Goal: Task Accomplishment & Management: Complete application form

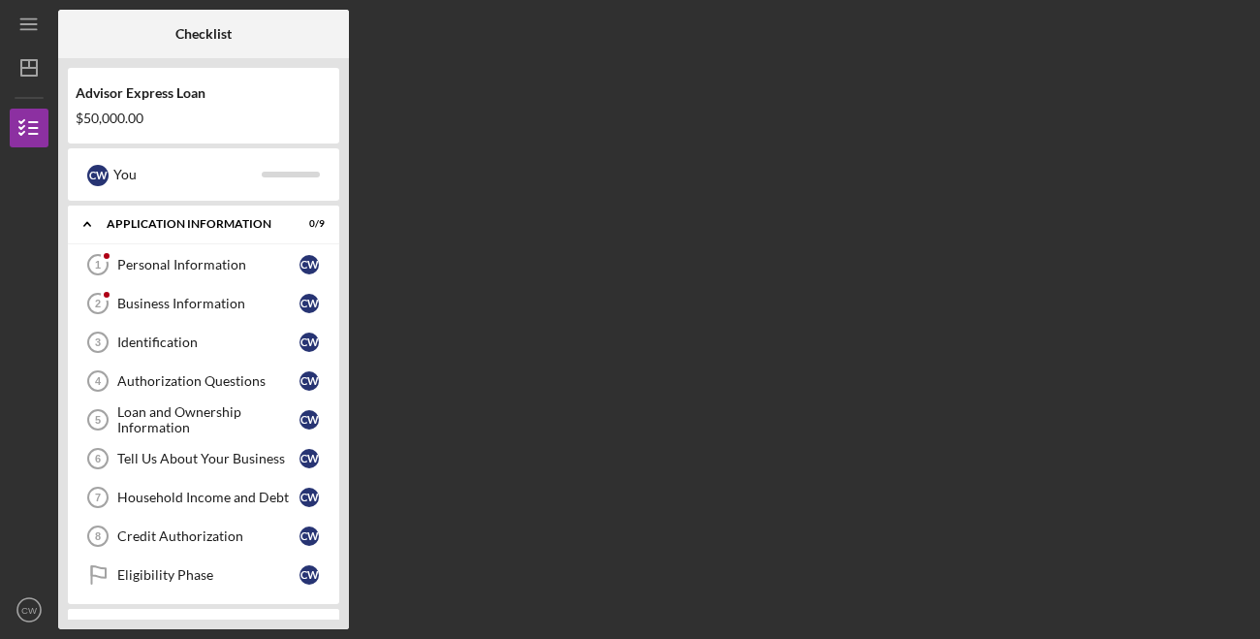
click at [250, 431] on div "Loan and Ownership Information" at bounding box center [208, 419] width 182 height 31
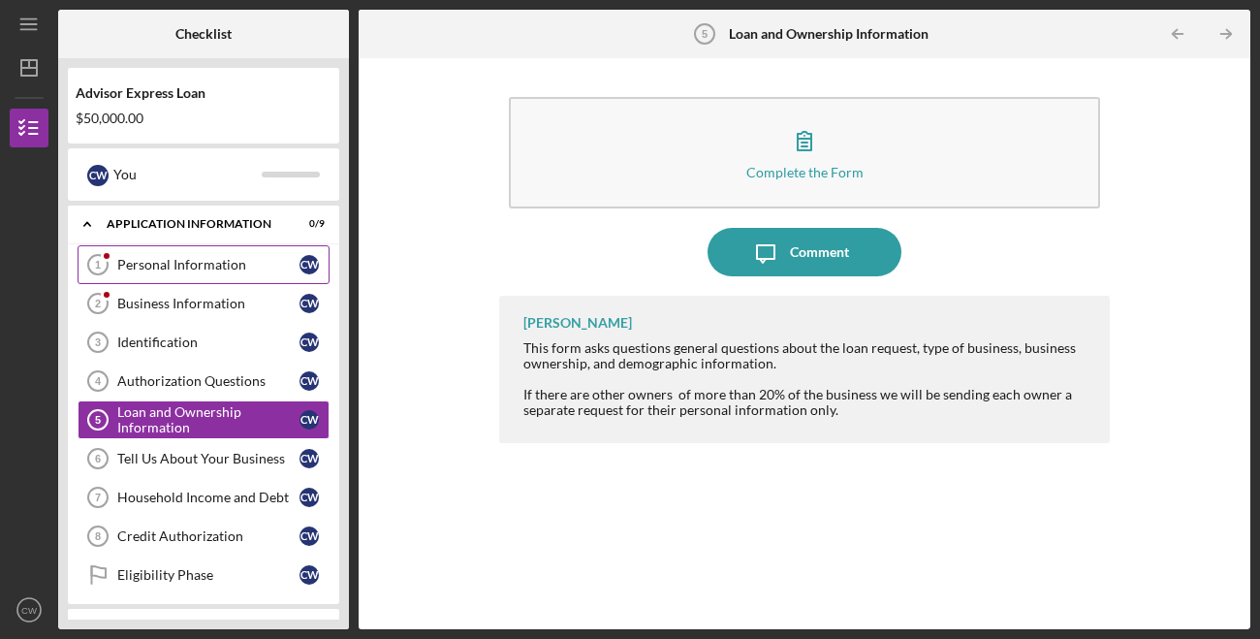
click at [238, 268] on div "Personal Information" at bounding box center [208, 265] width 182 height 16
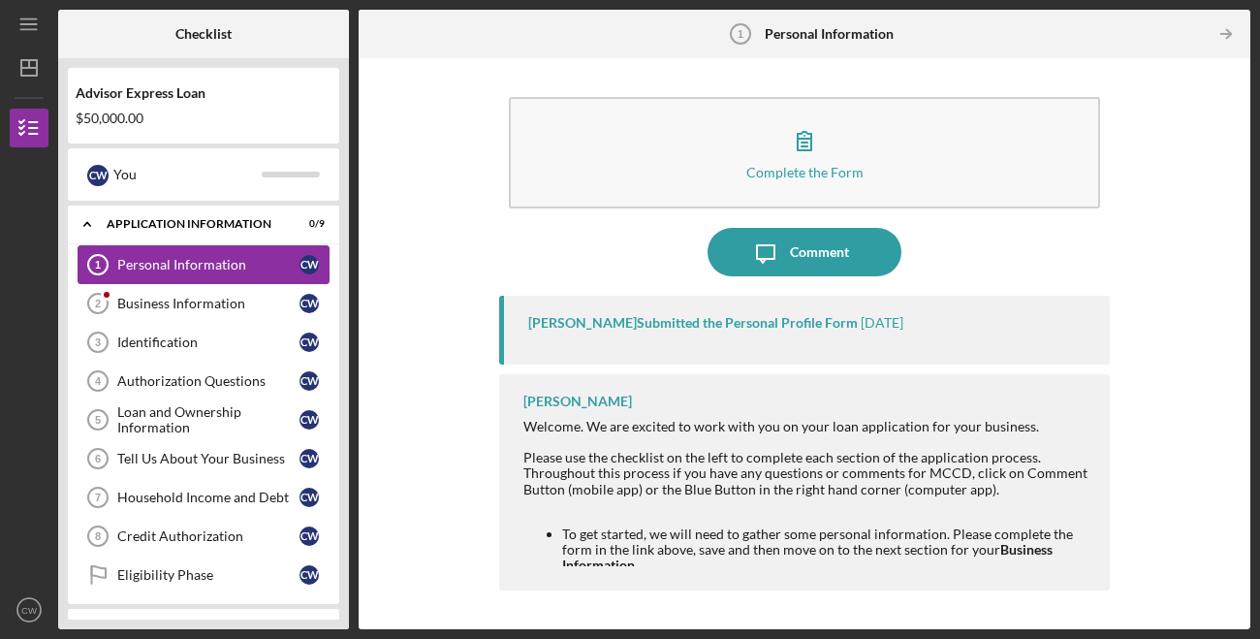
scroll to position [26, 0]
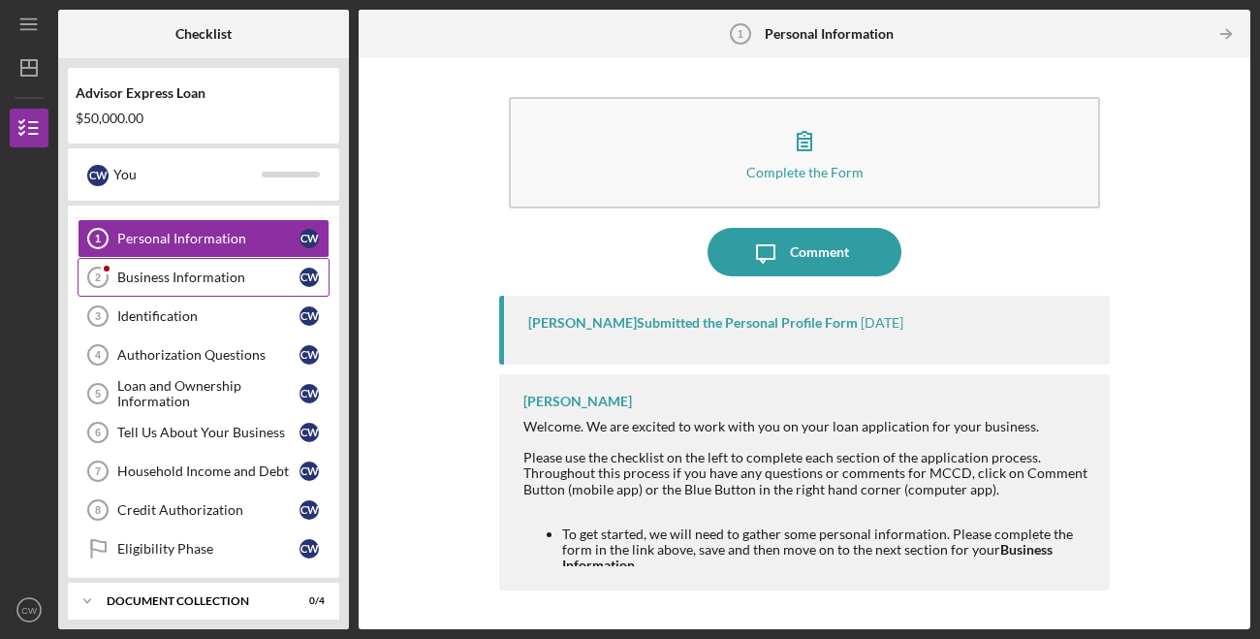
click at [248, 291] on link "Business Information 2 Business Information C W" at bounding box center [204, 277] width 252 height 39
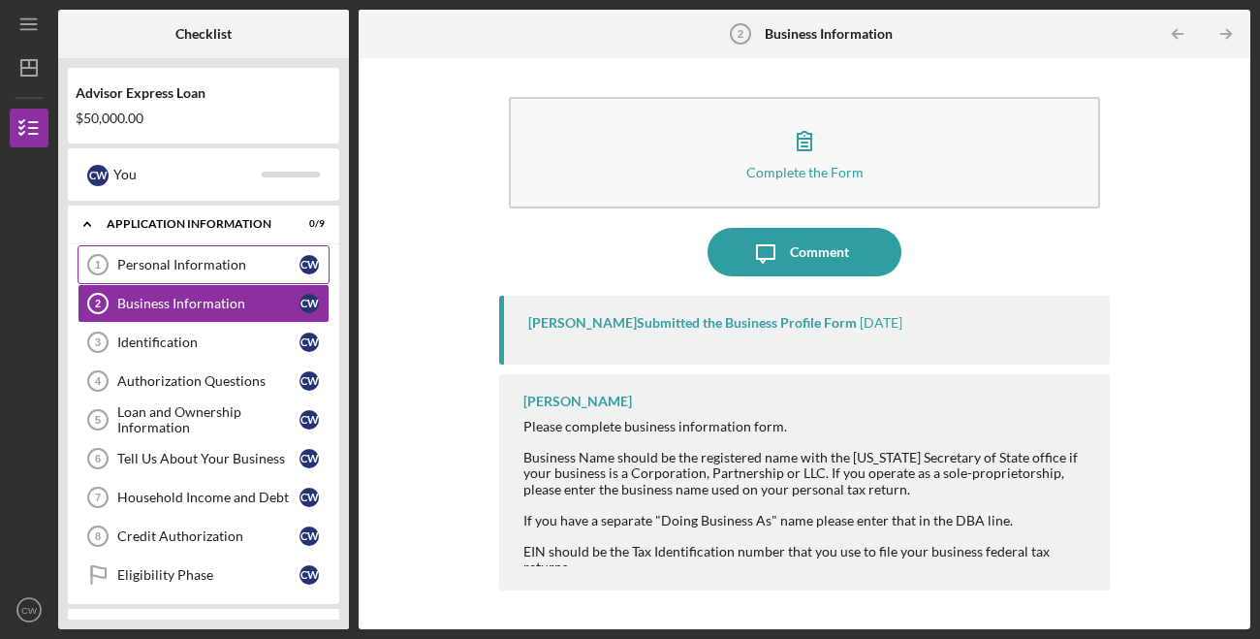
click at [218, 262] on div "Personal Information" at bounding box center [208, 265] width 182 height 16
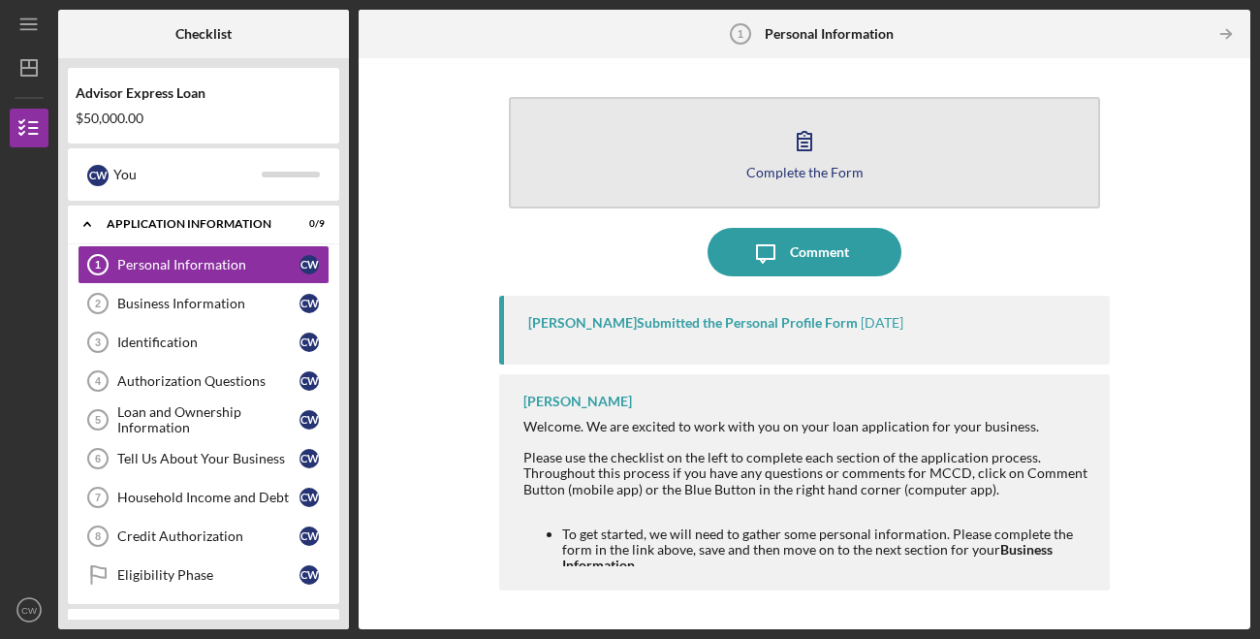
click at [782, 160] on icon "button" at bounding box center [804, 140] width 48 height 48
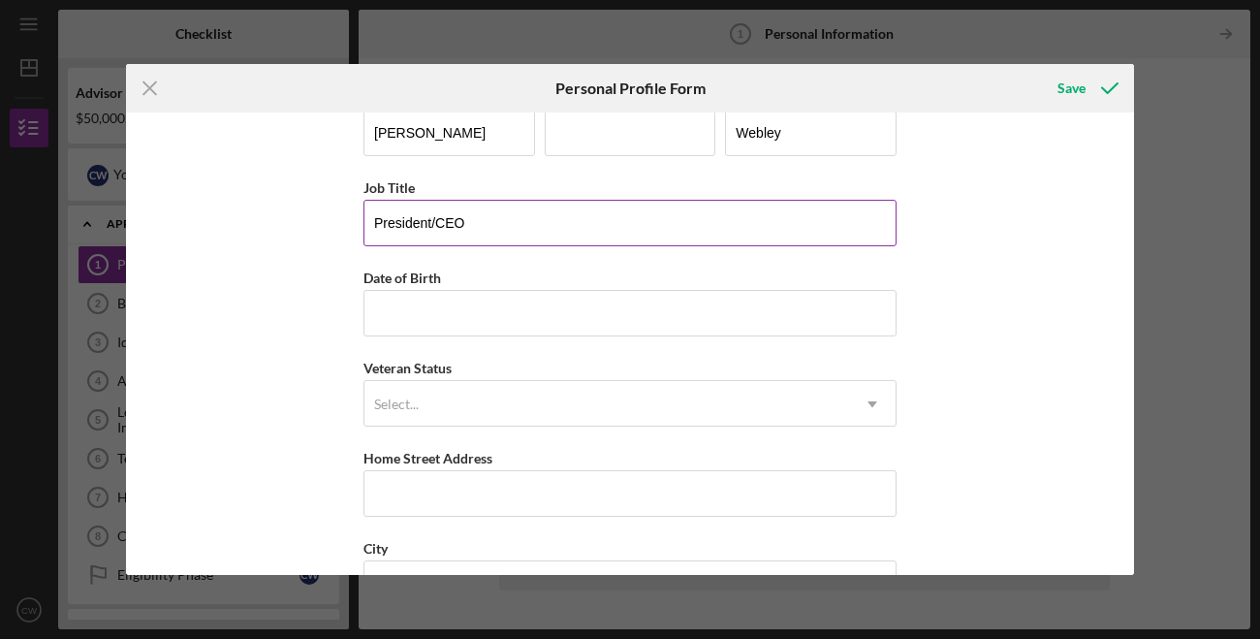
scroll to position [42, 0]
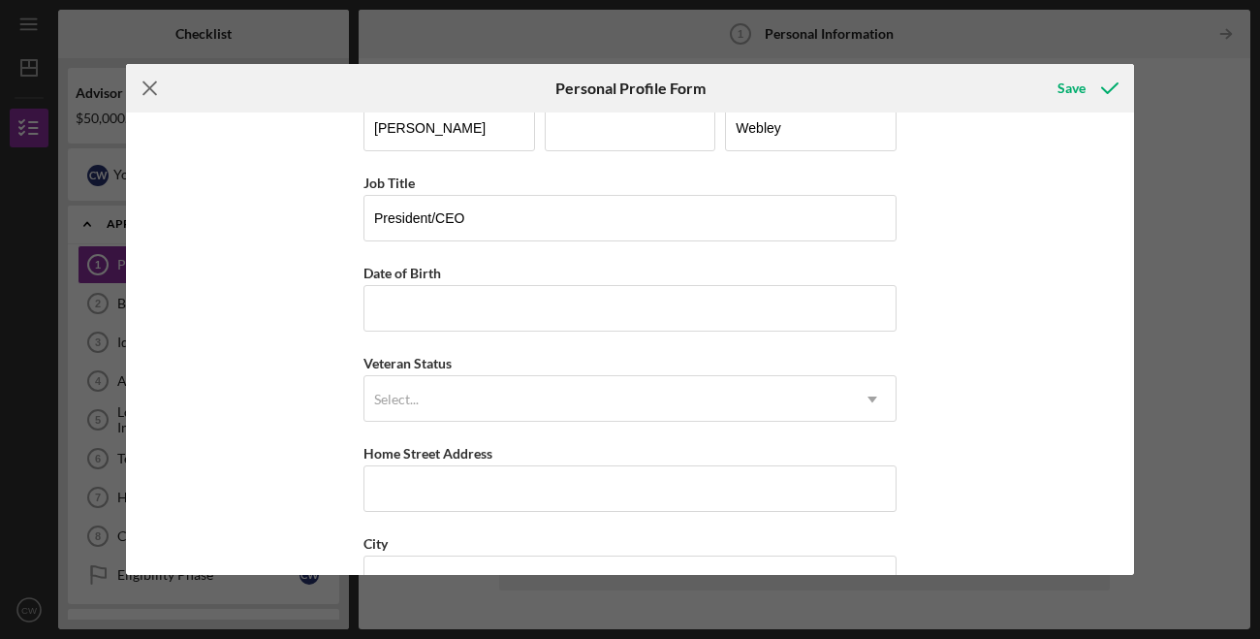
click at [153, 94] on icon "Icon/Menu Close" at bounding box center [150, 88] width 48 height 48
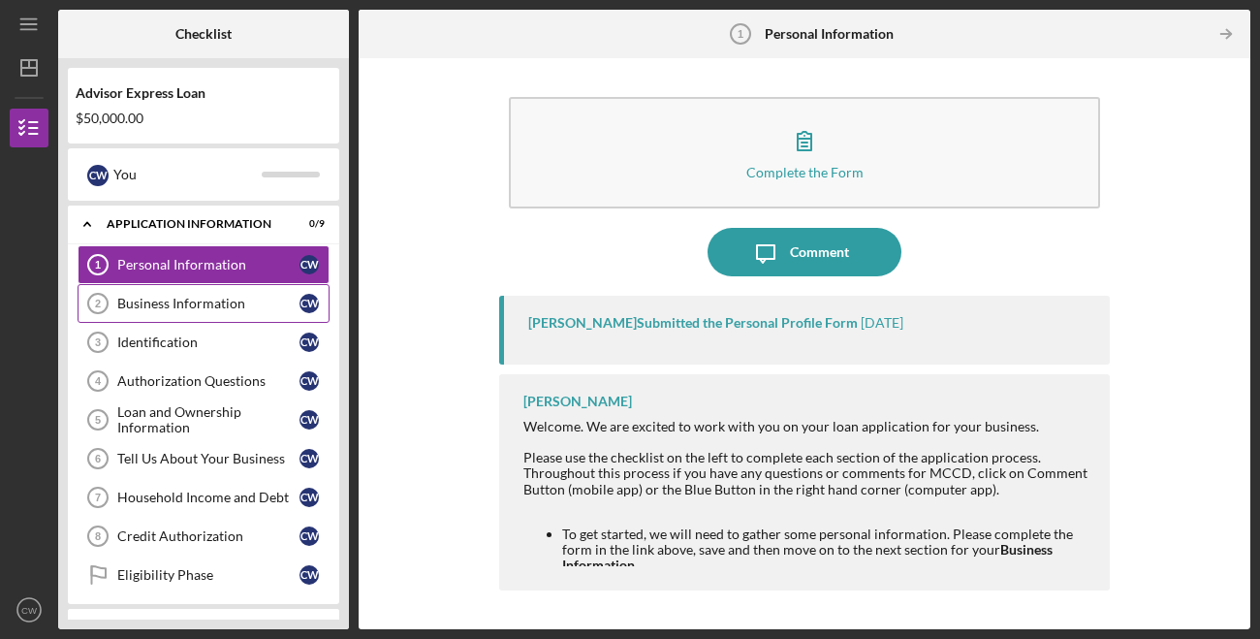
click at [195, 296] on div "Business Information" at bounding box center [208, 304] width 182 height 16
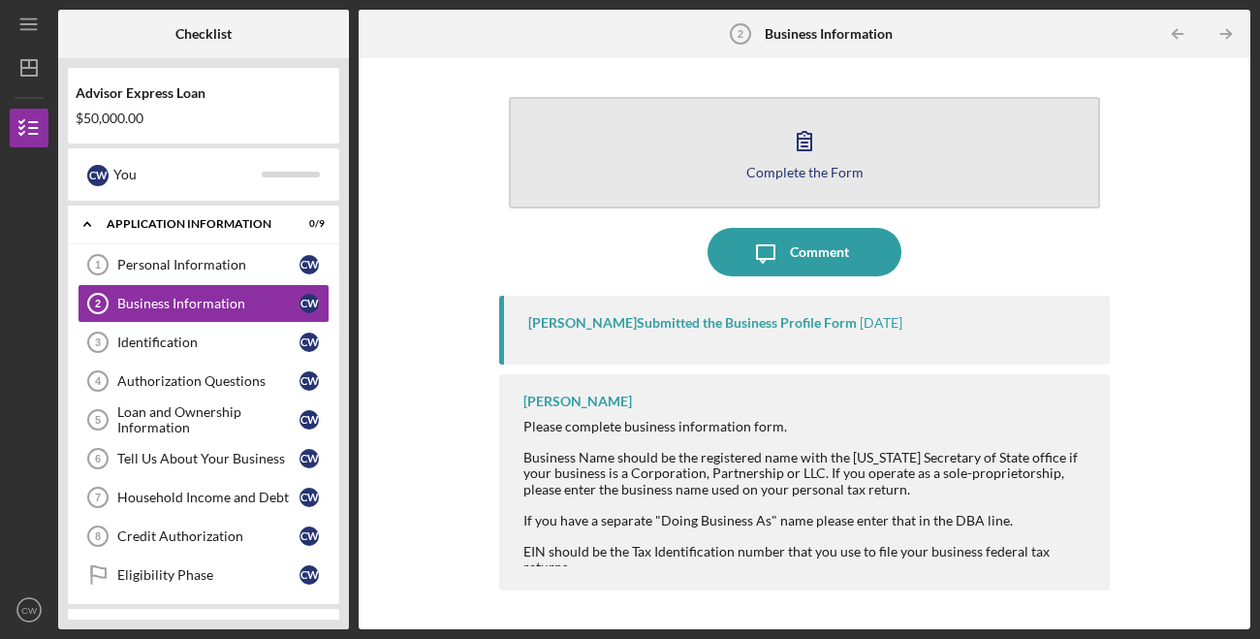
click at [806, 173] on div "Complete the Form" at bounding box center [805, 172] width 117 height 15
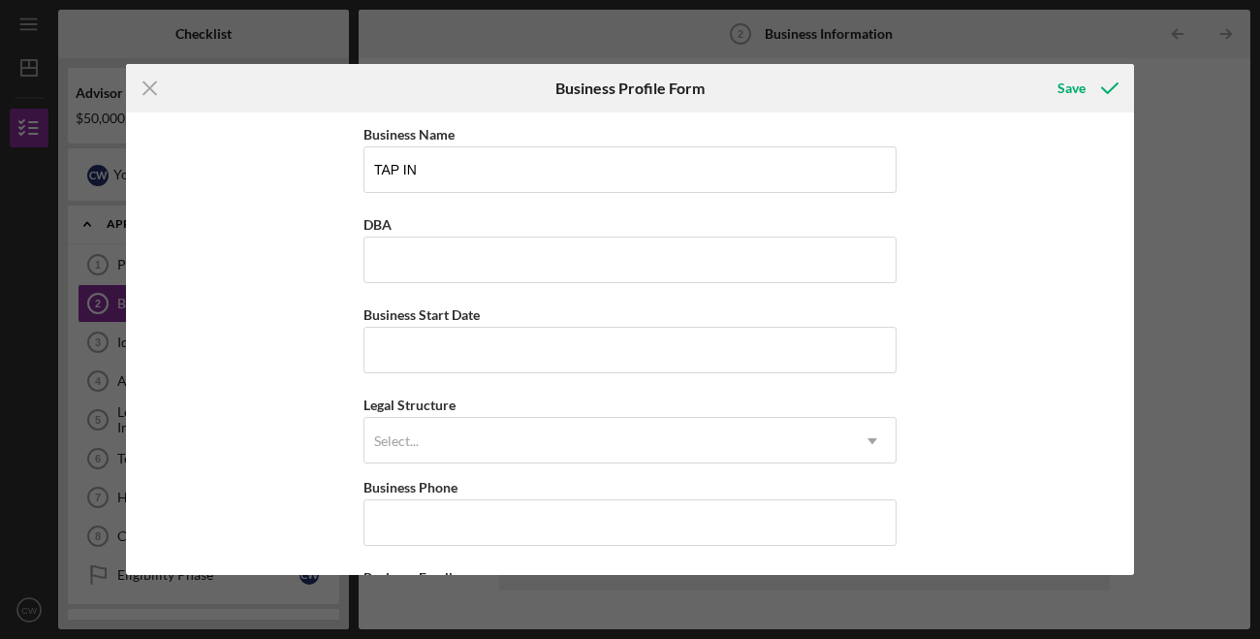
click at [962, 23] on div "Icon/Menu Close Business Profile Form Save Business Name TAP IN DBA Business St…" at bounding box center [630, 319] width 1260 height 639
click at [147, 94] on icon "Icon/Menu Close" at bounding box center [150, 88] width 48 height 48
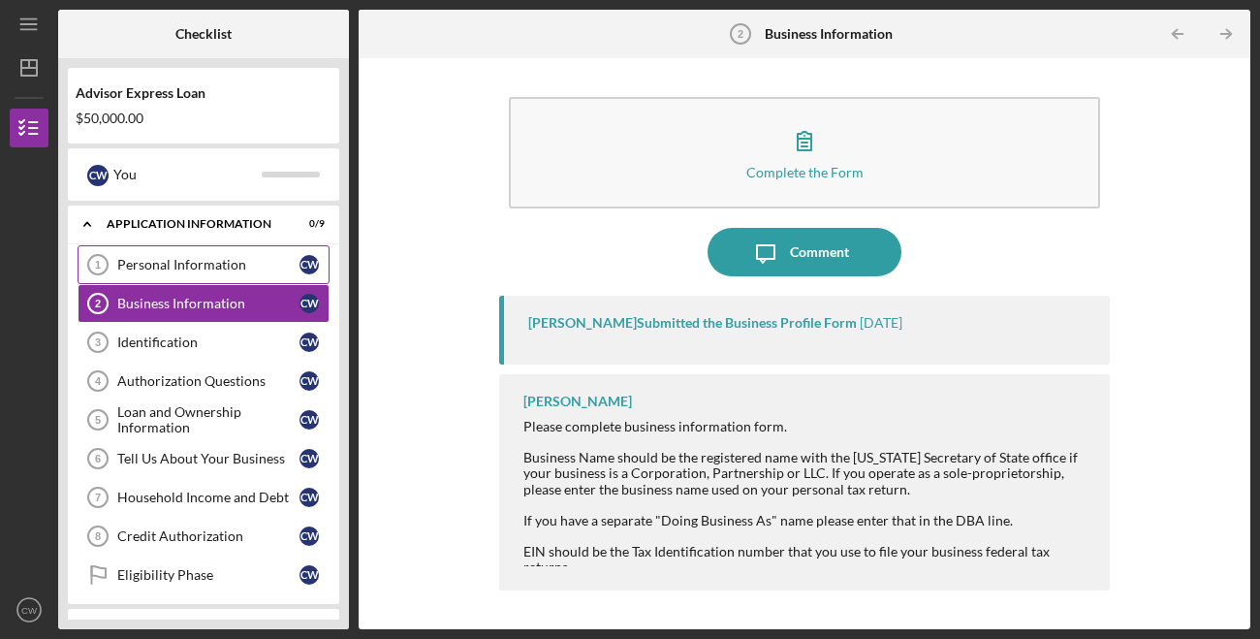
click at [207, 278] on link "Personal Information 1 Personal Information C W" at bounding box center [204, 264] width 252 height 39
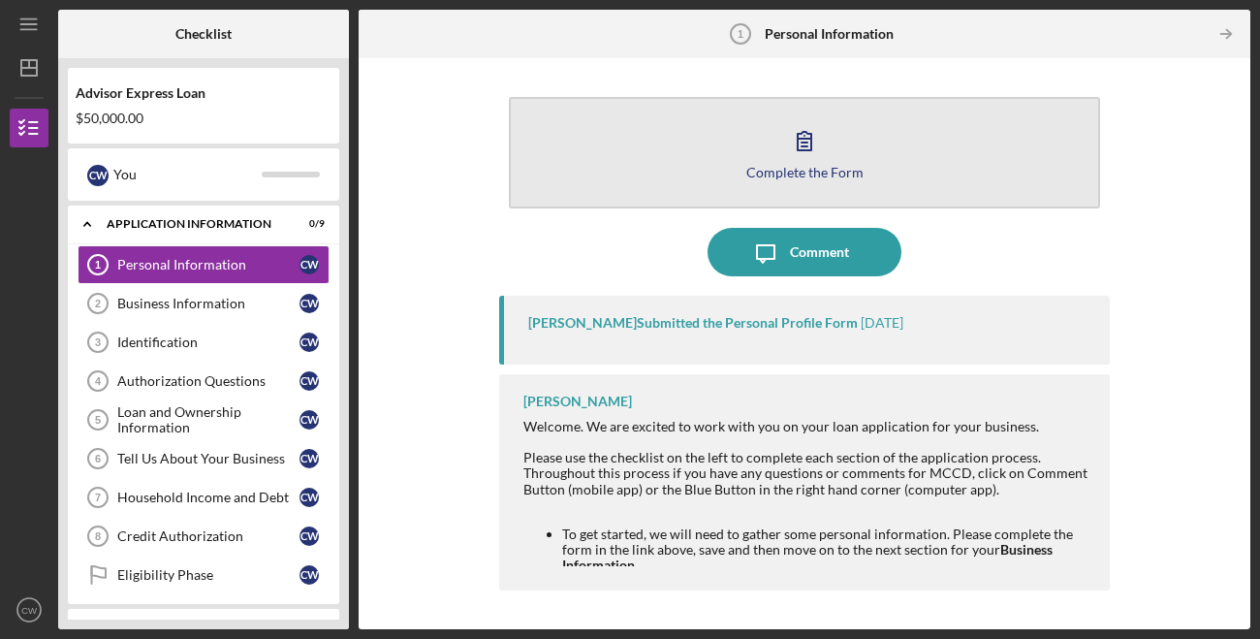
click at [777, 154] on button "Complete the Form Form" at bounding box center [804, 152] width 591 height 111
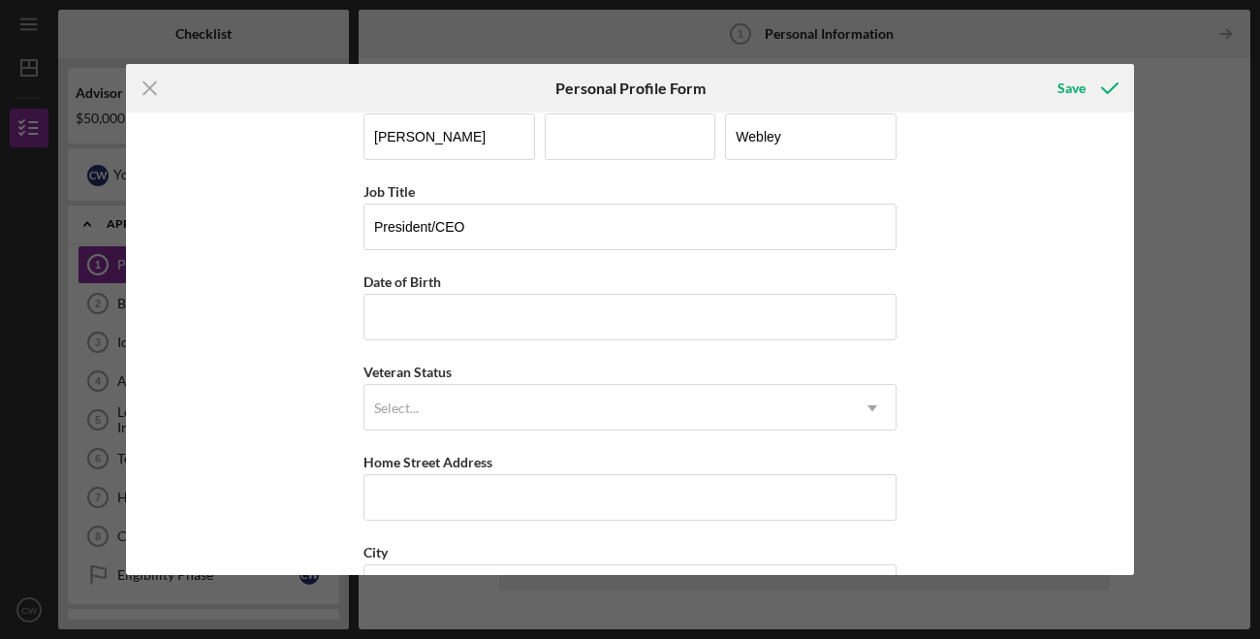
scroll to position [15, 0]
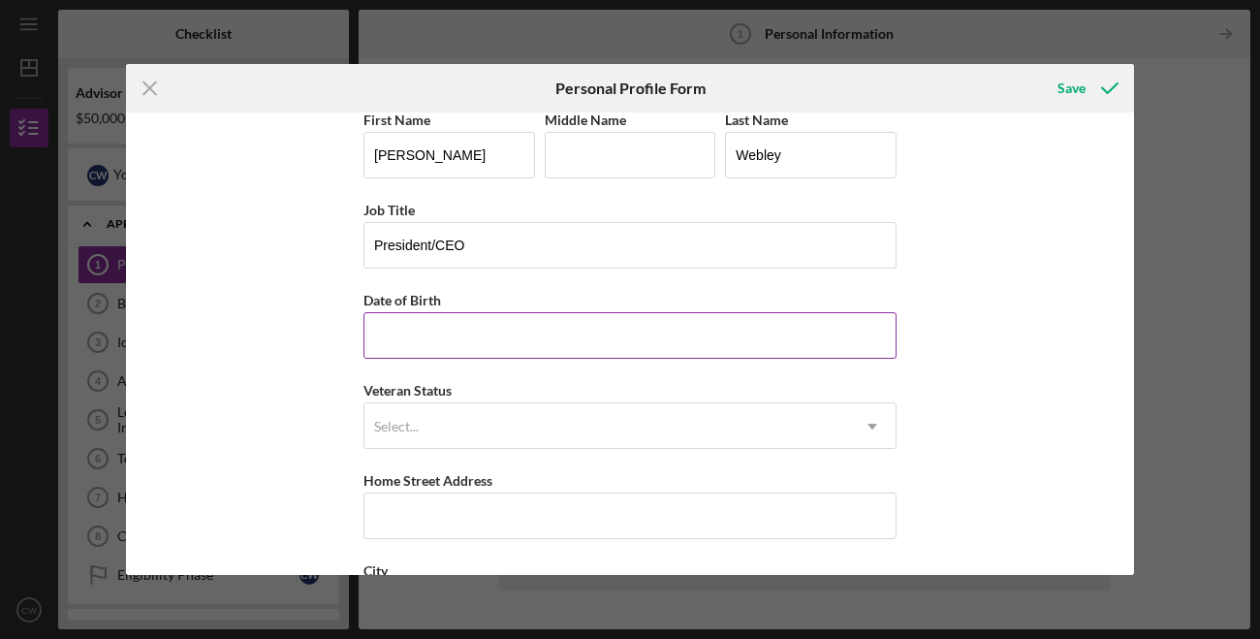
click at [526, 330] on input "Date of Birth" at bounding box center [630, 335] width 533 height 47
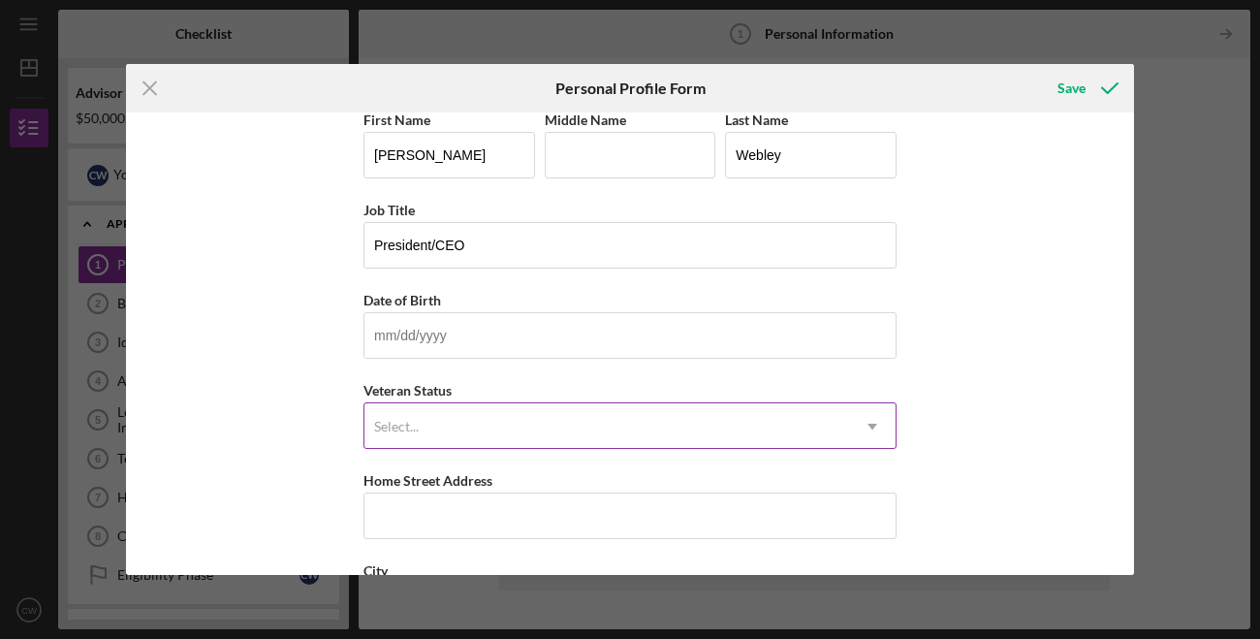
click at [567, 408] on div "Select..." at bounding box center [607, 426] width 485 height 45
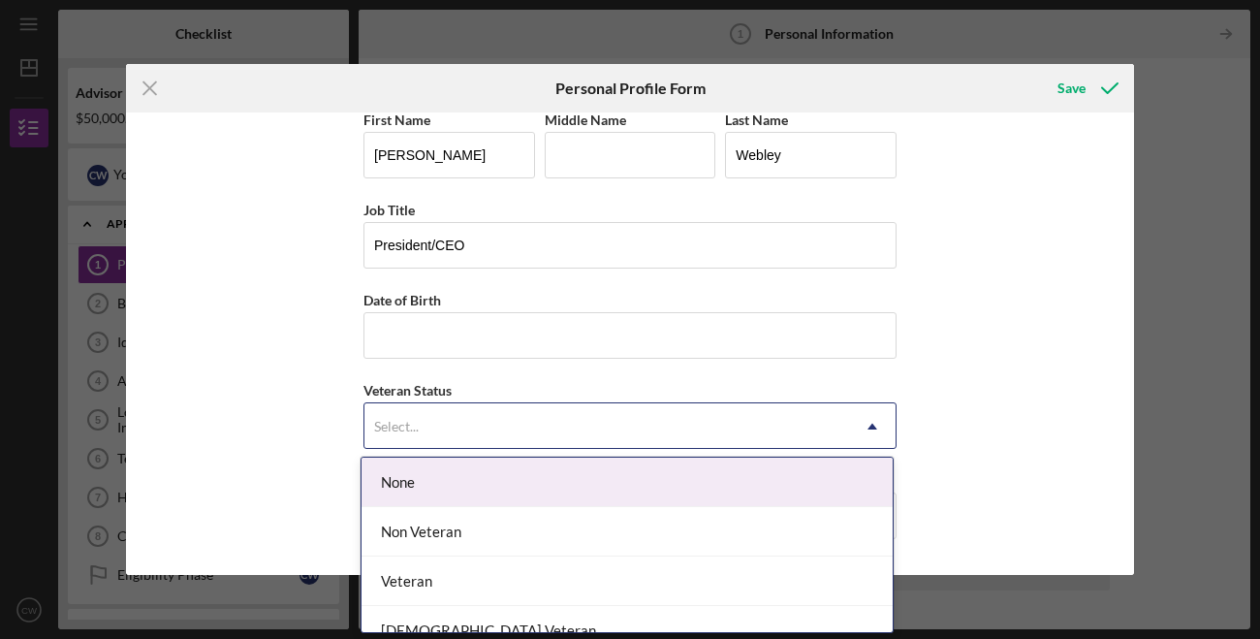
click at [548, 492] on div "None" at bounding box center [627, 482] width 531 height 49
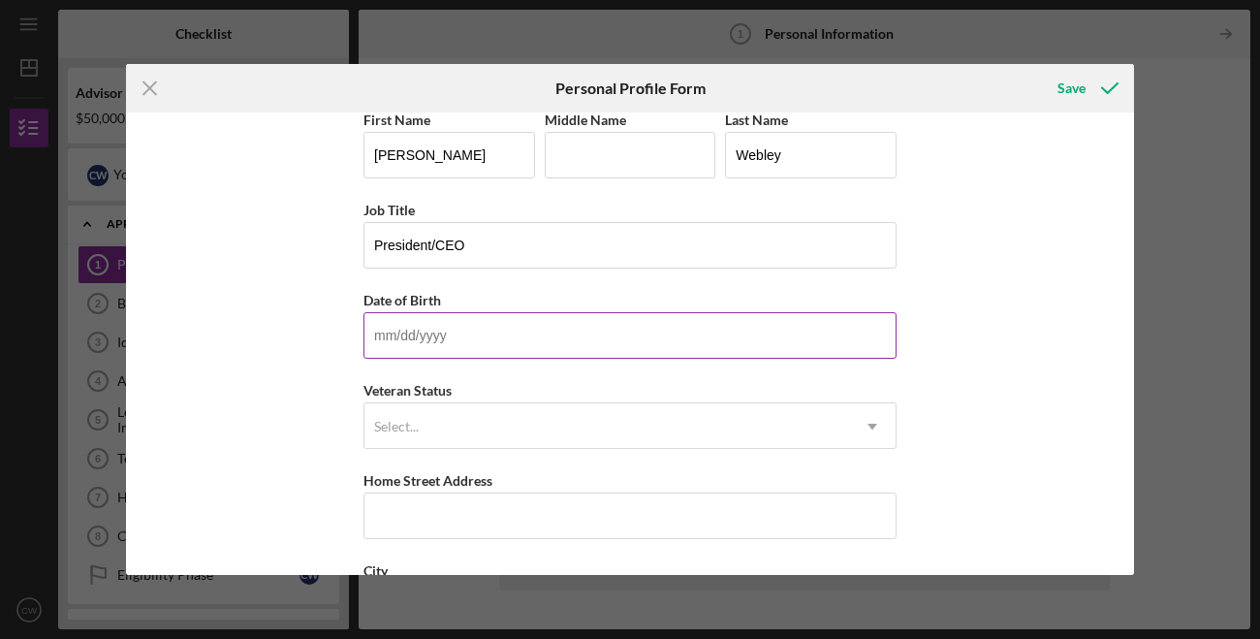
click at [429, 322] on input "Date of Birth" at bounding box center [630, 335] width 533 height 47
type input "[DATE]"
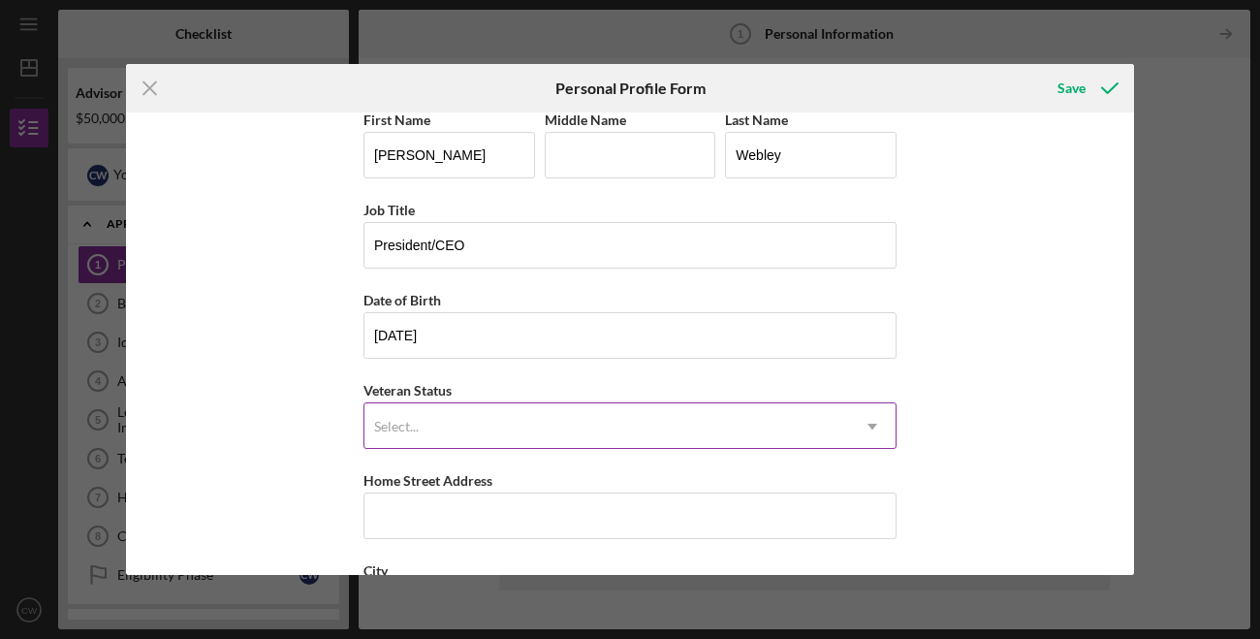
click at [429, 429] on div "Select..." at bounding box center [607, 426] width 485 height 45
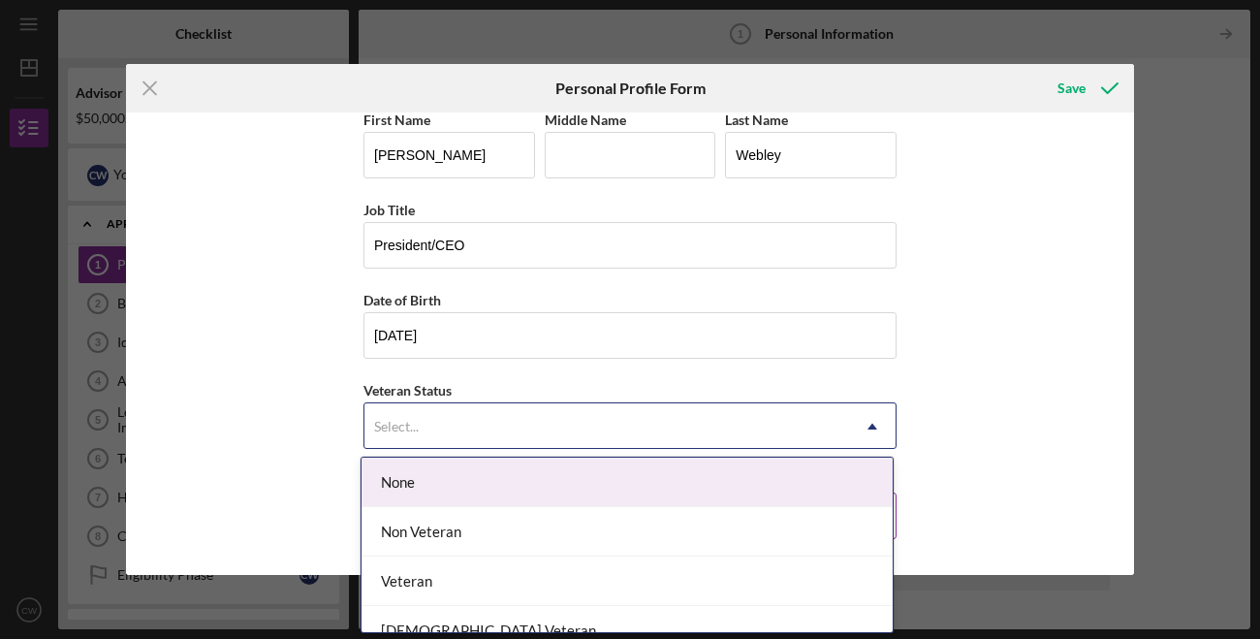
click at [442, 483] on div "None" at bounding box center [627, 482] width 531 height 49
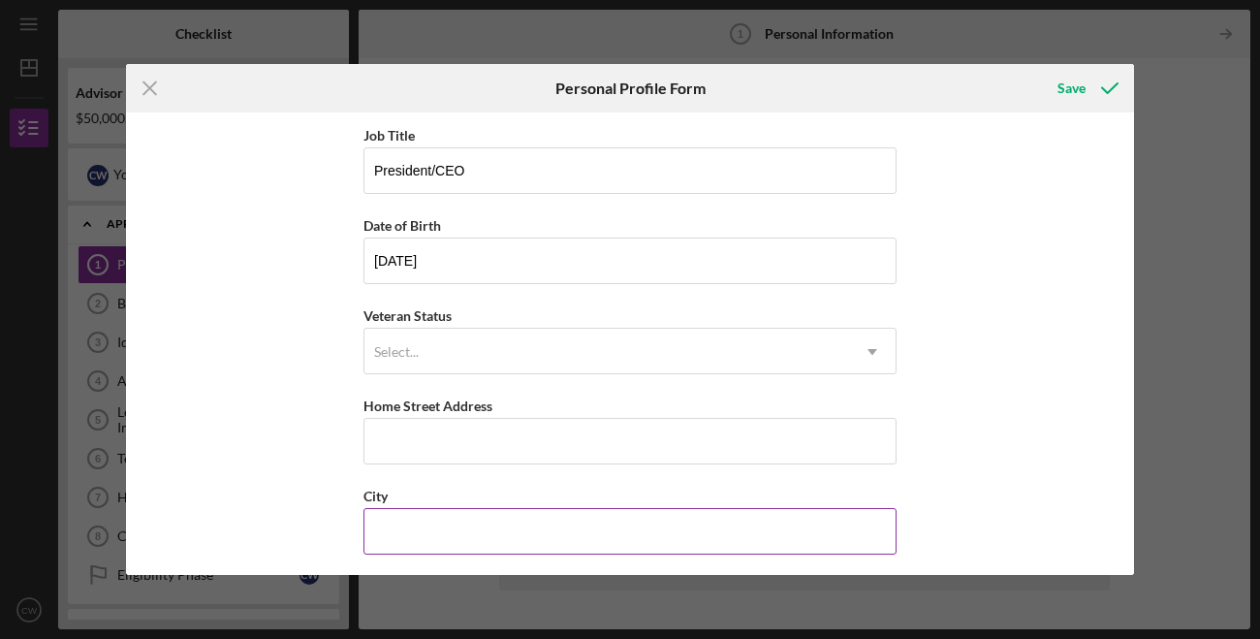
scroll to position [93, 0]
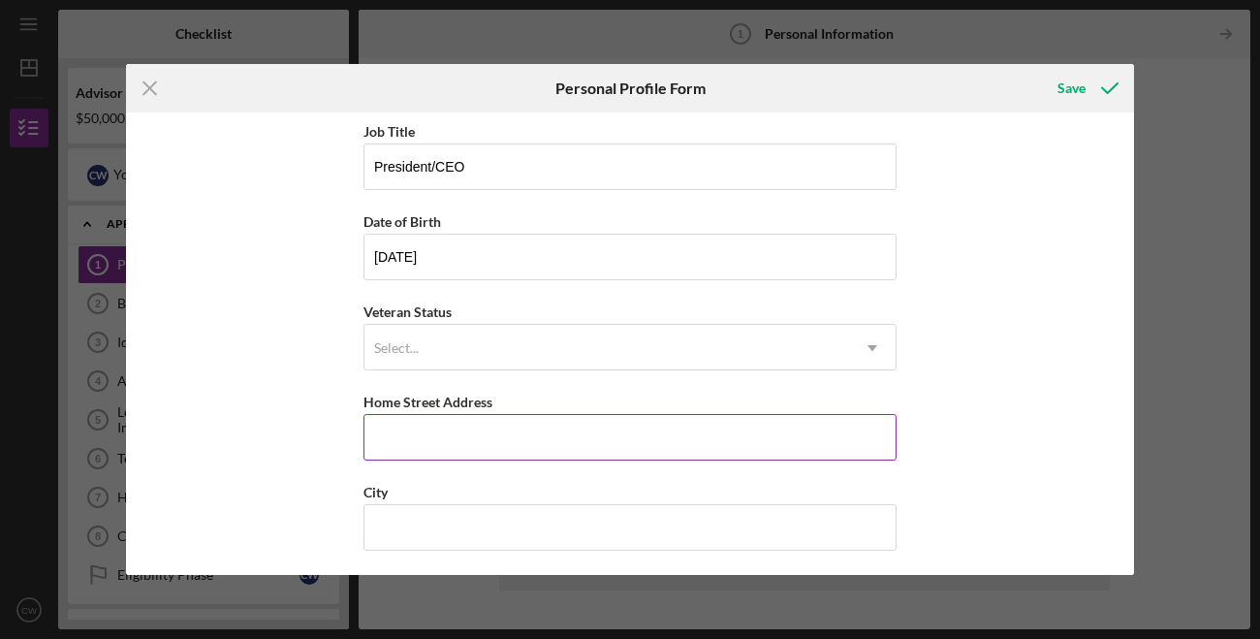
click at [443, 440] on input "Home Street Address" at bounding box center [630, 437] width 533 height 47
type input "2015 [PERSON_NAME][GEOGRAPHIC_DATA] n"
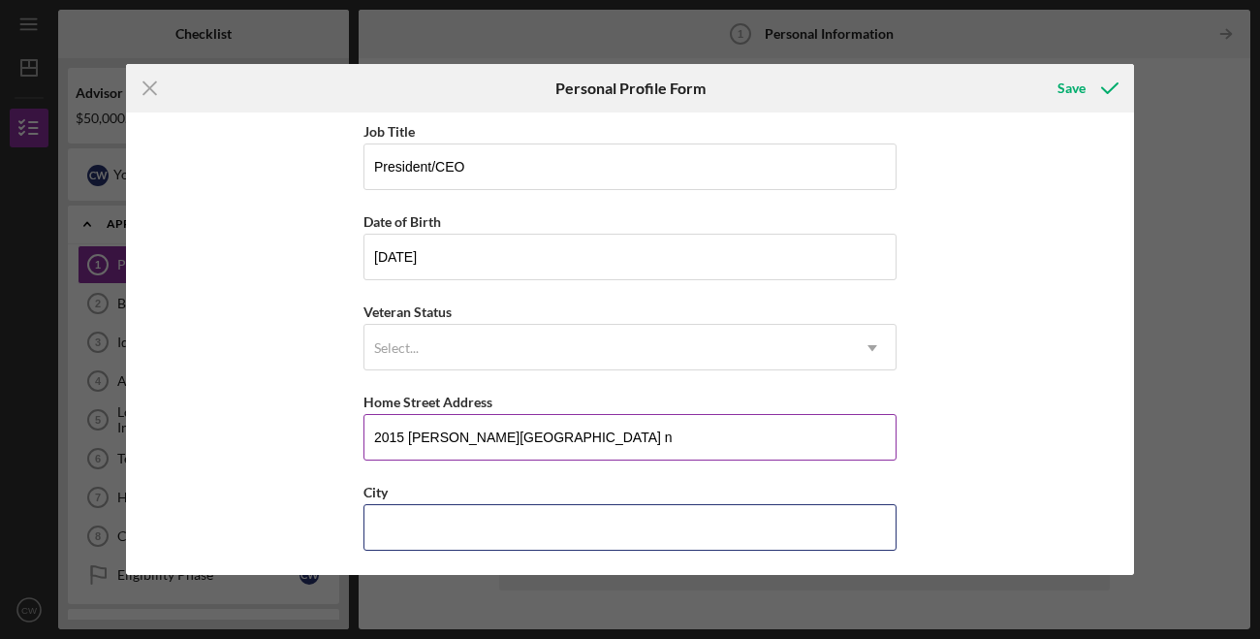
type input "[GEOGRAPHIC_DATA]"
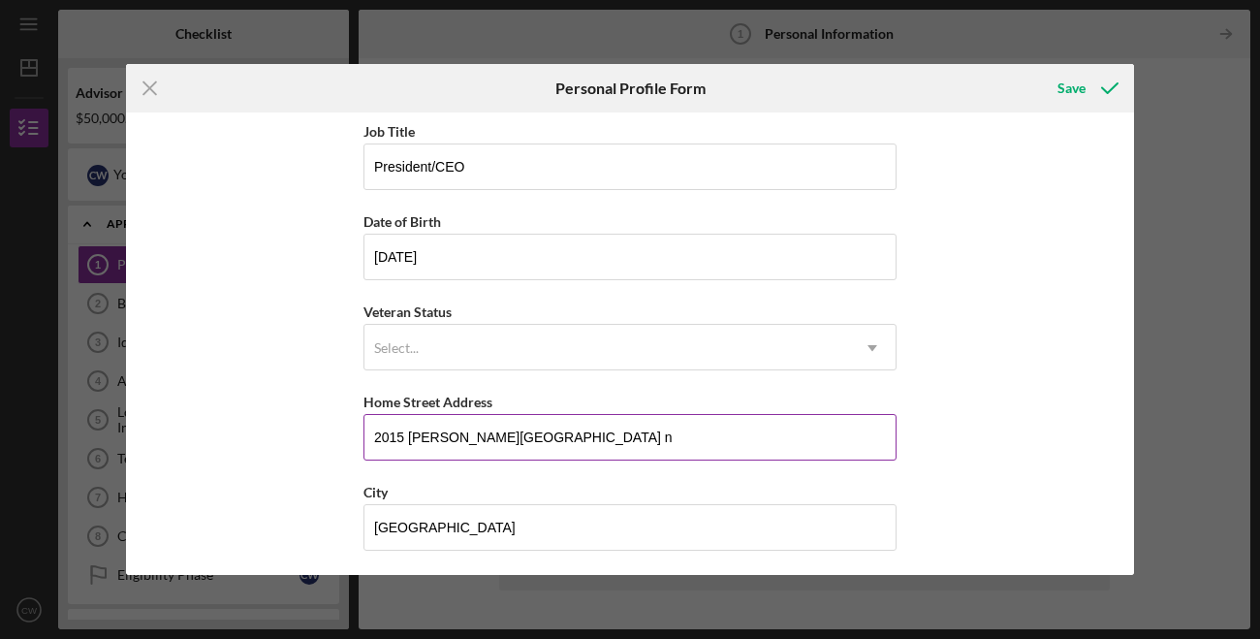
type input "55411"
type input "MN"
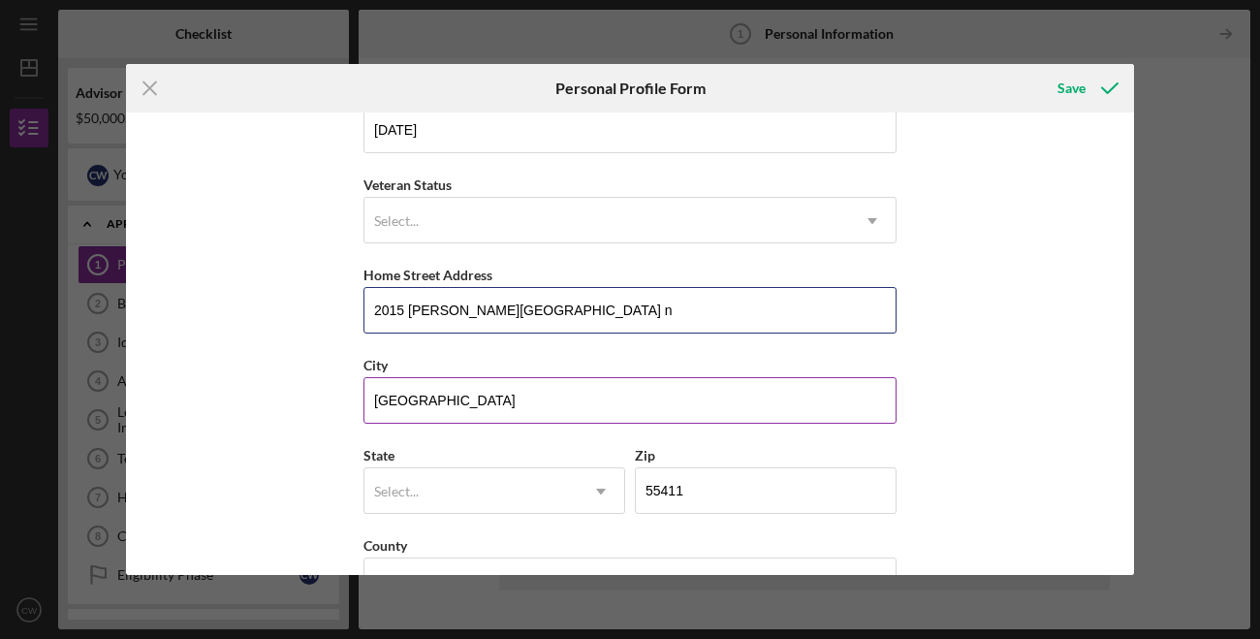
scroll to position [278, 0]
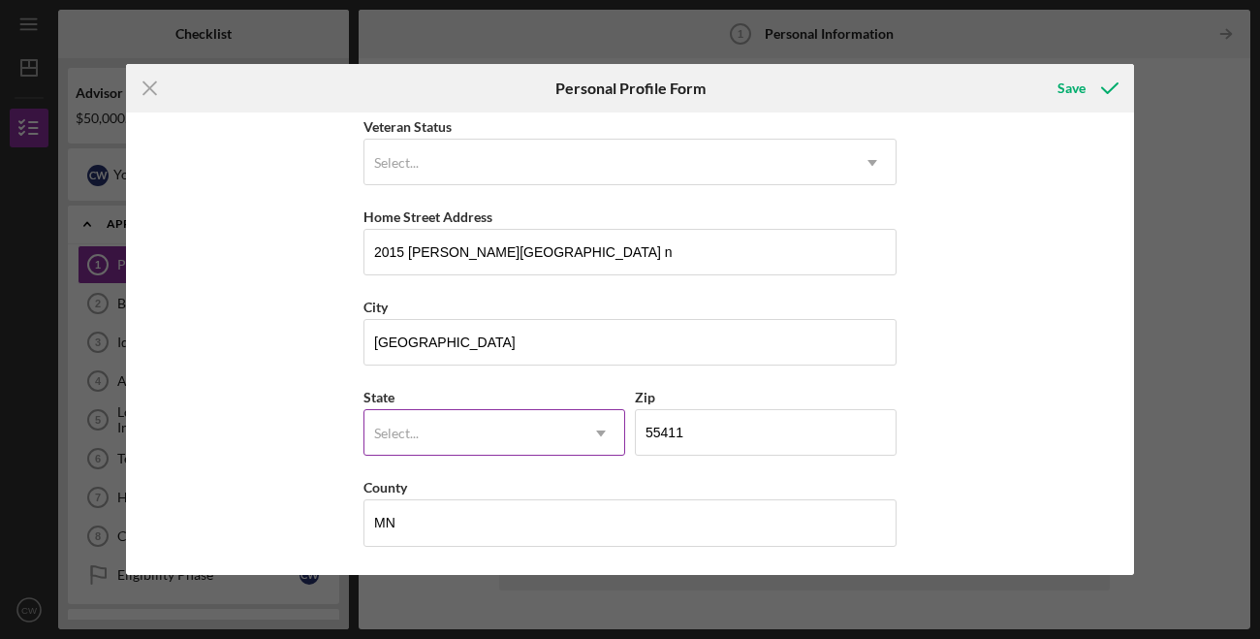
click at [487, 445] on div "Select..." at bounding box center [471, 433] width 213 height 45
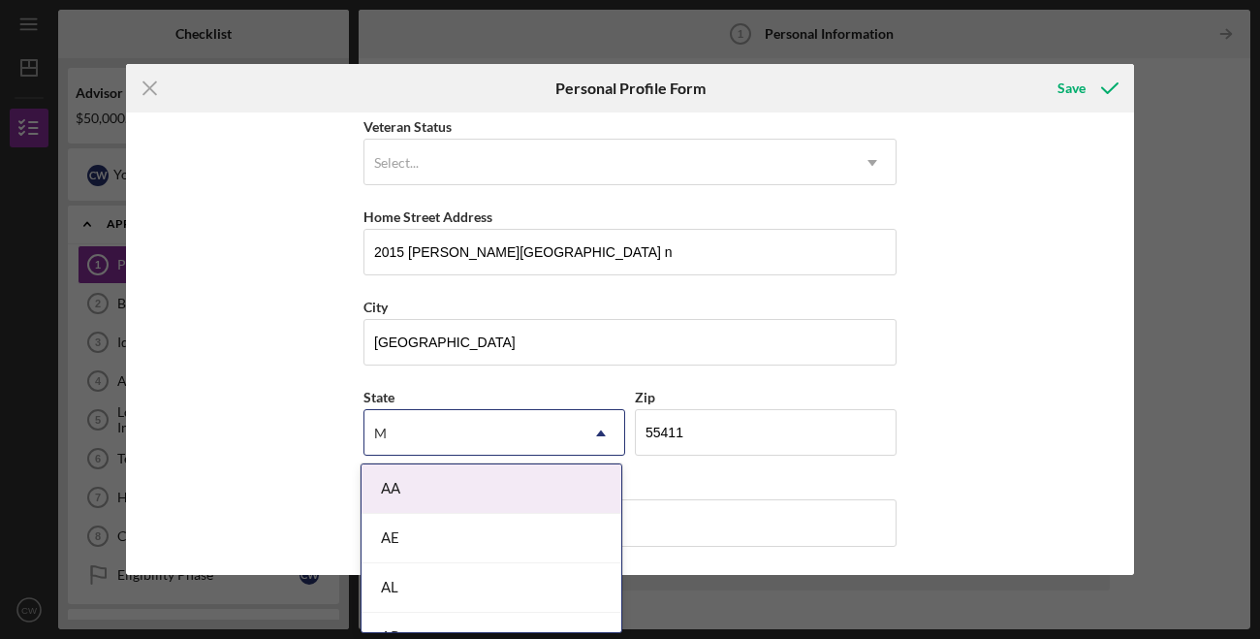
type input "Mn"
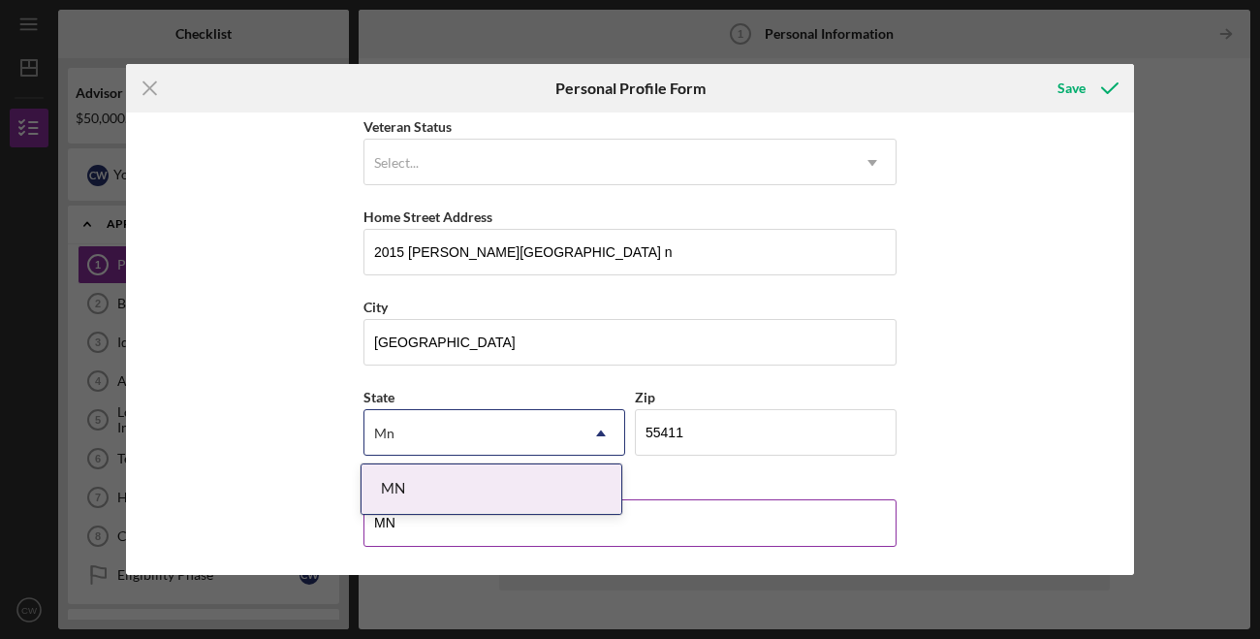
click at [487, 481] on div "MN" at bounding box center [492, 488] width 260 height 49
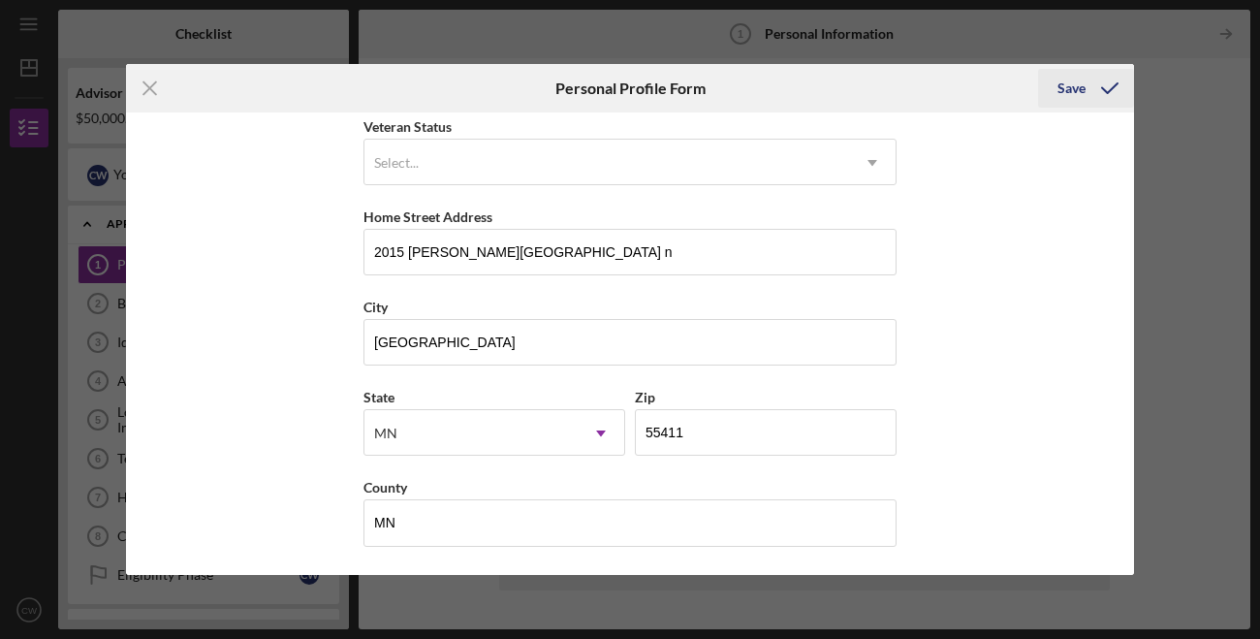
click at [1067, 82] on div "Save" at bounding box center [1072, 88] width 28 height 39
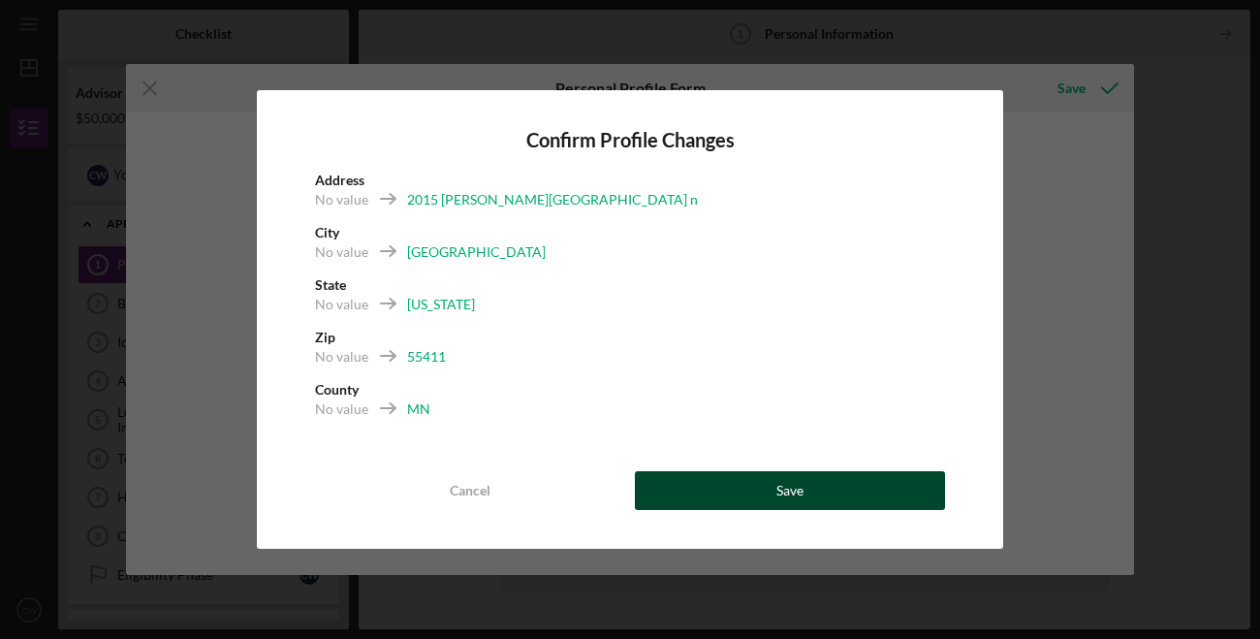
click at [681, 497] on button "Save" at bounding box center [790, 490] width 310 height 39
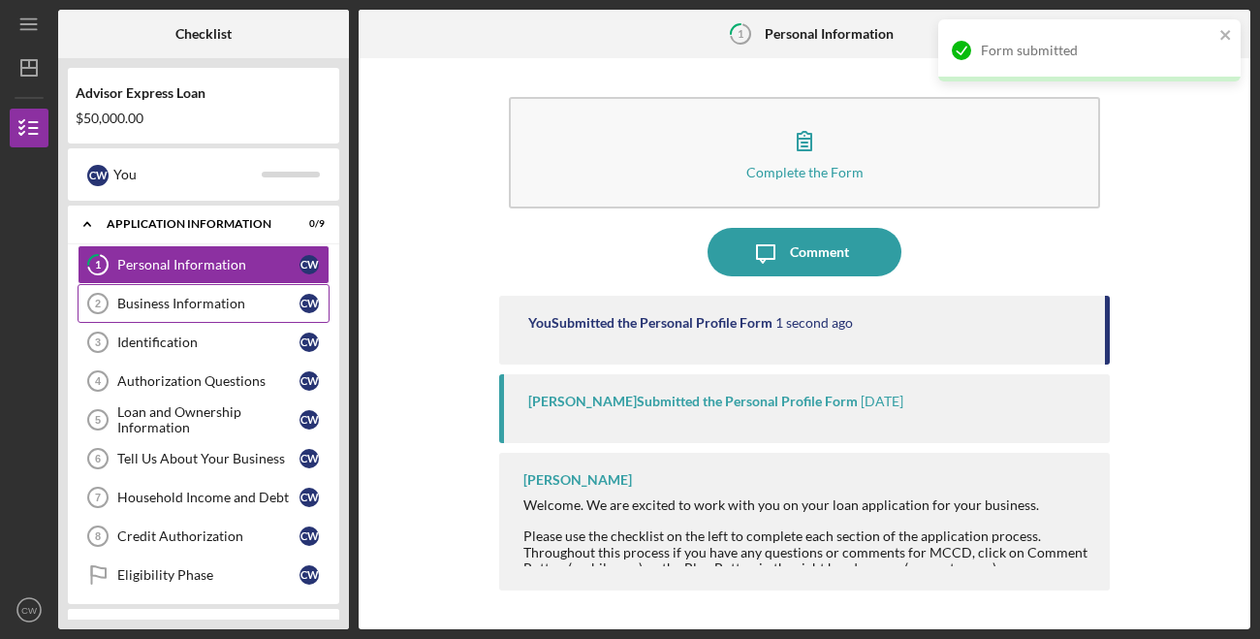
click at [138, 308] on div "Business Information" at bounding box center [208, 304] width 182 height 16
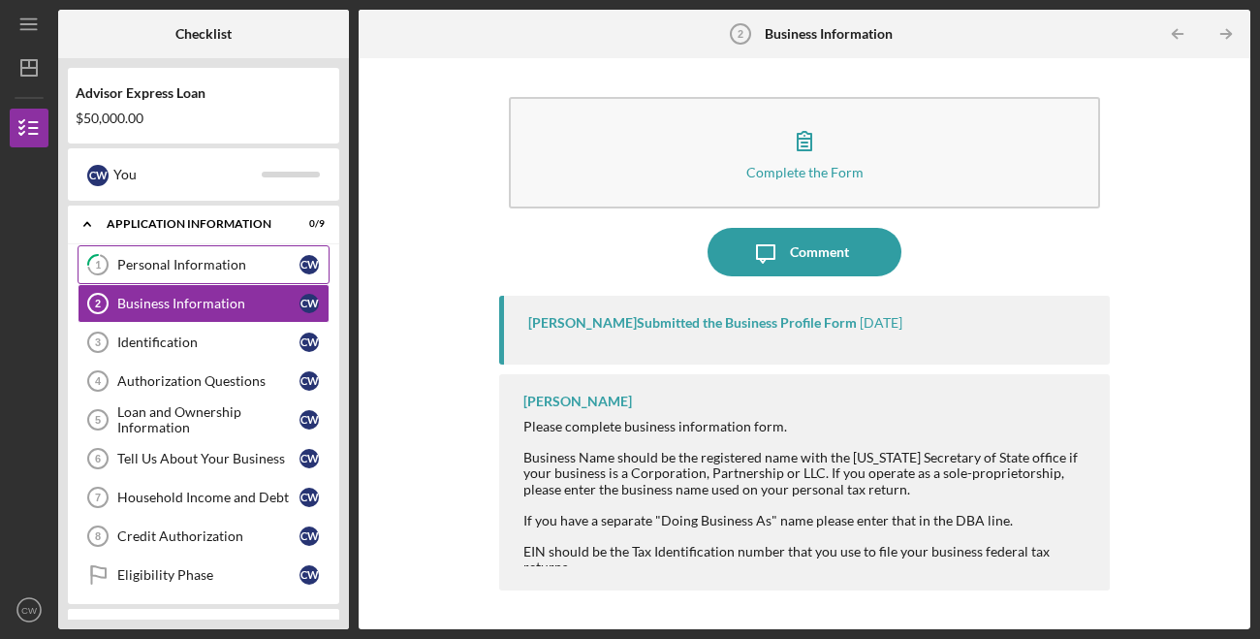
click at [197, 262] on div "Personal Information" at bounding box center [208, 265] width 182 height 16
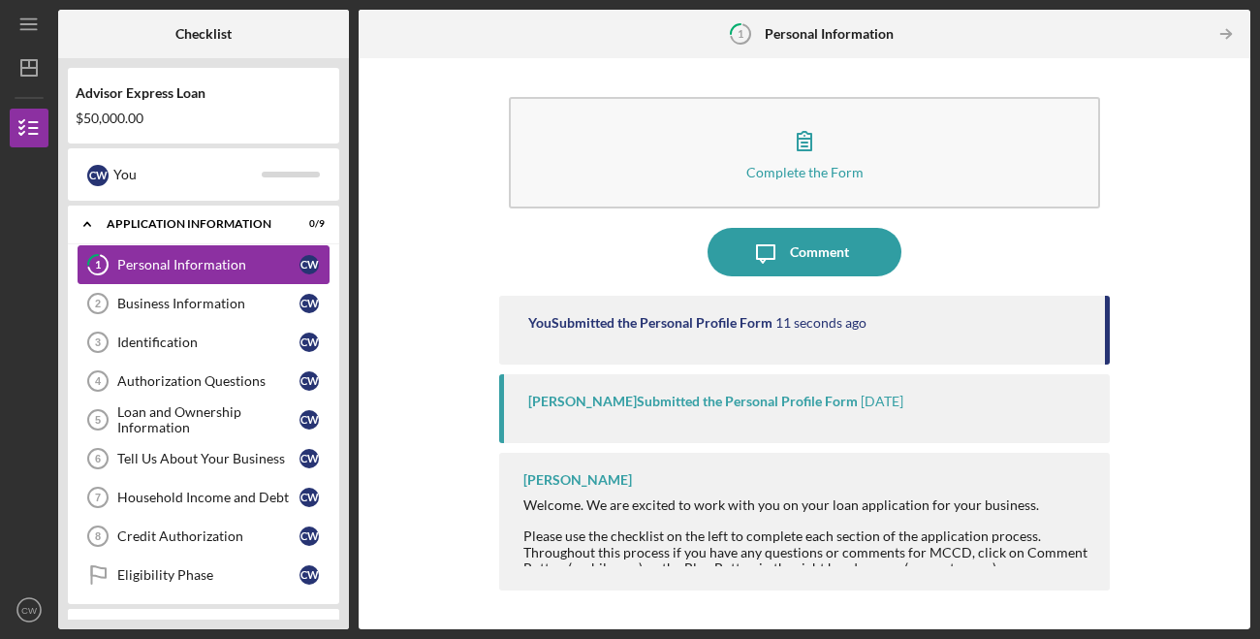
click at [203, 264] on div "Personal Information" at bounding box center [208, 265] width 182 height 16
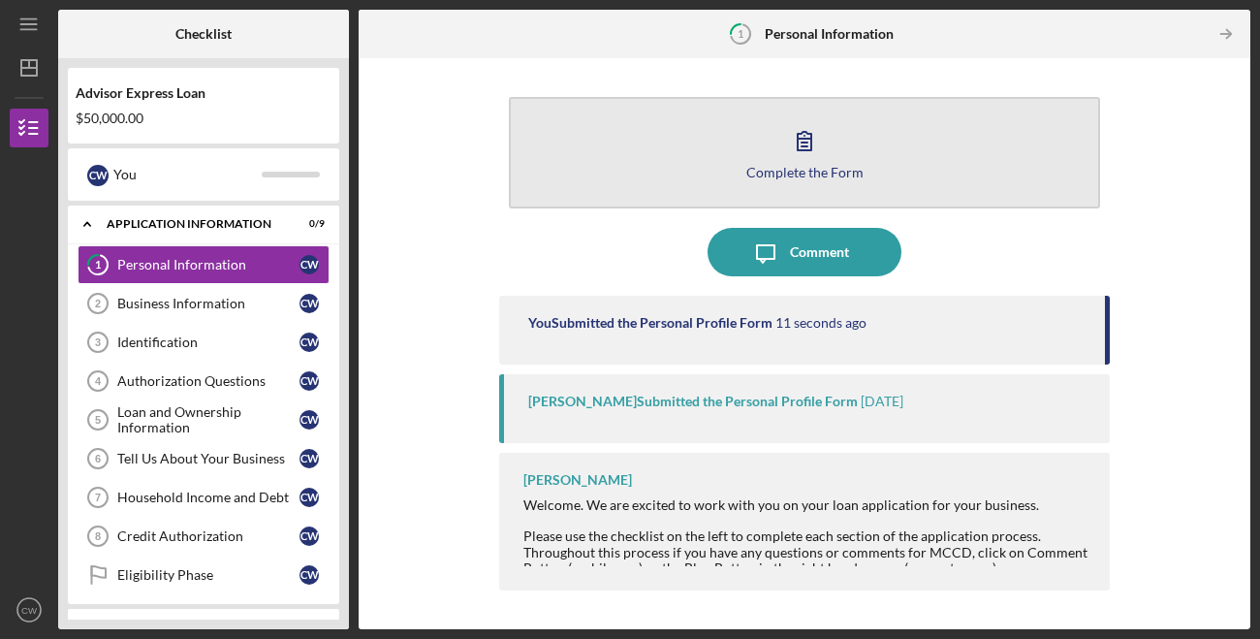
click at [797, 177] on div "Complete the Form" at bounding box center [805, 172] width 117 height 15
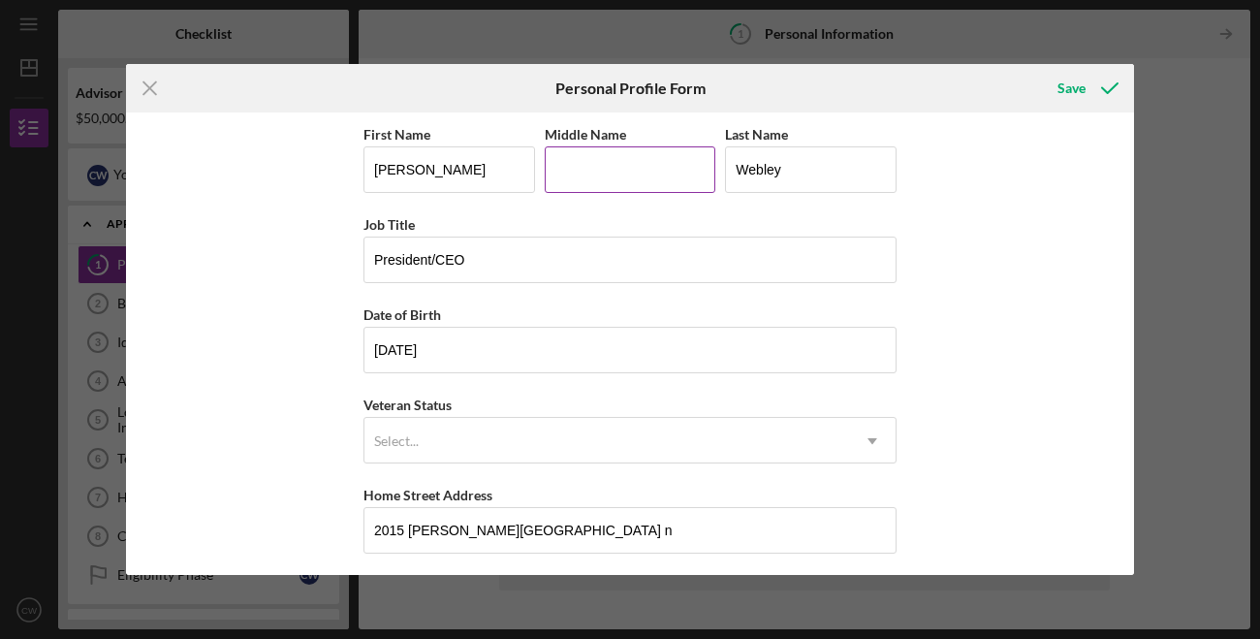
click at [685, 174] on input "Middle Name" at bounding box center [631, 169] width 172 height 47
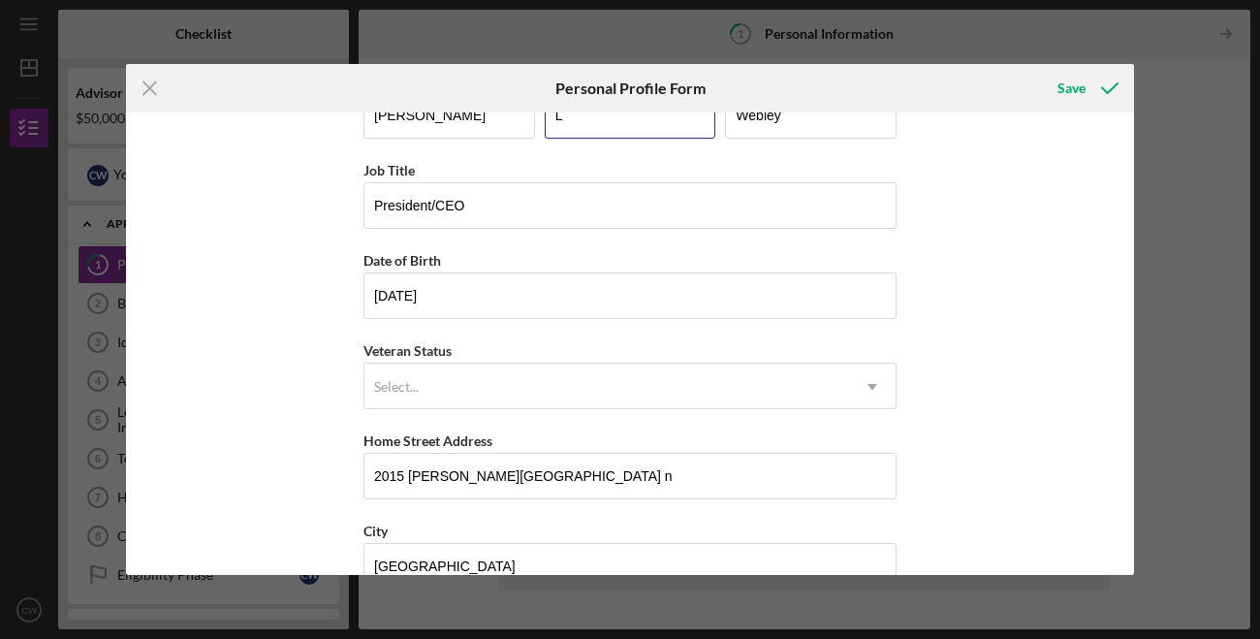
scroll to position [58, 0]
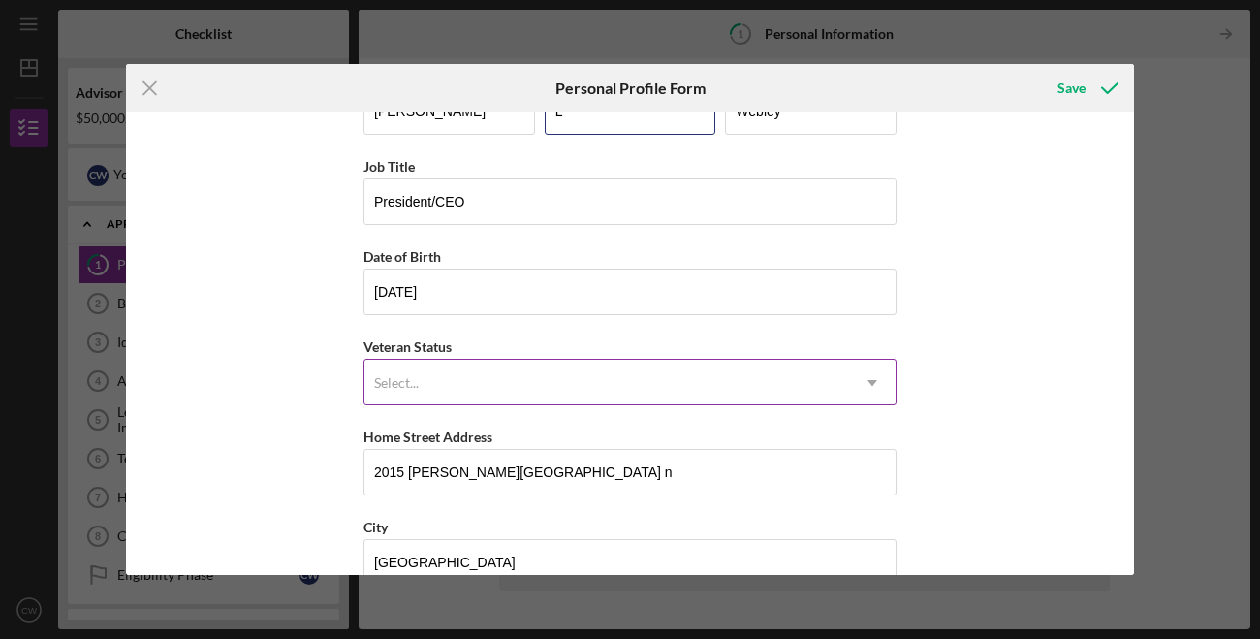
type input "L"
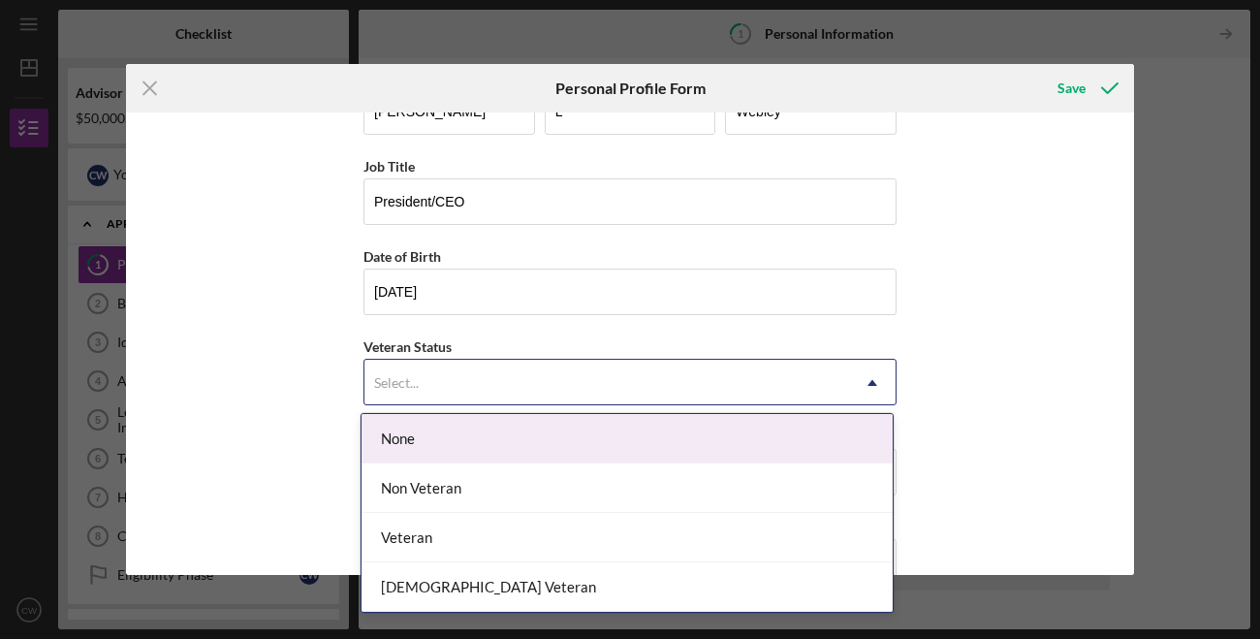
click at [420, 367] on div "Select..." at bounding box center [607, 383] width 485 height 45
click at [436, 452] on div "None" at bounding box center [627, 438] width 531 height 49
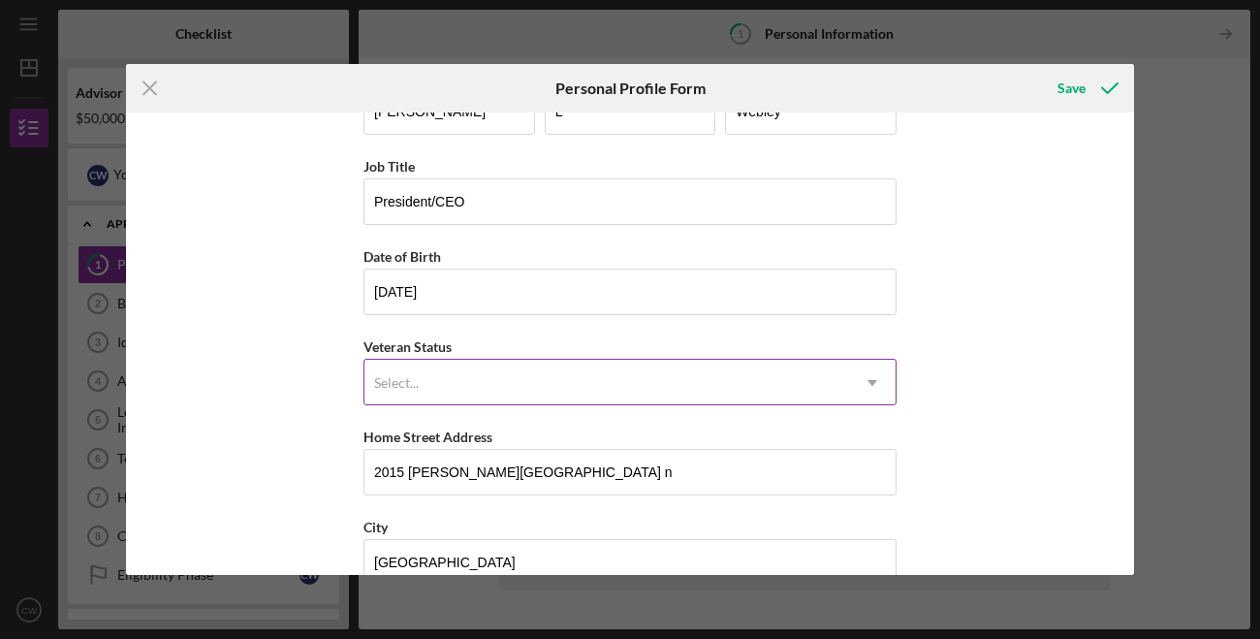
scroll to position [278, 0]
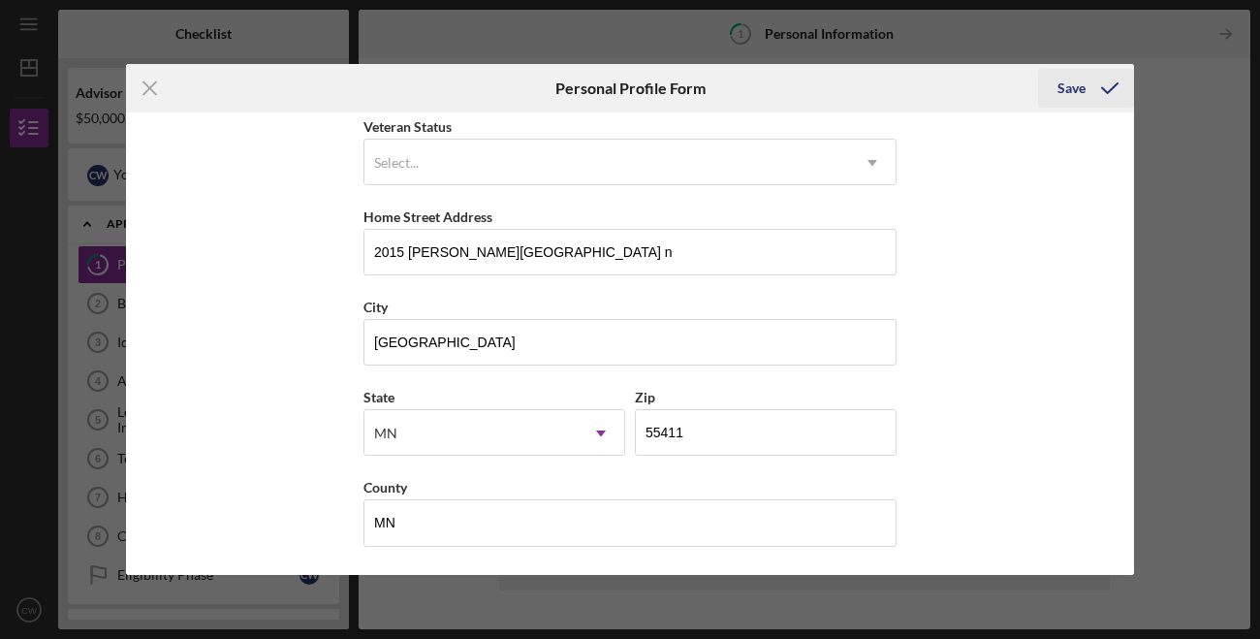
click at [1078, 95] on div "Save" at bounding box center [1072, 88] width 28 height 39
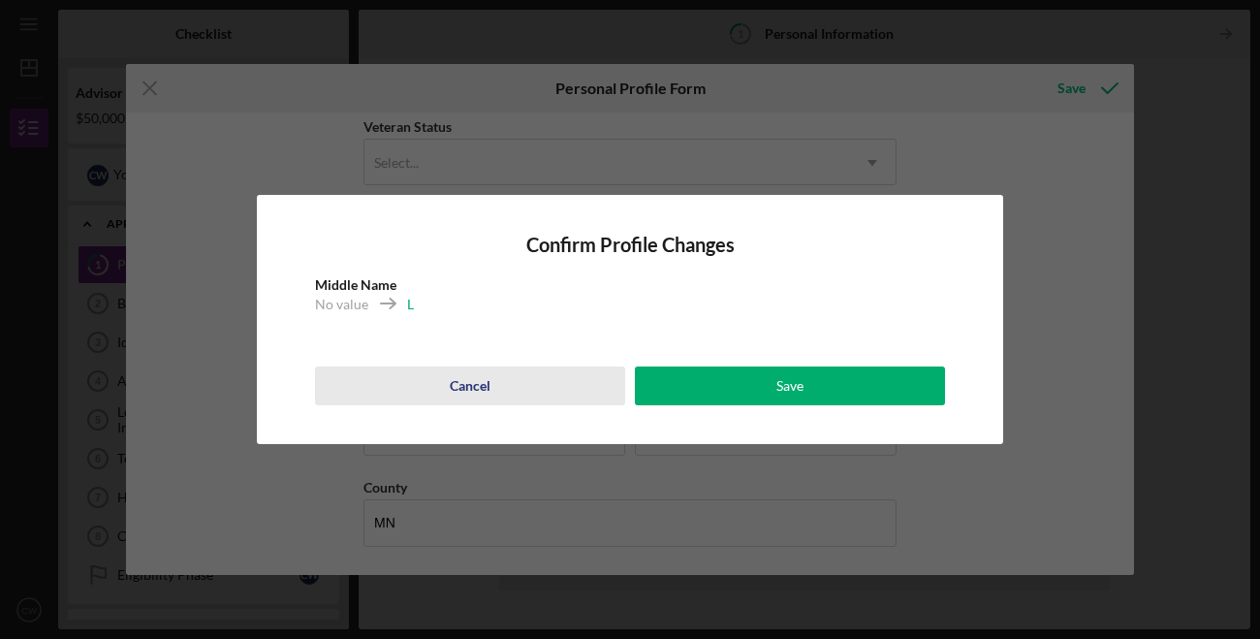
click at [482, 375] on div "Cancel" at bounding box center [470, 385] width 41 height 39
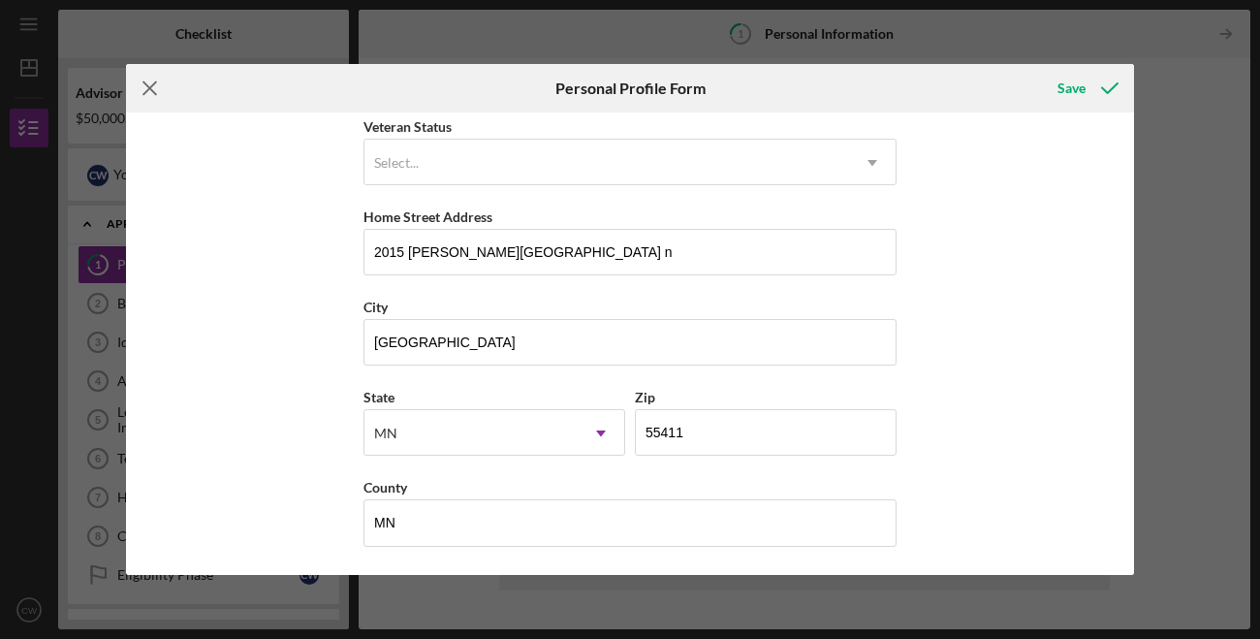
click at [143, 83] on line at bounding box center [149, 88] width 13 height 13
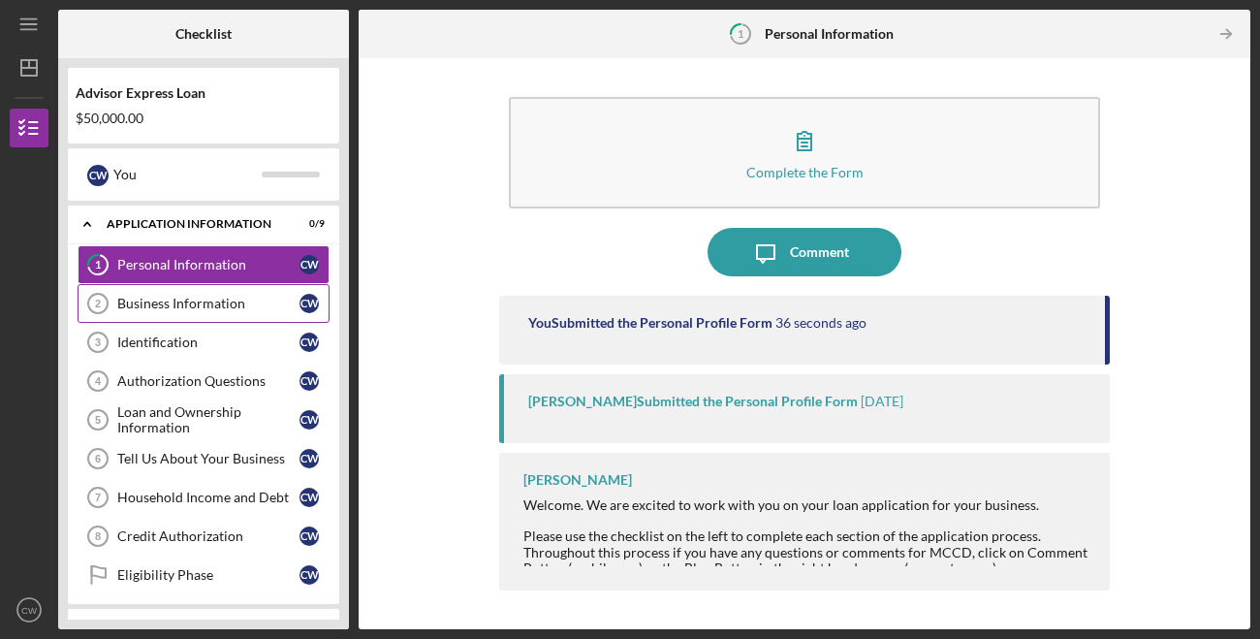
click at [261, 296] on div "Business Information" at bounding box center [208, 304] width 182 height 16
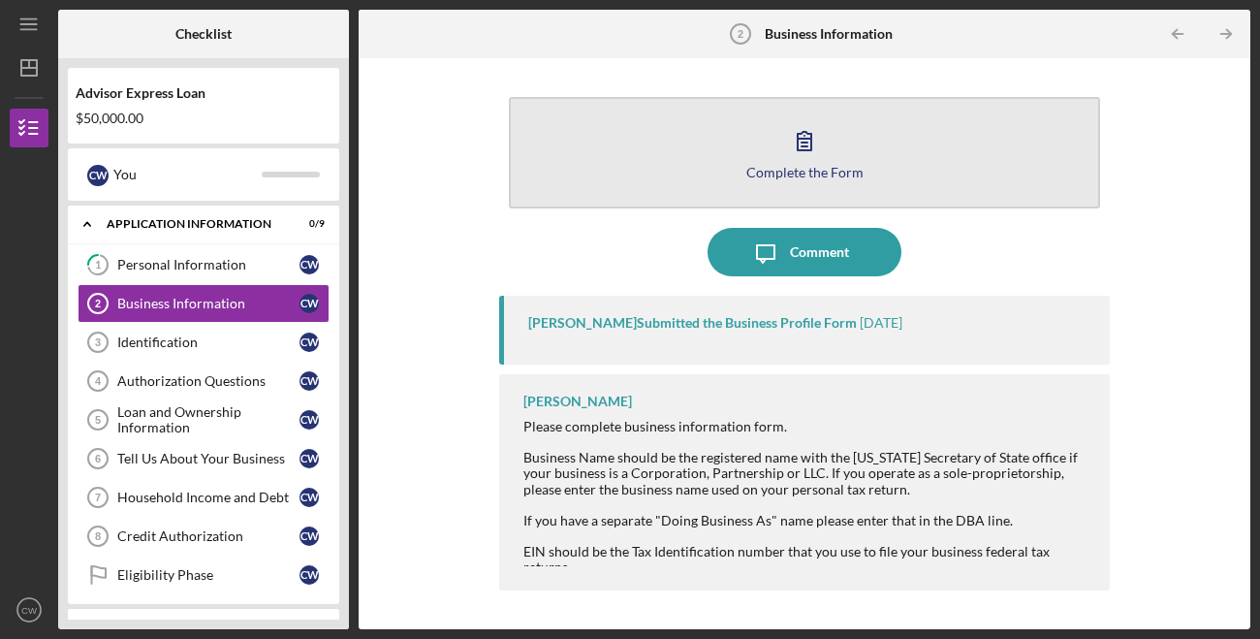
click at [800, 182] on button "Complete the Form Form" at bounding box center [804, 152] width 591 height 111
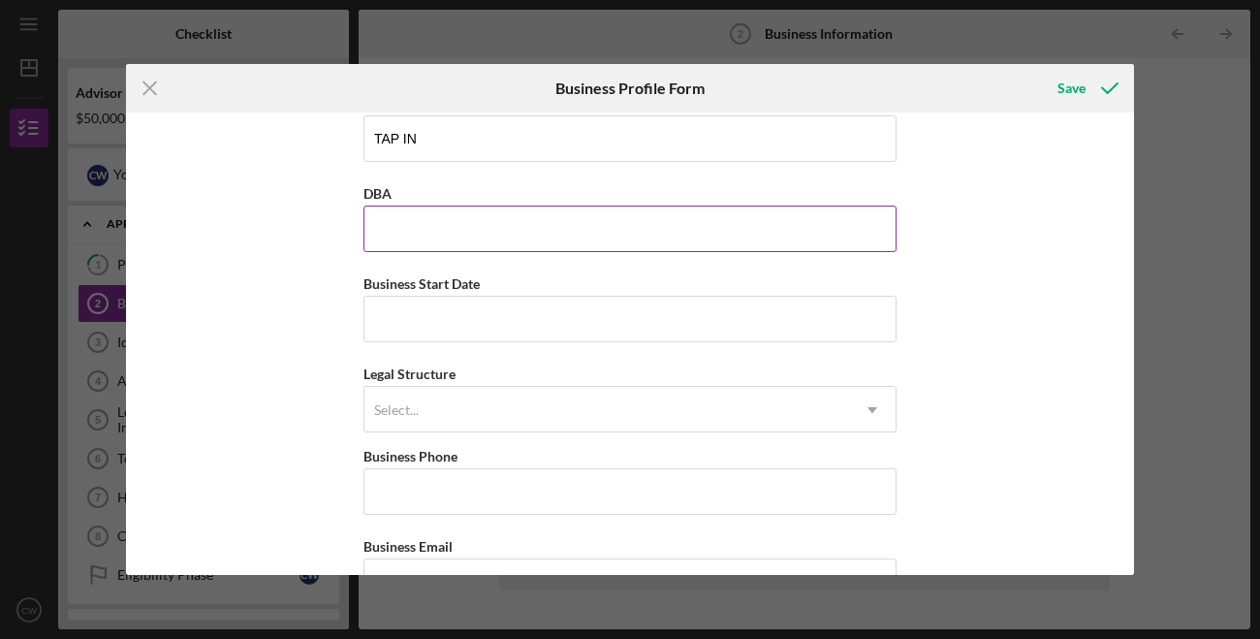
scroll to position [33, 0]
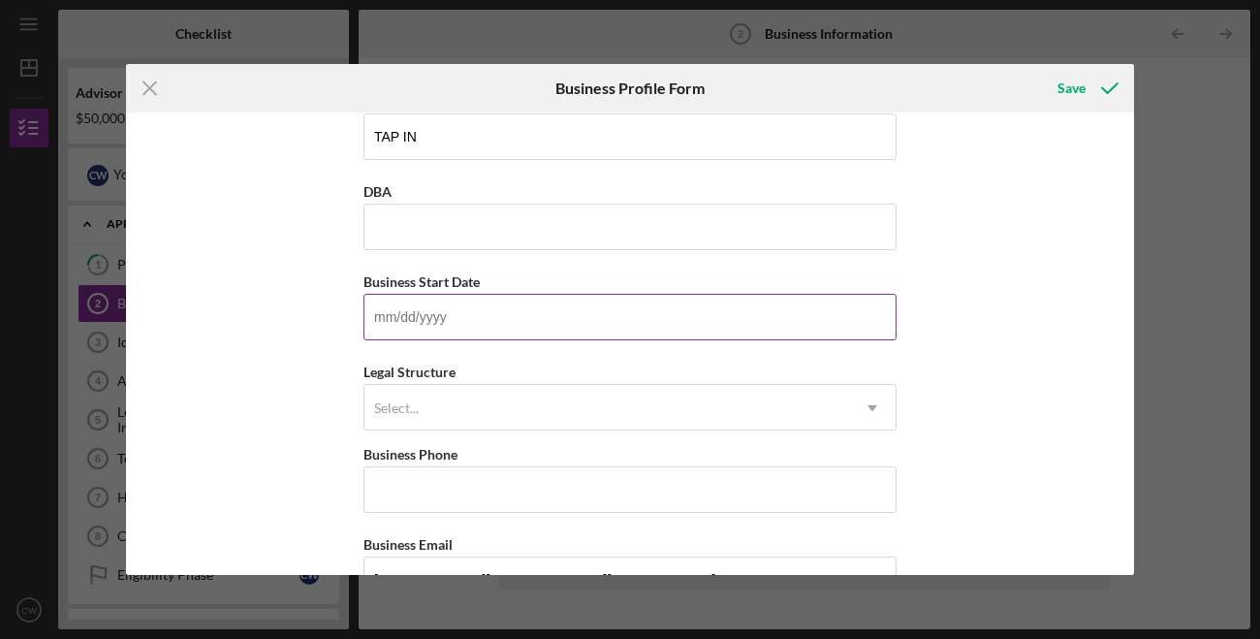
click at [626, 320] on input "Business Start Date" at bounding box center [630, 317] width 533 height 47
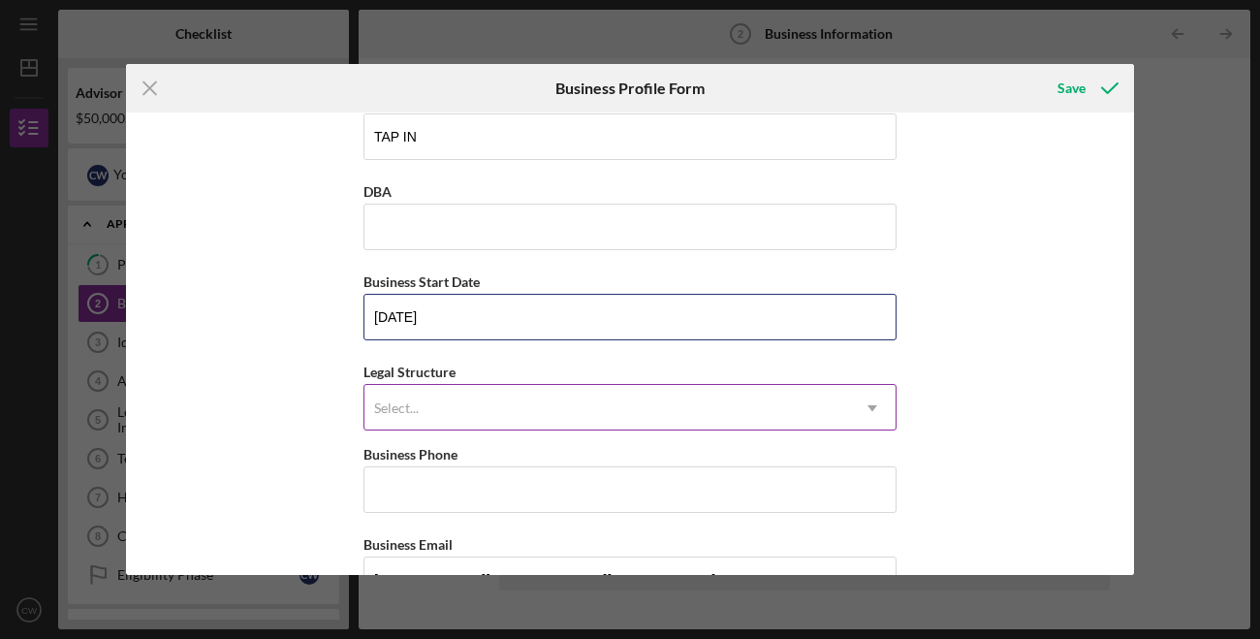
type input "[DATE]"
click at [599, 419] on div "Select..." at bounding box center [607, 408] width 485 height 45
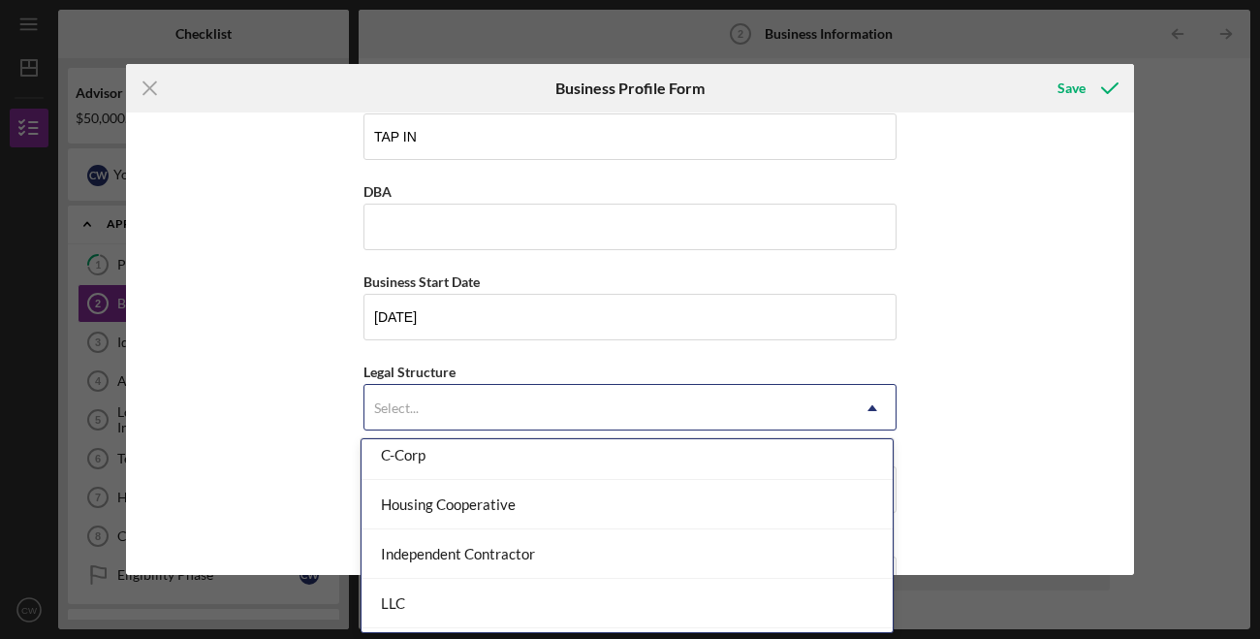
scroll to position [319, 0]
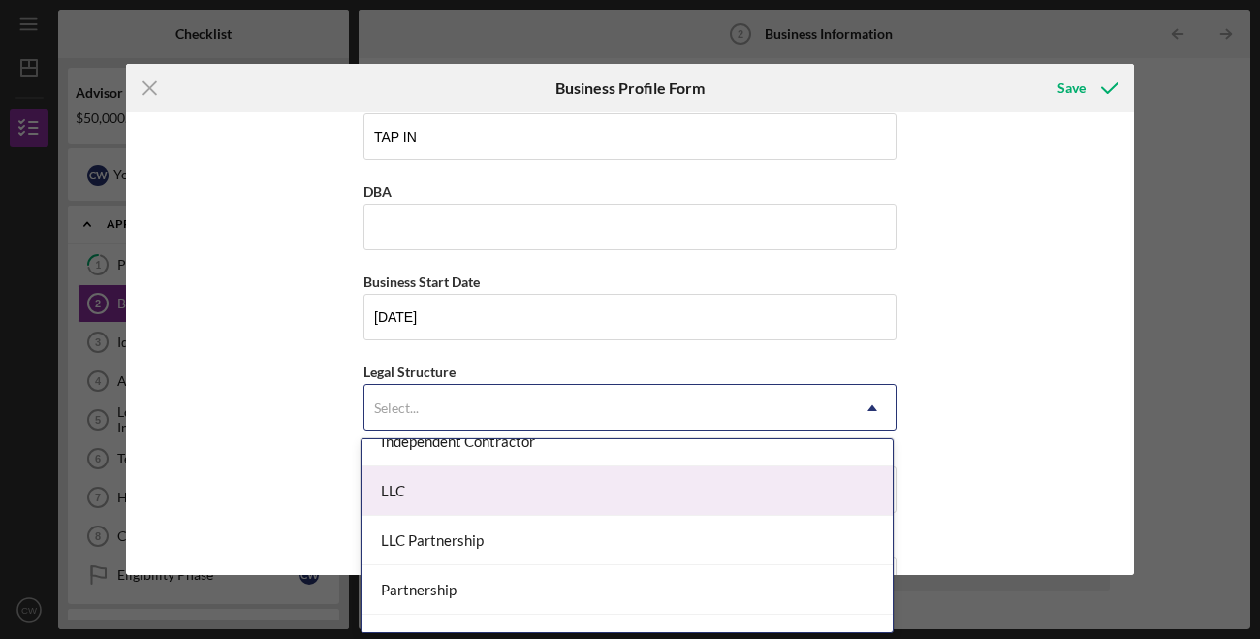
click at [598, 470] on div "LLC" at bounding box center [627, 490] width 531 height 49
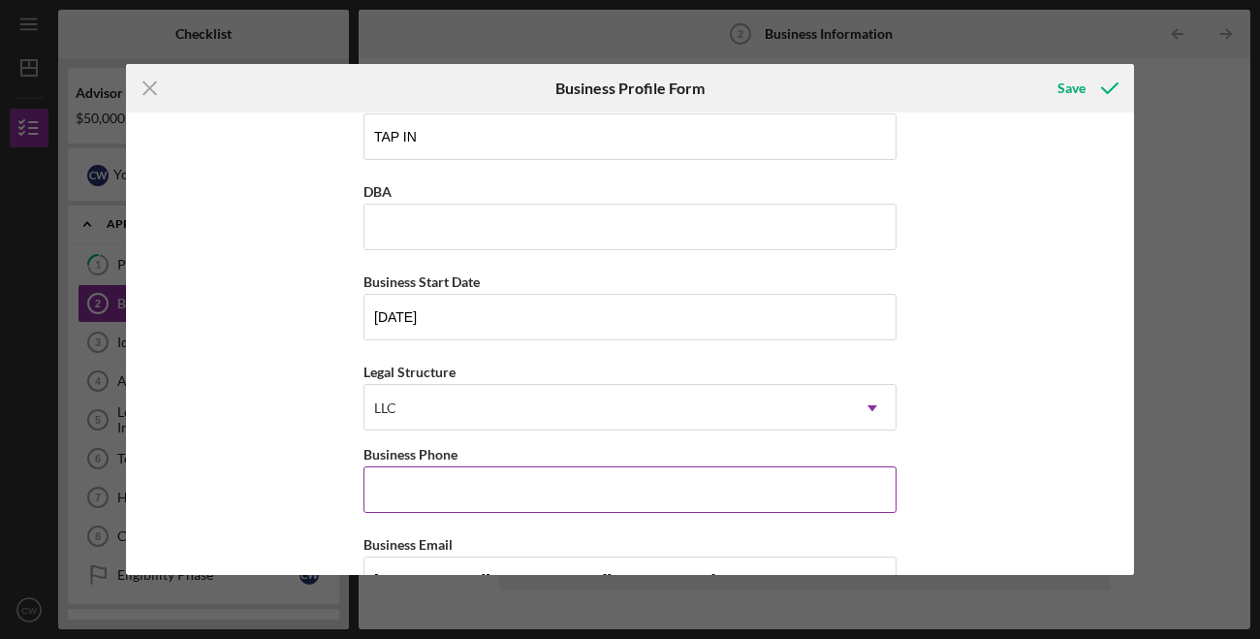
scroll to position [258, 0]
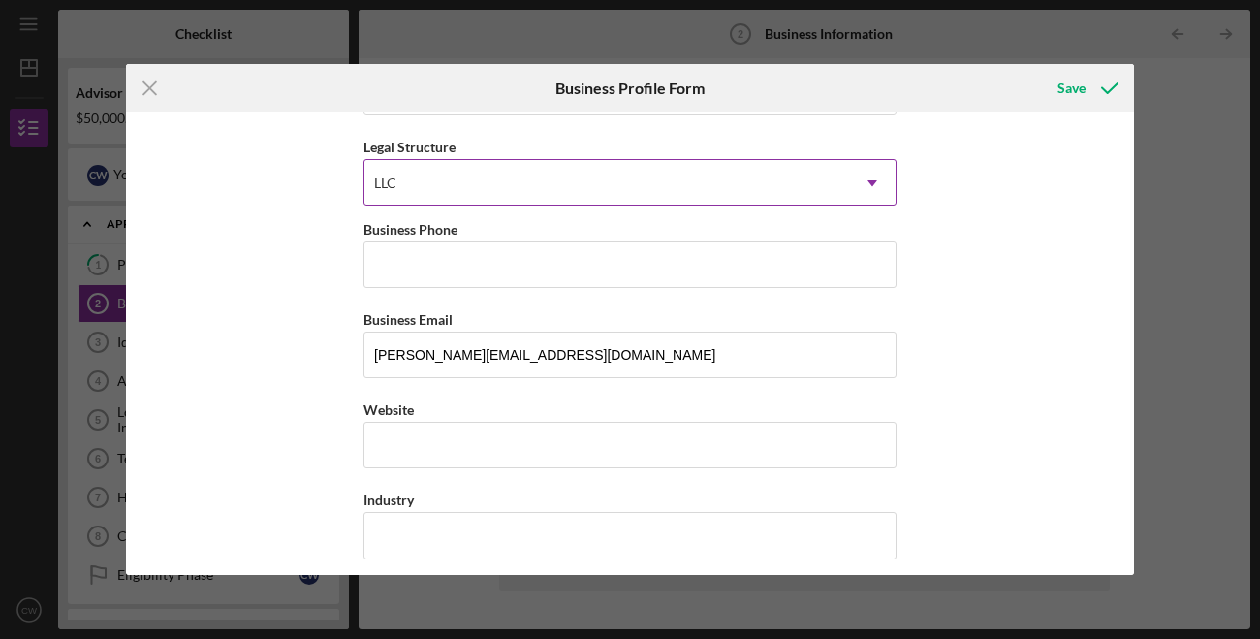
click at [436, 194] on div "LLC" at bounding box center [607, 183] width 485 height 45
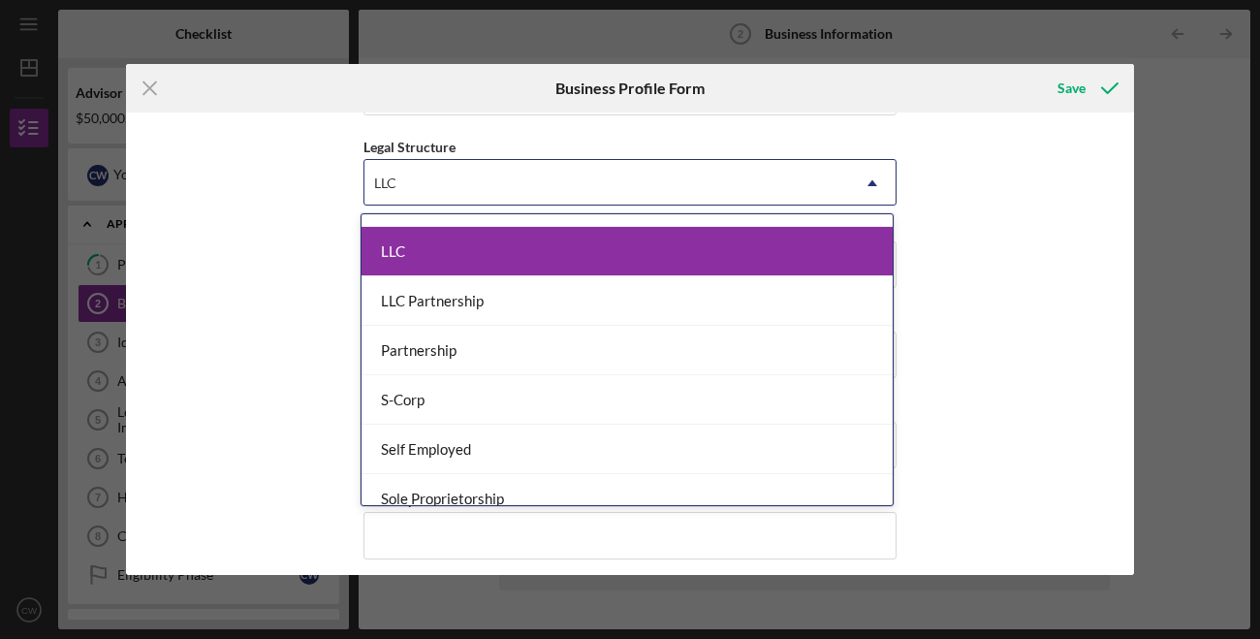
scroll to position [451, 0]
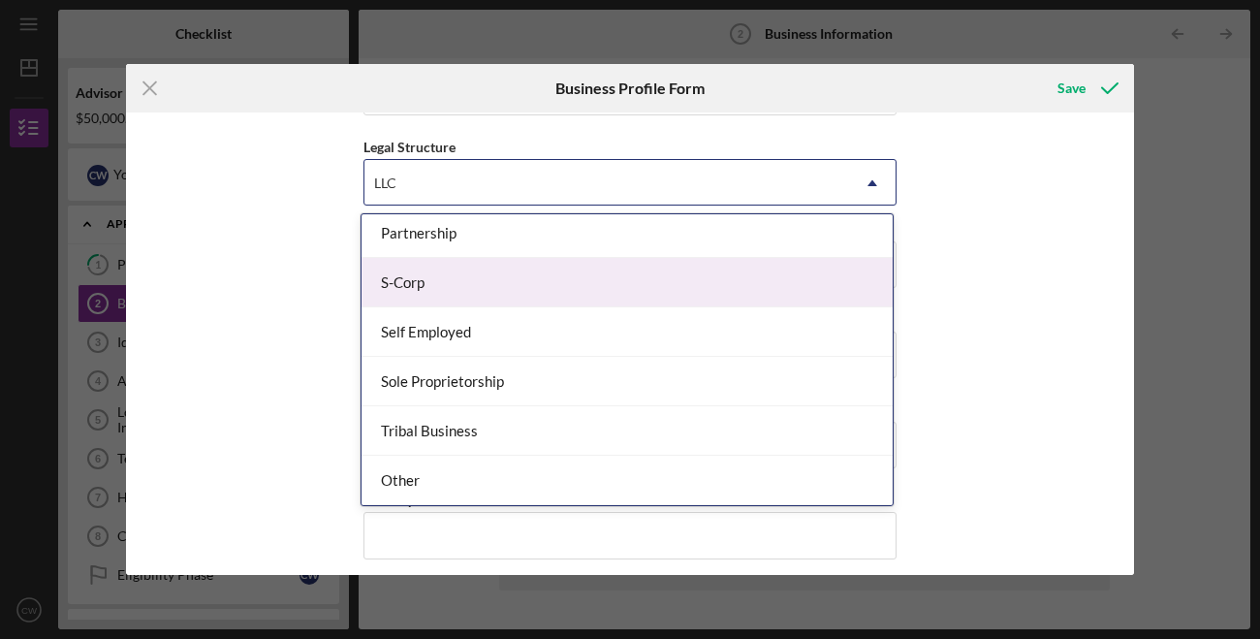
click at [487, 263] on div "S-Corp" at bounding box center [627, 282] width 531 height 49
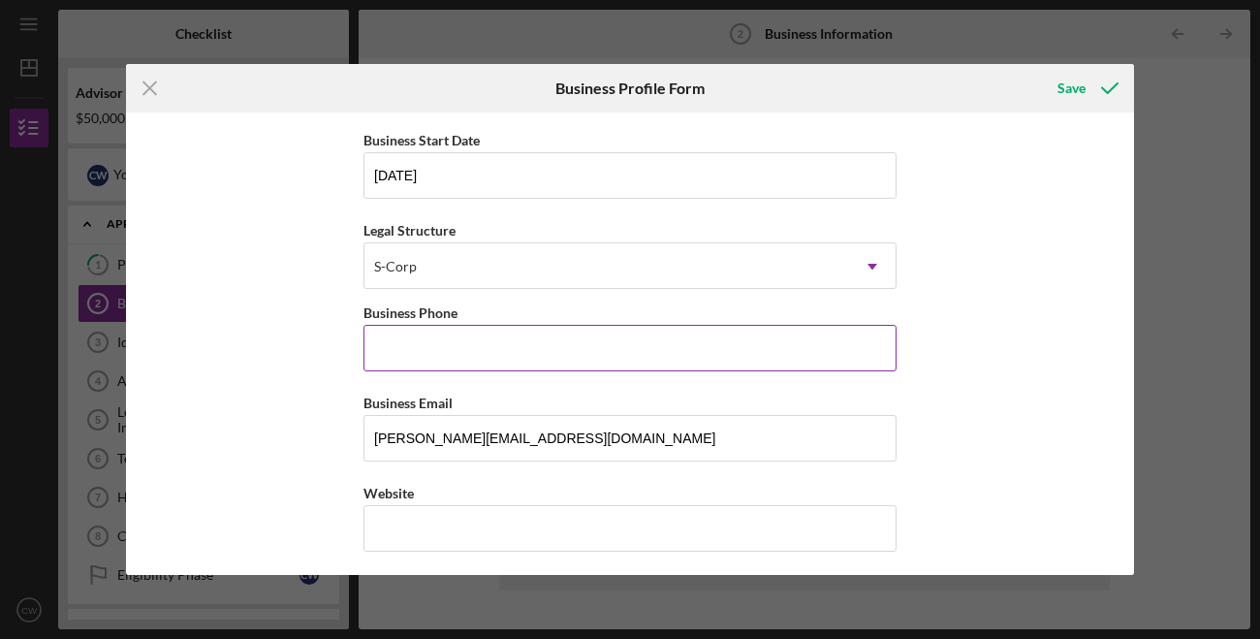
scroll to position [107, 0]
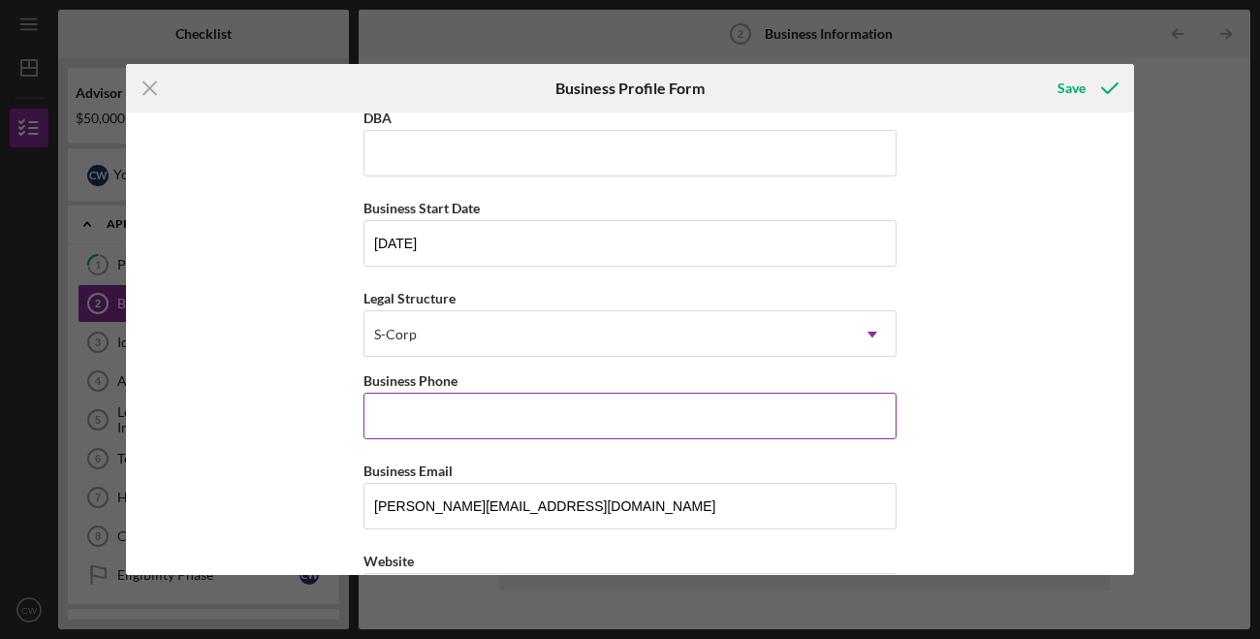
click at [505, 290] on div "Legal Structure option S-Corp, selected. S-Corp Icon/Dropdown Arrow" at bounding box center [630, 321] width 533 height 71
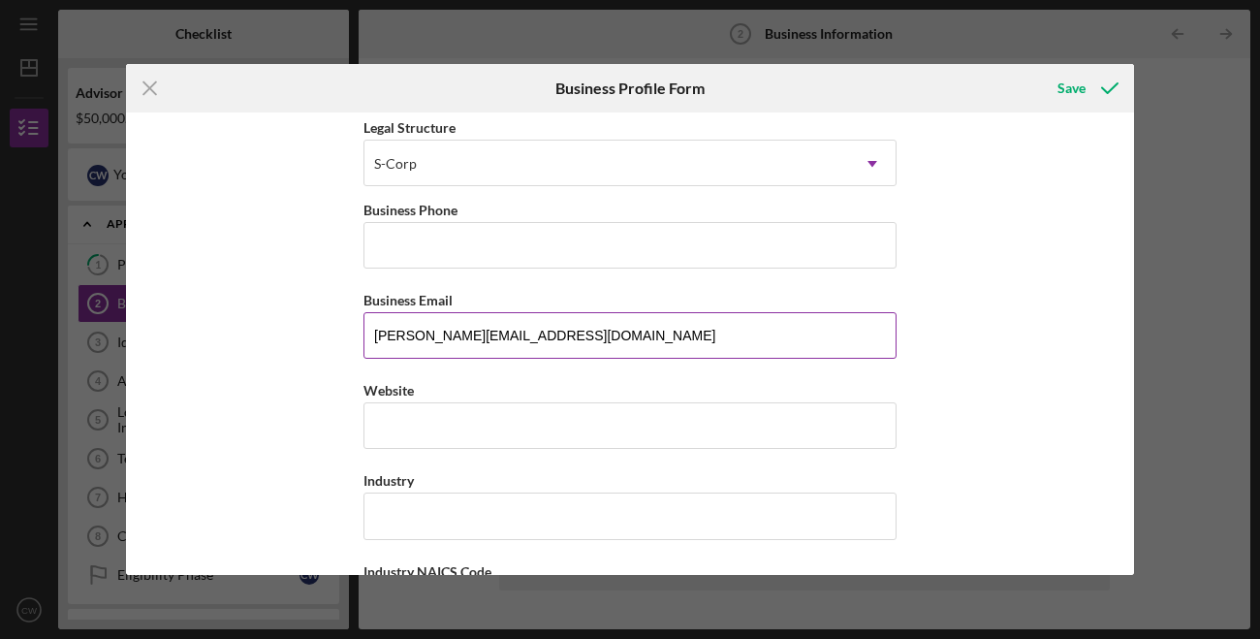
scroll to position [266, 0]
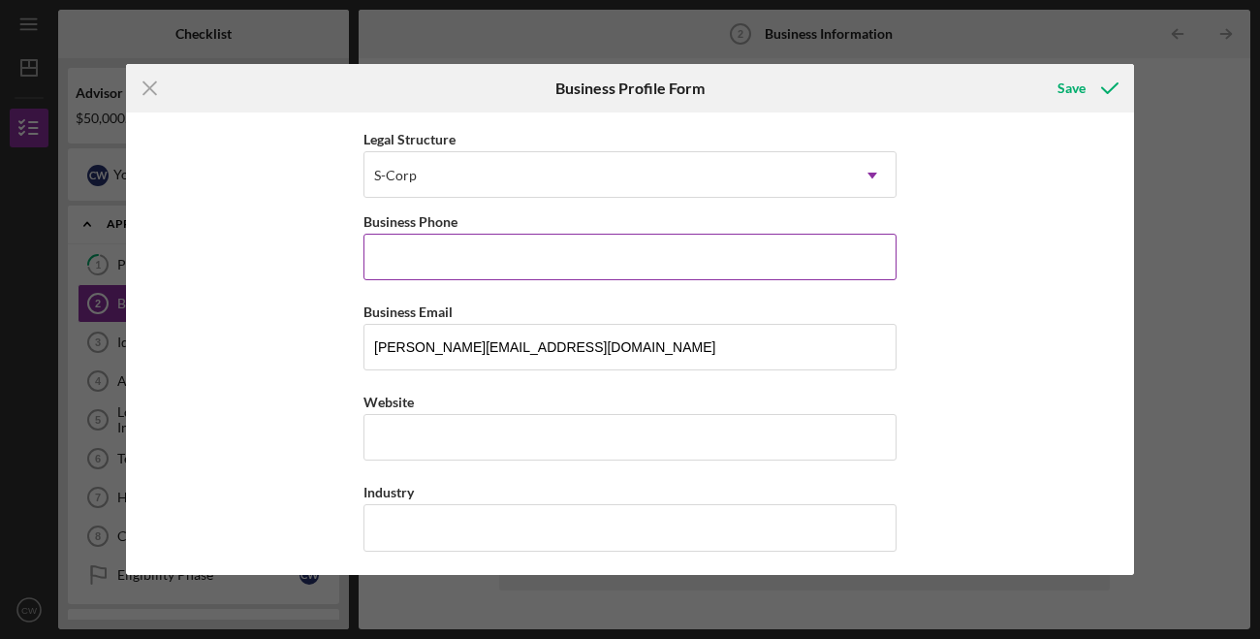
click at [480, 272] on input "Business Phone" at bounding box center [630, 257] width 533 height 47
type input "[PHONE_NUMBER]"
type input "55411"
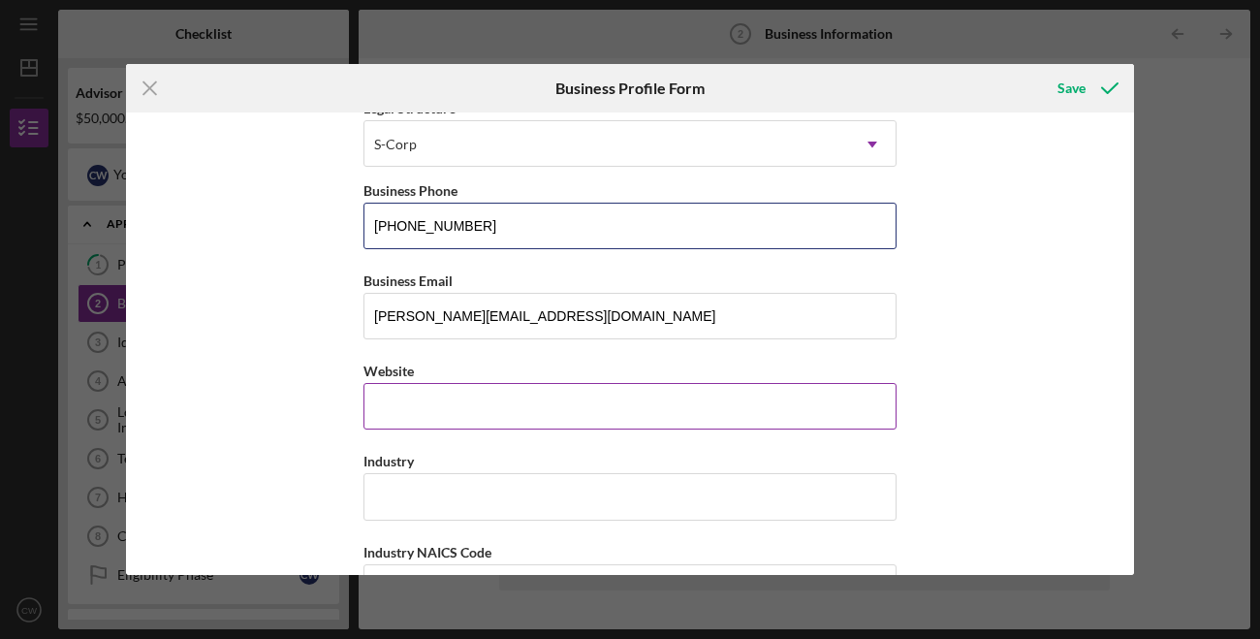
scroll to position [223, 0]
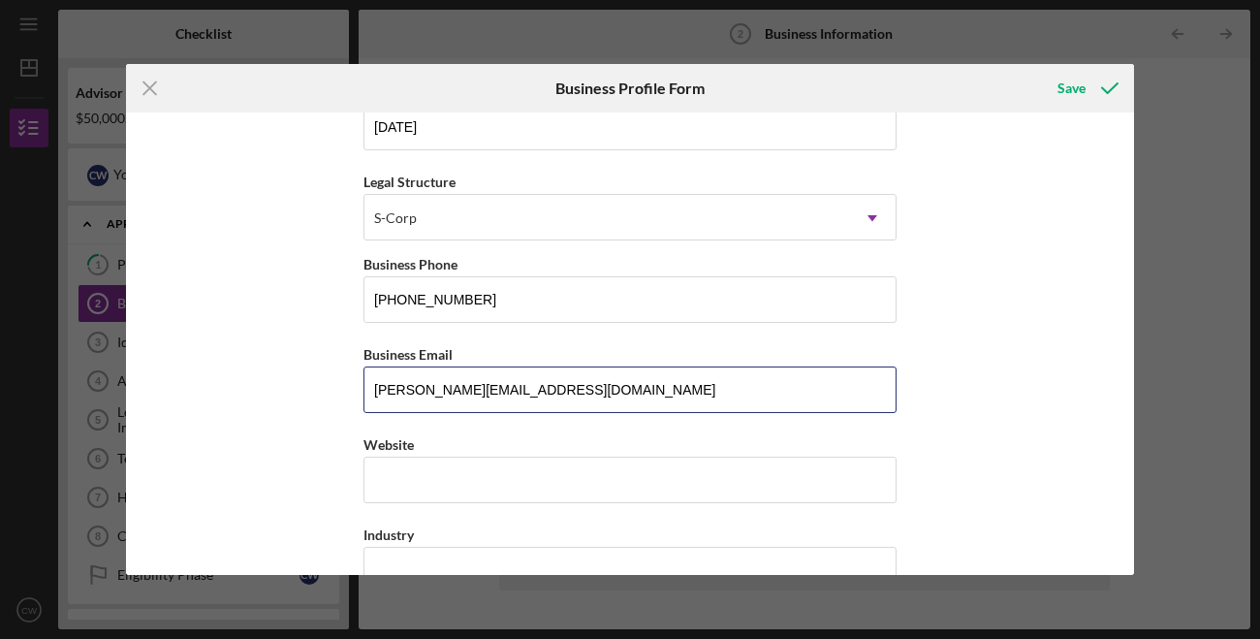
drag, startPoint x: 398, startPoint y: 395, endPoint x: 345, endPoint y: 370, distance: 58.6
click at [349, 376] on div "Business Name TAP IN DBA Business Start Date [DATE] Legal Structure S-Corp Icon…" at bounding box center [630, 343] width 1008 height 462
type input "[PERSON_NAME][EMAIL_ADDRESS][DOMAIN_NAME]"
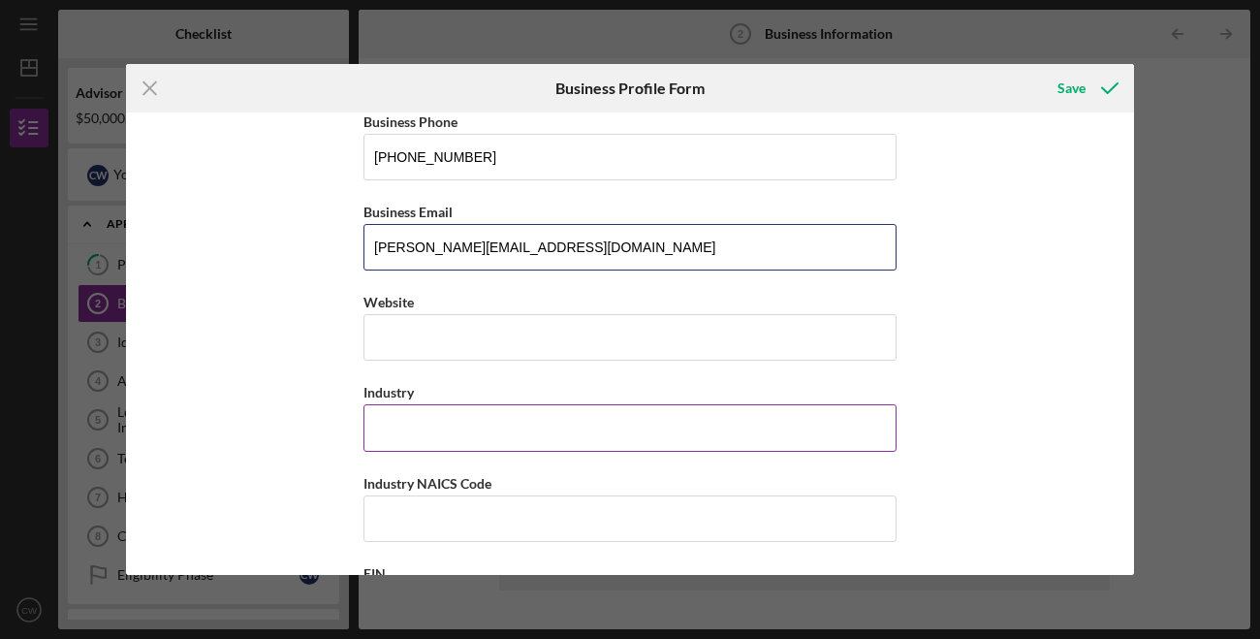
scroll to position [378, 0]
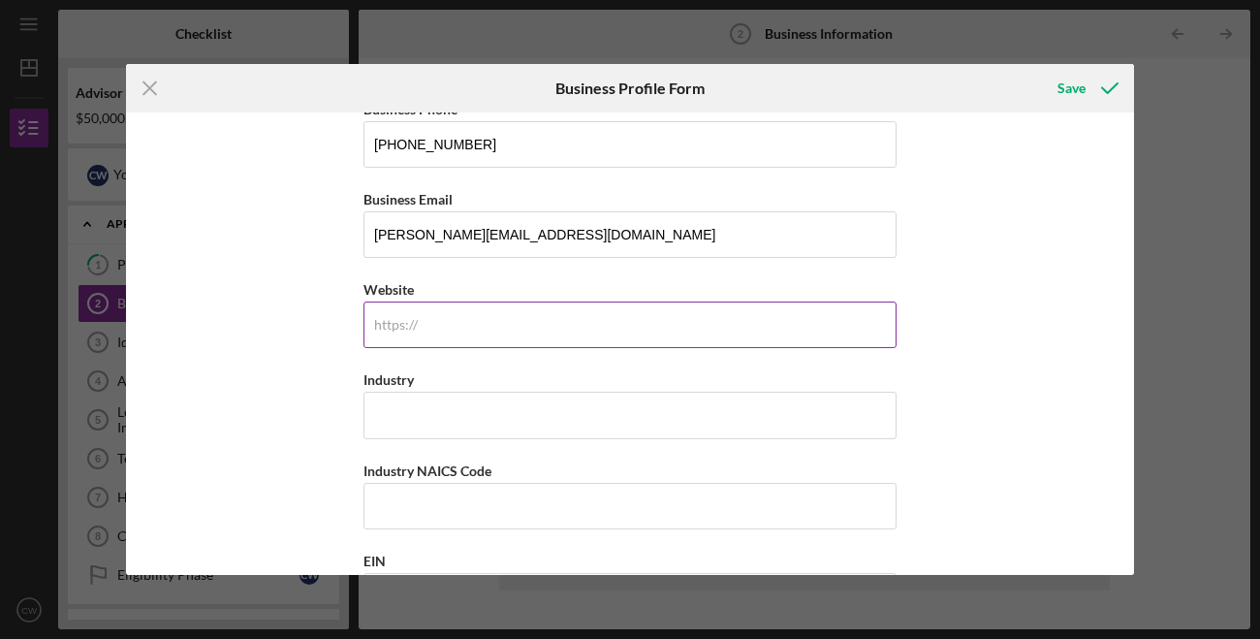
click at [477, 315] on input "Website" at bounding box center [630, 325] width 533 height 47
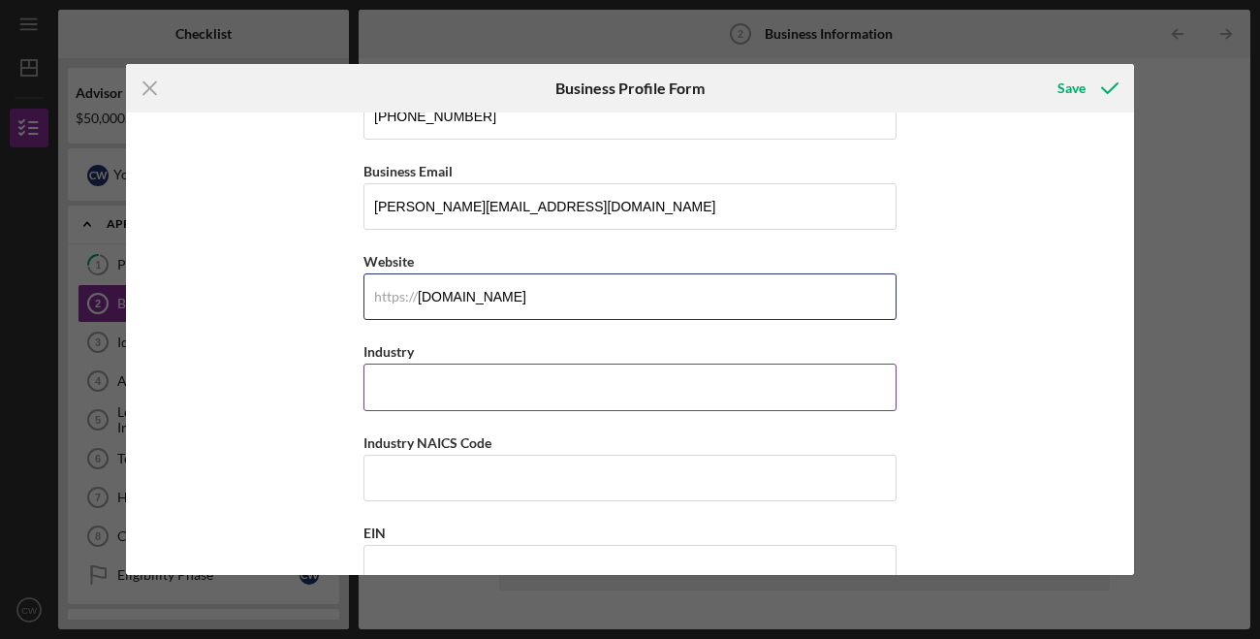
scroll to position [401, 0]
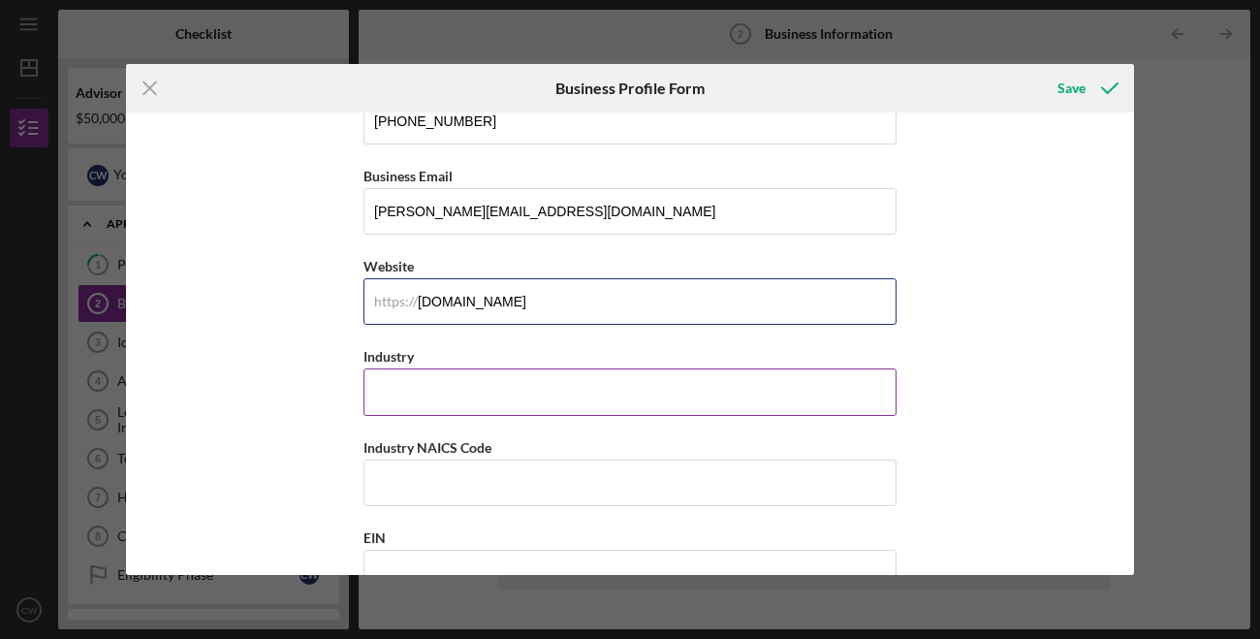
type input "[DOMAIN_NAME]"
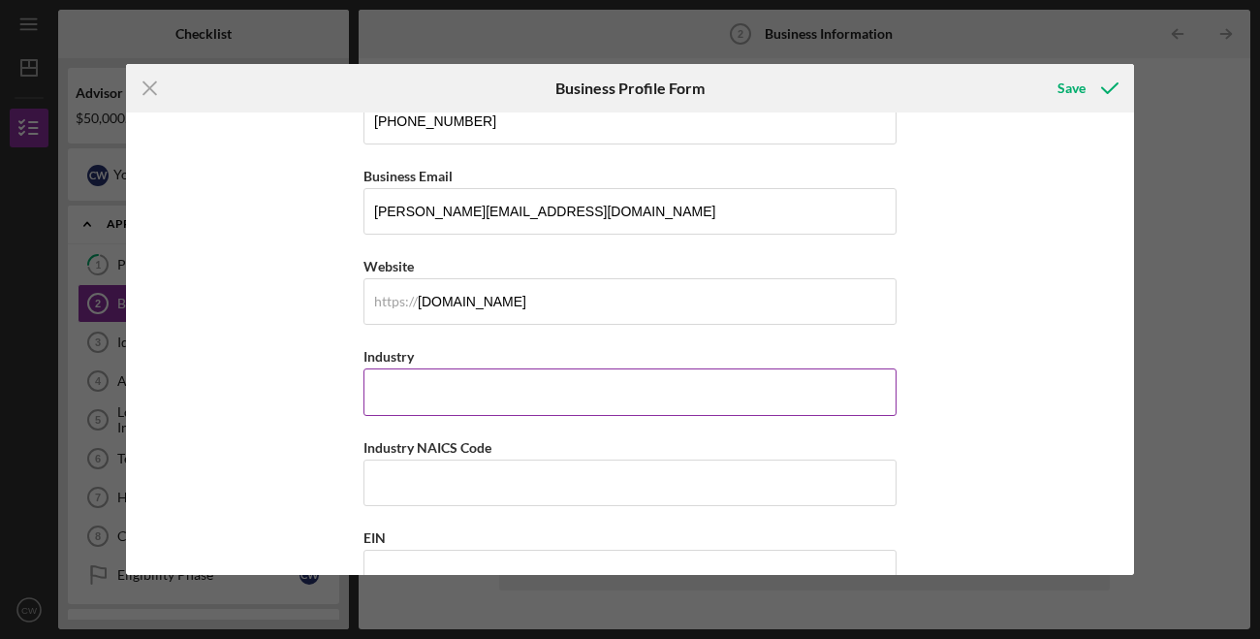
click at [517, 389] on input "Industry" at bounding box center [630, 391] width 533 height 47
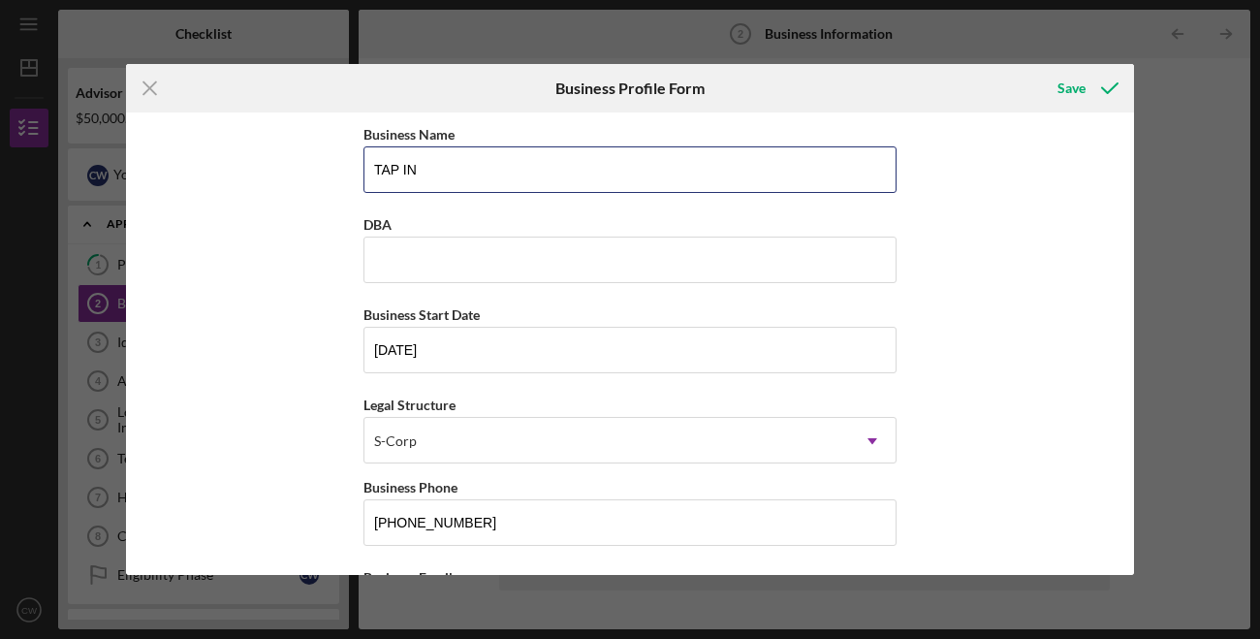
drag, startPoint x: 438, startPoint y: 184, endPoint x: 276, endPoint y: 120, distance: 174.1
click at [281, 124] on div "Business Name TAP IN DBA Business Start Date [DATE] Legal Structure S-Corp Icon…" at bounding box center [630, 343] width 1008 height 462
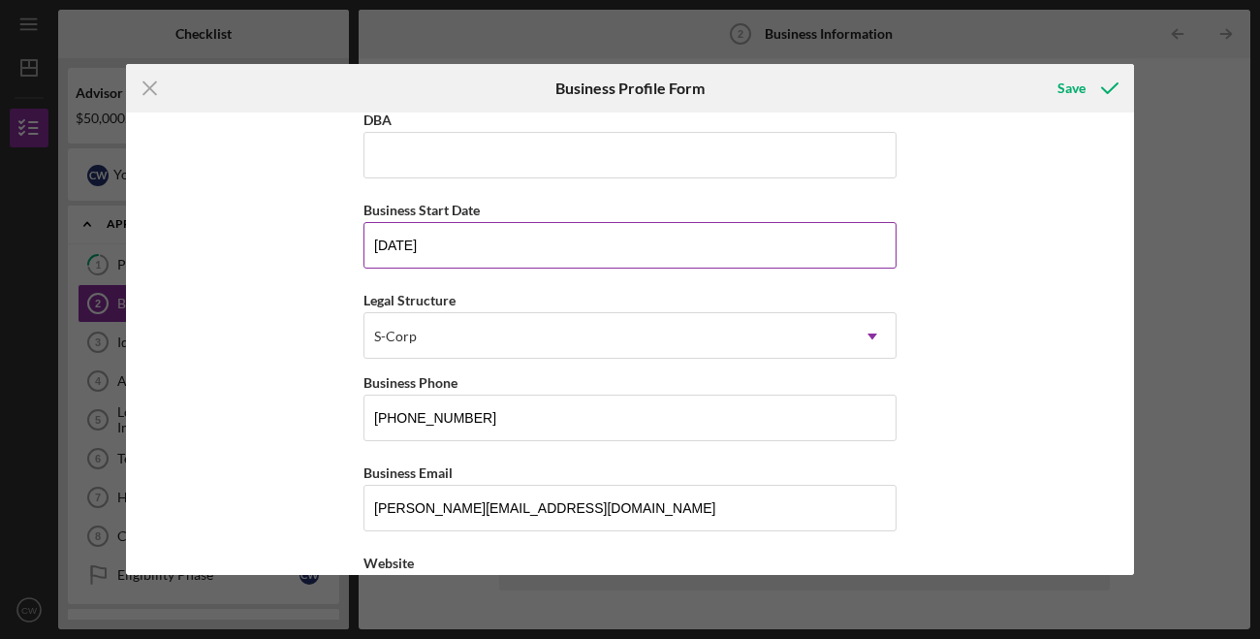
scroll to position [116, 0]
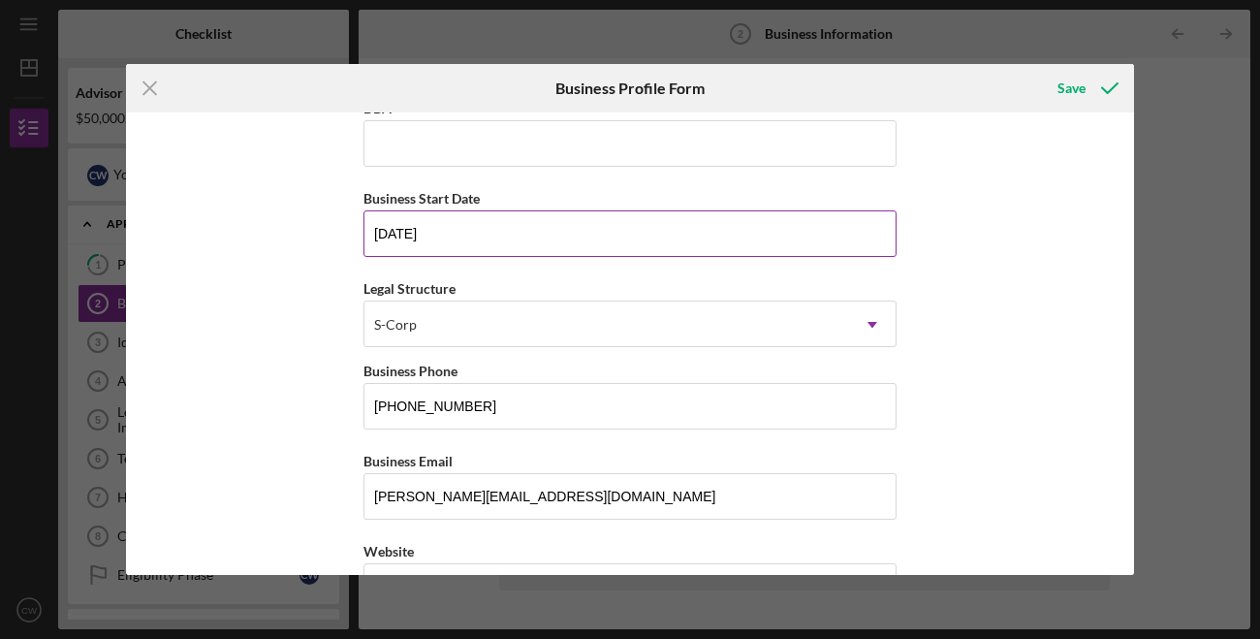
type input "[PERSON_NAME] Avenue Partners LLC"
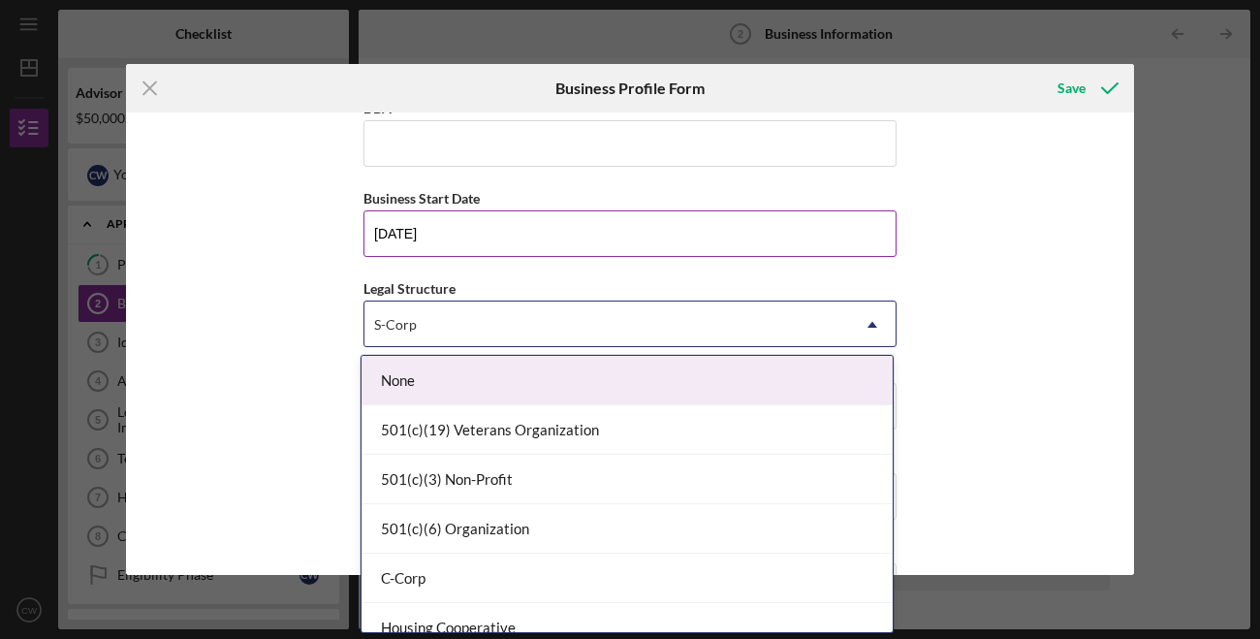
click at [460, 340] on div "S-Corp" at bounding box center [607, 324] width 485 height 45
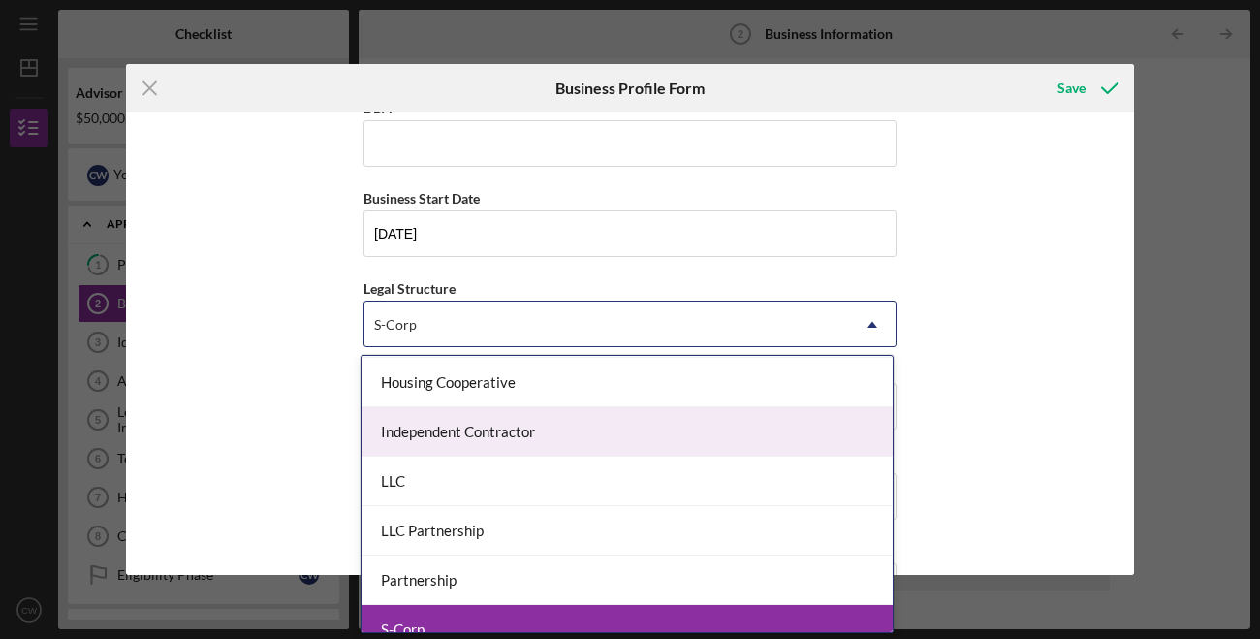
scroll to position [199, 0]
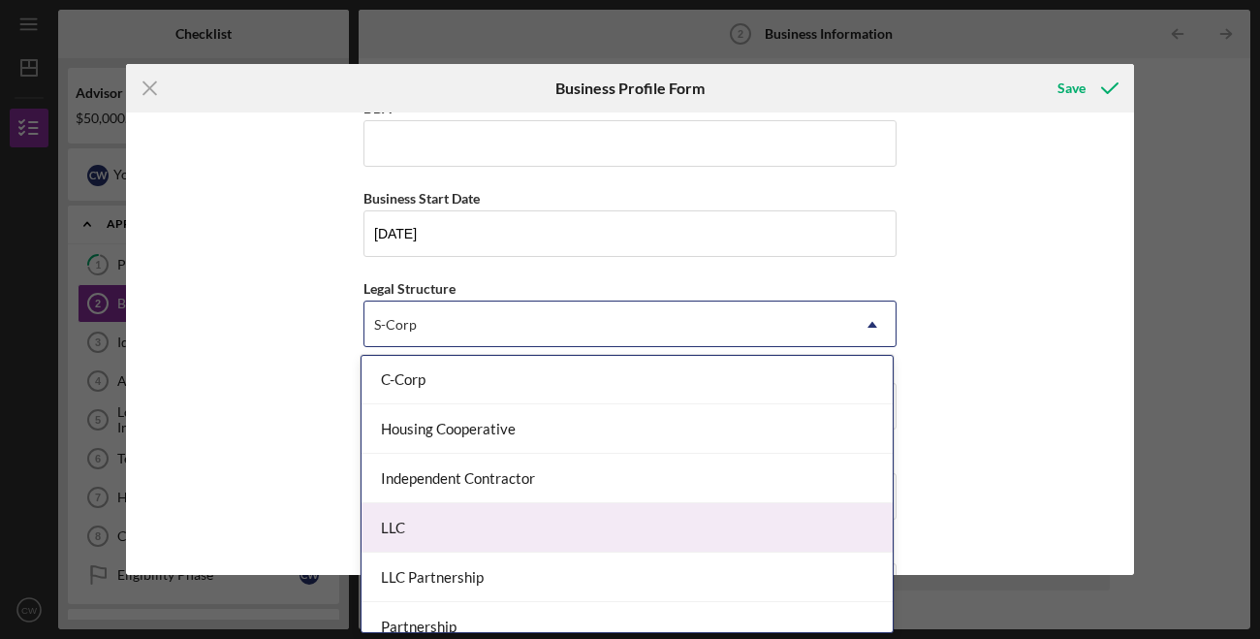
click at [462, 513] on div "LLC" at bounding box center [627, 527] width 531 height 49
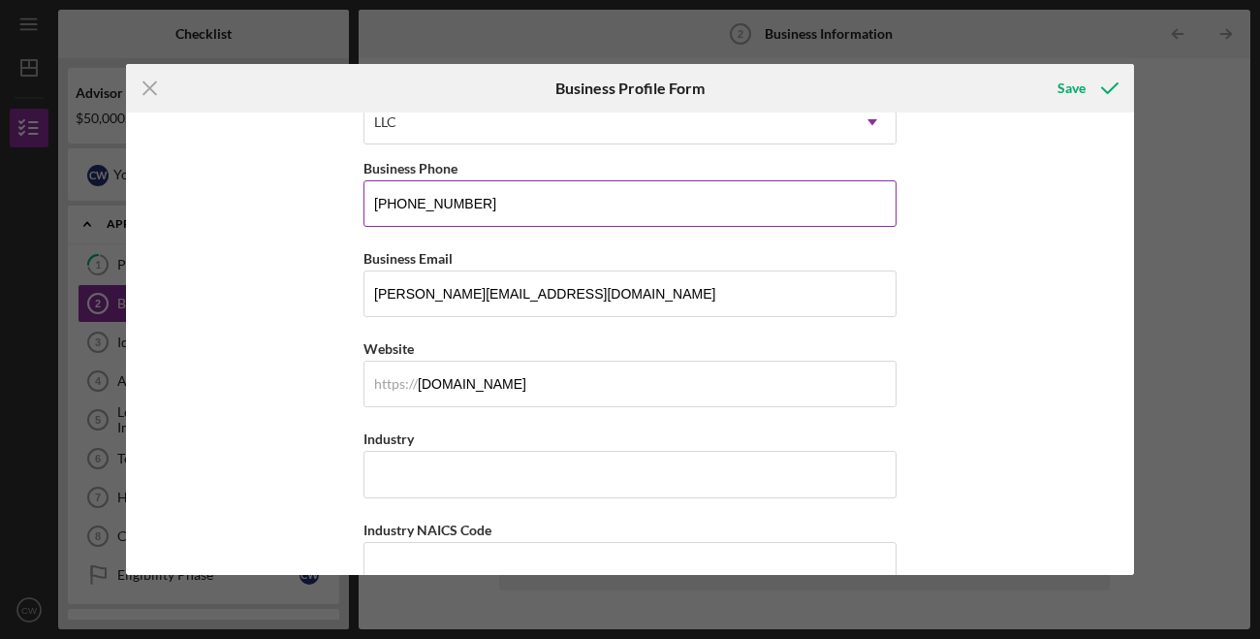
scroll to position [324, 0]
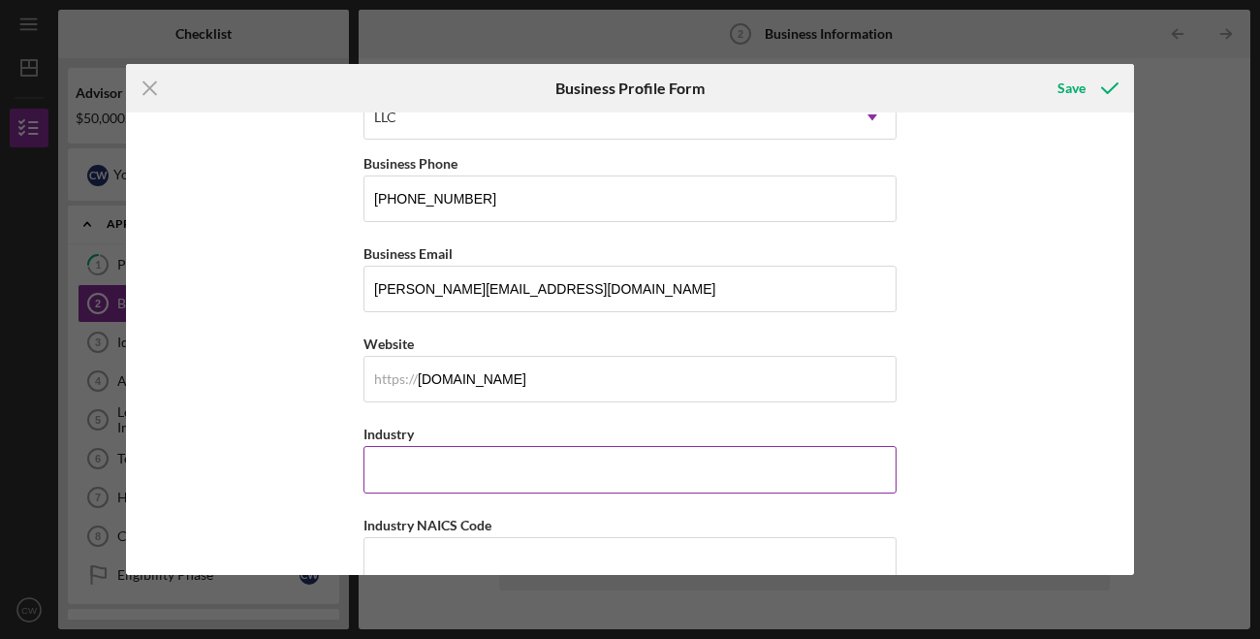
click at [463, 492] on input "Industry" at bounding box center [630, 469] width 533 height 47
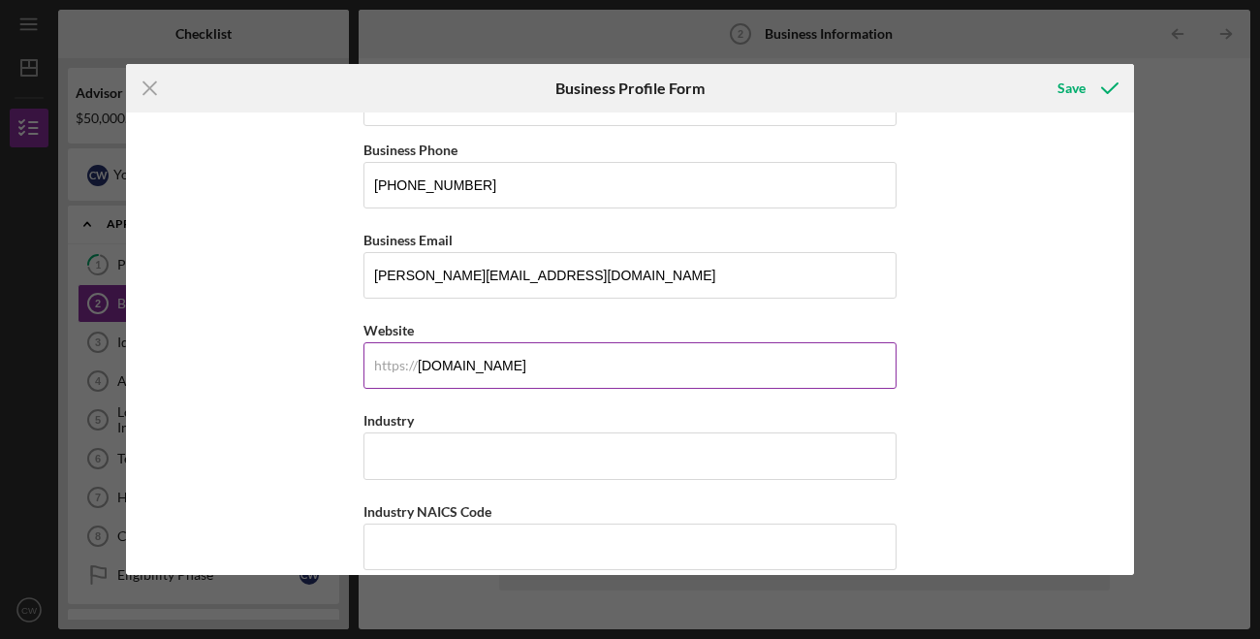
drag, startPoint x: 543, startPoint y: 376, endPoint x: 467, endPoint y: 366, distance: 76.2
click at [467, 366] on input "[DOMAIN_NAME]" at bounding box center [630, 365] width 533 height 47
type input "[DOMAIN_NAME]"
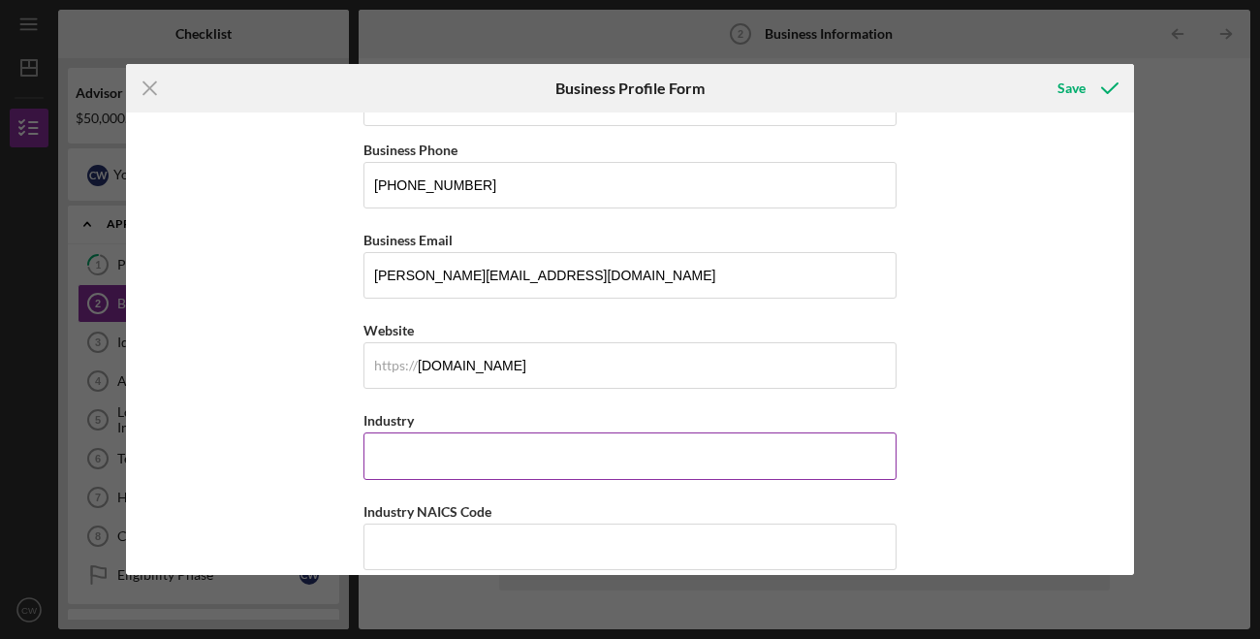
type input "S"
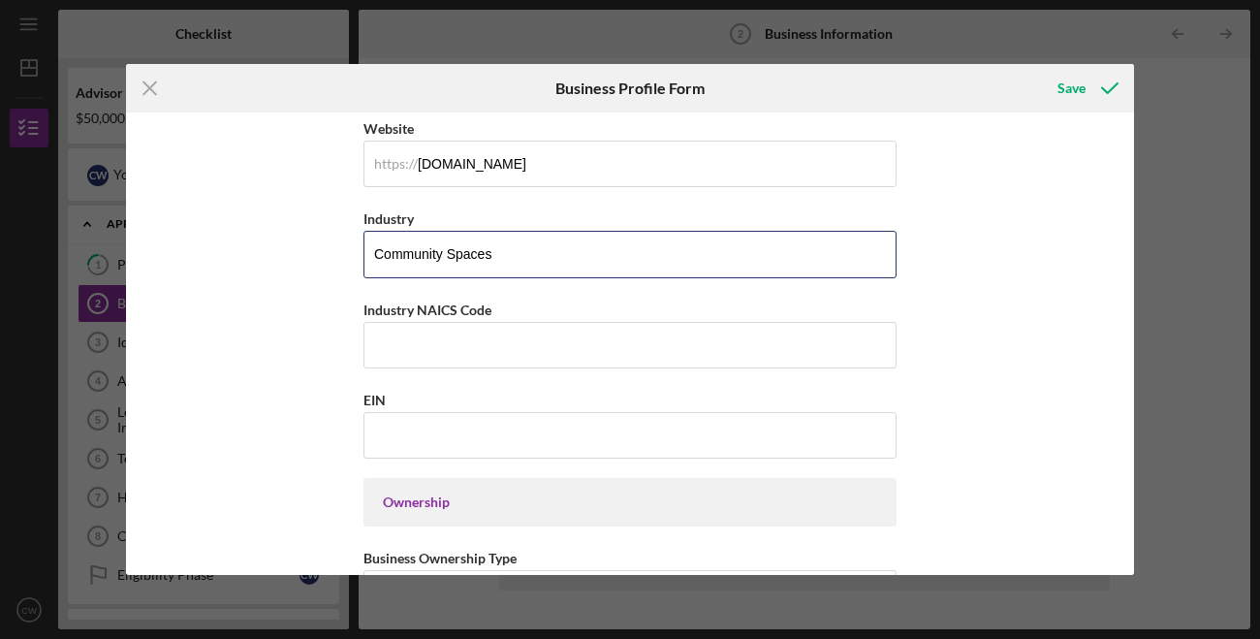
scroll to position [587, 0]
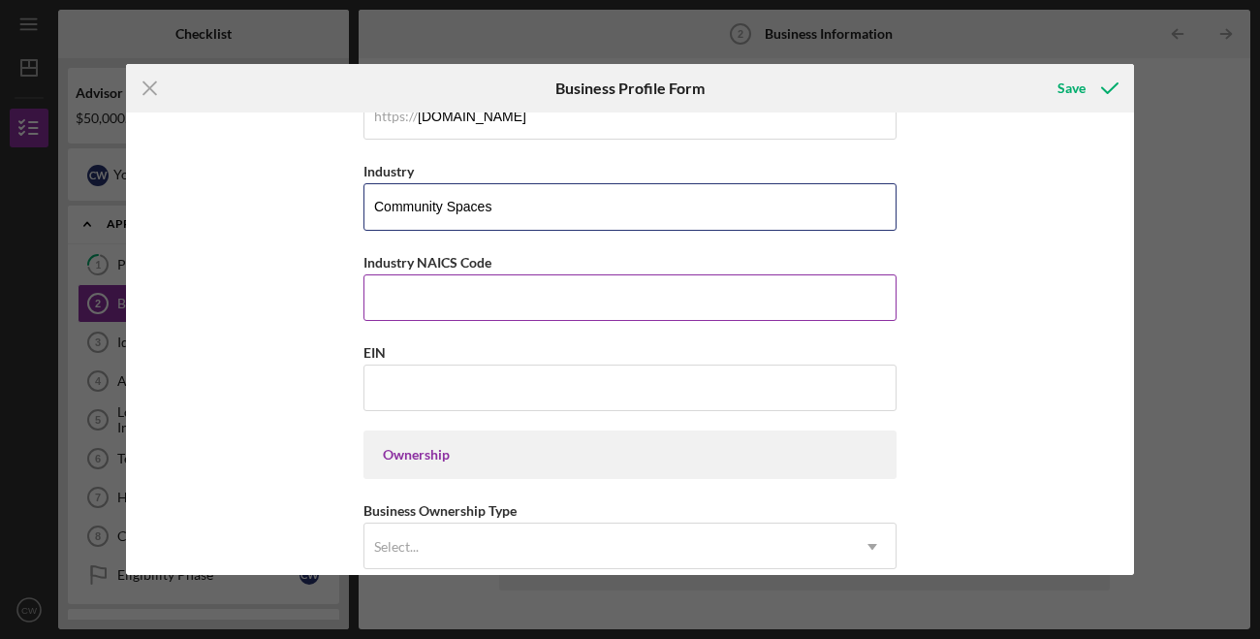
type input "Community Spaces"
click at [465, 319] on input "Industry NAICS Code" at bounding box center [630, 297] width 533 height 47
paste input "722511"
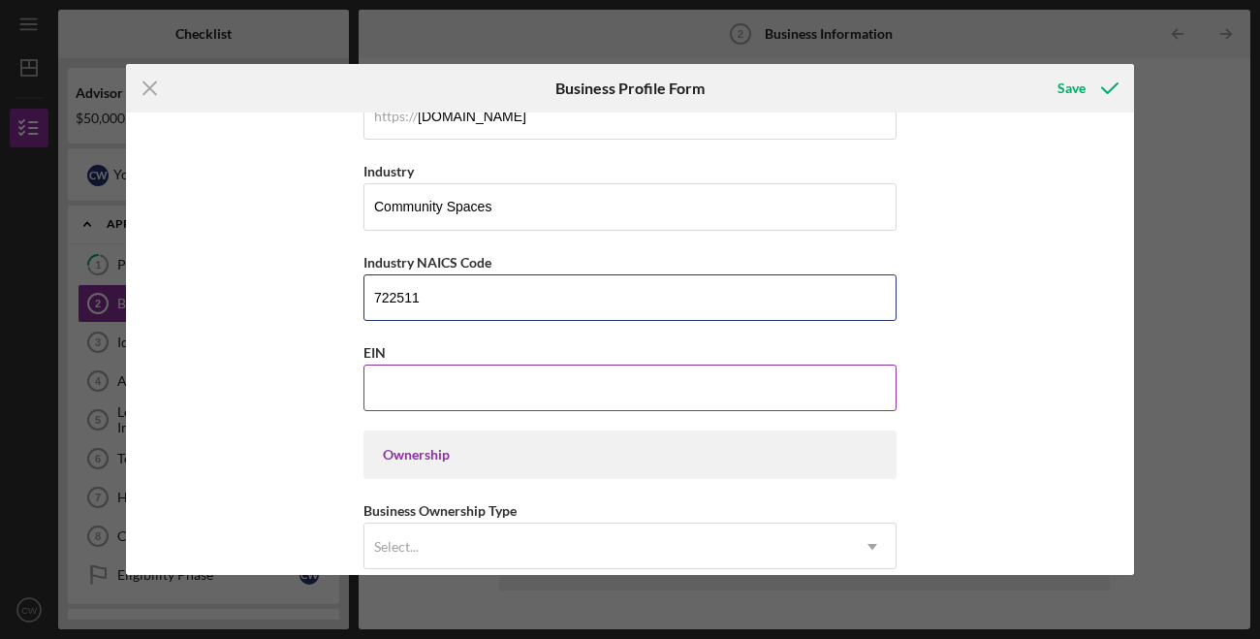
type input "722511"
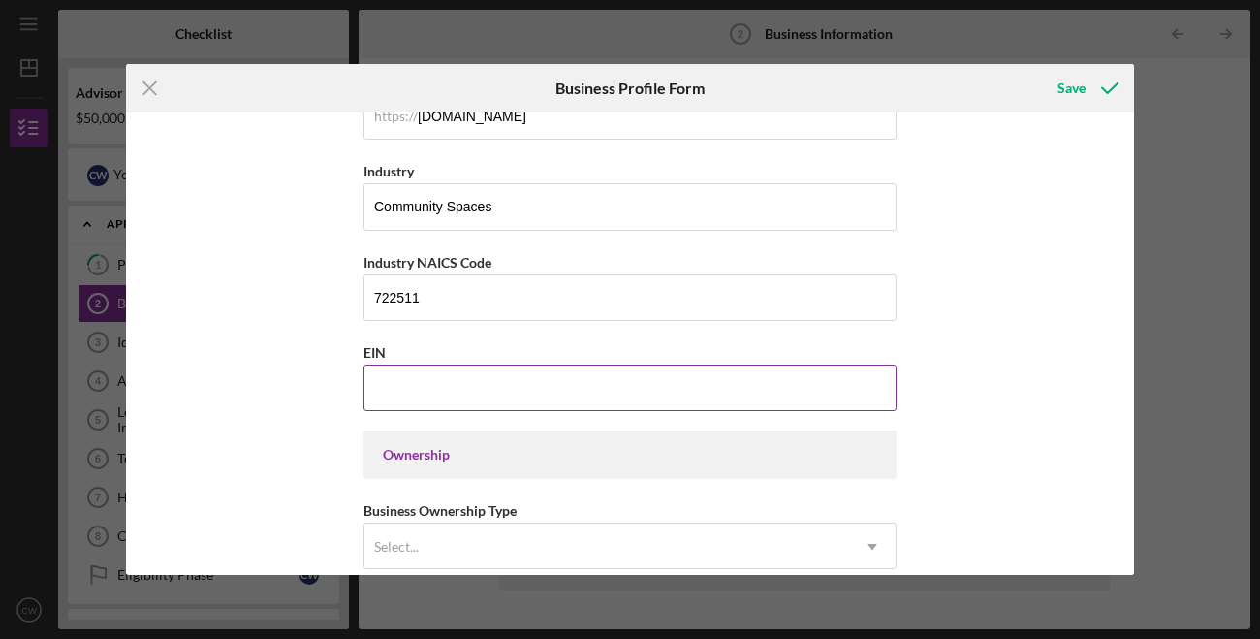
click at [491, 403] on input "EIN" at bounding box center [630, 388] width 533 height 47
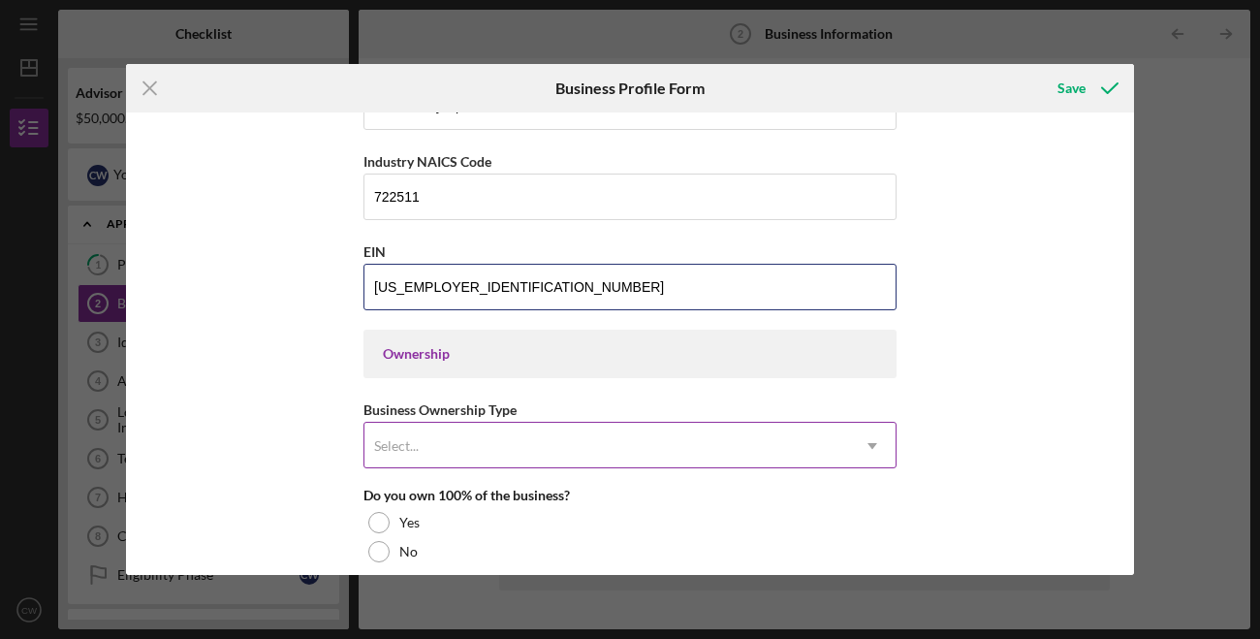
scroll to position [718, 0]
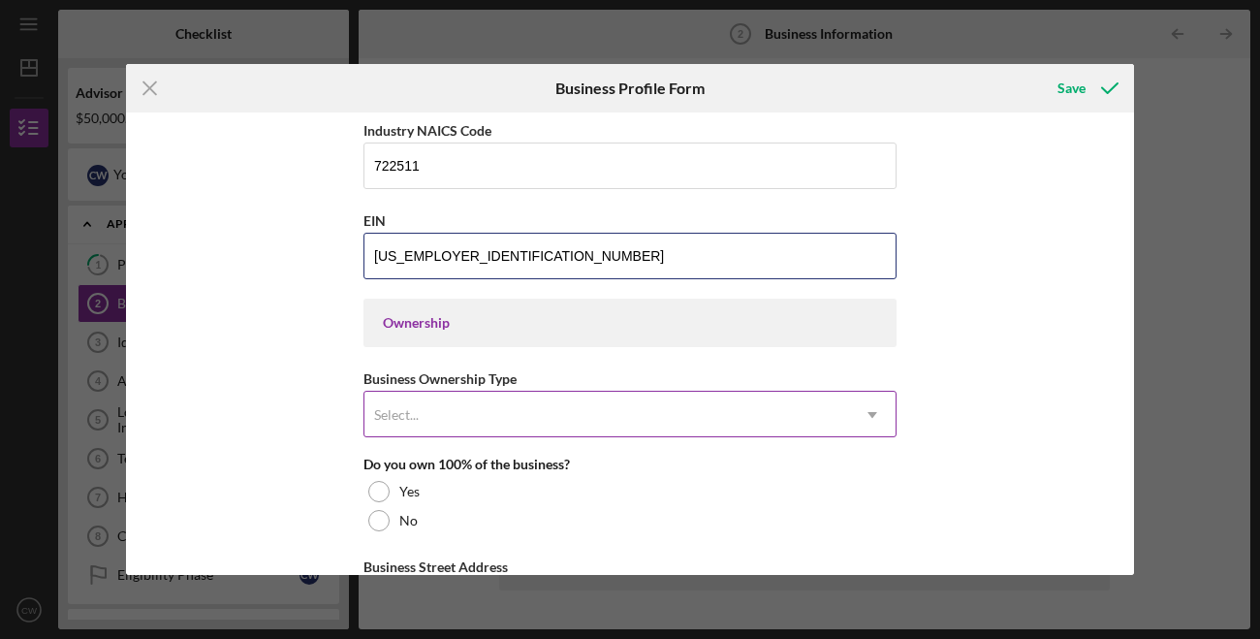
type input "[US_EMPLOYER_IDENTIFICATION_NUMBER]"
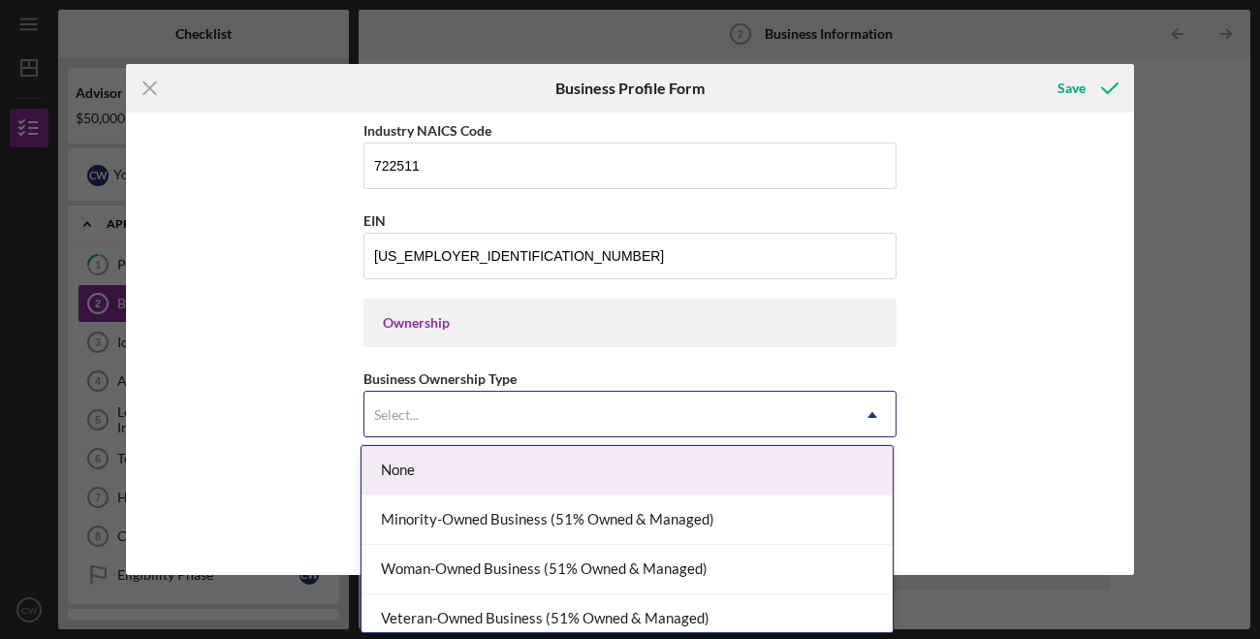
click at [433, 429] on div "Select..." at bounding box center [607, 415] width 485 height 45
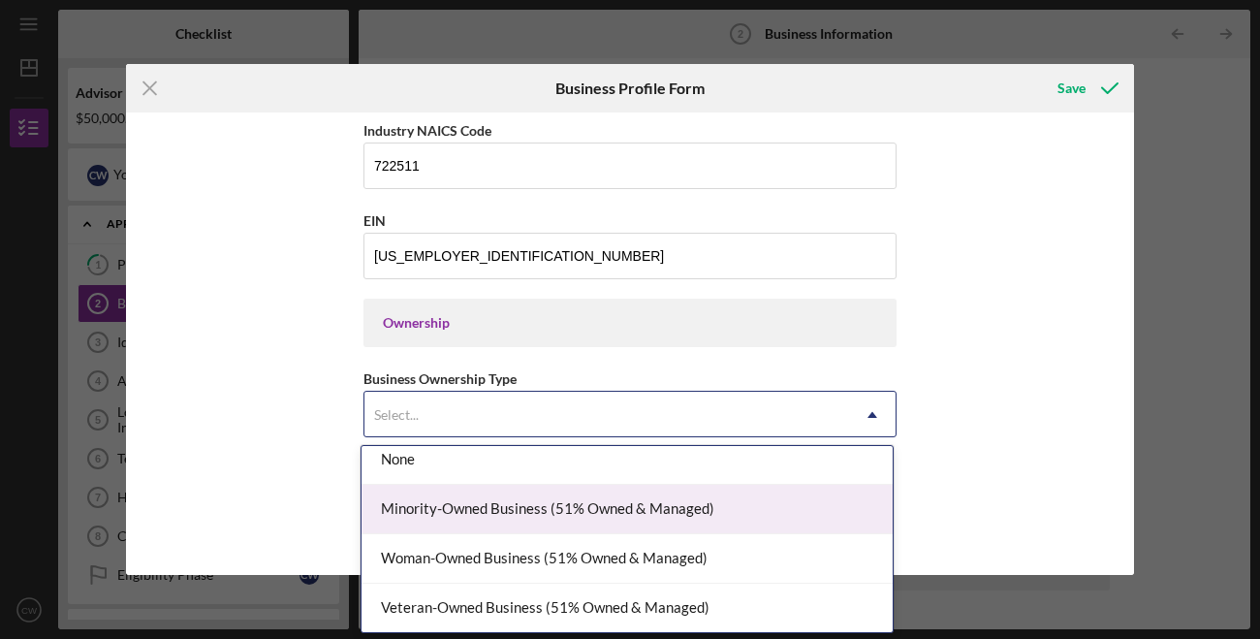
click at [457, 511] on div "Minority-Owned Business (51% Owned & Managed)" at bounding box center [627, 509] width 531 height 49
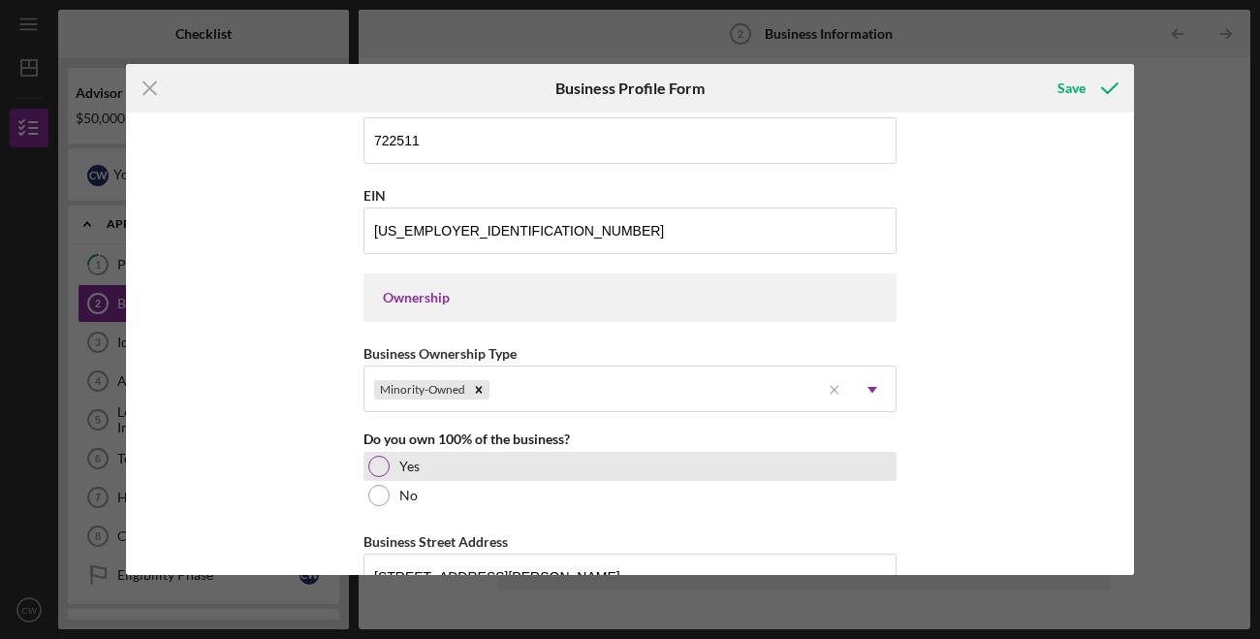
scroll to position [755, 0]
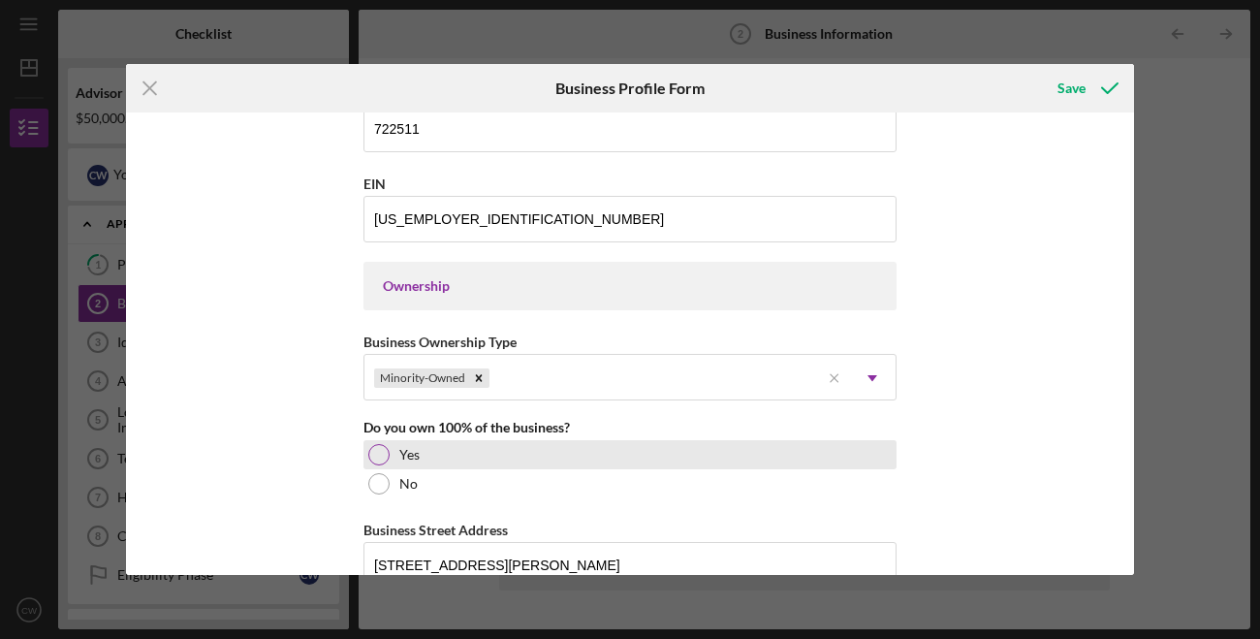
click at [414, 466] on div "Yes" at bounding box center [630, 454] width 533 height 29
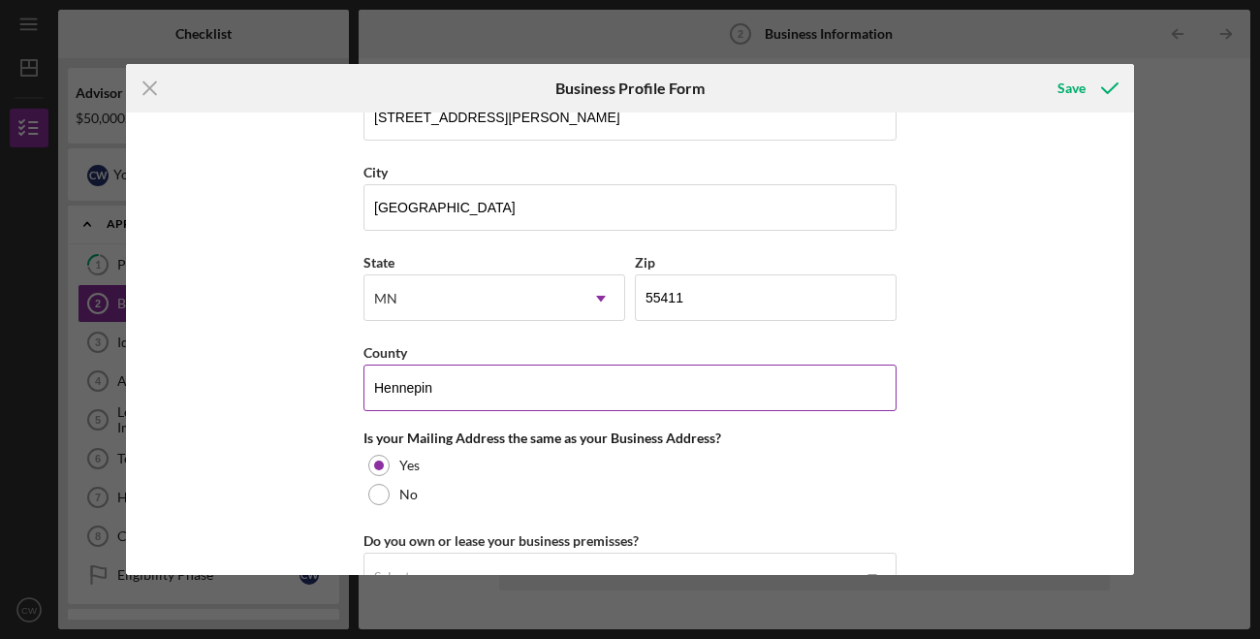
scroll to position [1205, 0]
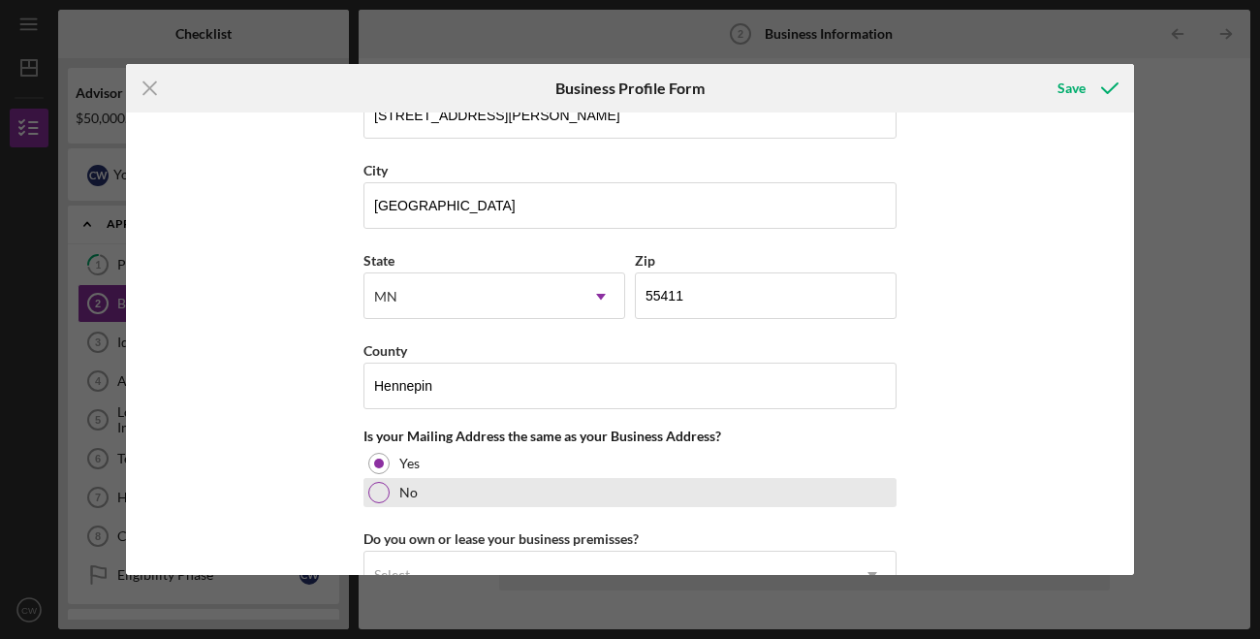
click at [388, 494] on div "No" at bounding box center [630, 492] width 533 height 29
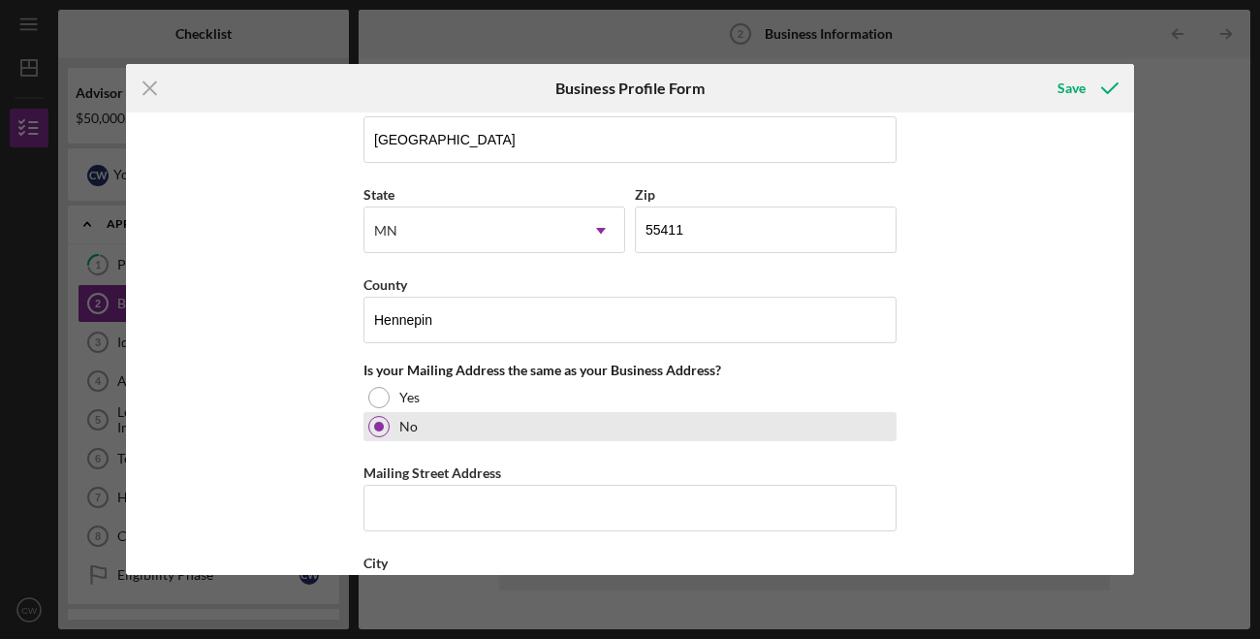
scroll to position [1274, 0]
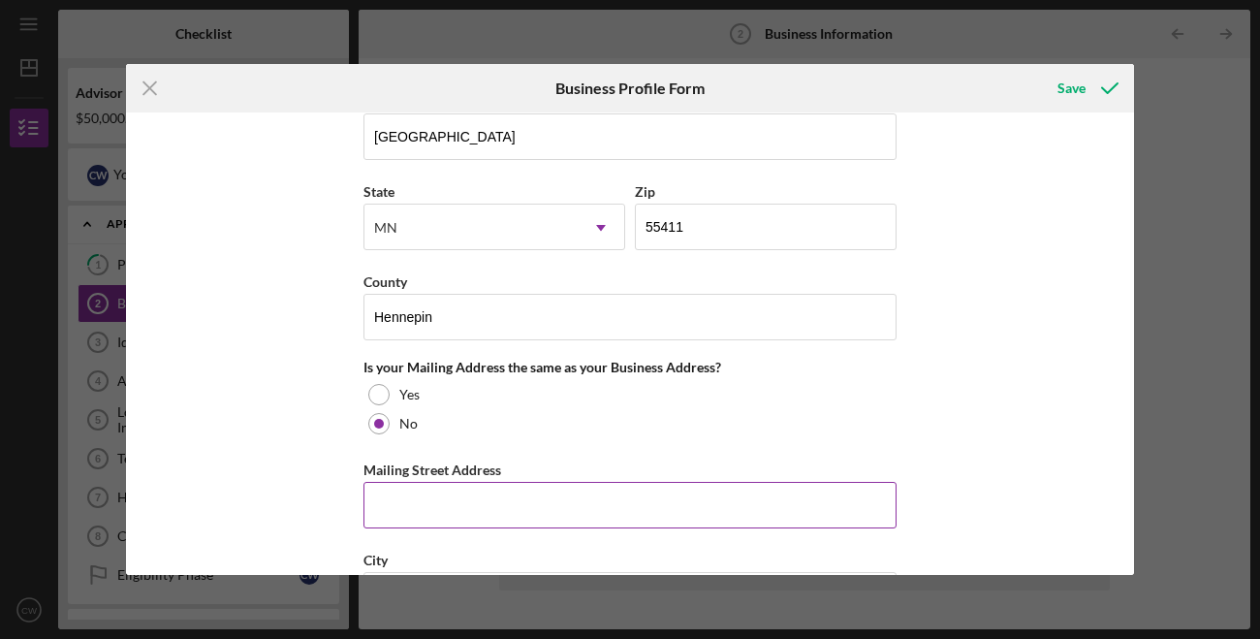
click at [433, 493] on input "Mailing Street Address" at bounding box center [630, 505] width 533 height 47
type input "2015 [PERSON_NAME][GEOGRAPHIC_DATA] n"
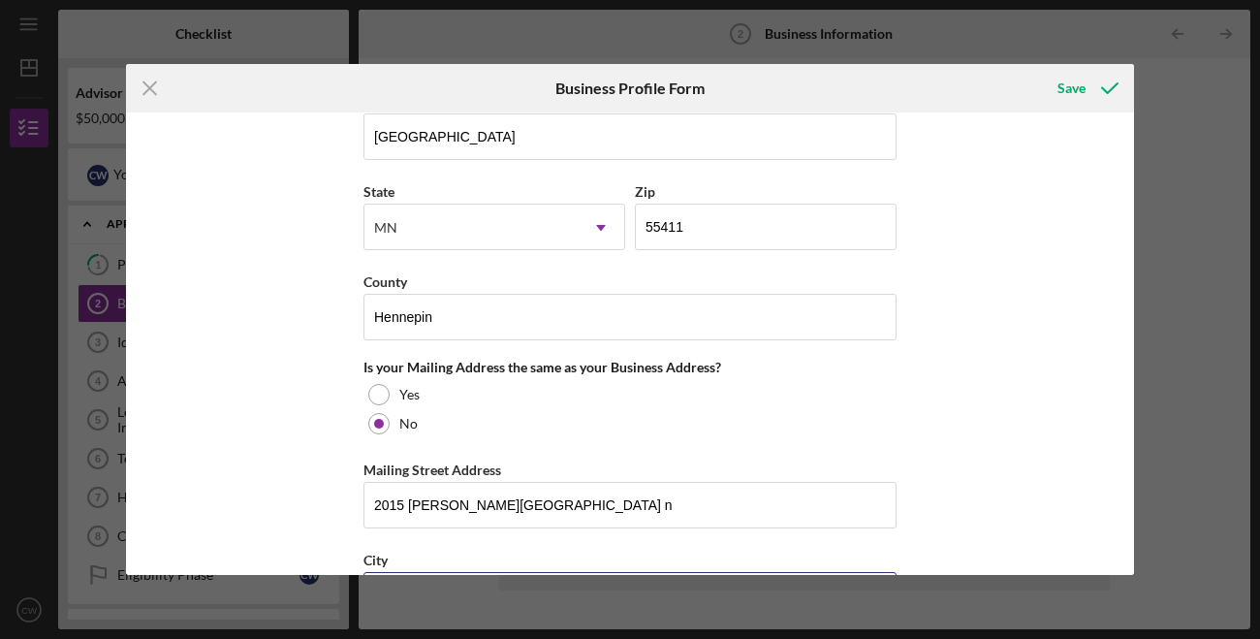
type input "[GEOGRAPHIC_DATA]"
type input "55411"
type input "MN"
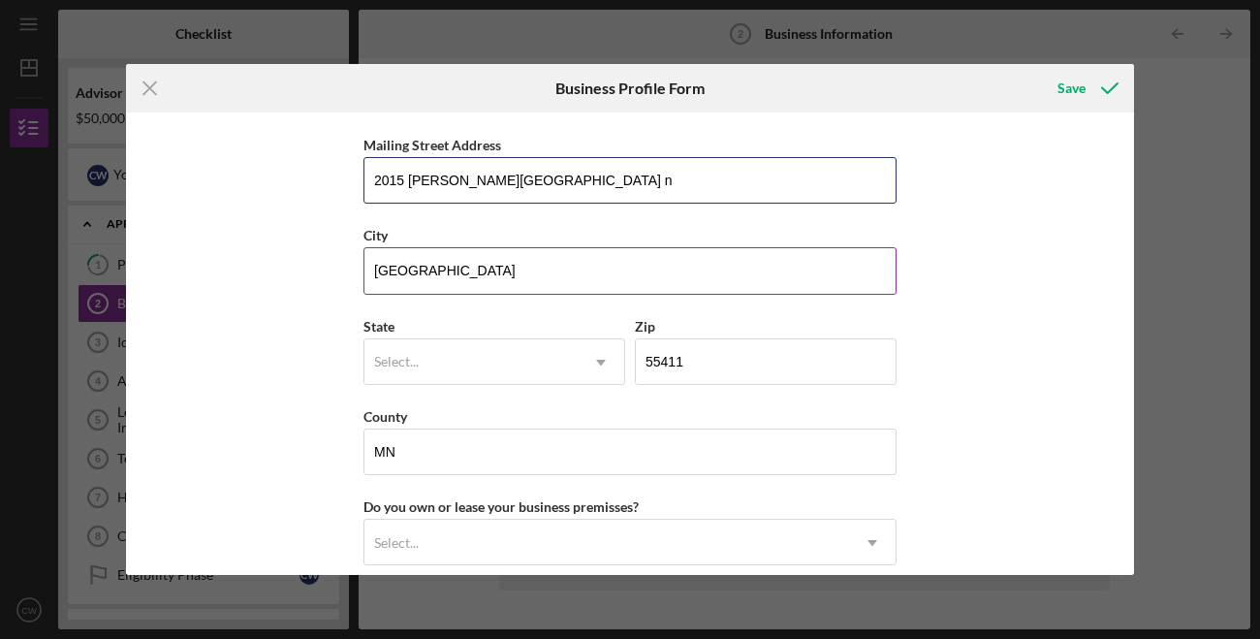
scroll to position [1595, 0]
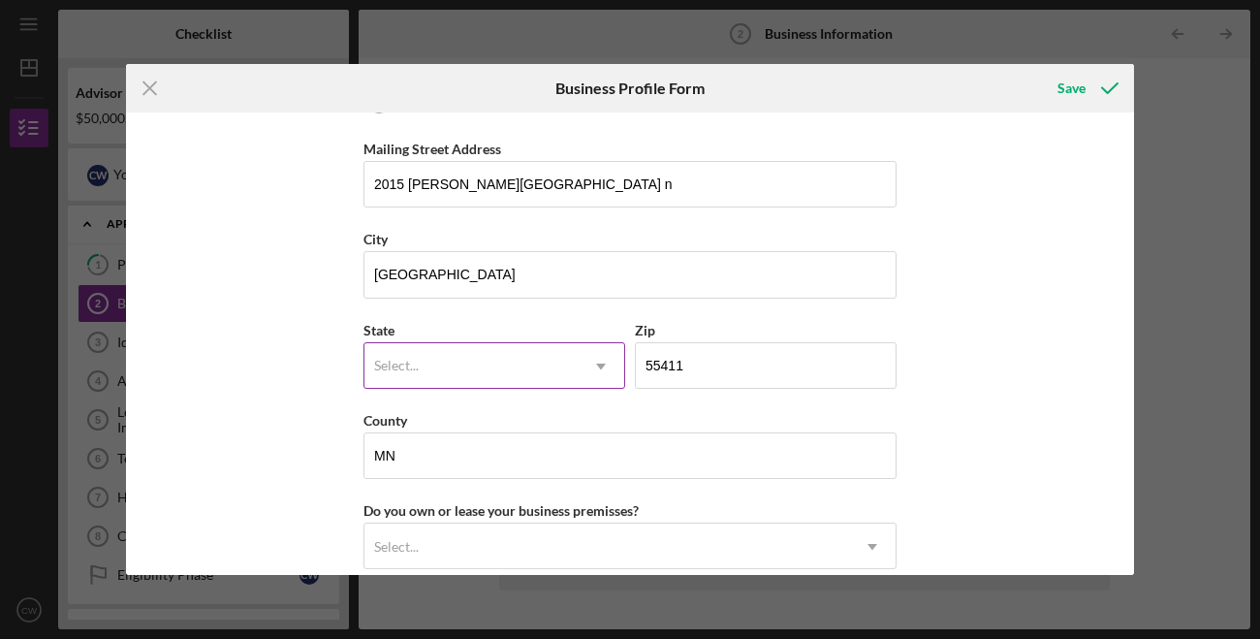
click at [509, 367] on div "Select..." at bounding box center [471, 366] width 213 height 45
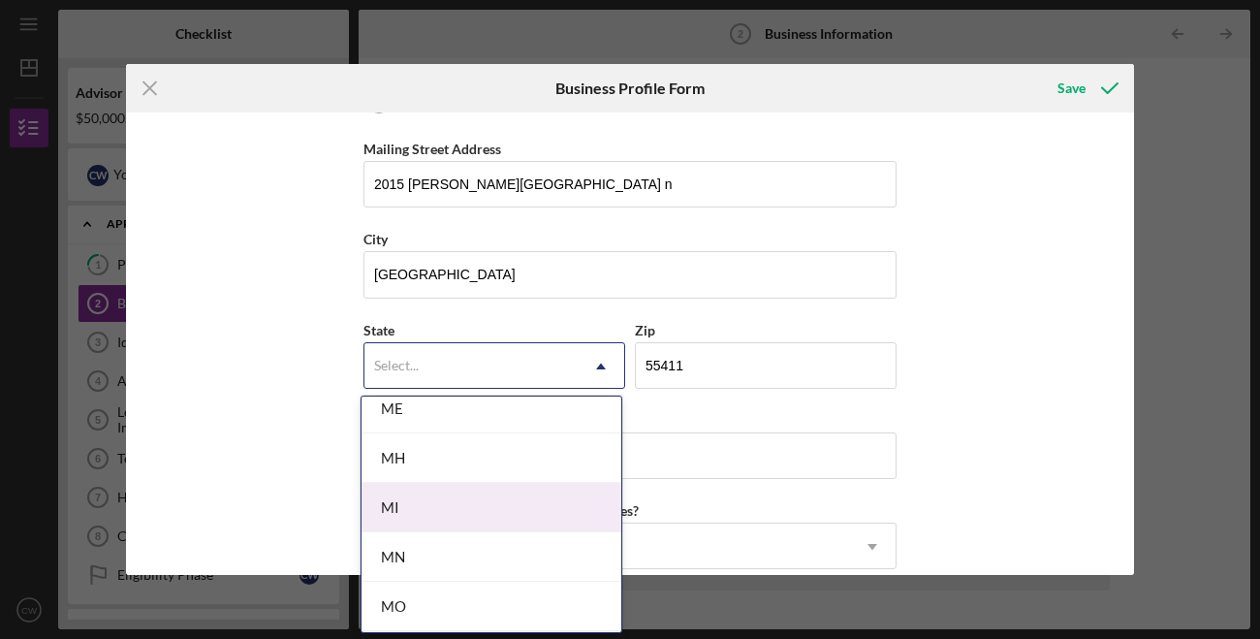
scroll to position [1554, 0]
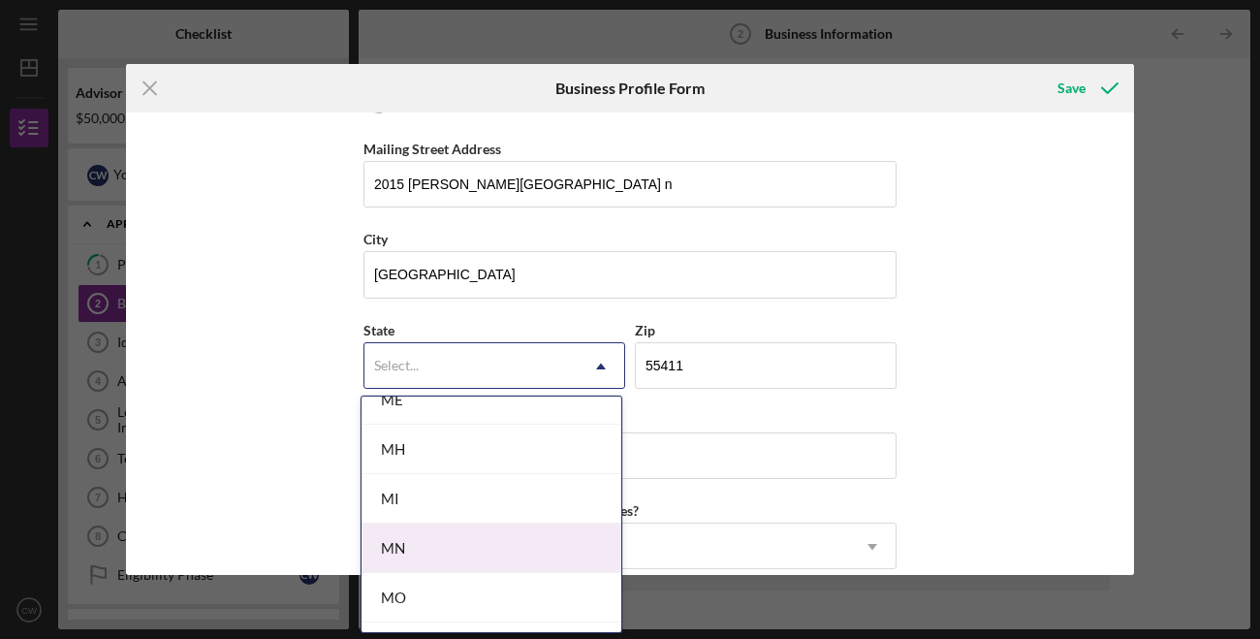
click at [519, 542] on div "MN" at bounding box center [492, 548] width 260 height 49
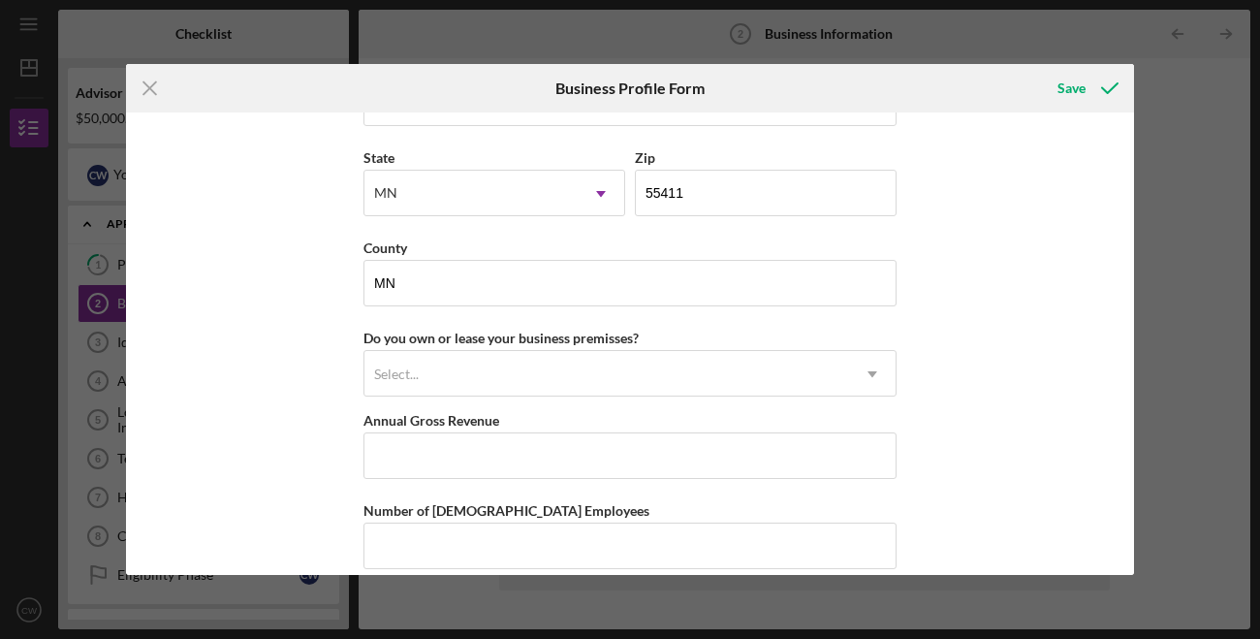
scroll to position [1783, 0]
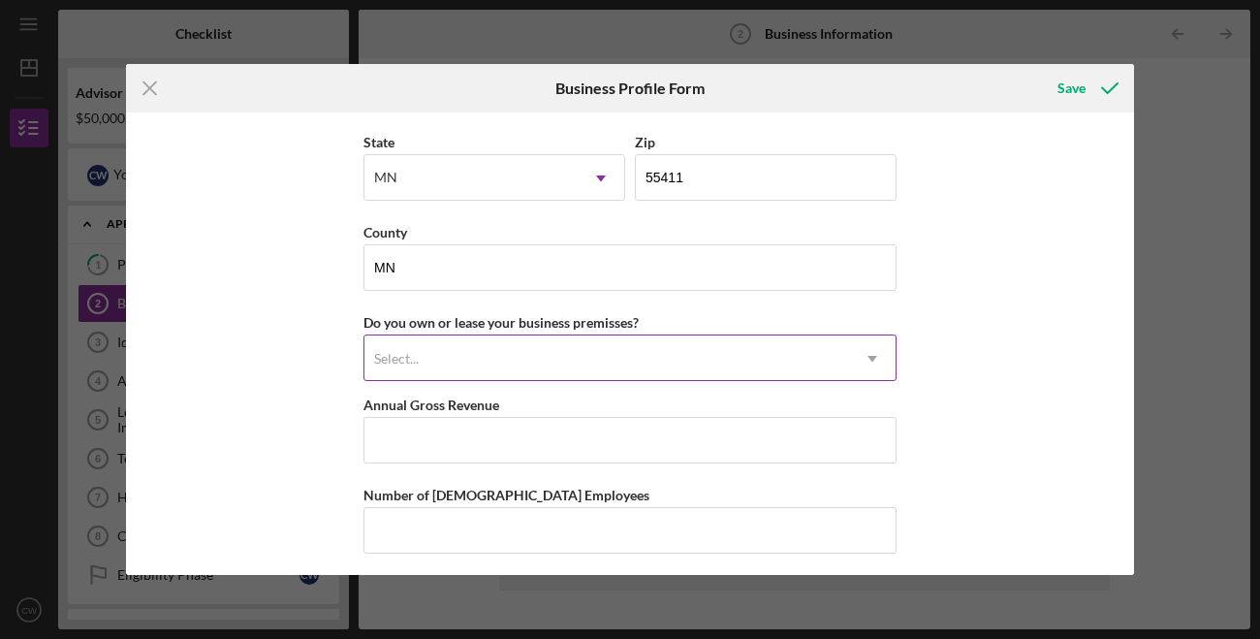
click at [536, 367] on div "Select..." at bounding box center [607, 358] width 485 height 45
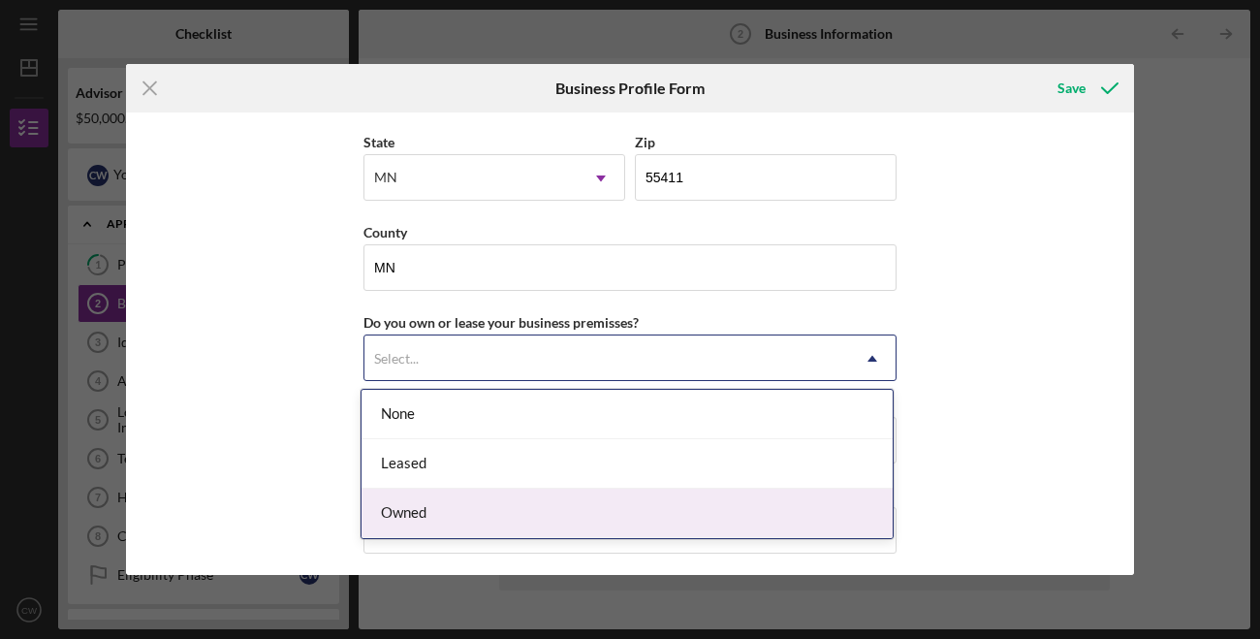
click at [511, 507] on div "Owned" at bounding box center [627, 513] width 531 height 49
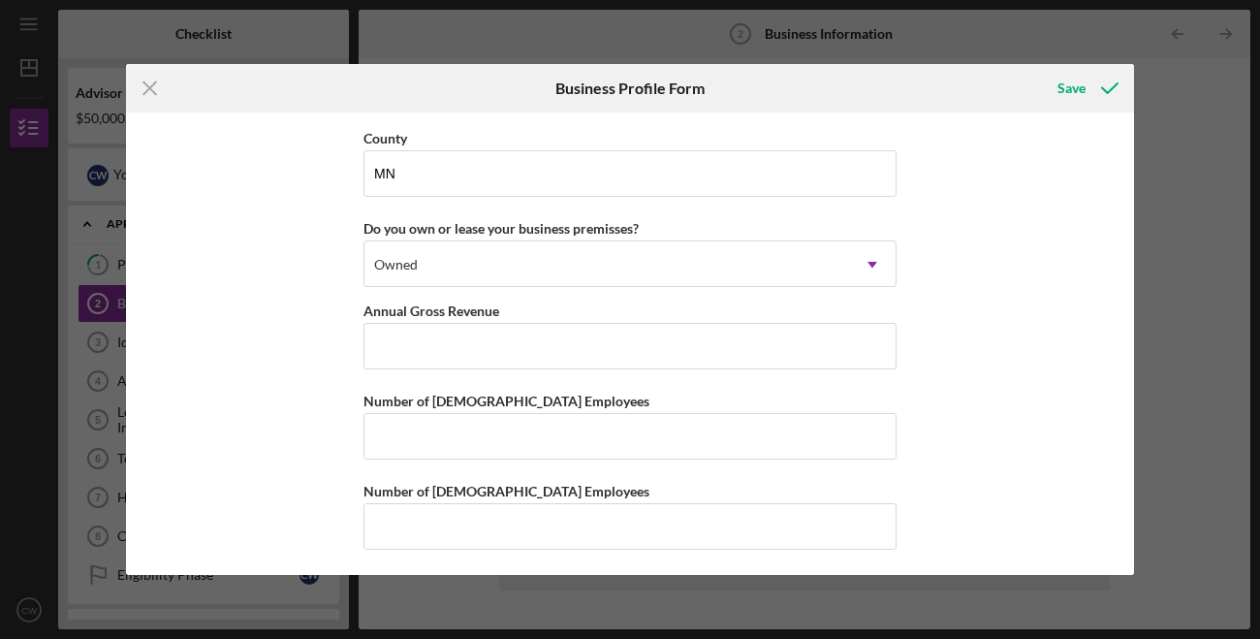
scroll to position [1881, 0]
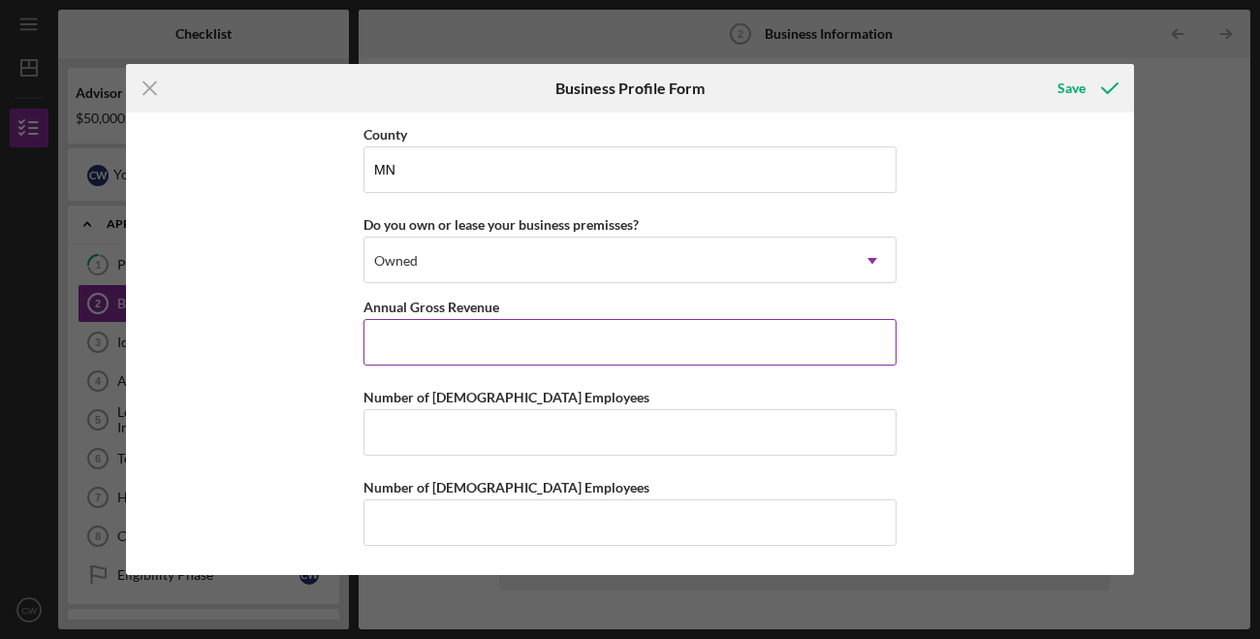
click at [480, 342] on input "Annual Gross Revenue" at bounding box center [630, 342] width 533 height 47
type input "$250,000"
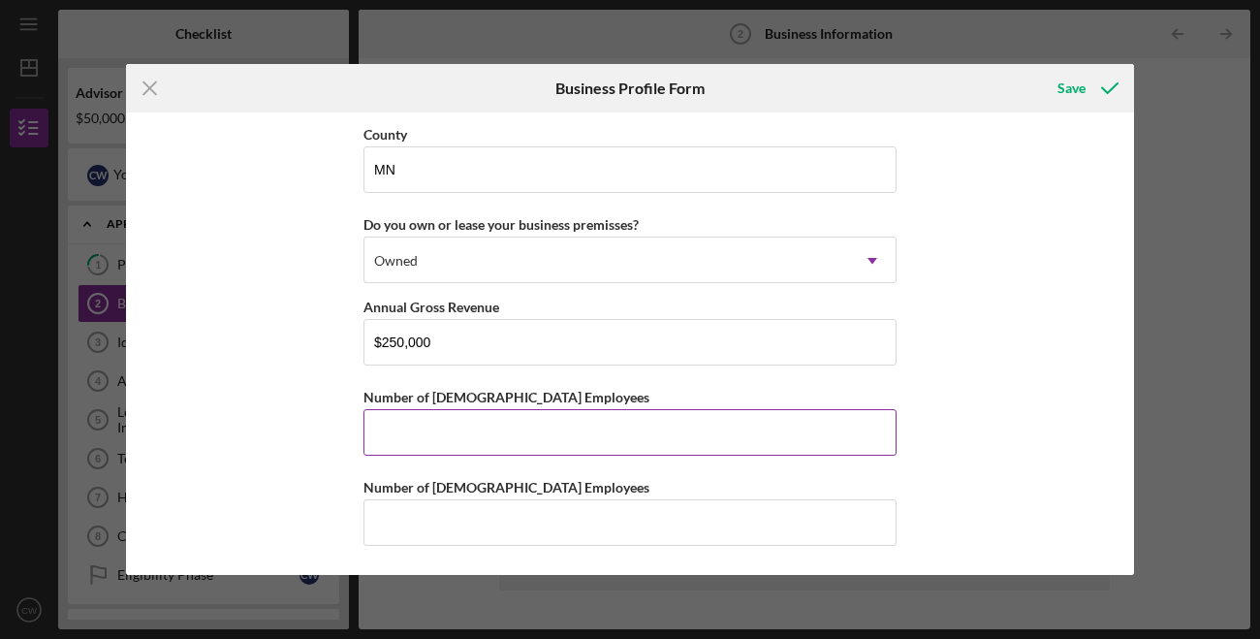
click at [499, 423] on input "Number of [DEMOGRAPHIC_DATA] Employees" at bounding box center [630, 432] width 533 height 47
type input "2"
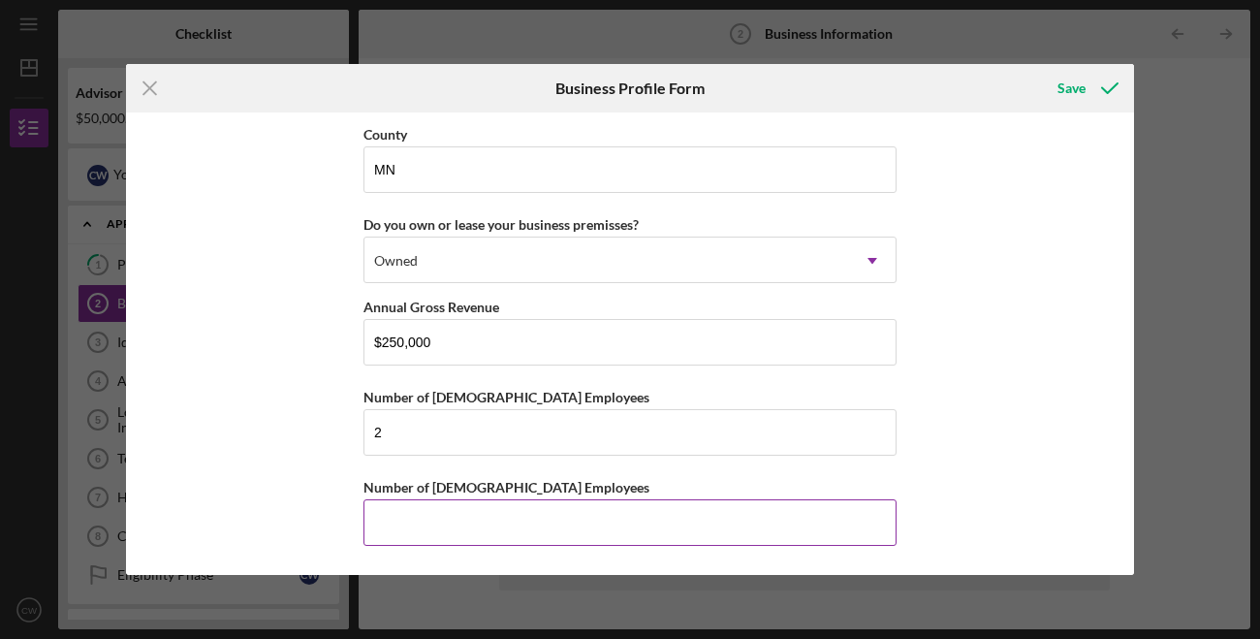
click at [481, 514] on input "Number of [DEMOGRAPHIC_DATA] Employees" at bounding box center [630, 522] width 533 height 47
type input "8"
type input "10"
click at [1075, 87] on div "Save" at bounding box center [1072, 88] width 28 height 39
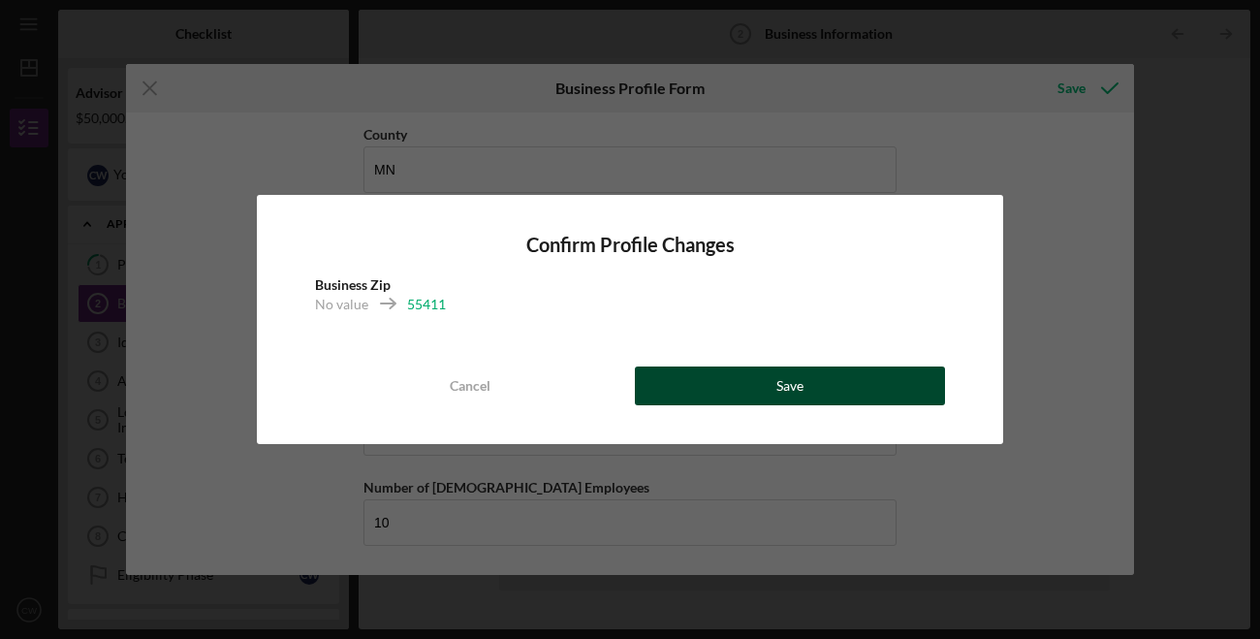
click at [809, 371] on button "Save" at bounding box center [790, 385] width 310 height 39
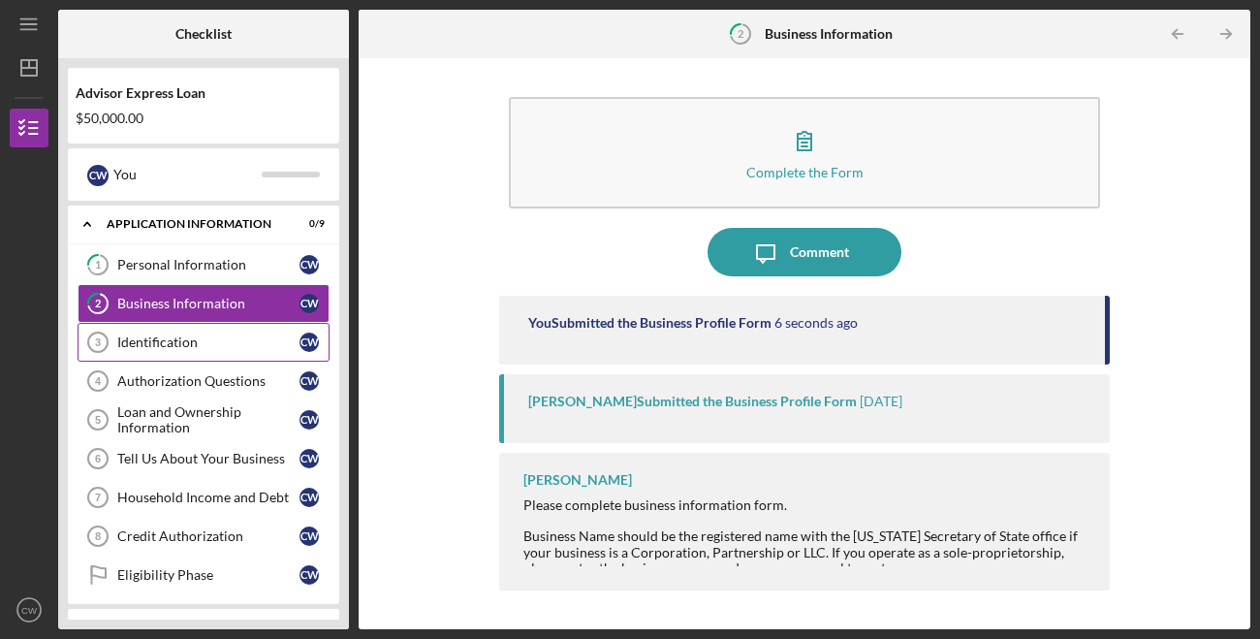
click at [238, 353] on link "Identification 3 Identification C W" at bounding box center [204, 342] width 252 height 39
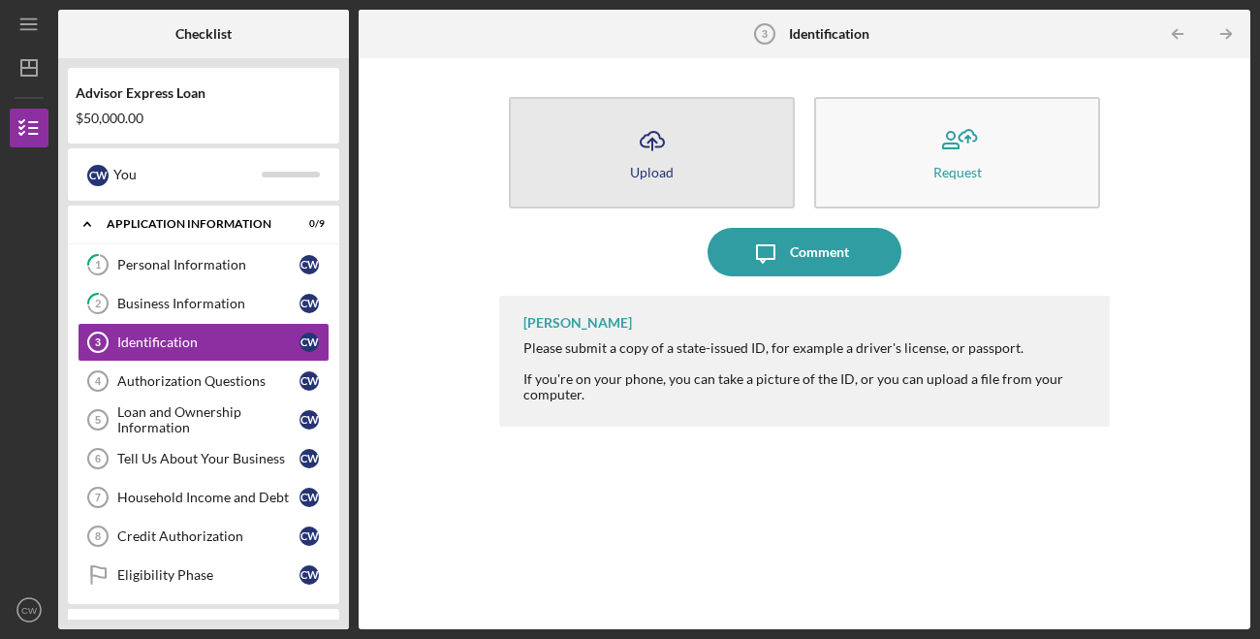
click at [654, 131] on icon "Icon/Upload" at bounding box center [652, 140] width 48 height 48
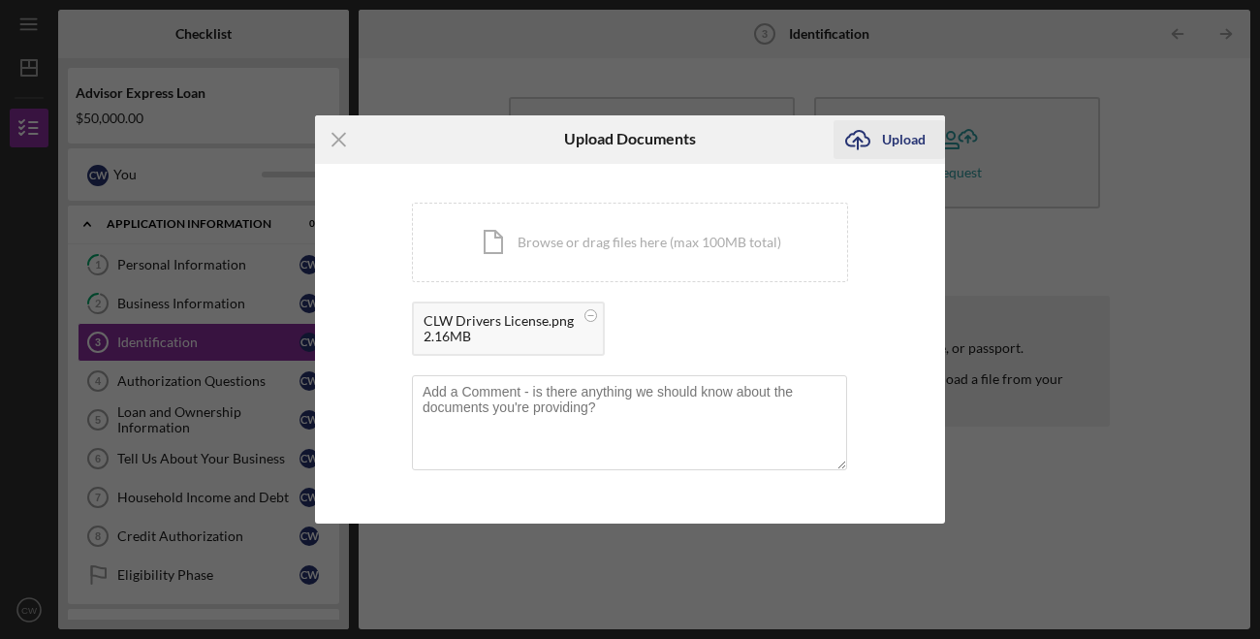
click at [916, 139] on div "Upload" at bounding box center [904, 139] width 44 height 39
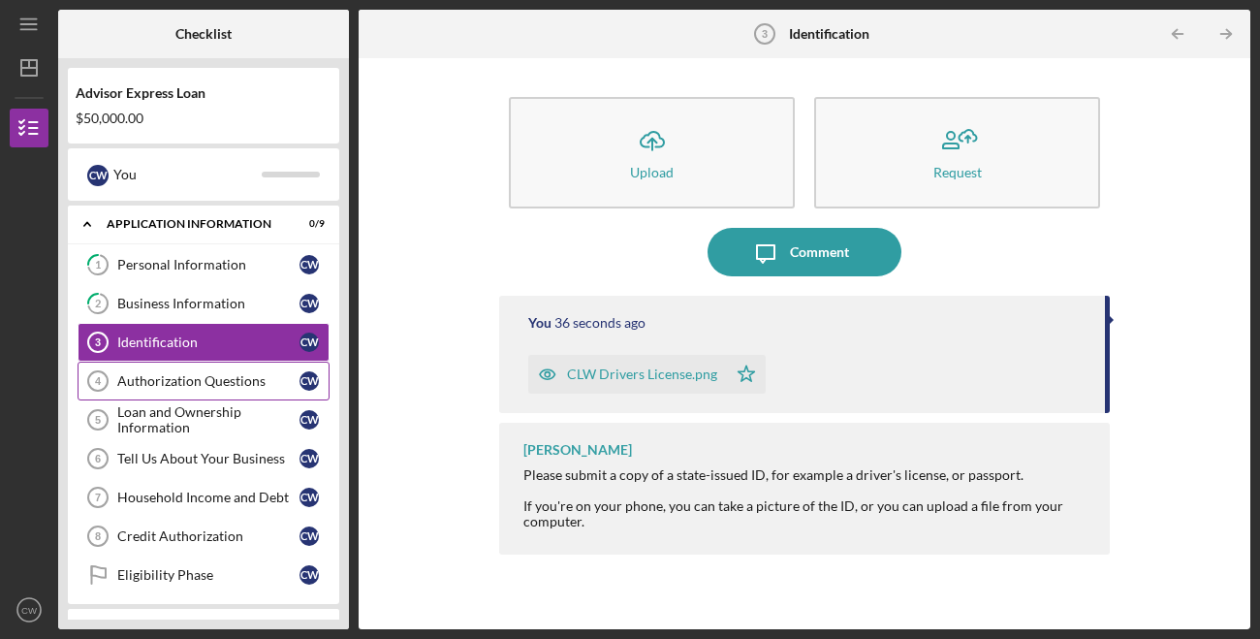
click at [219, 375] on div "Authorization Questions" at bounding box center [208, 381] width 182 height 16
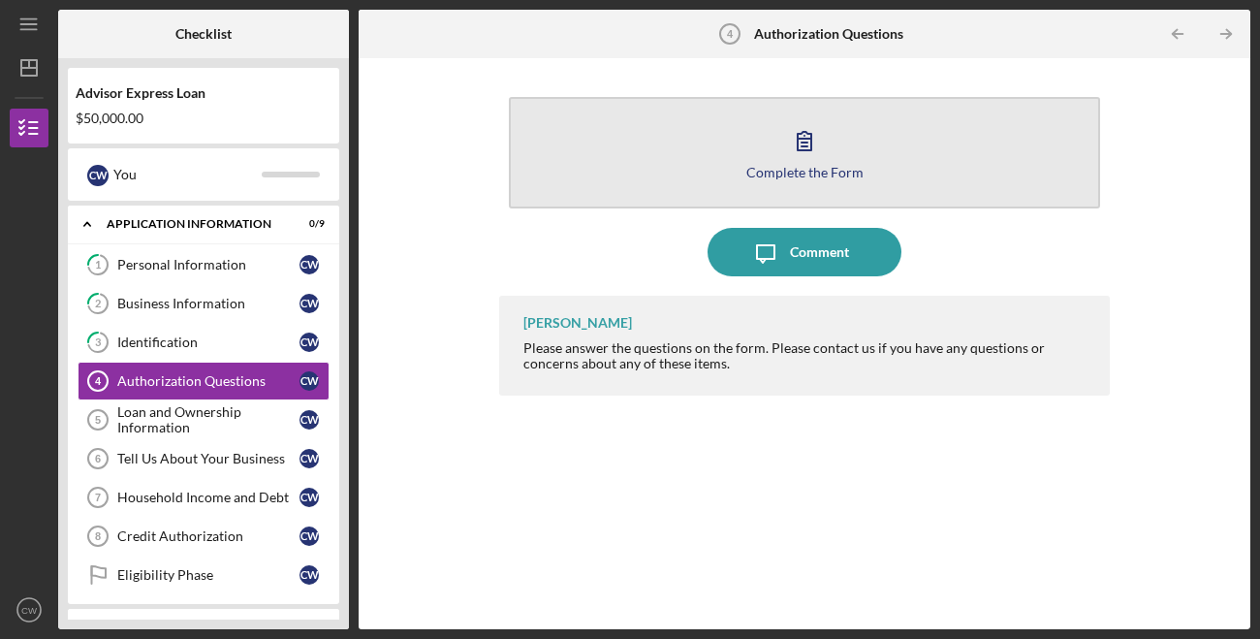
click at [764, 142] on button "Complete the Form Form" at bounding box center [804, 152] width 591 height 111
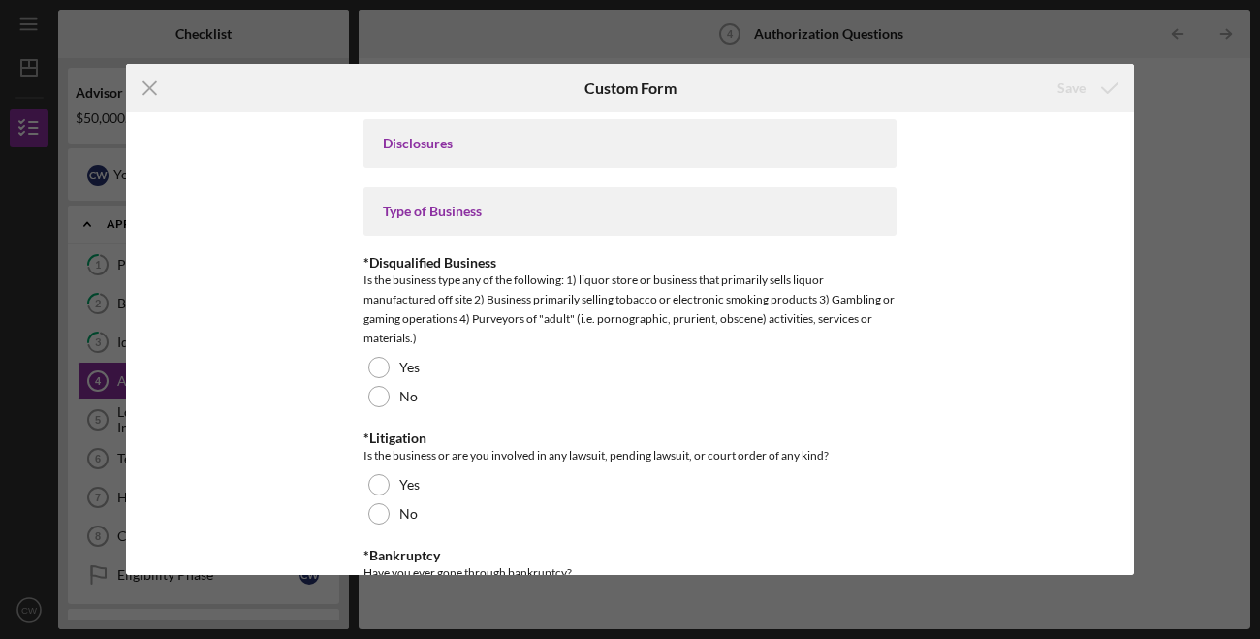
scroll to position [6, 0]
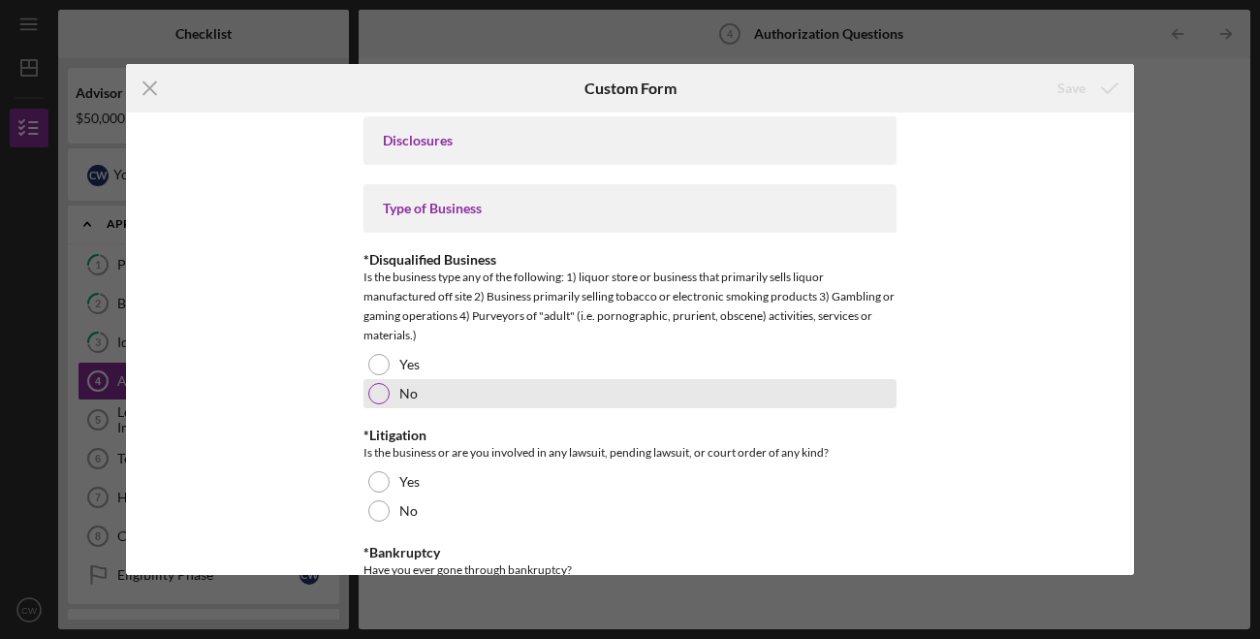
click at [389, 391] on div "No" at bounding box center [630, 393] width 533 height 29
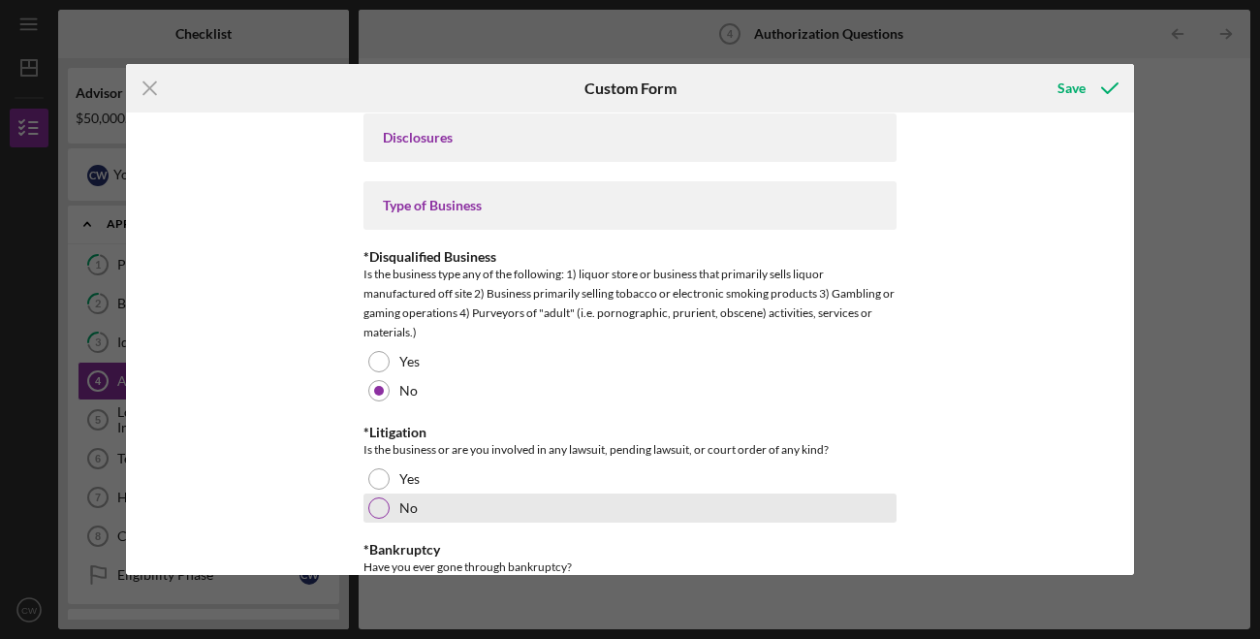
click at [379, 504] on div at bounding box center [378, 507] width 21 height 21
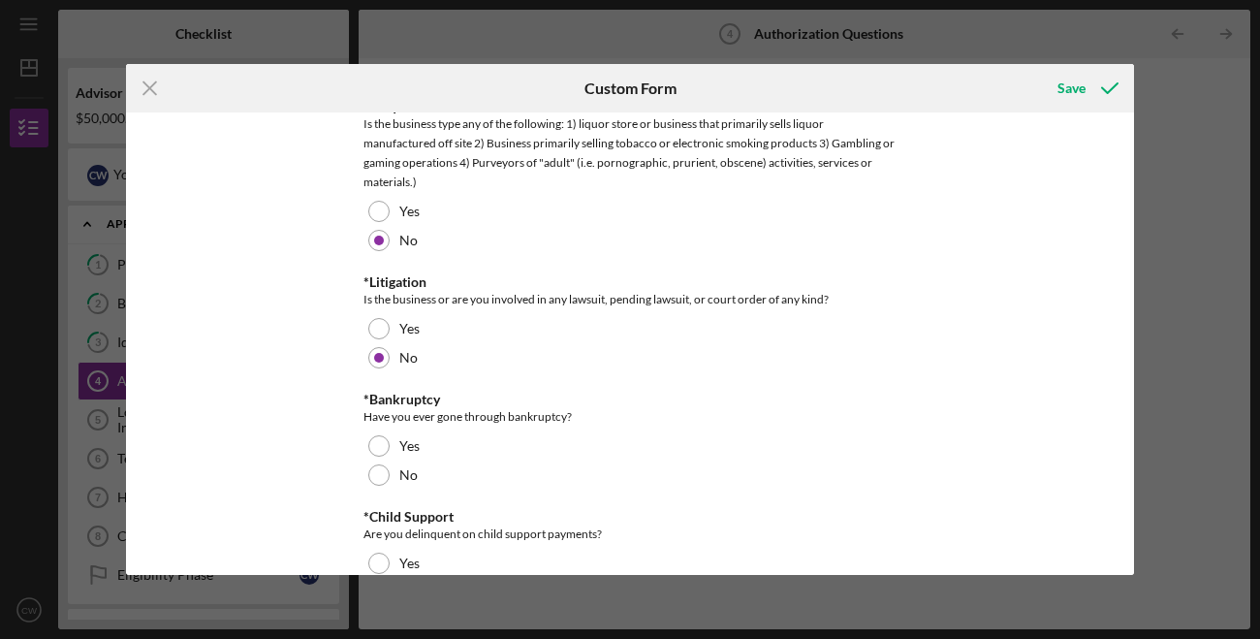
scroll to position [166, 0]
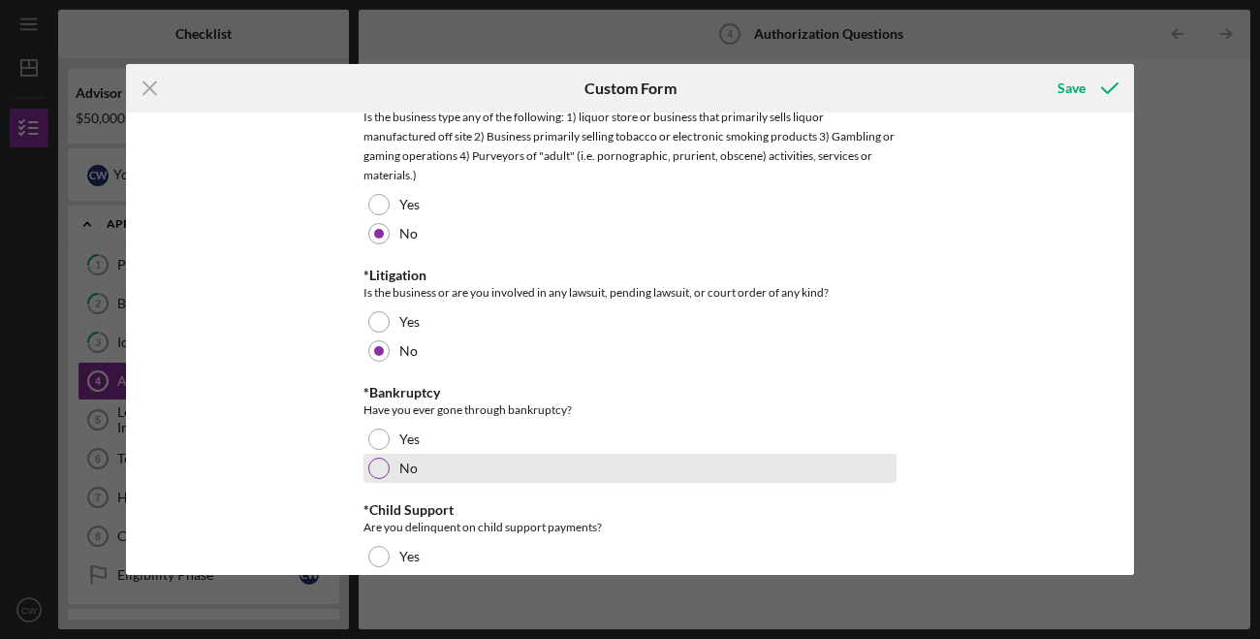
click at [383, 465] on div at bounding box center [378, 468] width 21 height 21
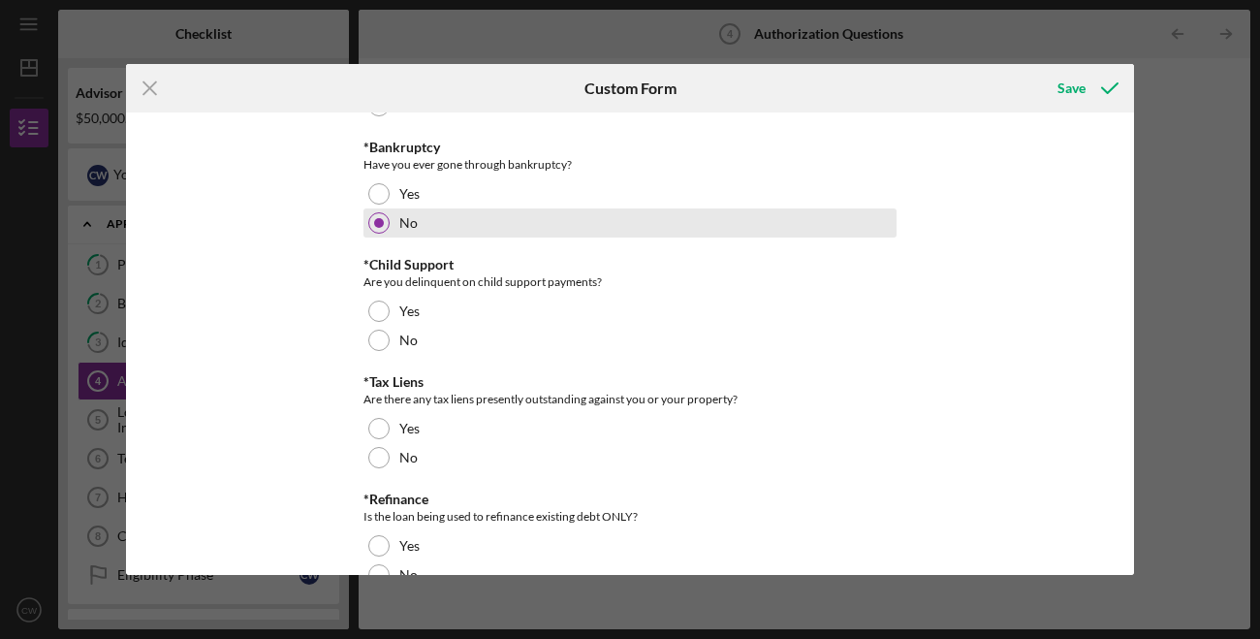
scroll to position [414, 0]
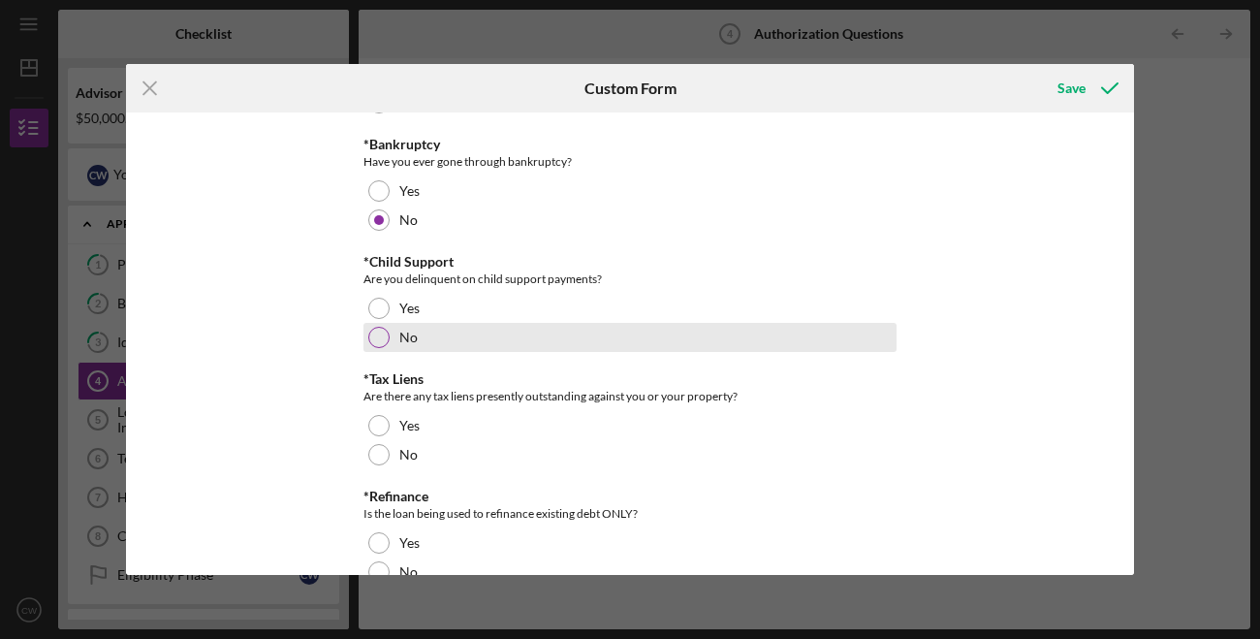
click at [385, 333] on div at bounding box center [378, 337] width 21 height 21
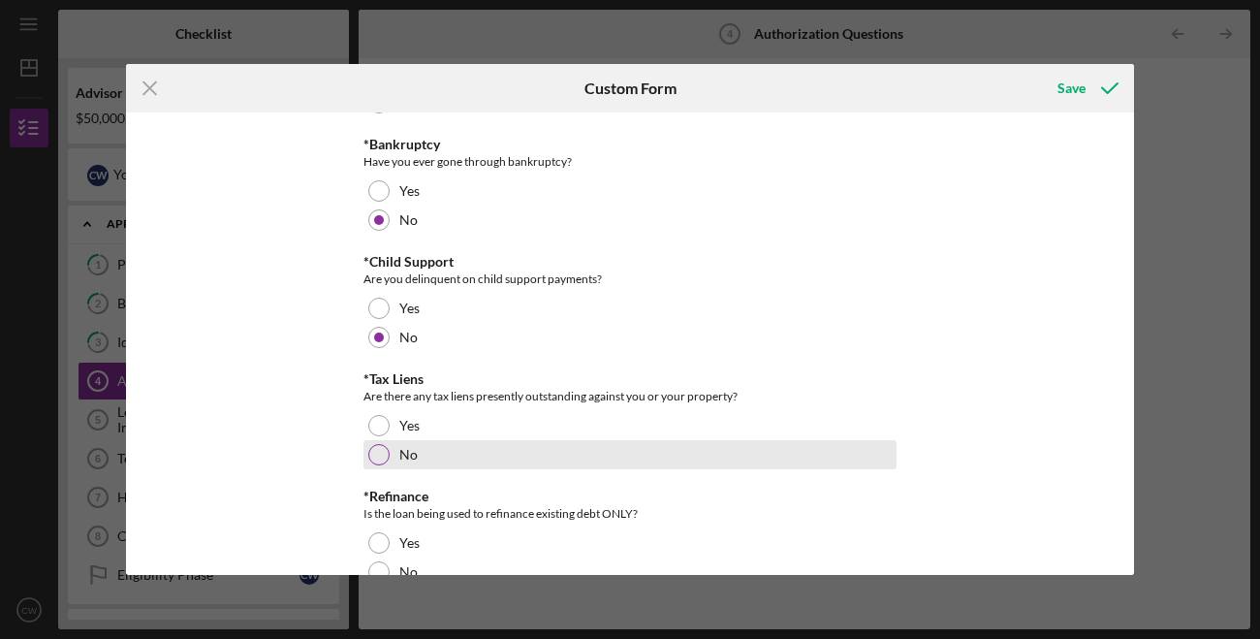
click at [380, 458] on div at bounding box center [378, 454] width 21 height 21
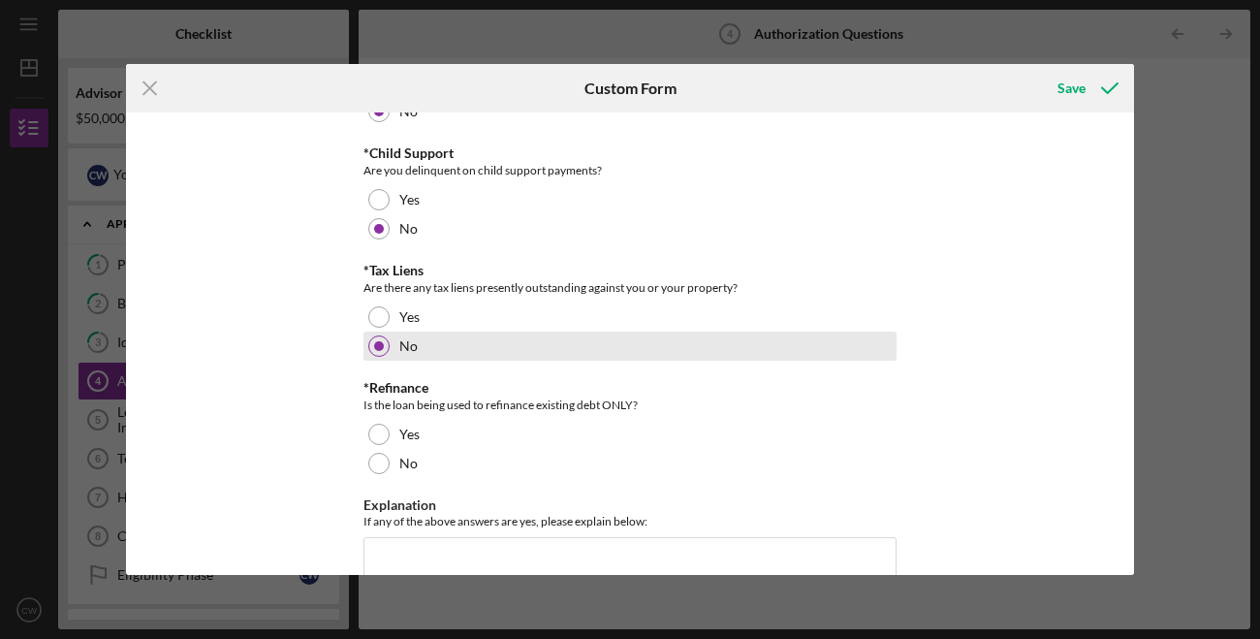
scroll to position [525, 0]
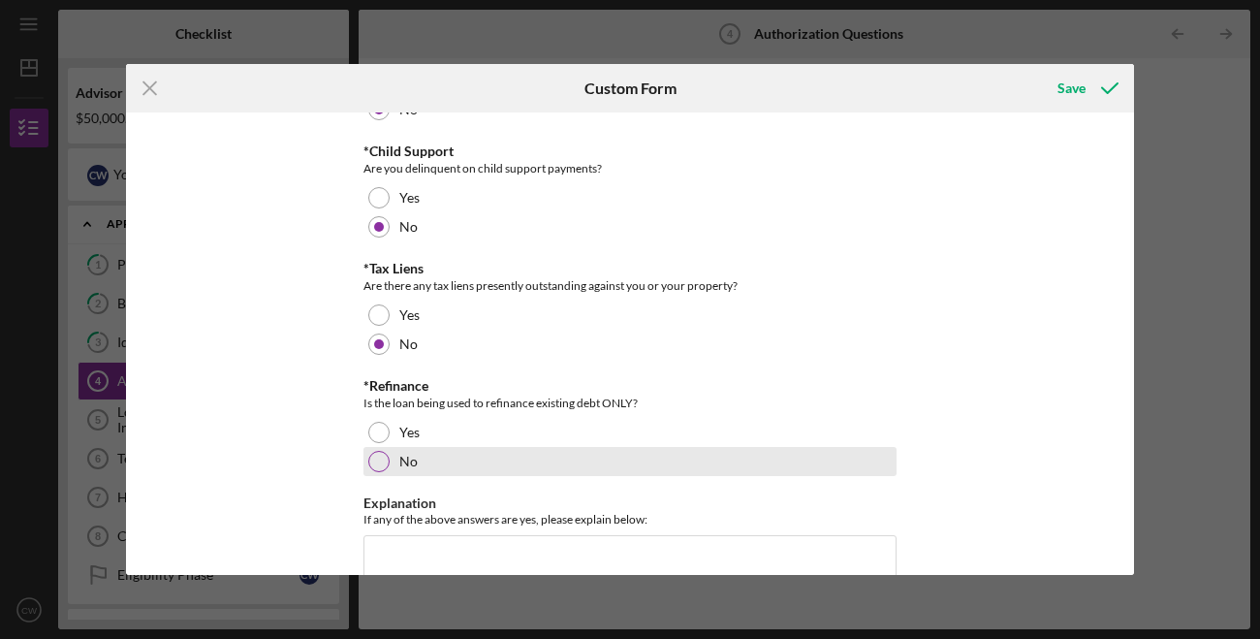
click at [381, 455] on div at bounding box center [378, 461] width 21 height 21
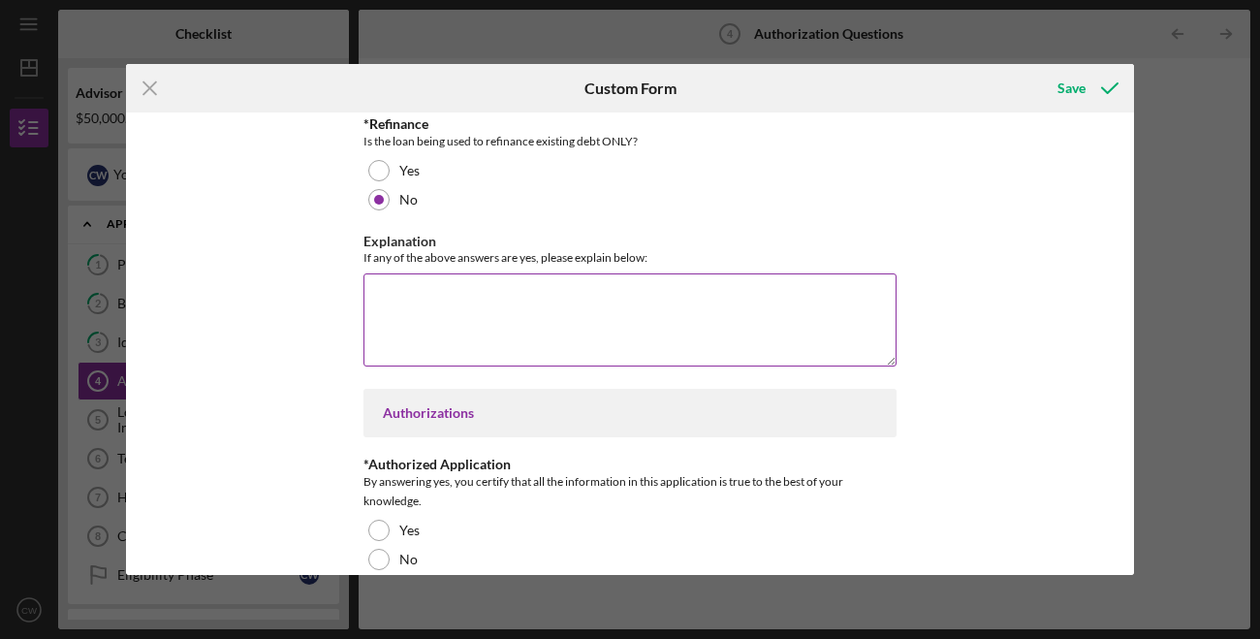
scroll to position [792, 0]
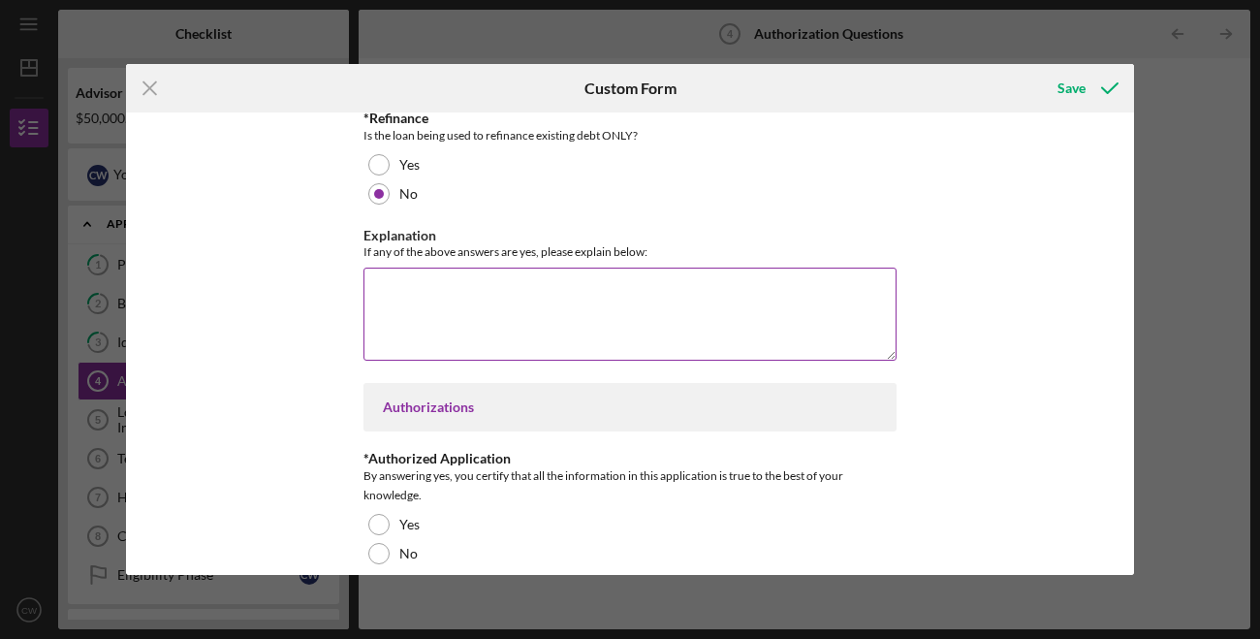
click at [450, 305] on textarea "Explanation" at bounding box center [630, 314] width 533 height 93
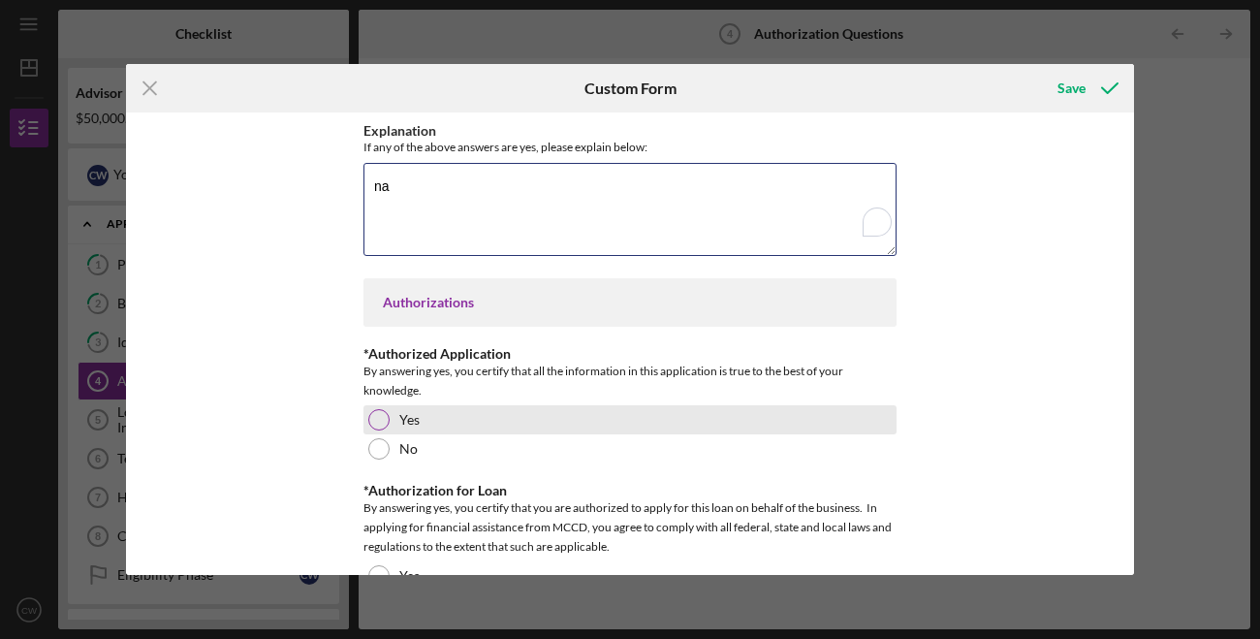
type textarea "na"
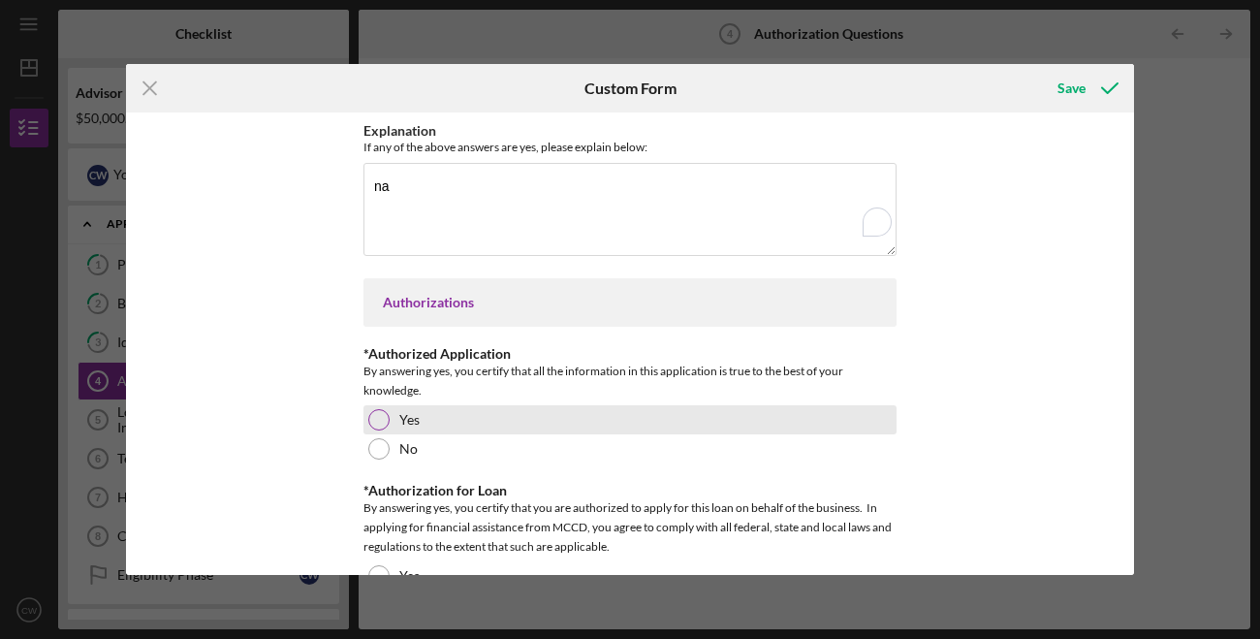
click at [393, 417] on div "Yes" at bounding box center [630, 419] width 533 height 29
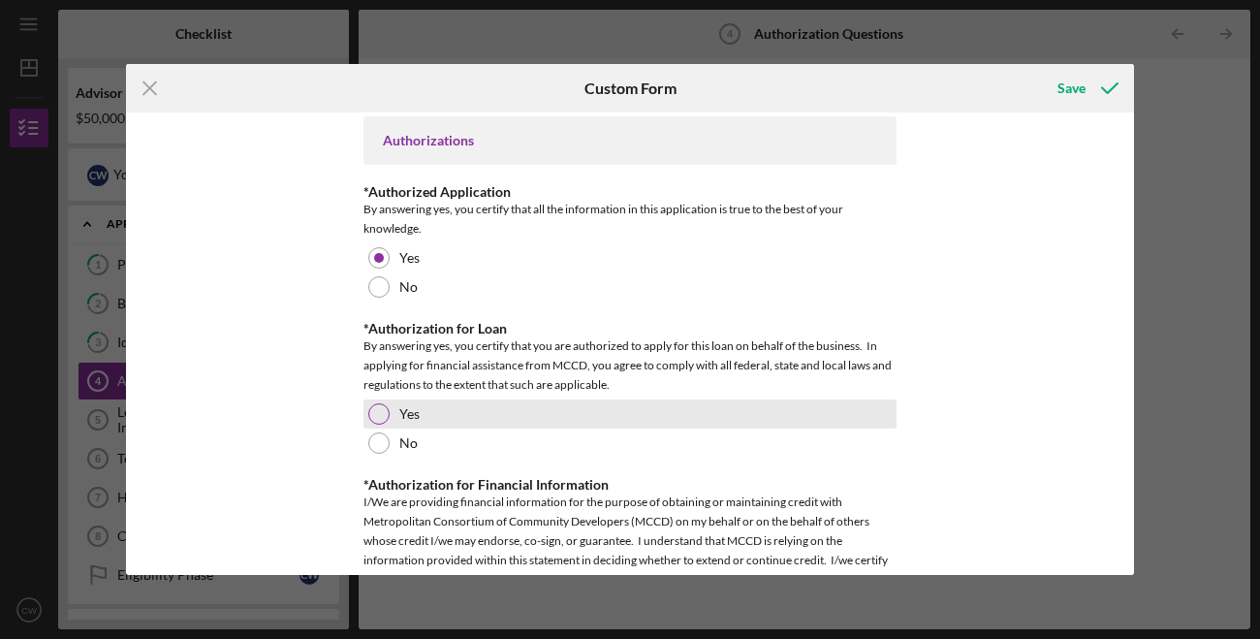
click at [392, 417] on div "Yes" at bounding box center [630, 413] width 533 height 29
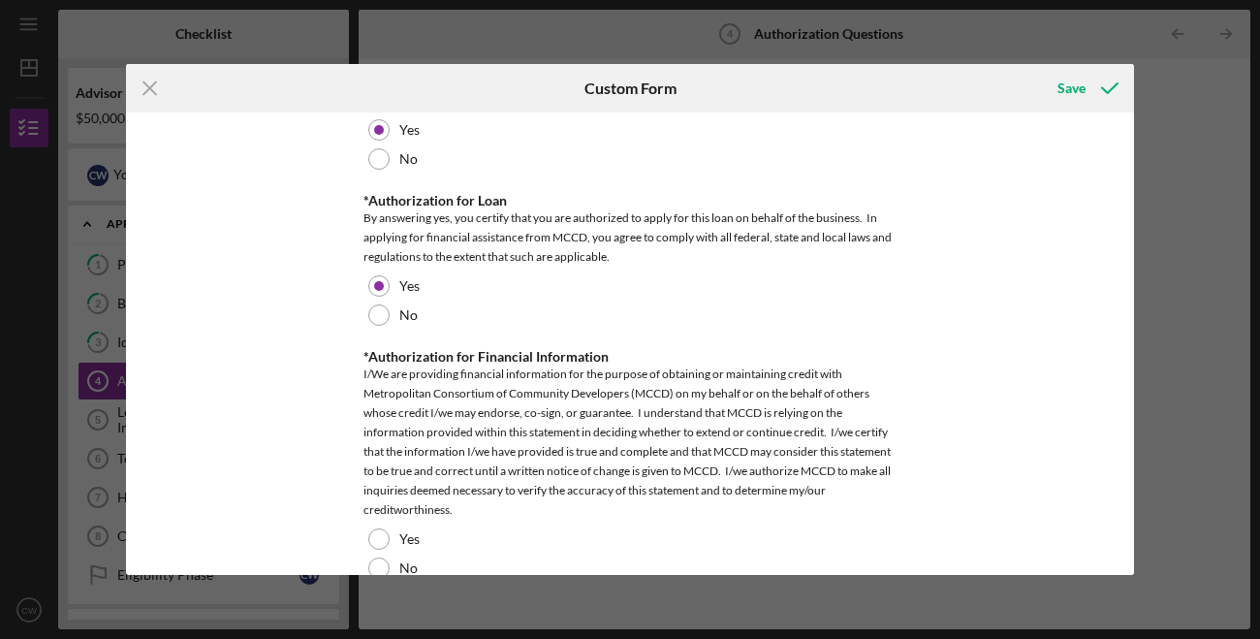
scroll to position [1224, 0]
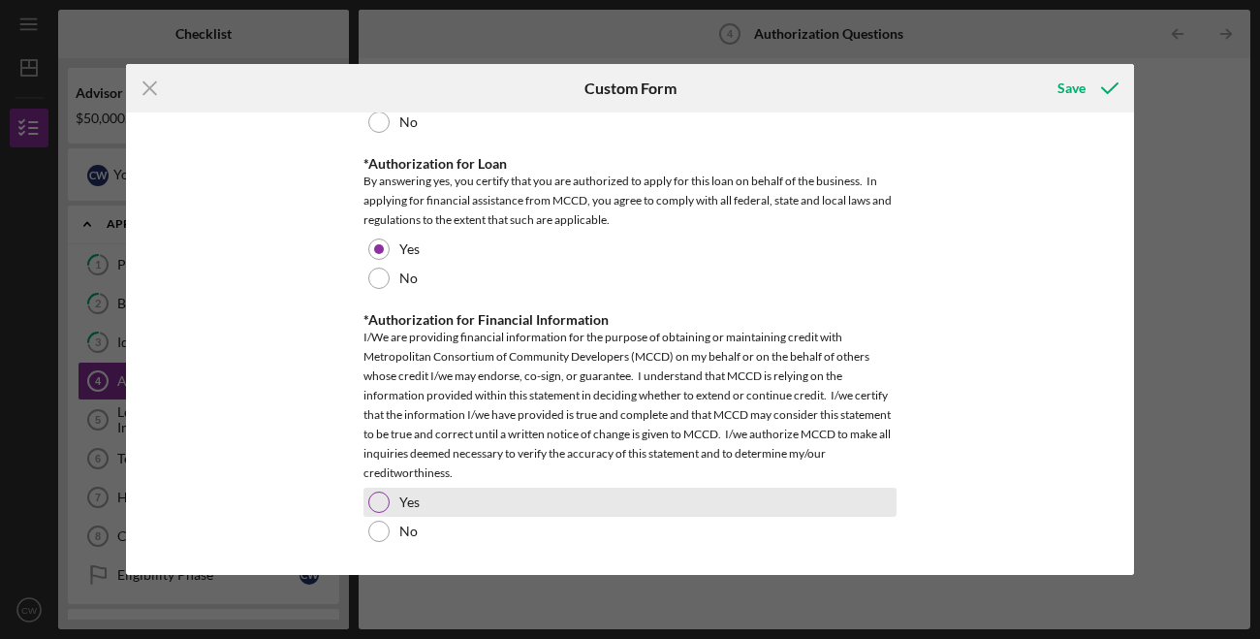
click at [389, 491] on div "Yes" at bounding box center [630, 502] width 533 height 29
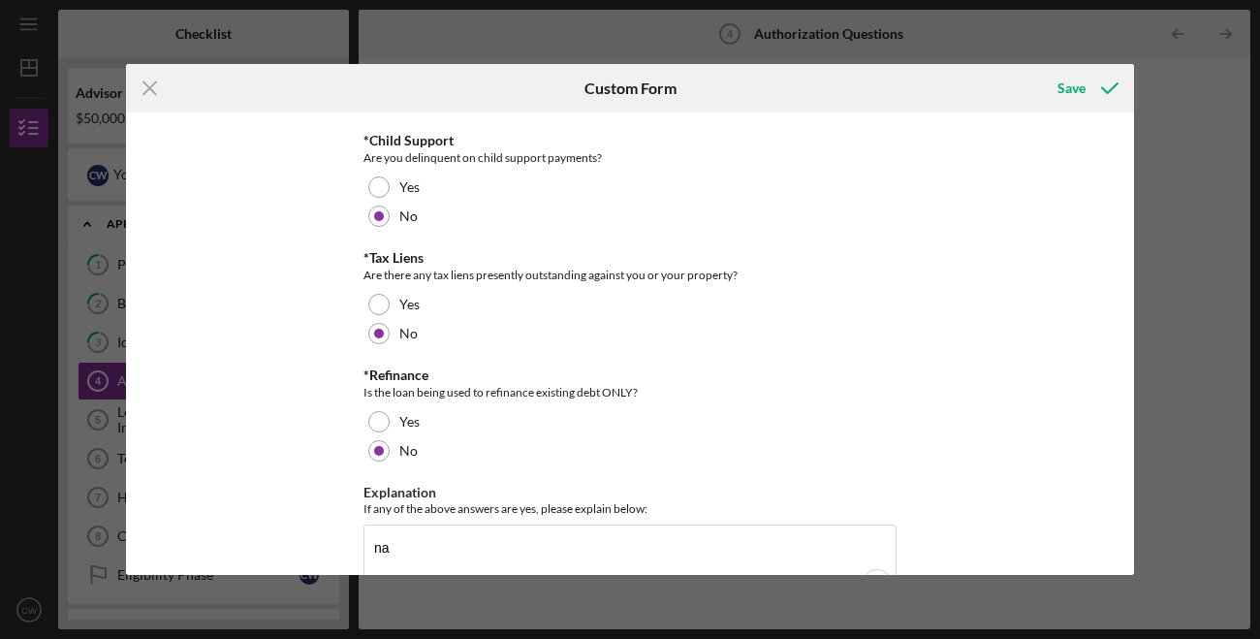
scroll to position [0, 0]
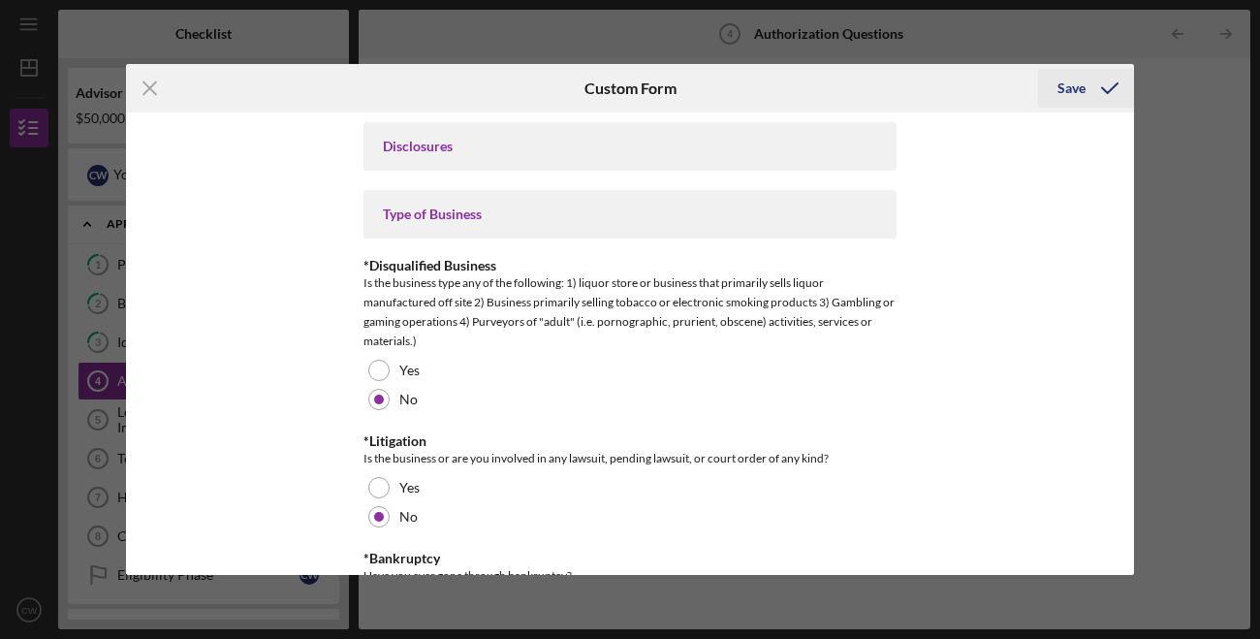
click at [1067, 91] on div "Save" at bounding box center [1072, 88] width 28 height 39
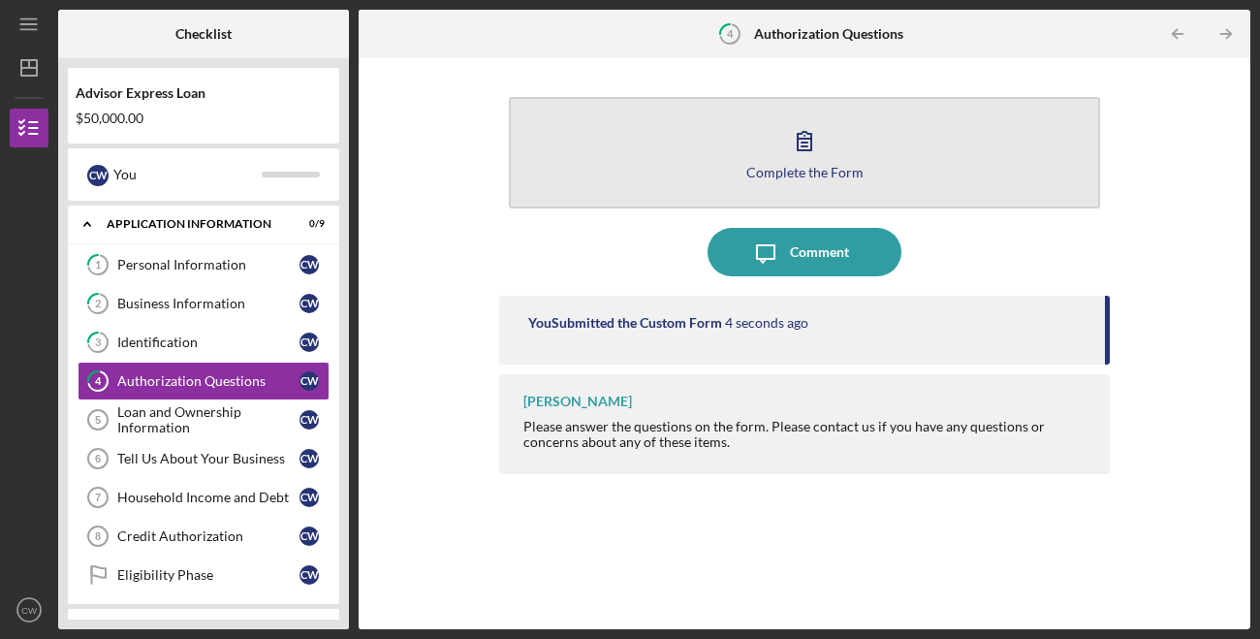
click at [694, 178] on button "Complete the Form Form" at bounding box center [804, 152] width 591 height 111
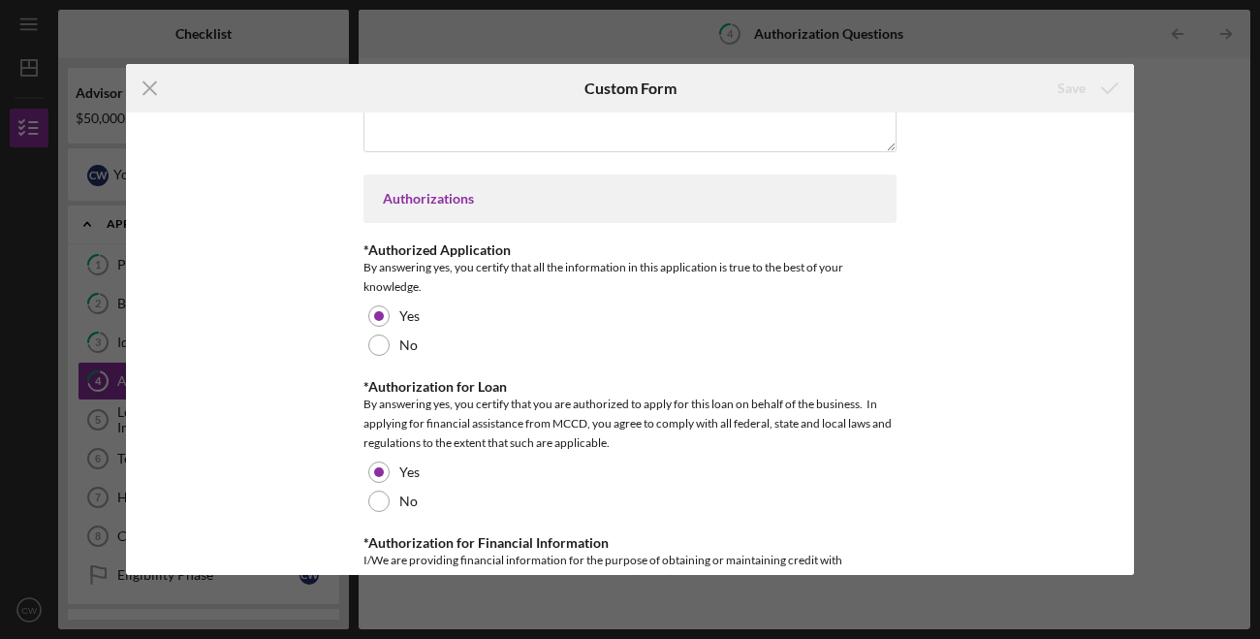
scroll to position [998, 0]
click at [162, 88] on icon "Icon/Menu Close" at bounding box center [150, 88] width 48 height 48
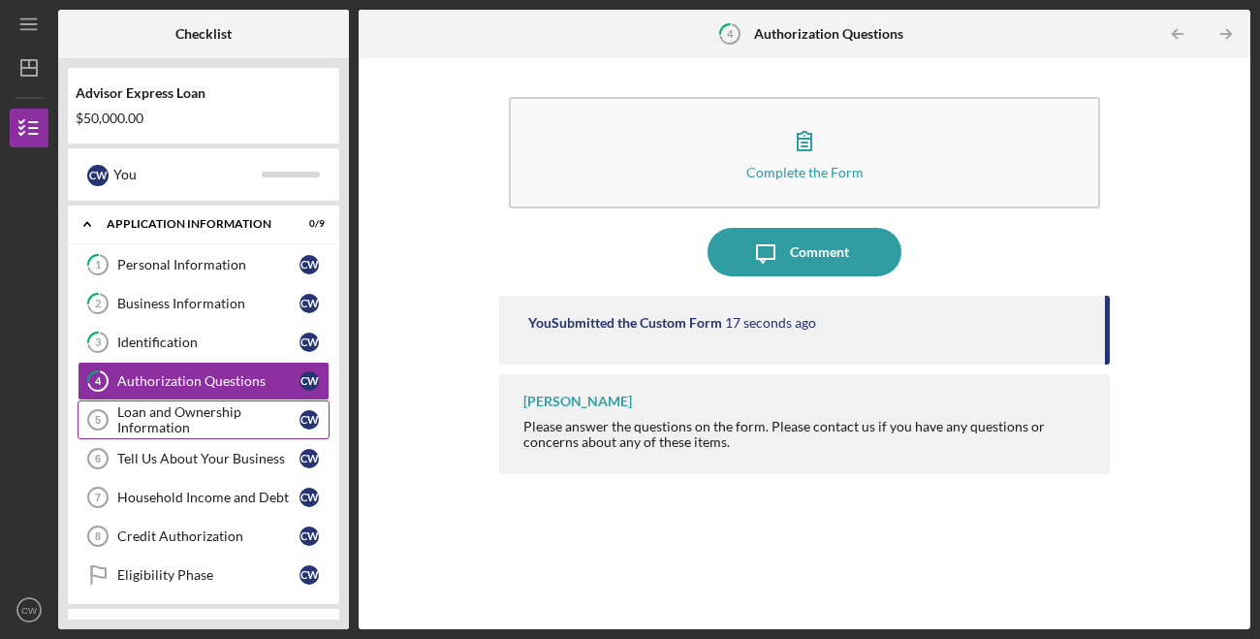
click at [178, 429] on div "Loan and Ownership Information" at bounding box center [208, 419] width 182 height 31
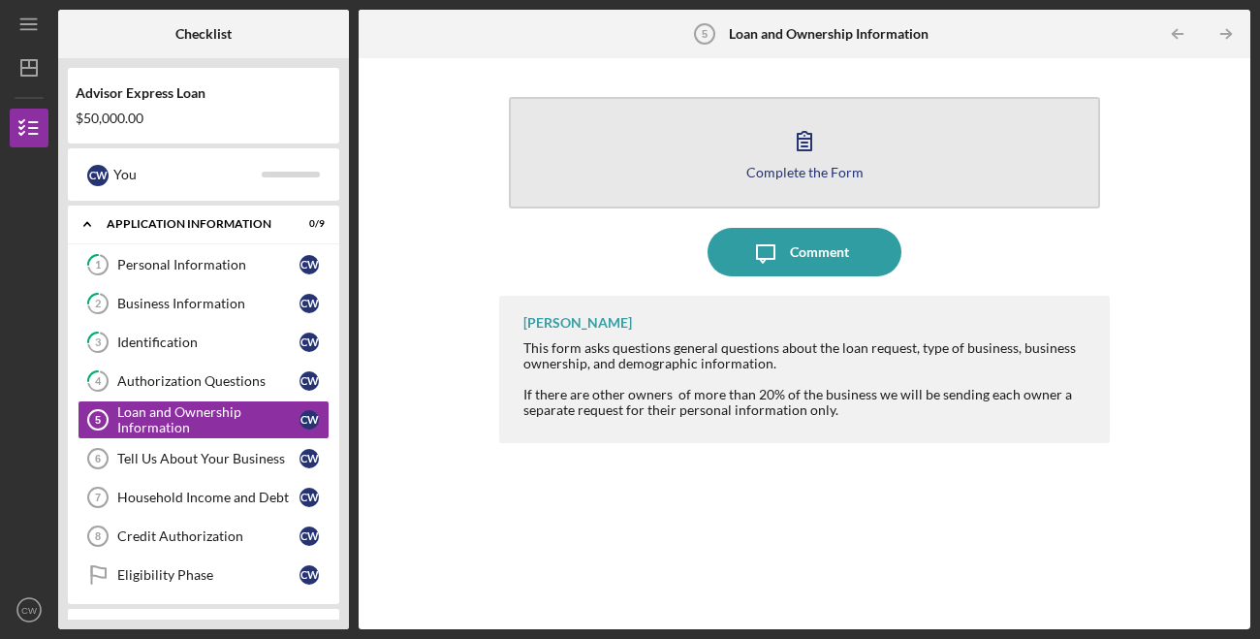
click at [762, 181] on button "Complete the Form Form" at bounding box center [804, 152] width 591 height 111
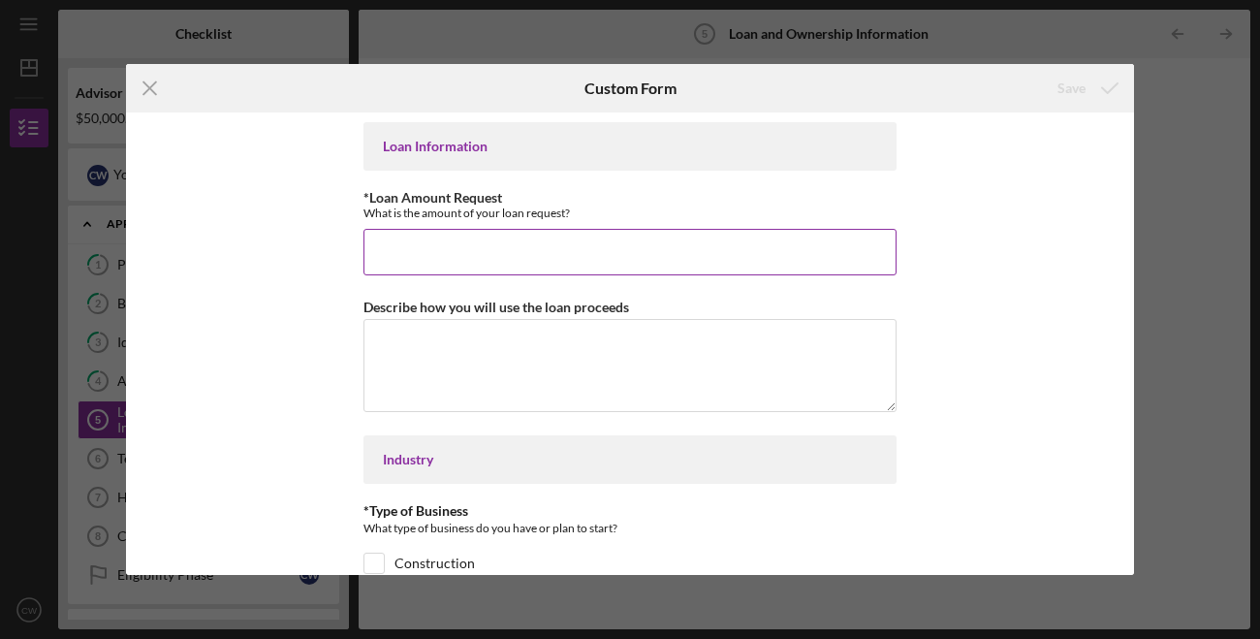
click at [620, 244] on input "*Loan Amount Request" at bounding box center [630, 252] width 533 height 47
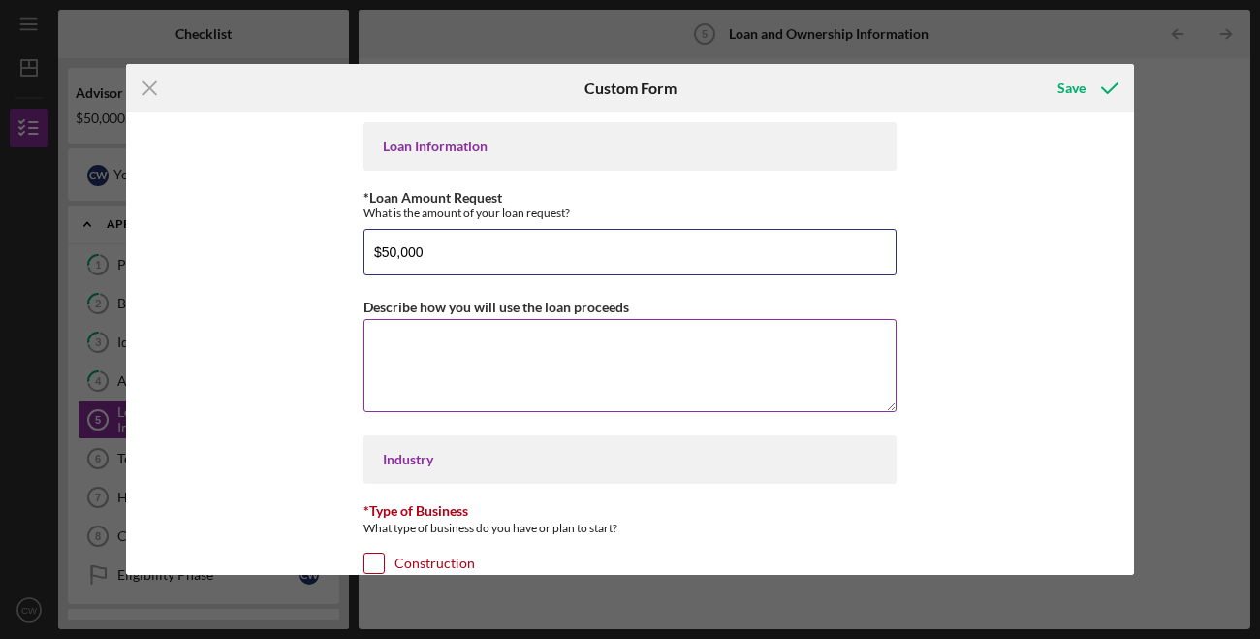
type input "$50,000"
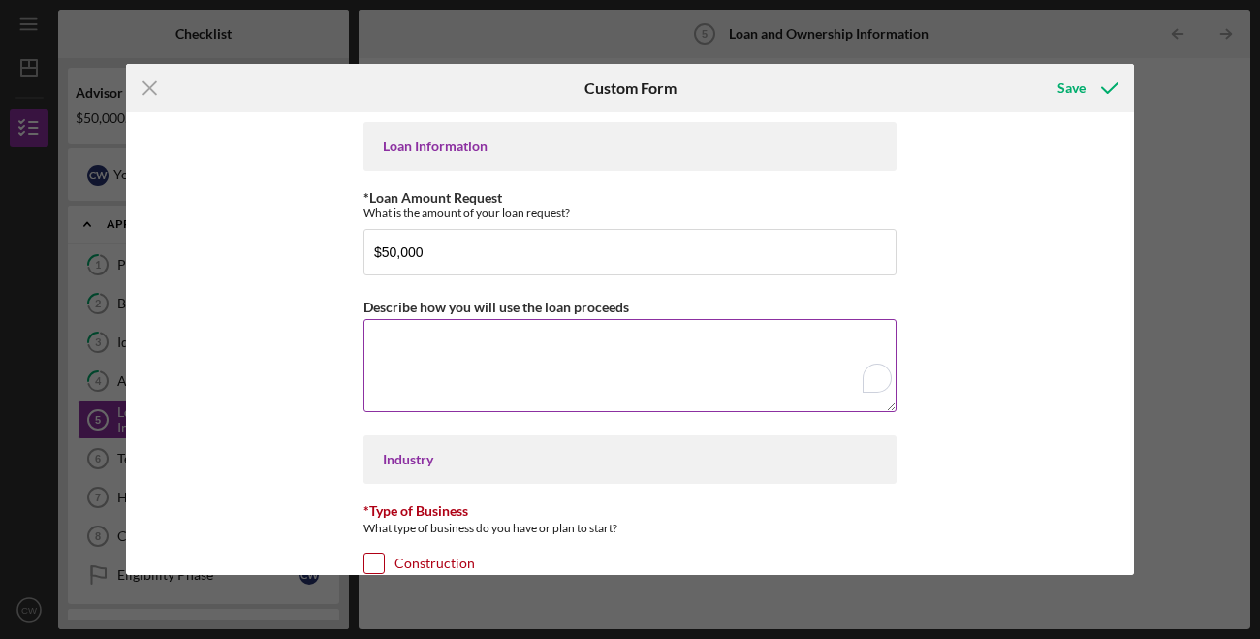
click at [658, 325] on textarea "Describe how you will use the loan proceeds" at bounding box center [630, 365] width 533 height 93
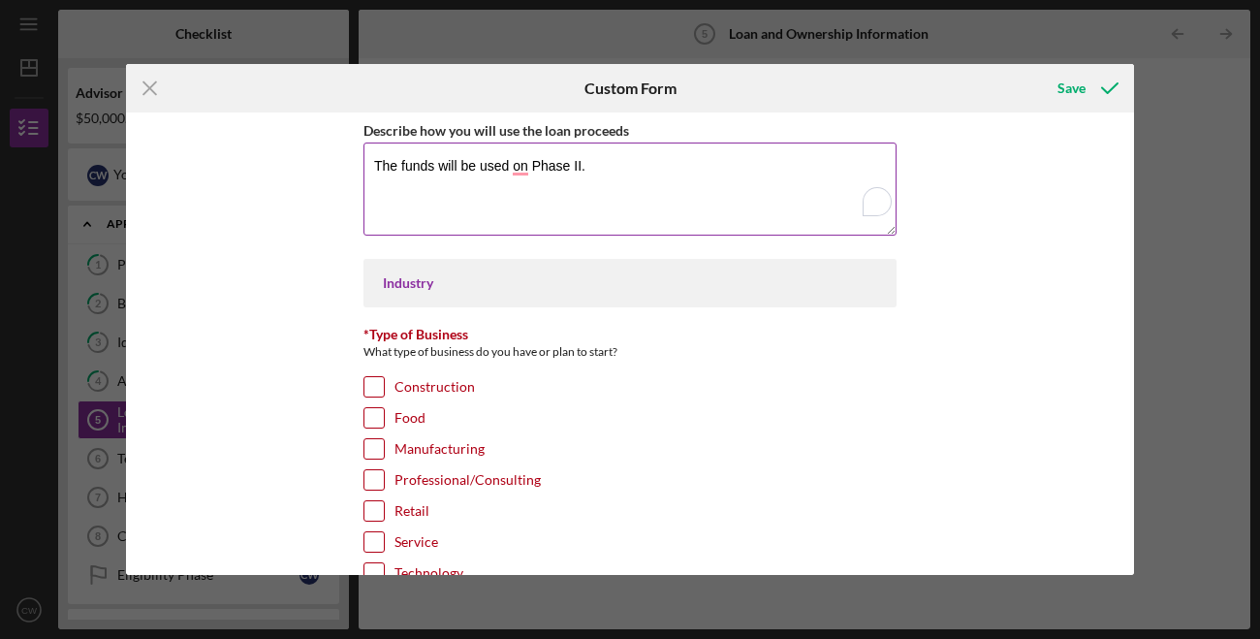
scroll to position [186, 0]
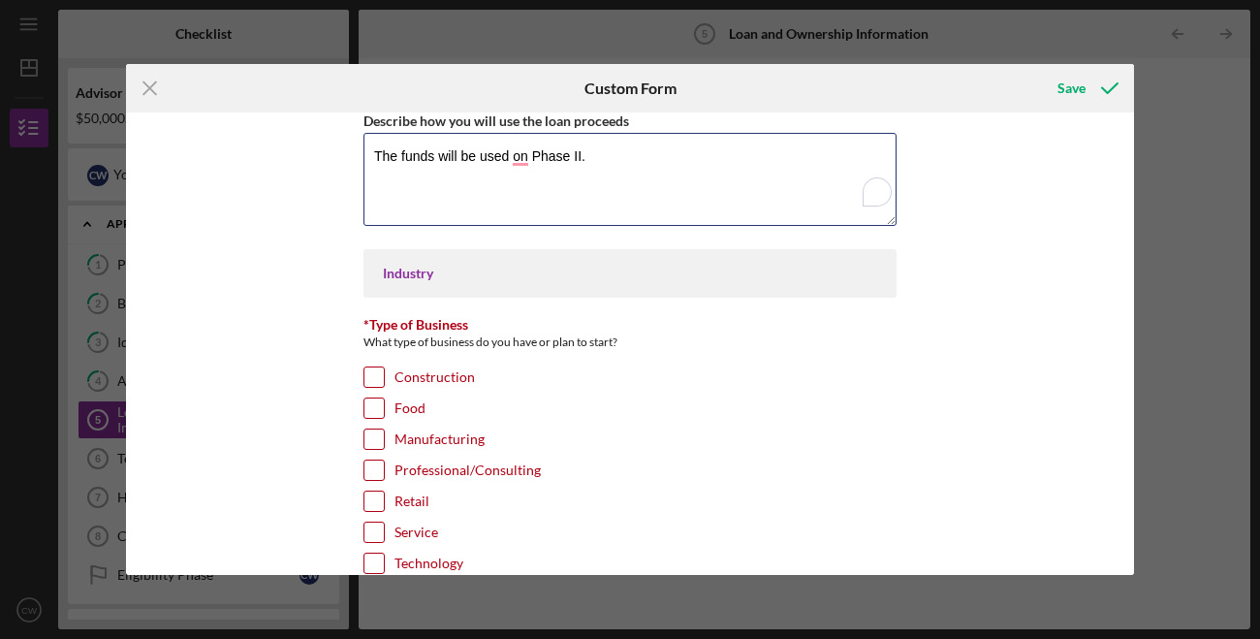
type textarea "The funds will be used on Phase II."
click at [410, 381] on label "Construction" at bounding box center [435, 376] width 80 height 19
click at [384, 381] on input "Construction" at bounding box center [374, 376] width 19 height 19
checkbox input "true"
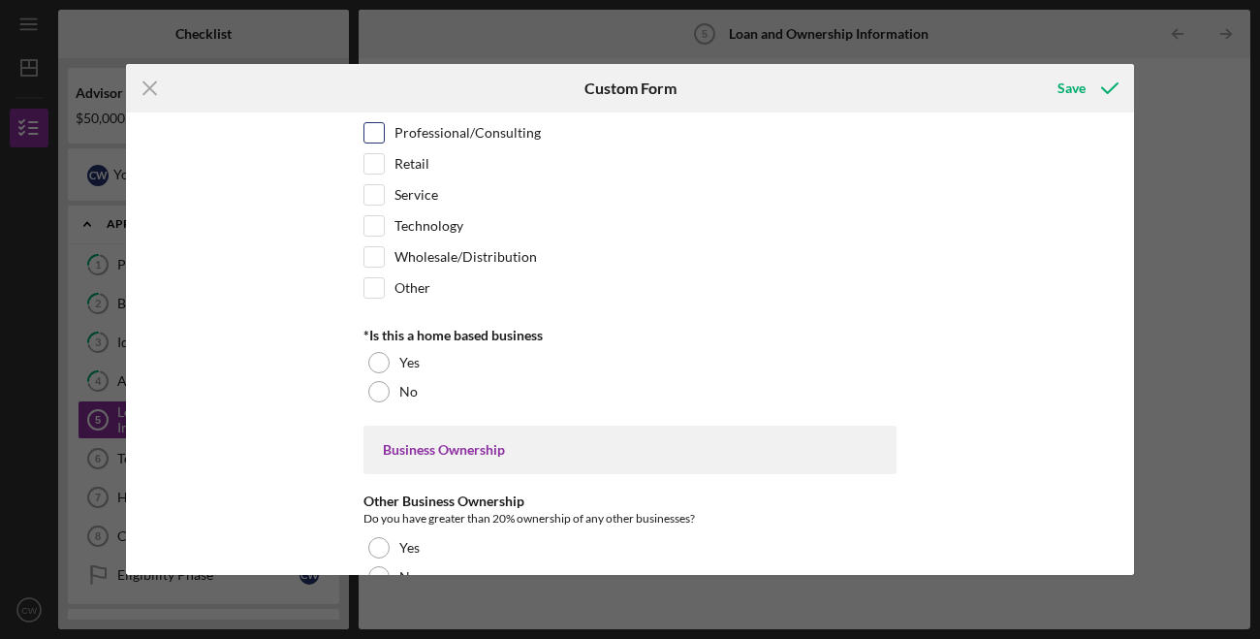
scroll to position [564, 0]
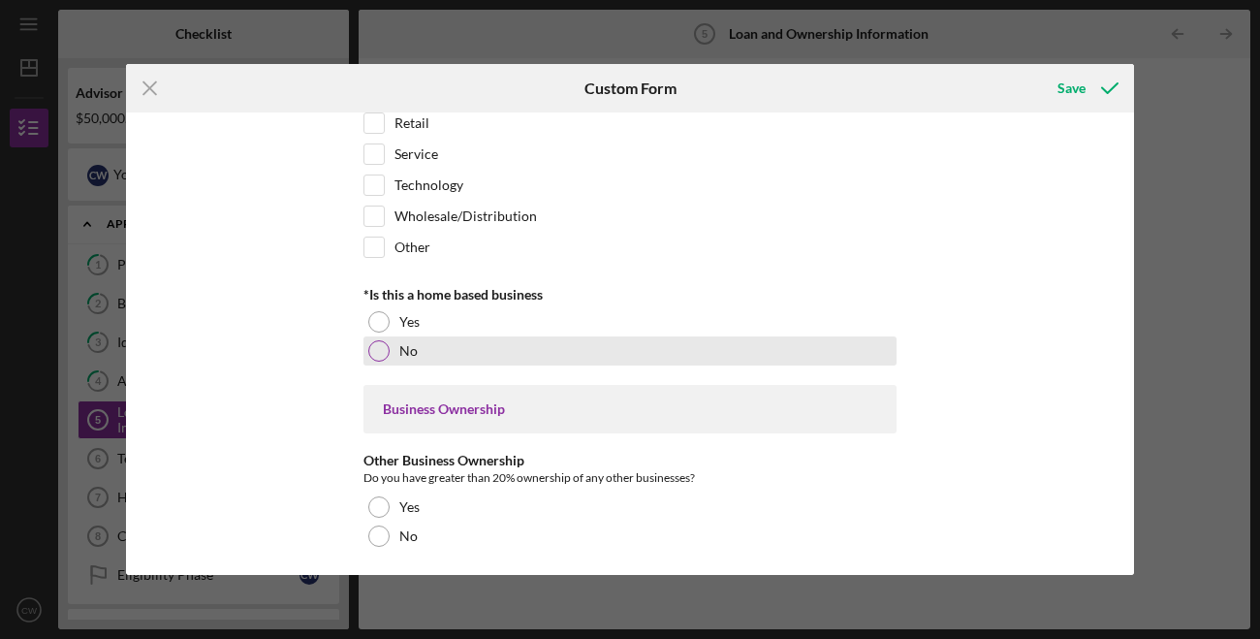
click at [443, 352] on div "No" at bounding box center [630, 350] width 533 height 29
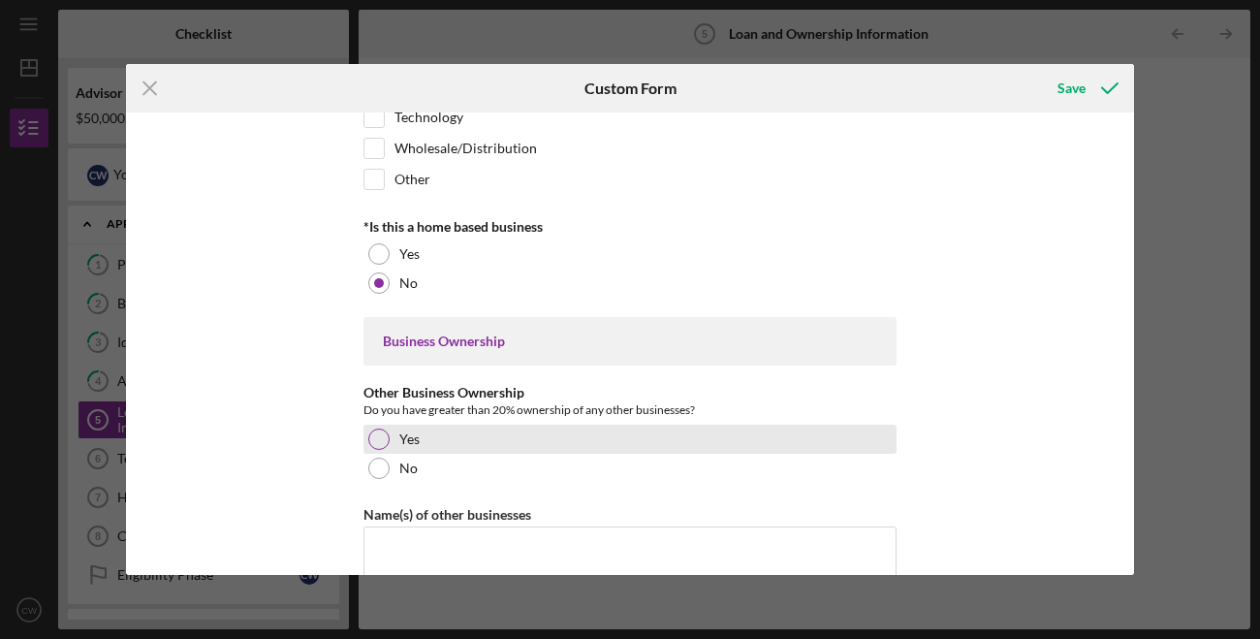
click at [415, 441] on label "Yes" at bounding box center [409, 439] width 20 height 16
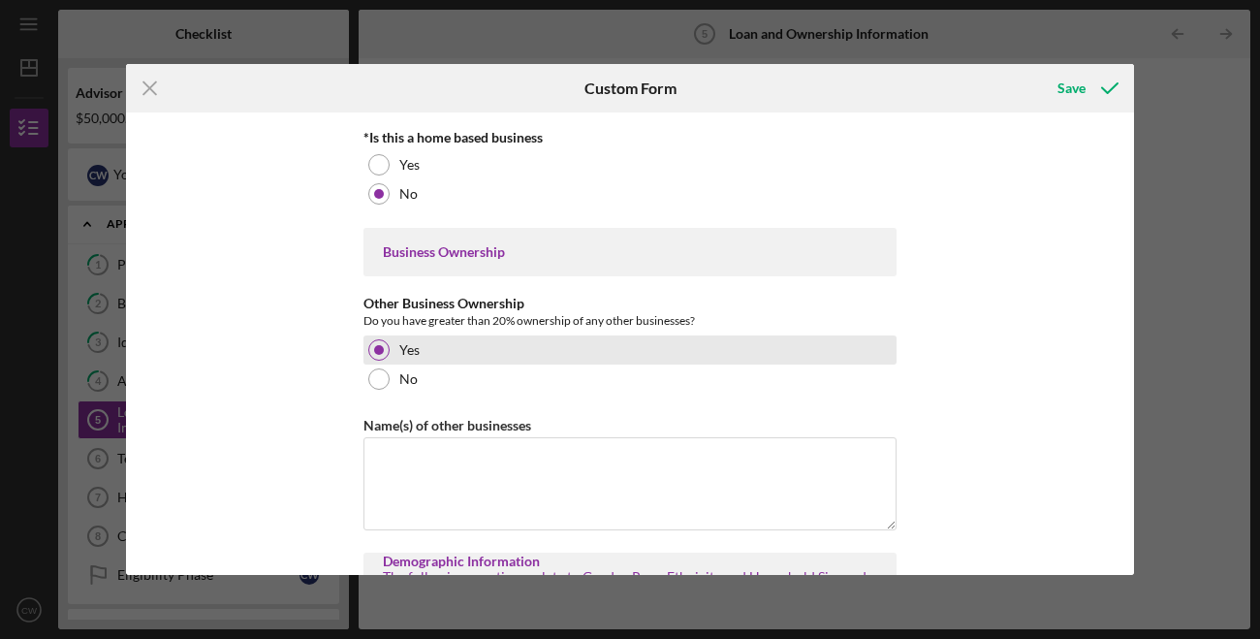
scroll to position [771, 0]
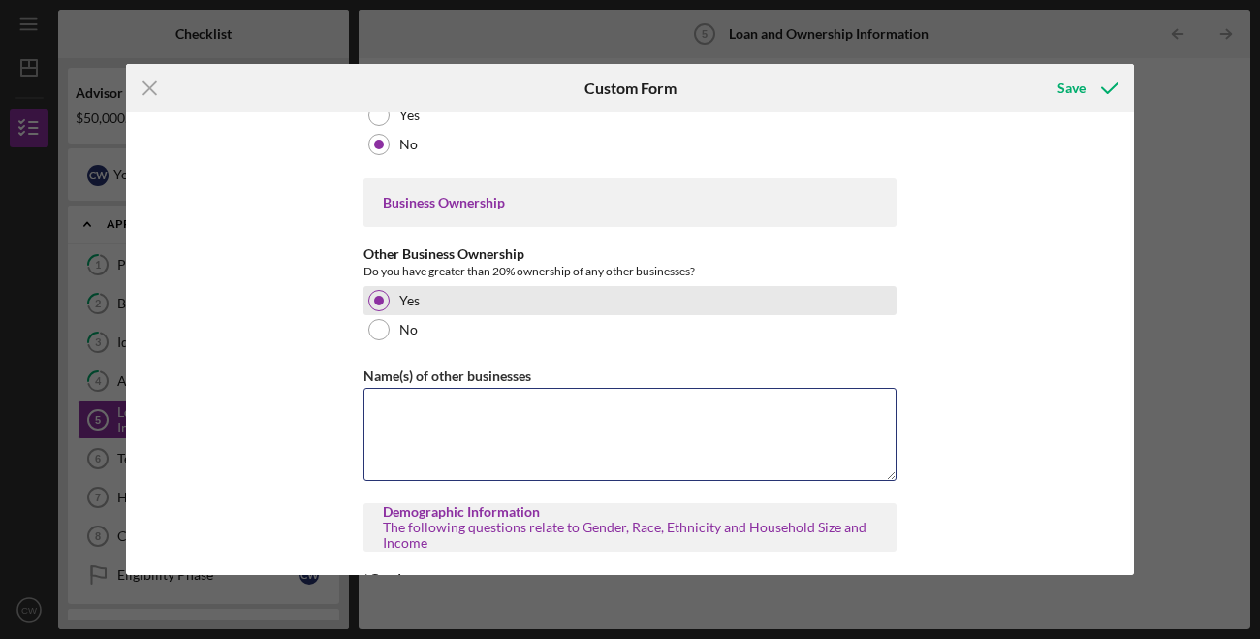
click at [450, 449] on textarea "Name(s) of other businesses" at bounding box center [630, 434] width 533 height 93
type textarea "n"
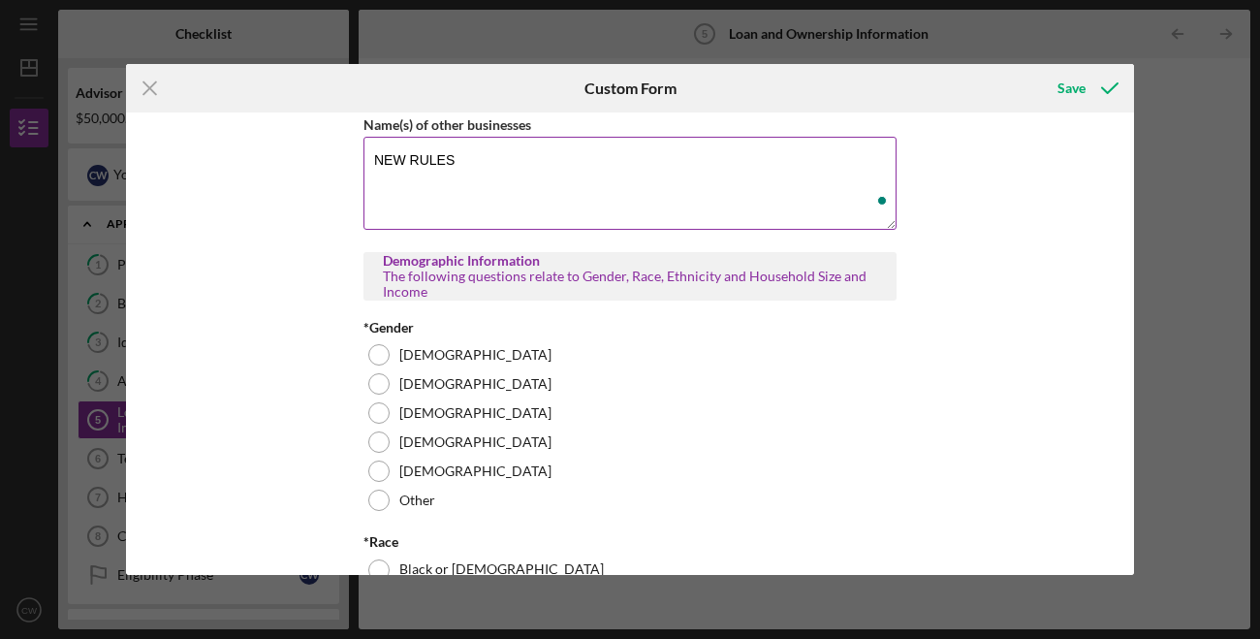
scroll to position [1045, 0]
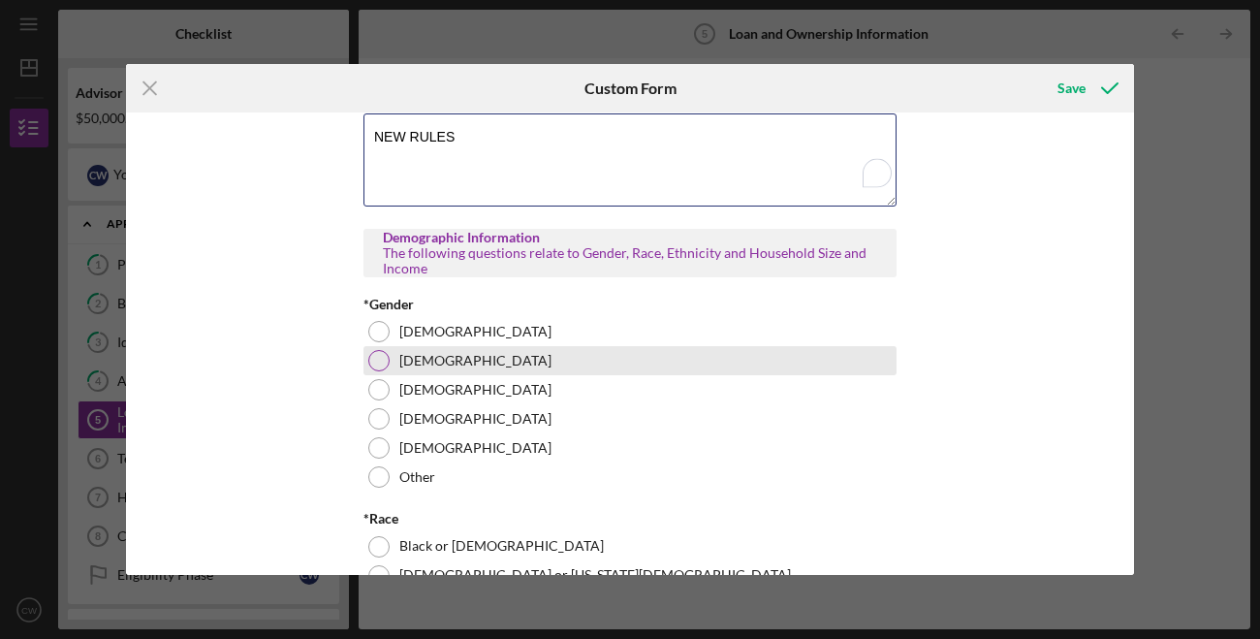
type textarea "NEW RULES"
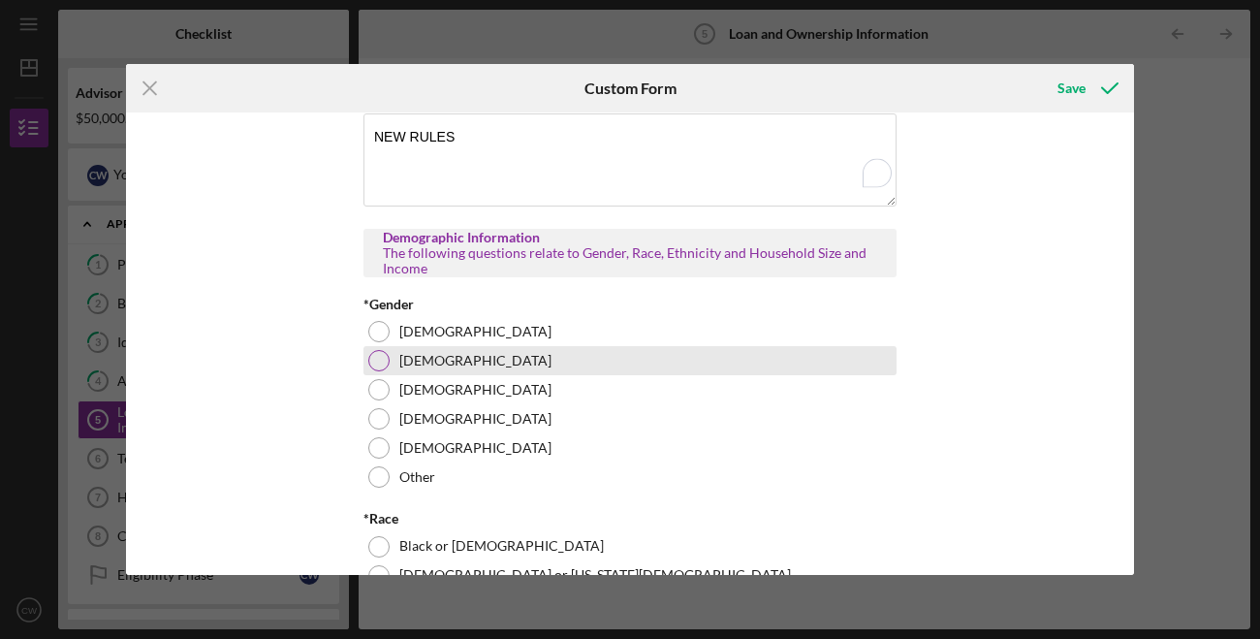
click at [439, 365] on div "[DEMOGRAPHIC_DATA]" at bounding box center [630, 360] width 533 height 29
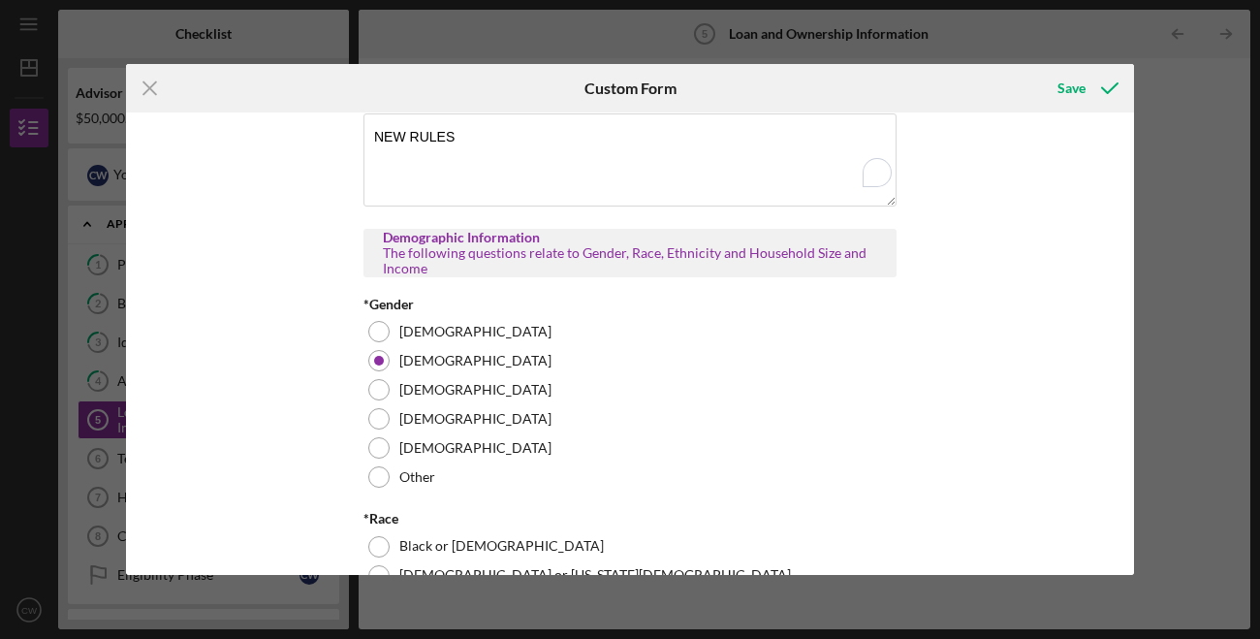
scroll to position [1360, 0]
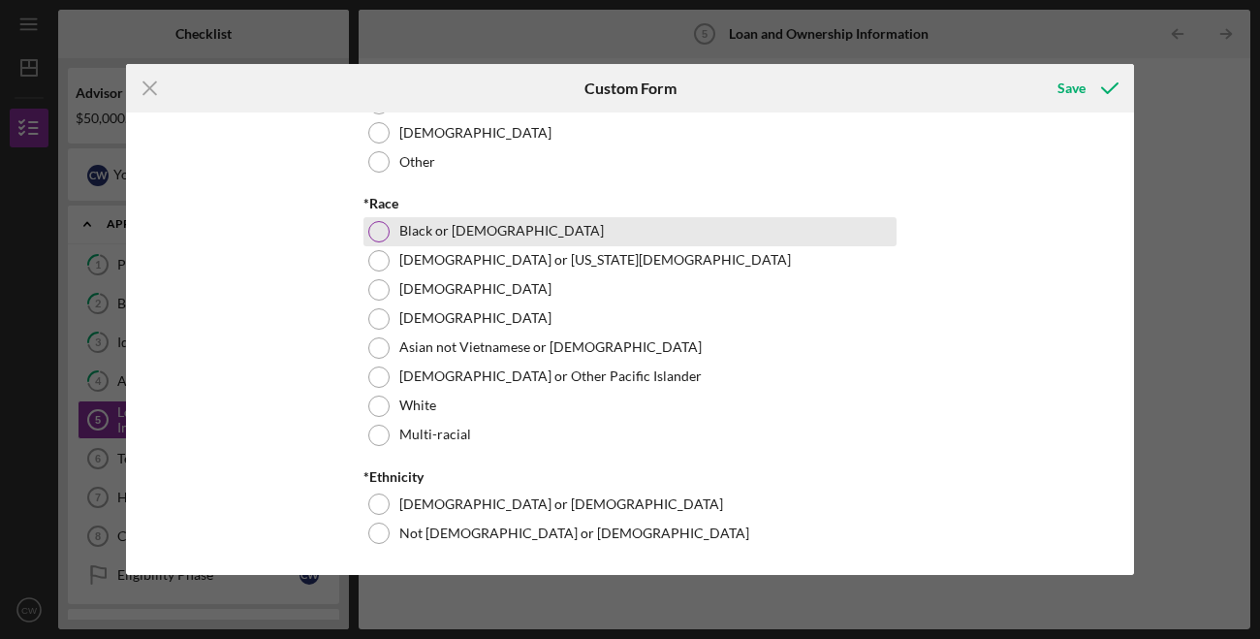
click at [552, 225] on div "Black or [DEMOGRAPHIC_DATA]" at bounding box center [630, 231] width 533 height 29
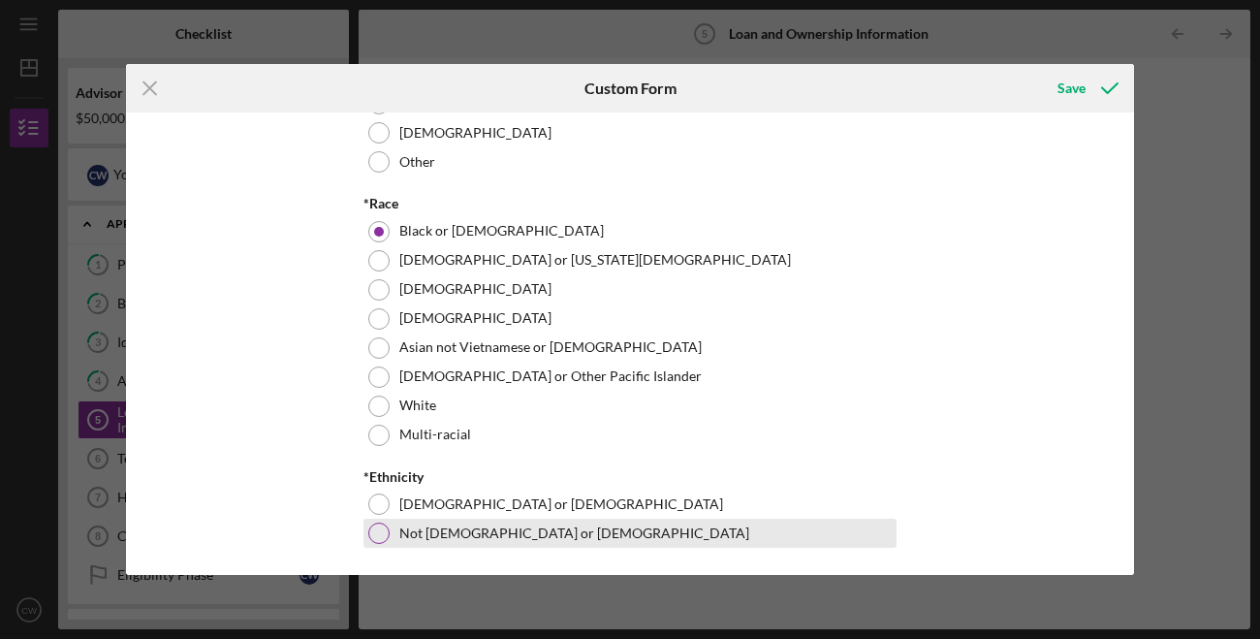
click at [420, 530] on label "Not [DEMOGRAPHIC_DATA] or [DEMOGRAPHIC_DATA]" at bounding box center [574, 533] width 350 height 16
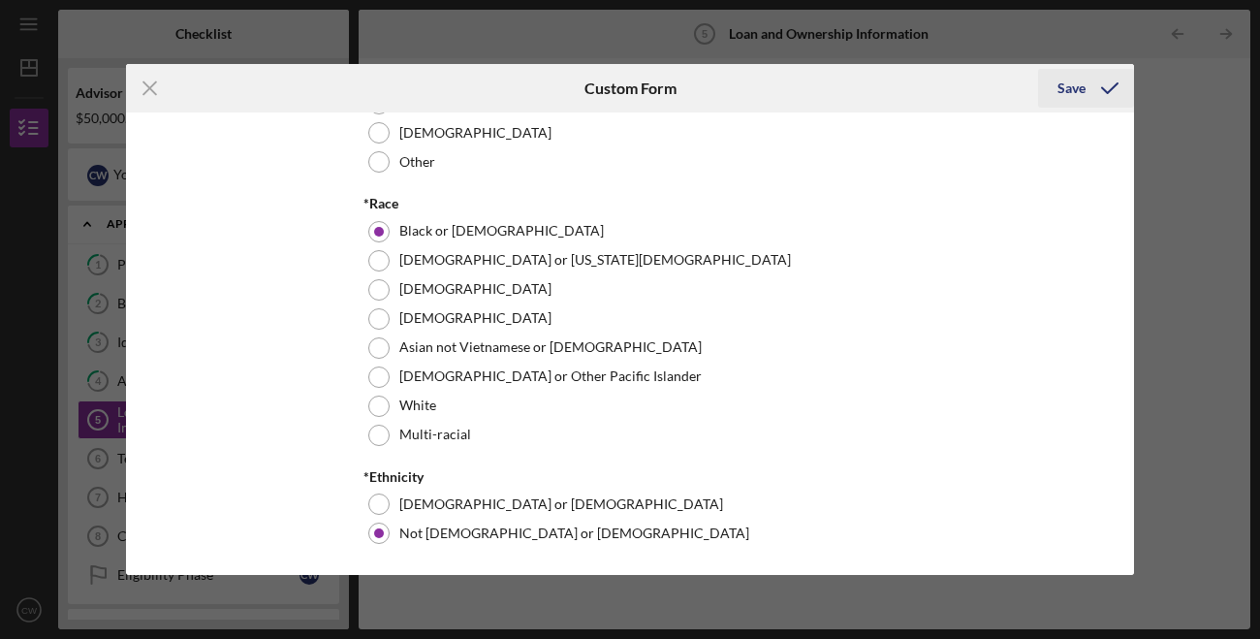
click at [1065, 85] on div "Save" at bounding box center [1072, 88] width 28 height 39
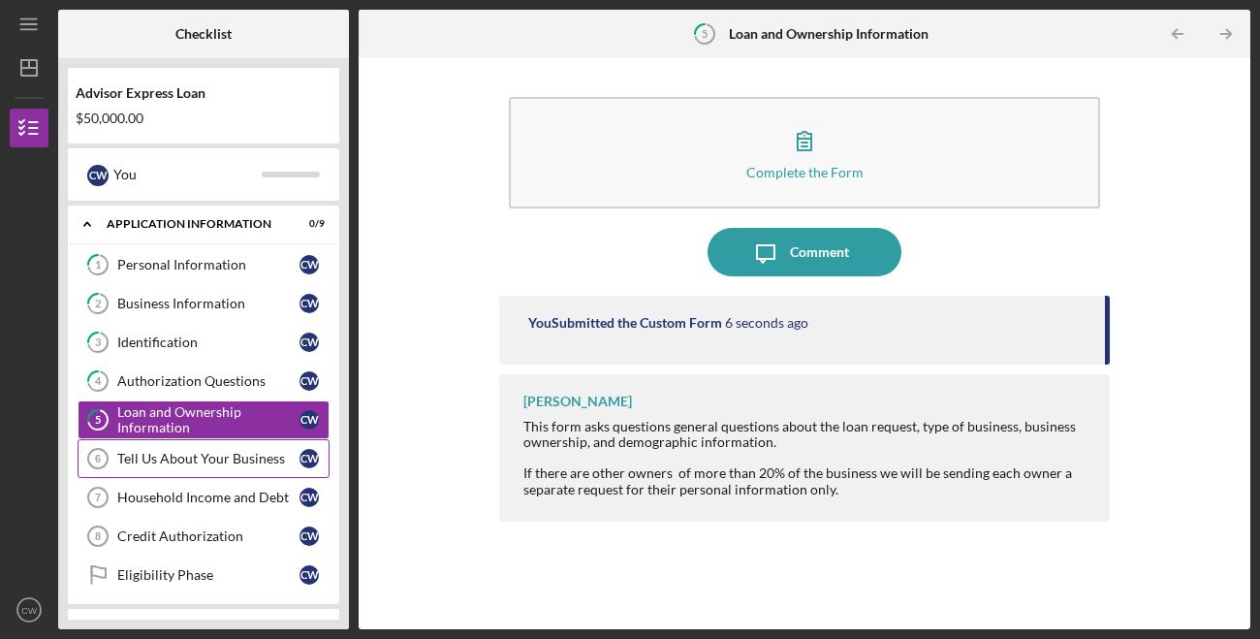
click at [255, 452] on div "Tell Us About Your Business" at bounding box center [208, 459] width 182 height 16
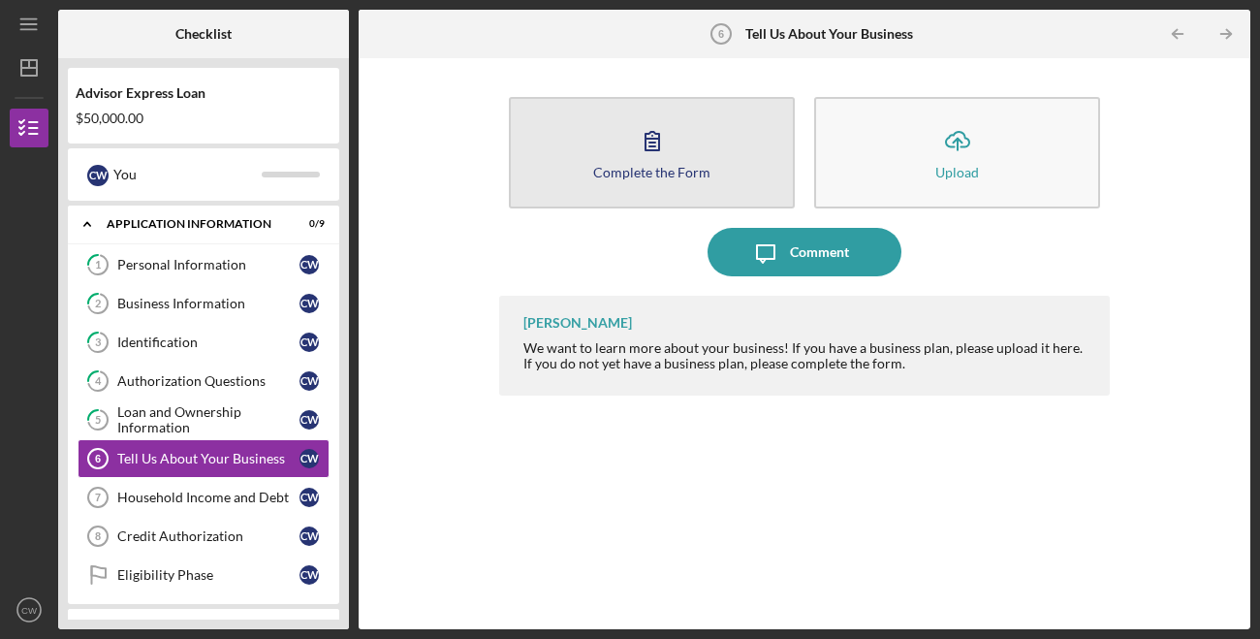
click at [626, 174] on div "Complete the Form" at bounding box center [651, 172] width 117 height 15
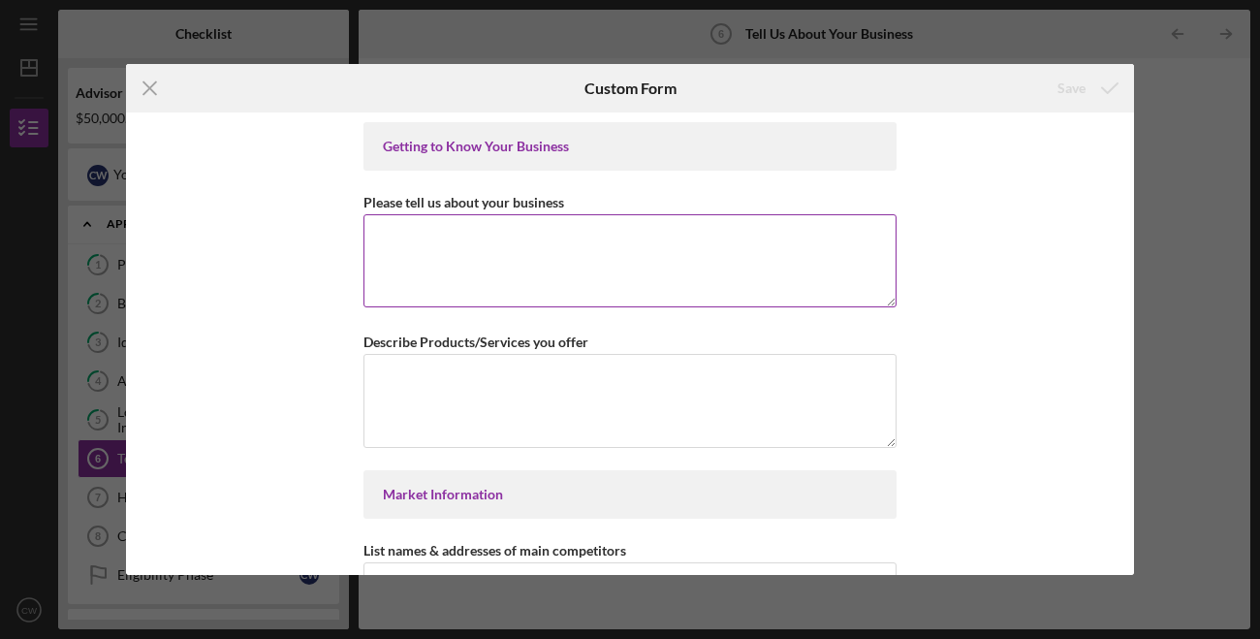
click at [597, 238] on textarea "Please tell us about your business" at bounding box center [630, 260] width 533 height 93
type textarea "E"
type textarea "w"
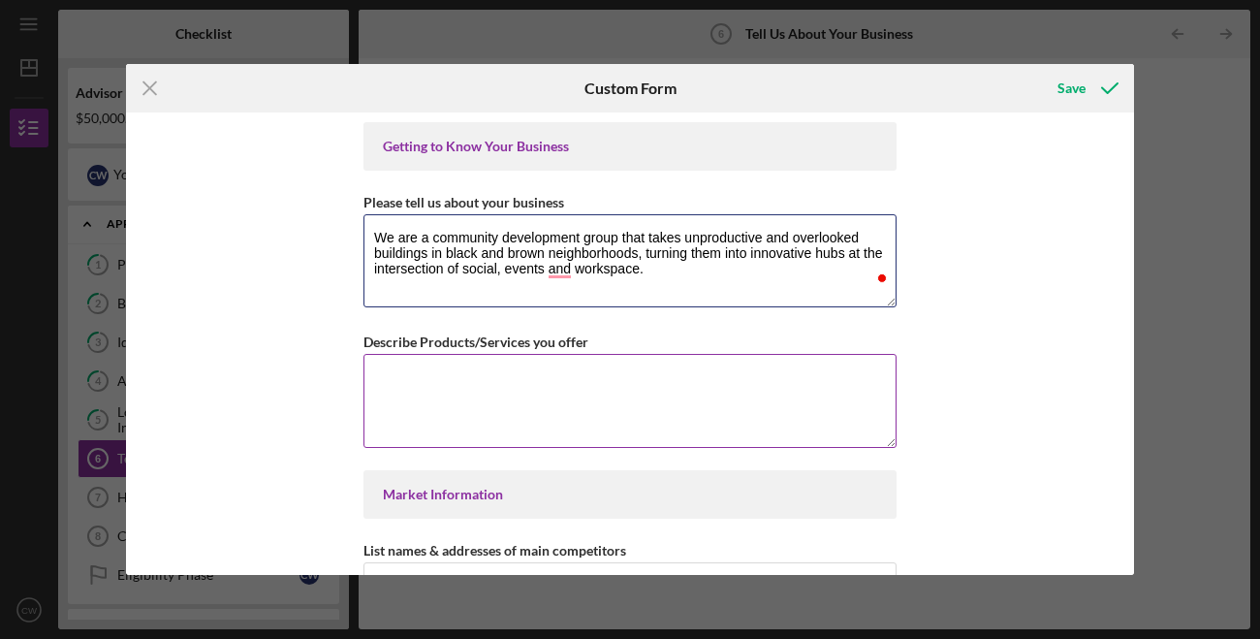
type textarea "We are a community development group that takes unproductive and overlooked bui…"
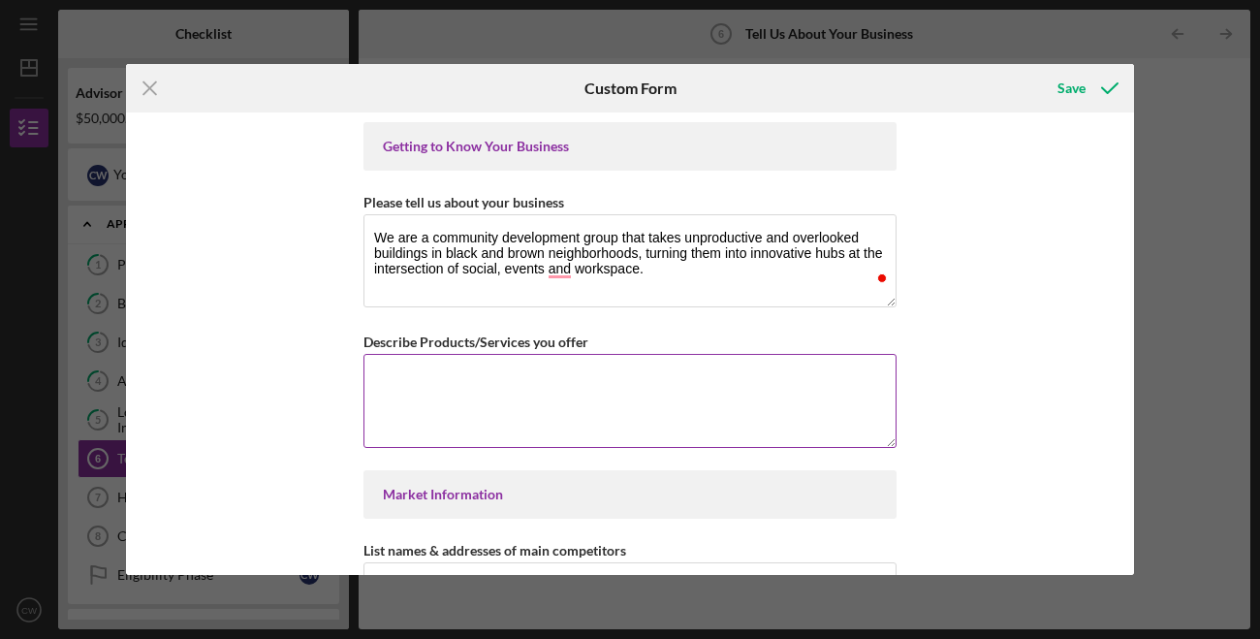
click at [555, 407] on textarea "Describe Products/Services you offer" at bounding box center [630, 400] width 533 height 93
drag, startPoint x: 500, startPoint y: 382, endPoint x: 448, endPoint y: 384, distance: 52.4
click at [448, 384] on textarea "We offer event space, shared workspace, and" at bounding box center [630, 400] width 533 height 93
click at [458, 382] on textarea "We offer event space, shared workspace, and" at bounding box center [630, 400] width 533 height 93
drag, startPoint x: 461, startPoint y: 378, endPoint x: 436, endPoint y: 378, distance: 24.2
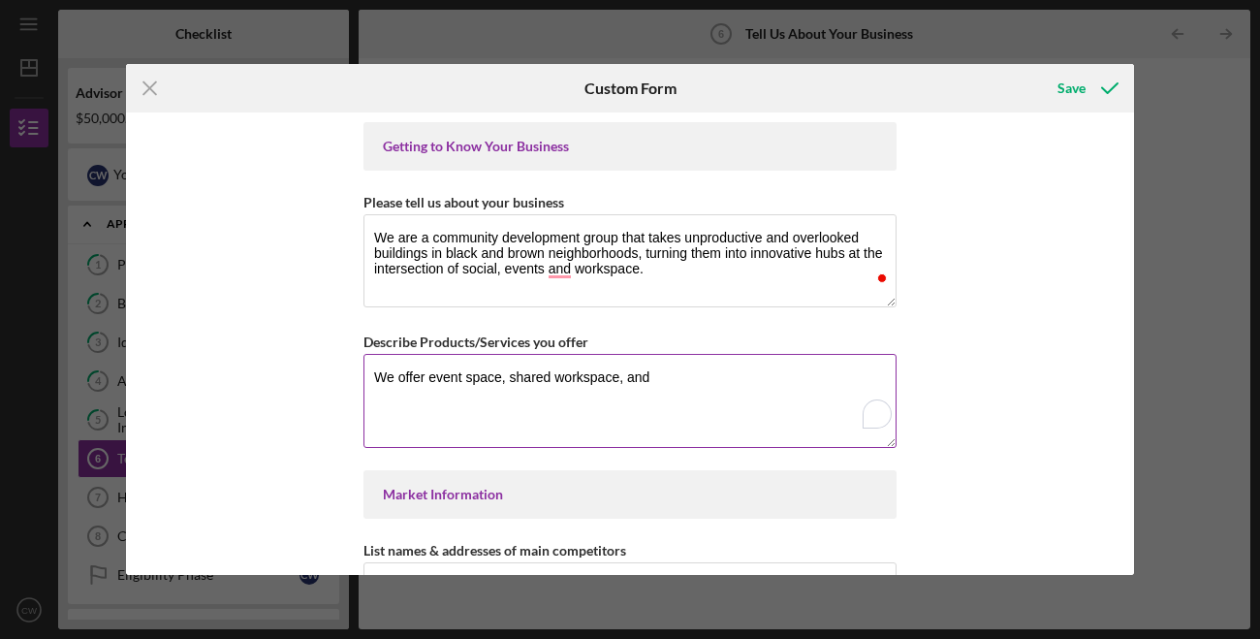
click at [436, 378] on textarea "We offer event space, shared workspace, and" at bounding box center [630, 400] width 533 height 93
click at [521, 385] on textarea "We offer gathering space, shared workspace, and" at bounding box center [630, 400] width 533 height 93
click at [521, 380] on textarea "We offer gathering space, shared workspace, and s" at bounding box center [630, 400] width 533 height 93
click at [671, 375] on textarea "We offer gathering spaces, shared workspace, and s" at bounding box center [630, 400] width 533 height 93
click at [708, 377] on textarea "We offer gathering spaces, shared workspace, and s" at bounding box center [630, 400] width 533 height 93
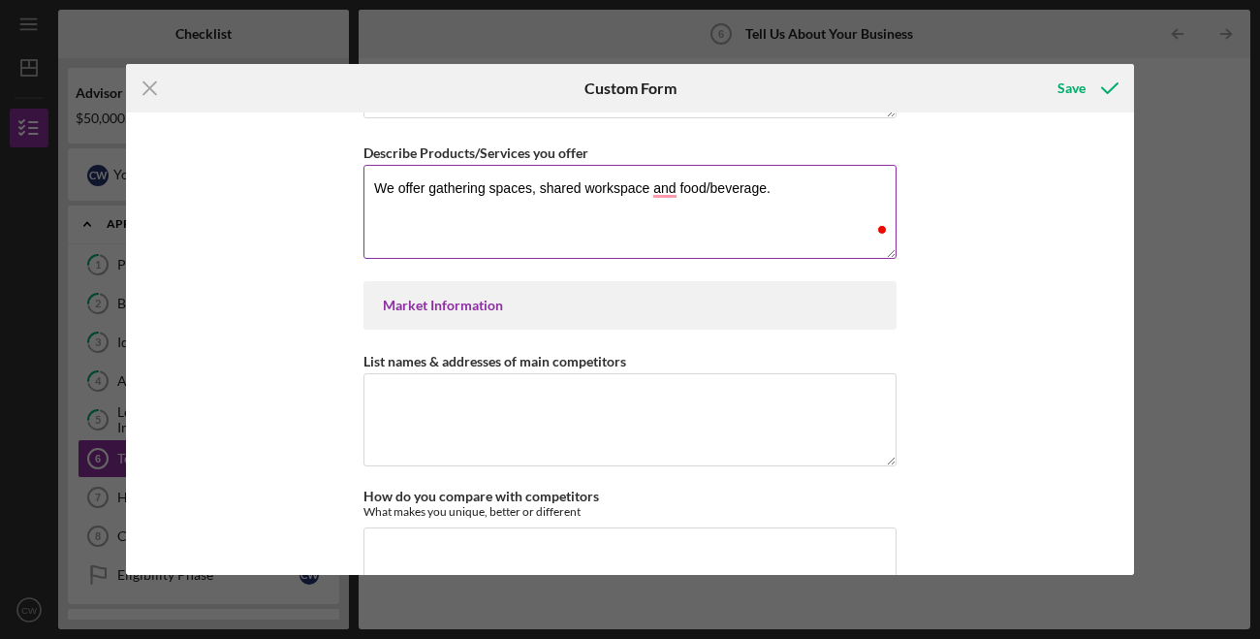
scroll to position [207, 0]
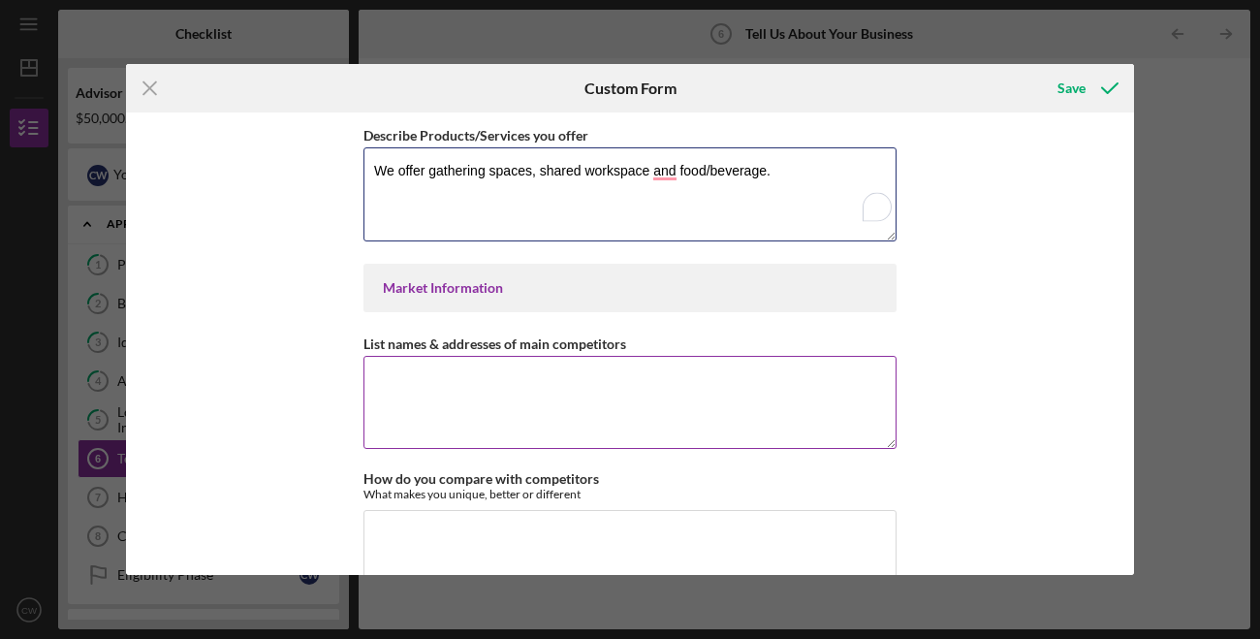
type textarea "We offer gathering spaces, shared workspace and food/beverage."
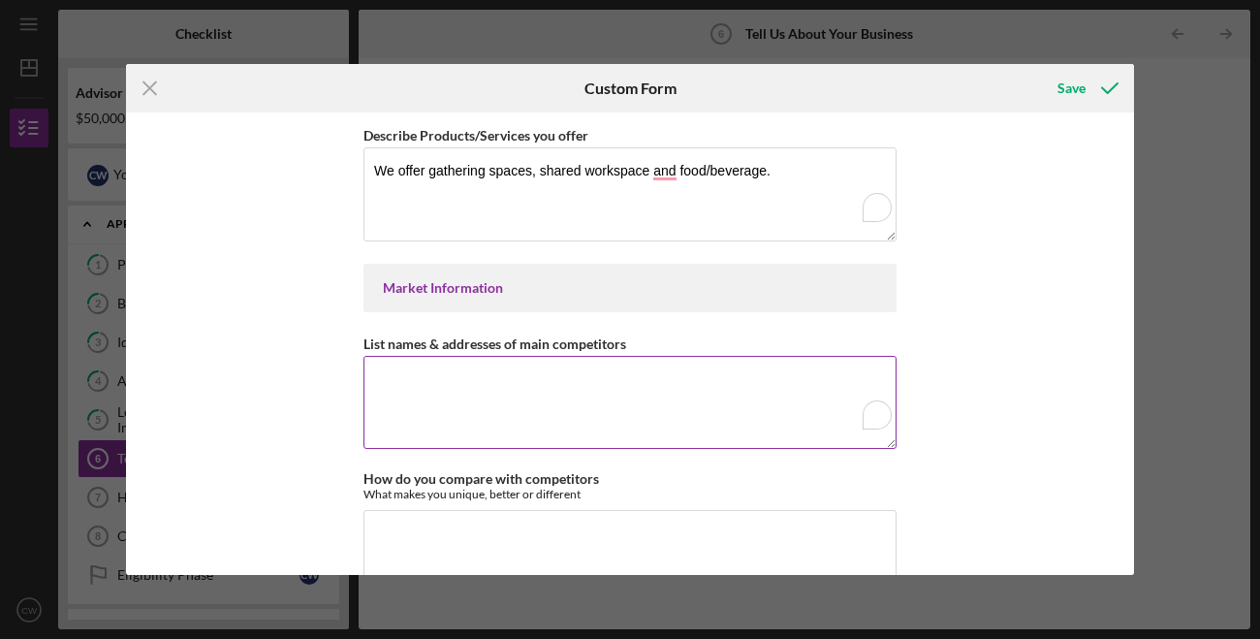
click at [708, 376] on textarea "List names & addresses of main competitors" at bounding box center [630, 402] width 533 height 93
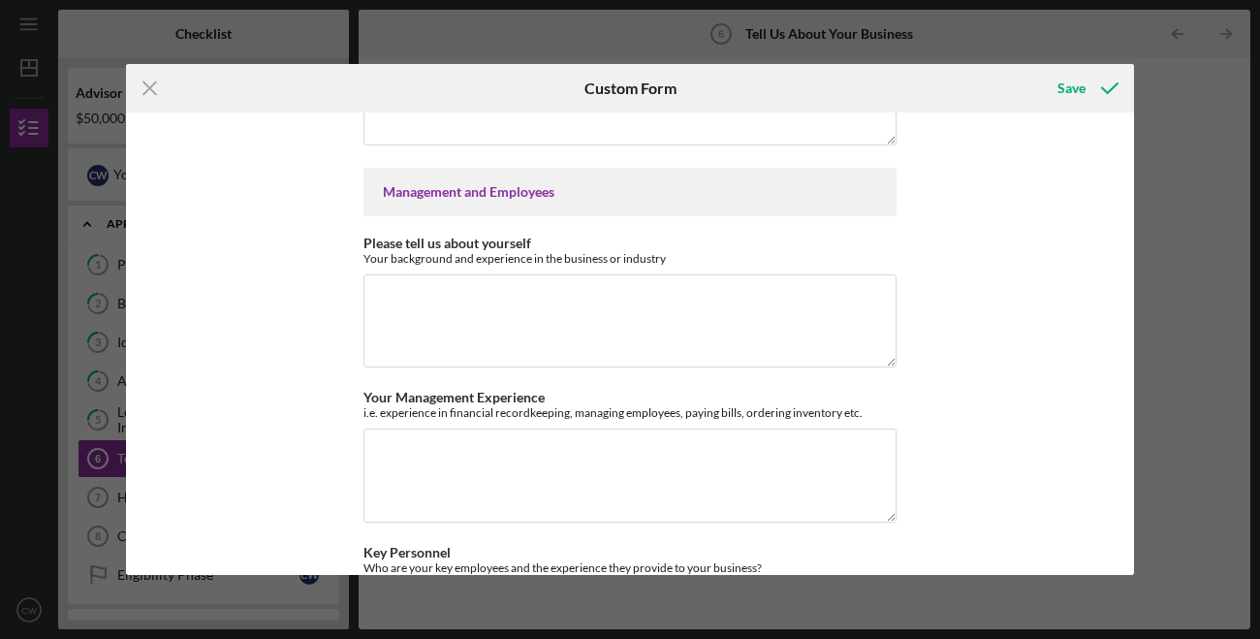
scroll to position [1628, 0]
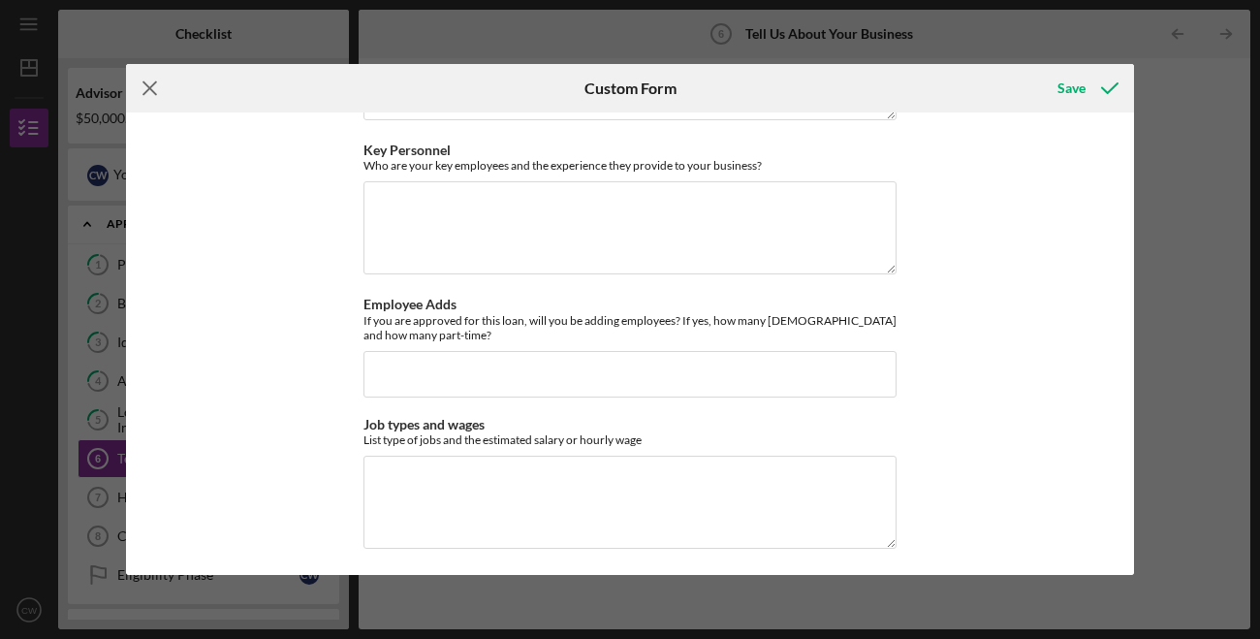
click at [145, 80] on icon "Icon/Menu Close" at bounding box center [150, 88] width 48 height 48
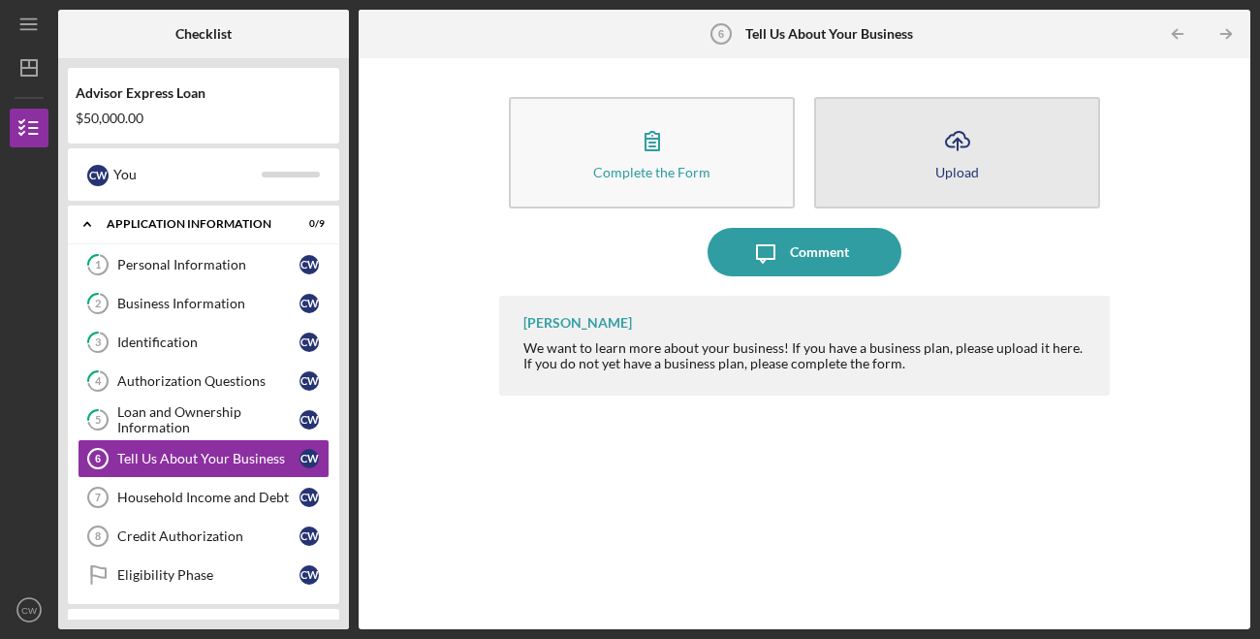
click at [946, 168] on div "Upload" at bounding box center [958, 172] width 44 height 15
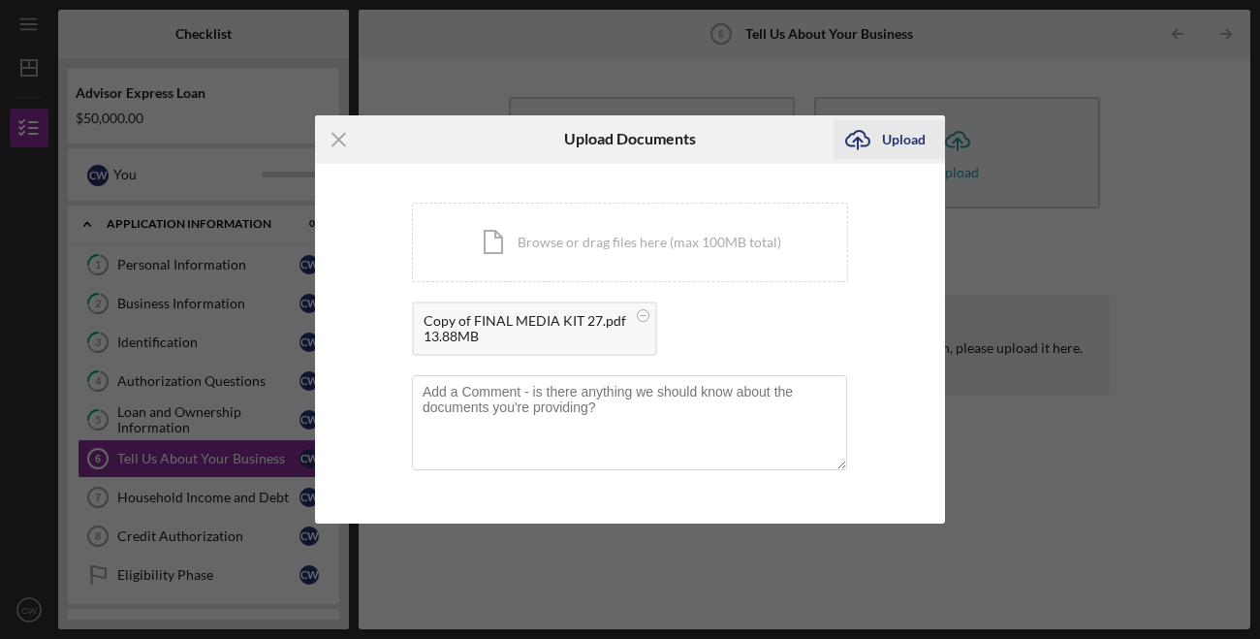
click at [907, 153] on div "Upload" at bounding box center [904, 139] width 44 height 39
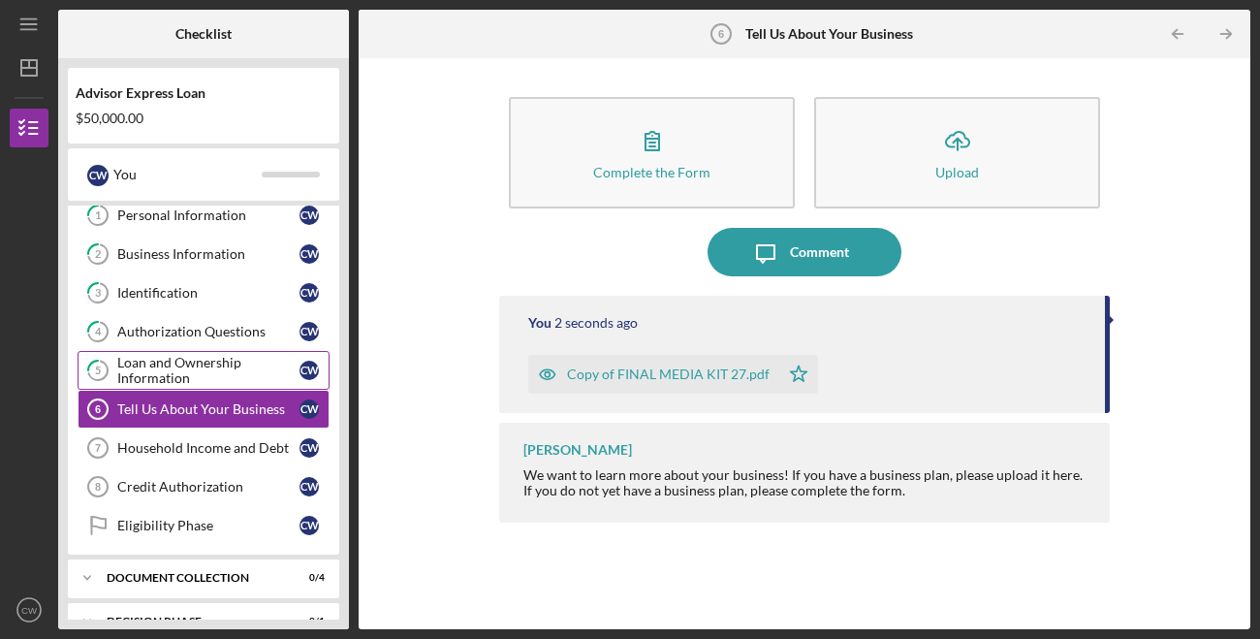
scroll to position [51, 0]
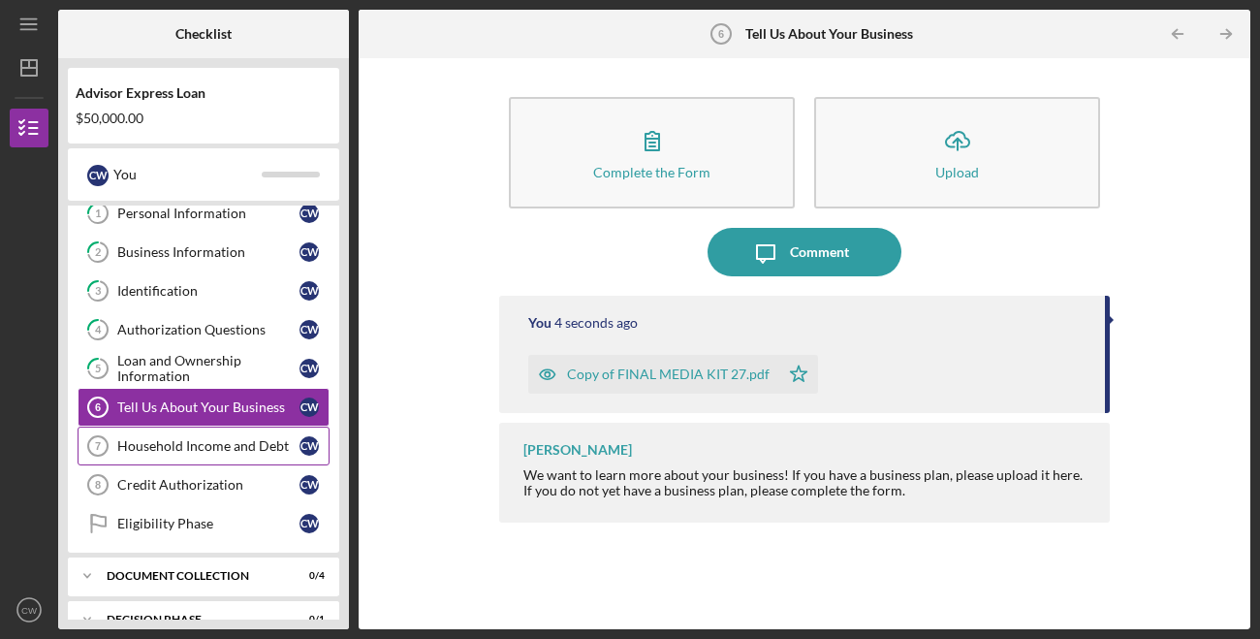
click at [184, 455] on link "Household Income and Debt 7 Household Income and Debt C W" at bounding box center [204, 446] width 252 height 39
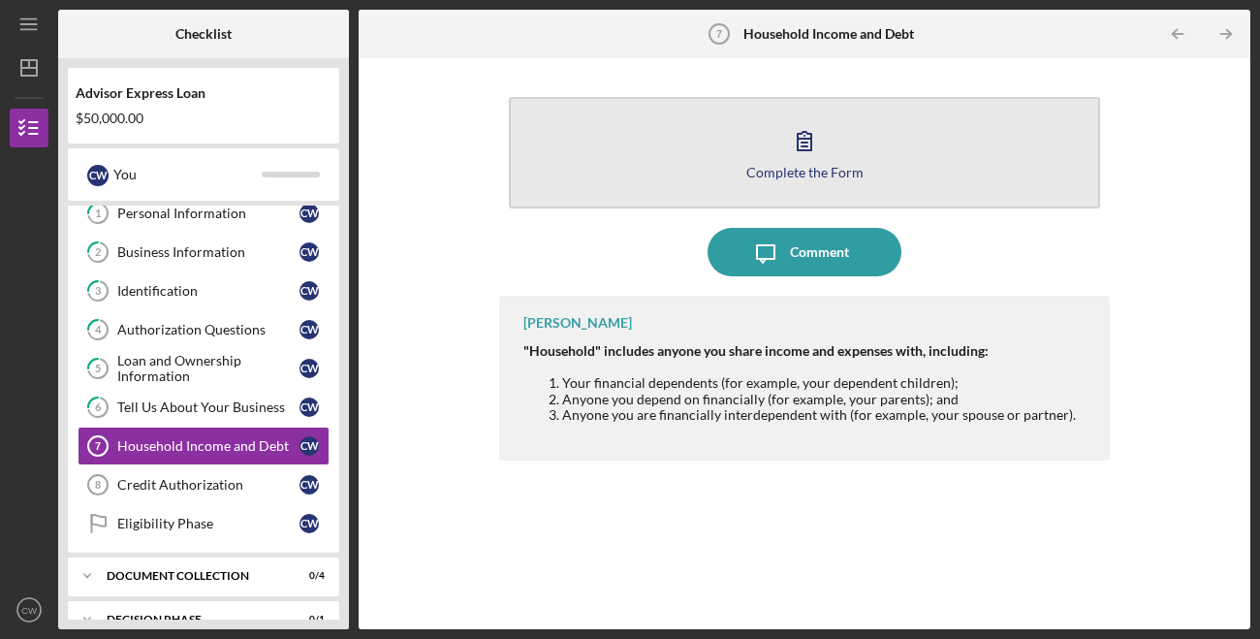
click at [805, 178] on button "Complete the Form Form" at bounding box center [804, 152] width 591 height 111
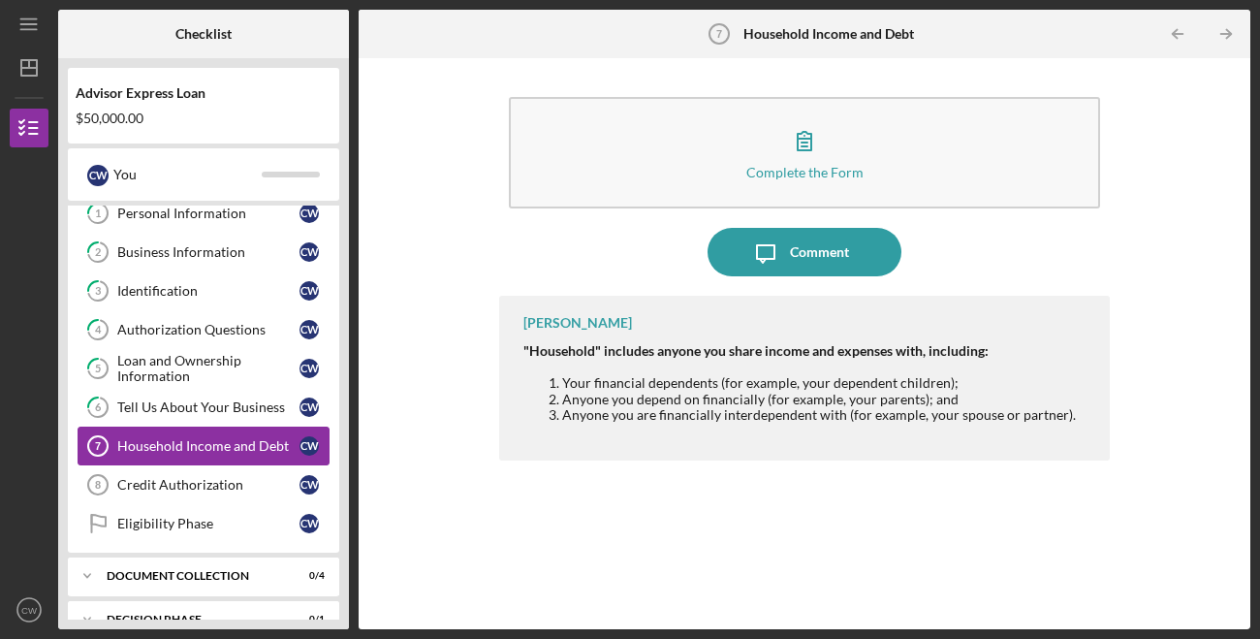
click at [212, 441] on div "Household Income and Debt" at bounding box center [208, 446] width 182 height 16
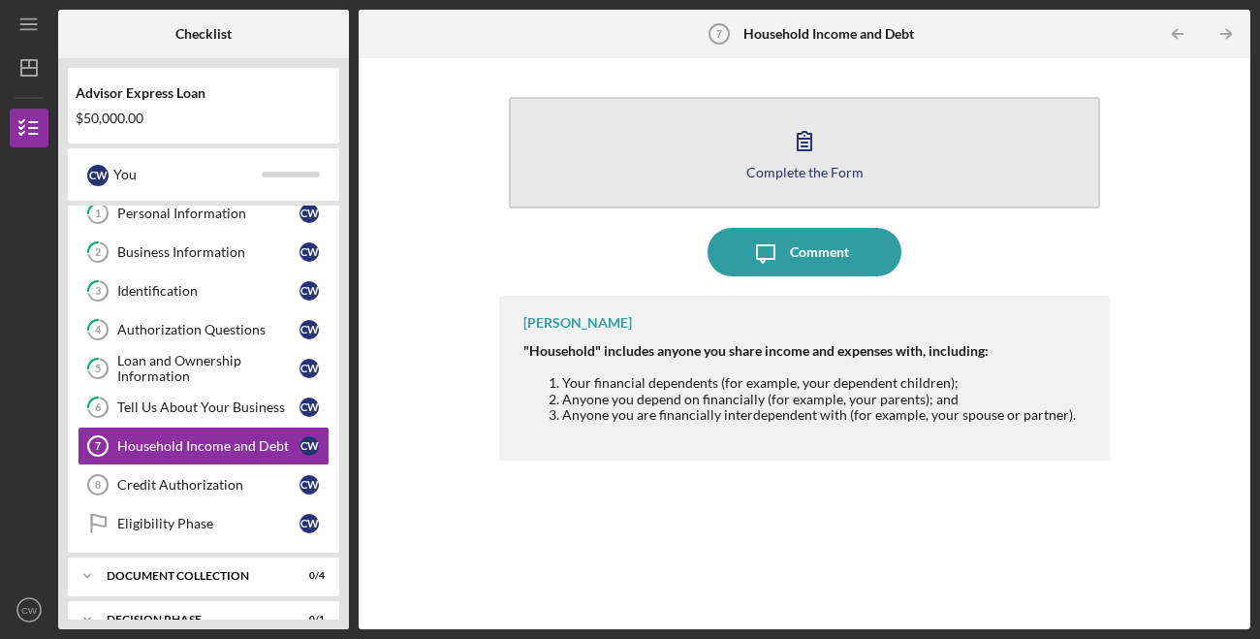
click at [689, 159] on button "Complete the Form Form" at bounding box center [804, 152] width 591 height 111
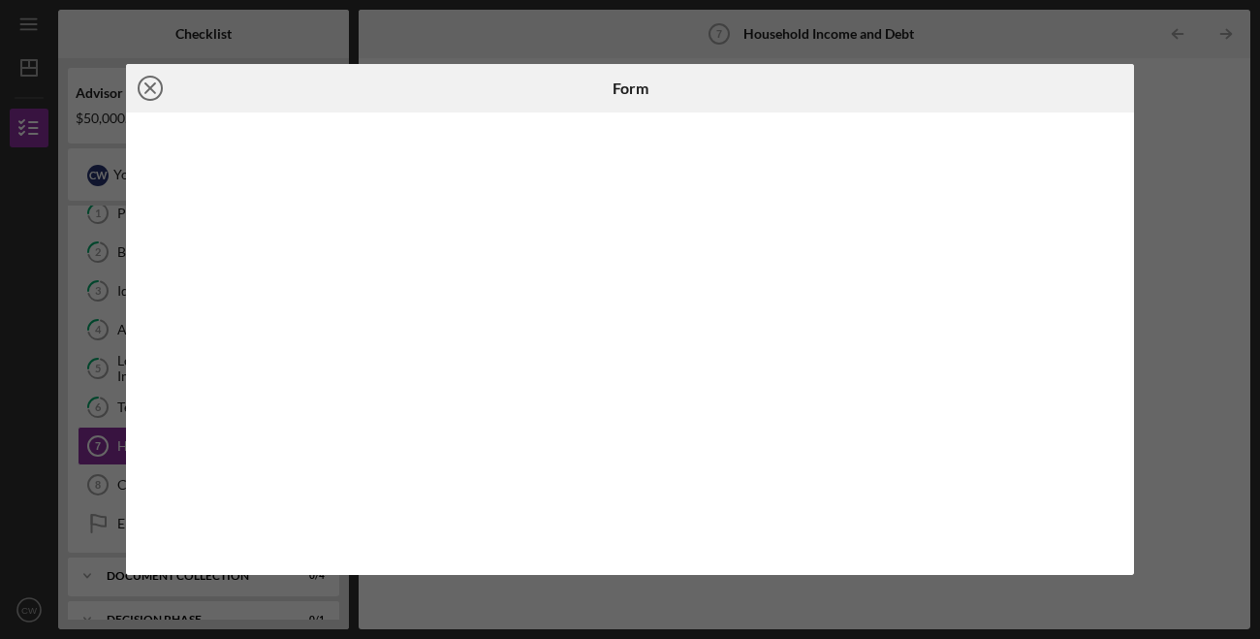
click at [148, 83] on icon "Icon/Close" at bounding box center [150, 88] width 48 height 48
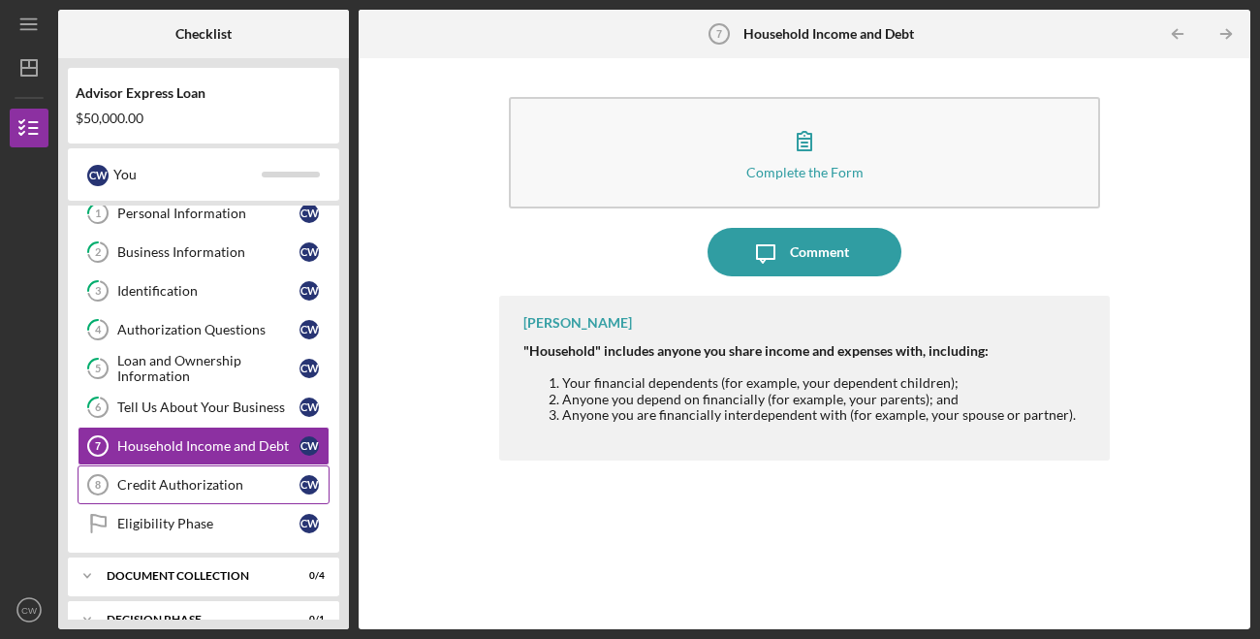
click at [217, 479] on div "Credit Authorization" at bounding box center [208, 485] width 182 height 16
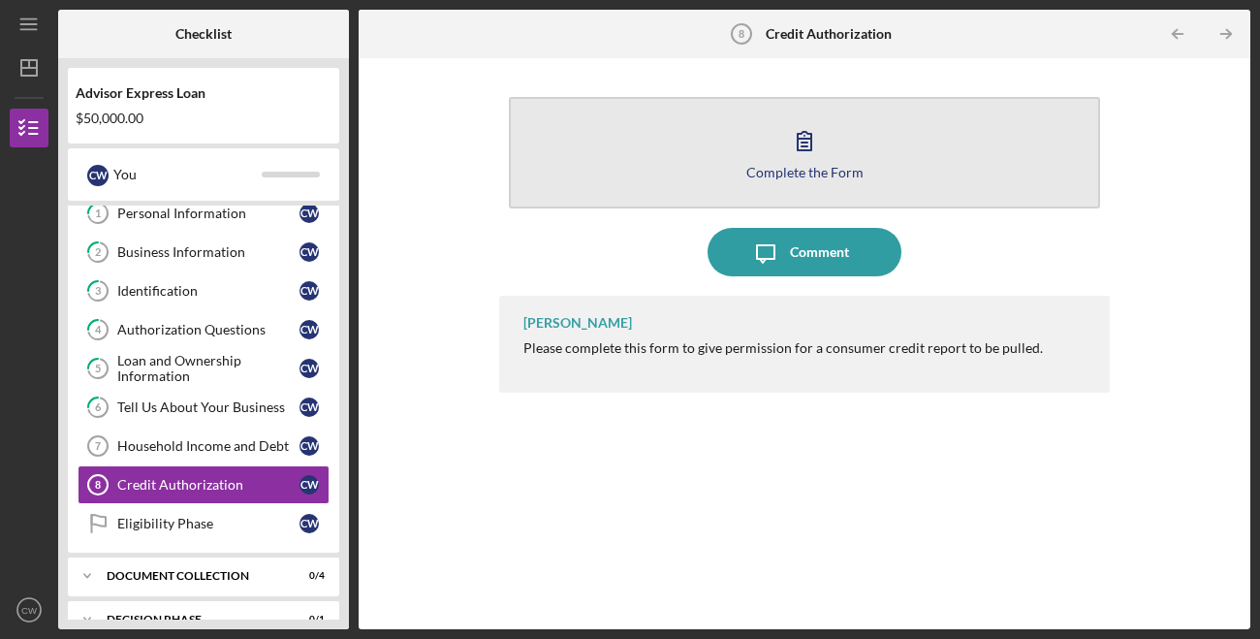
click at [738, 145] on button "Complete the Form Form" at bounding box center [804, 152] width 591 height 111
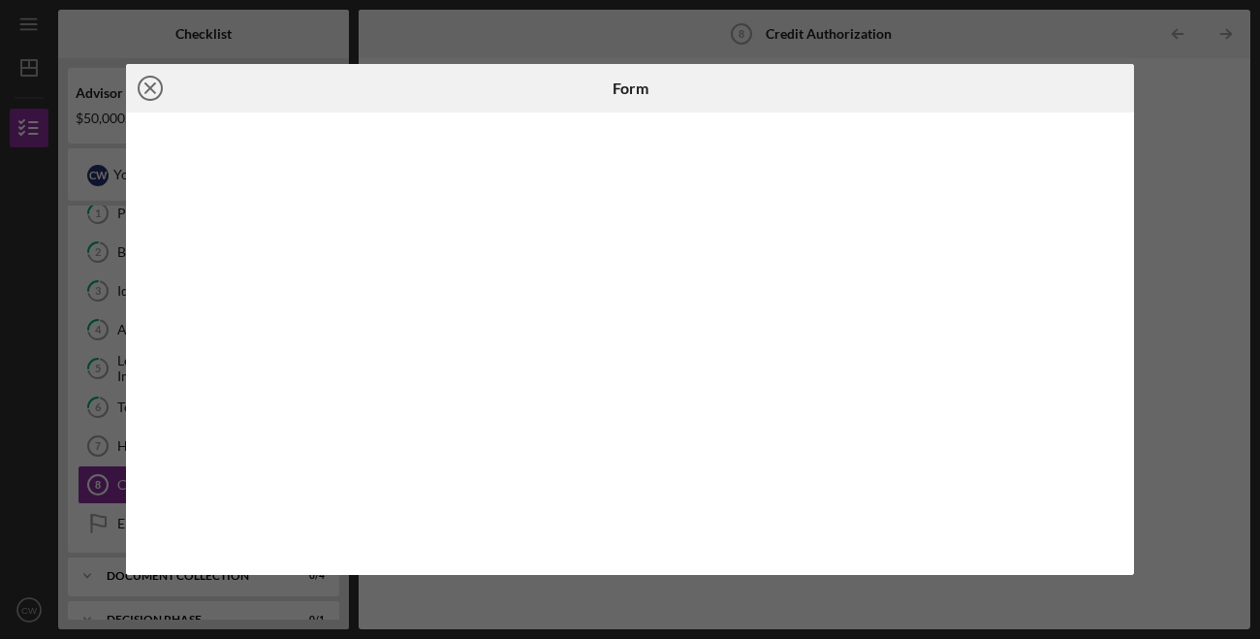
click at [157, 91] on icon "Icon/Close" at bounding box center [150, 88] width 48 height 48
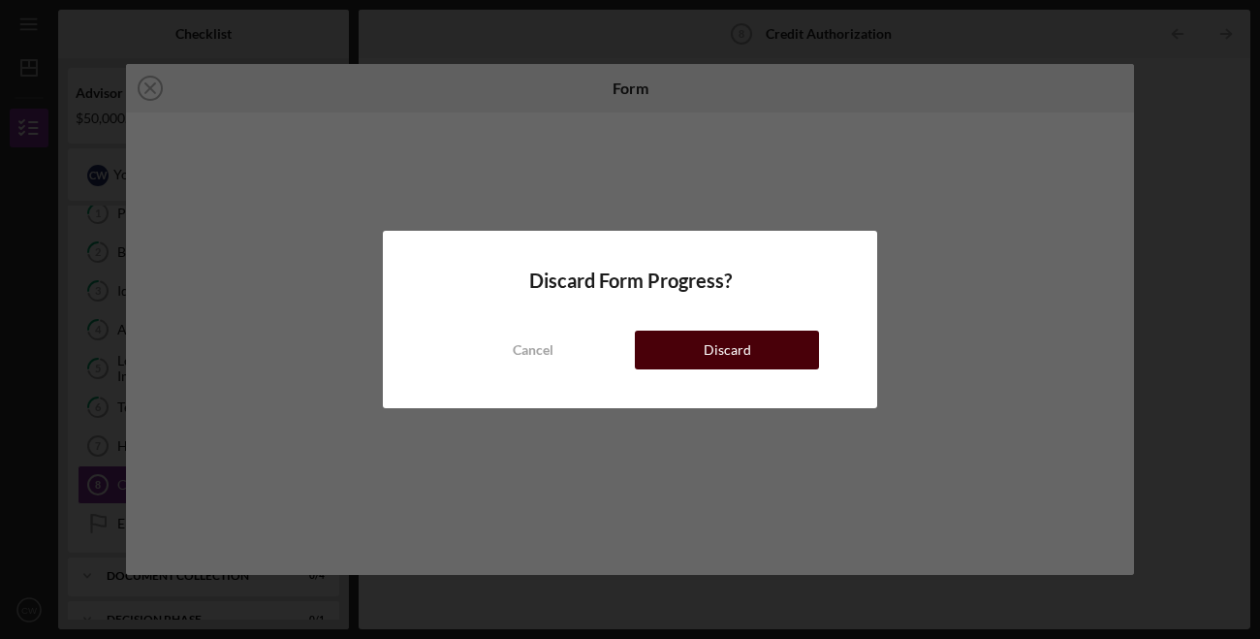
click at [711, 349] on div "Discard" at bounding box center [728, 350] width 48 height 39
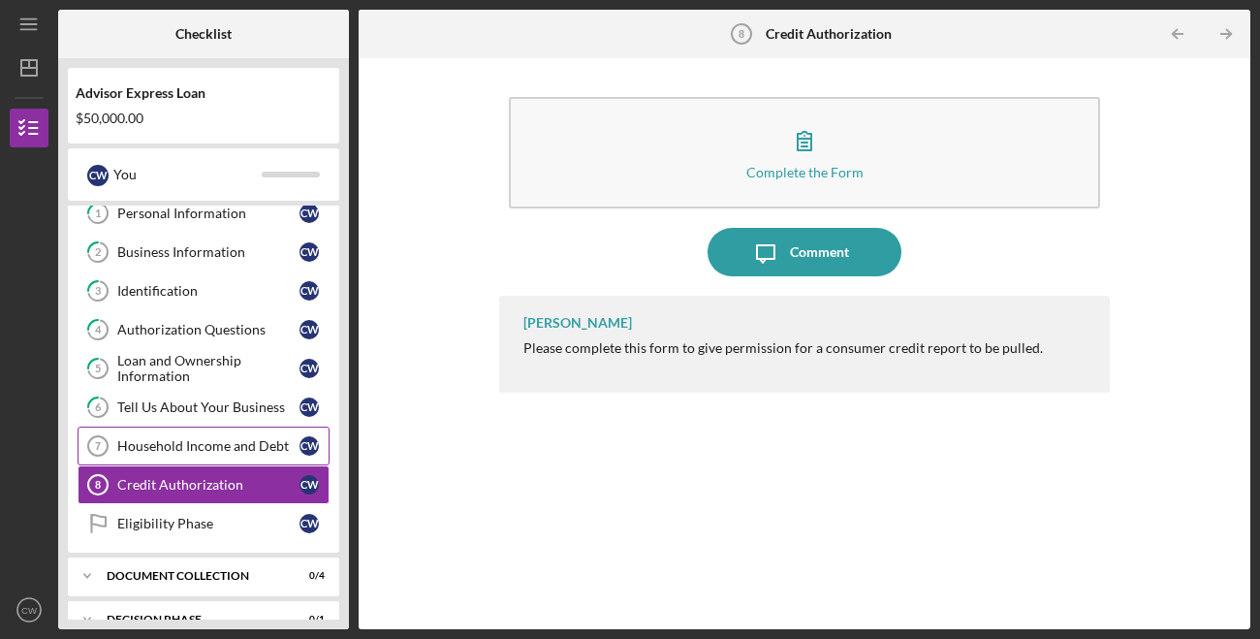
click at [159, 443] on div "Household Income and Debt" at bounding box center [208, 446] width 182 height 16
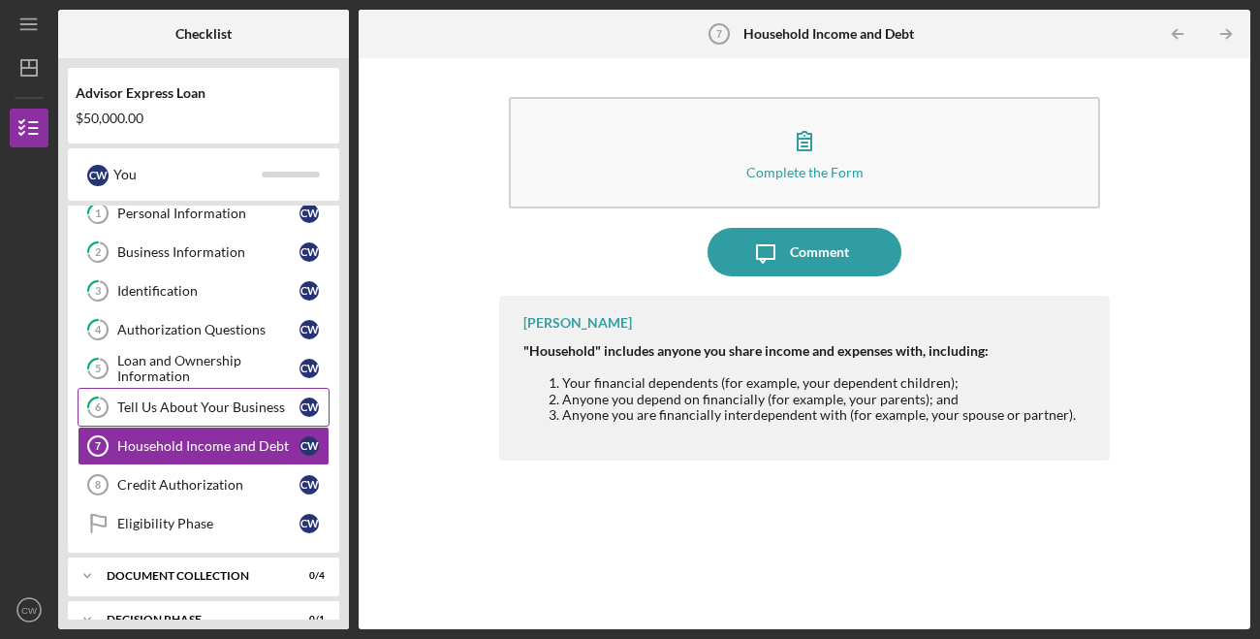
click at [162, 413] on div "Tell Us About Your Business" at bounding box center [208, 407] width 182 height 16
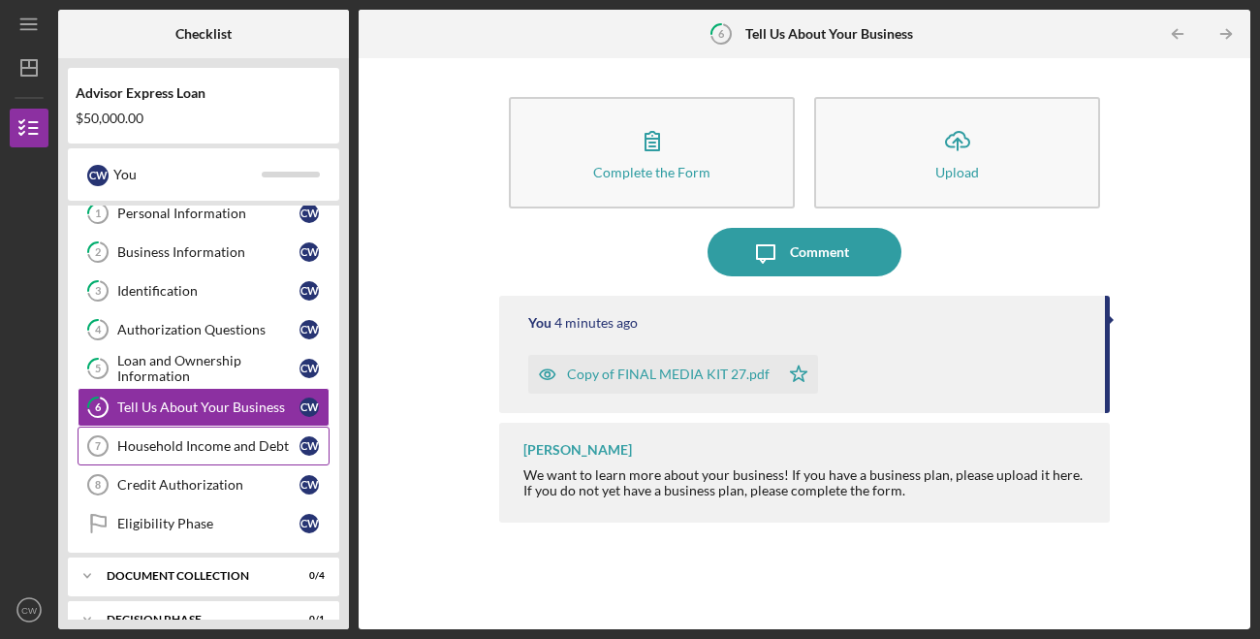
click at [161, 448] on div "Household Income and Debt" at bounding box center [208, 446] width 182 height 16
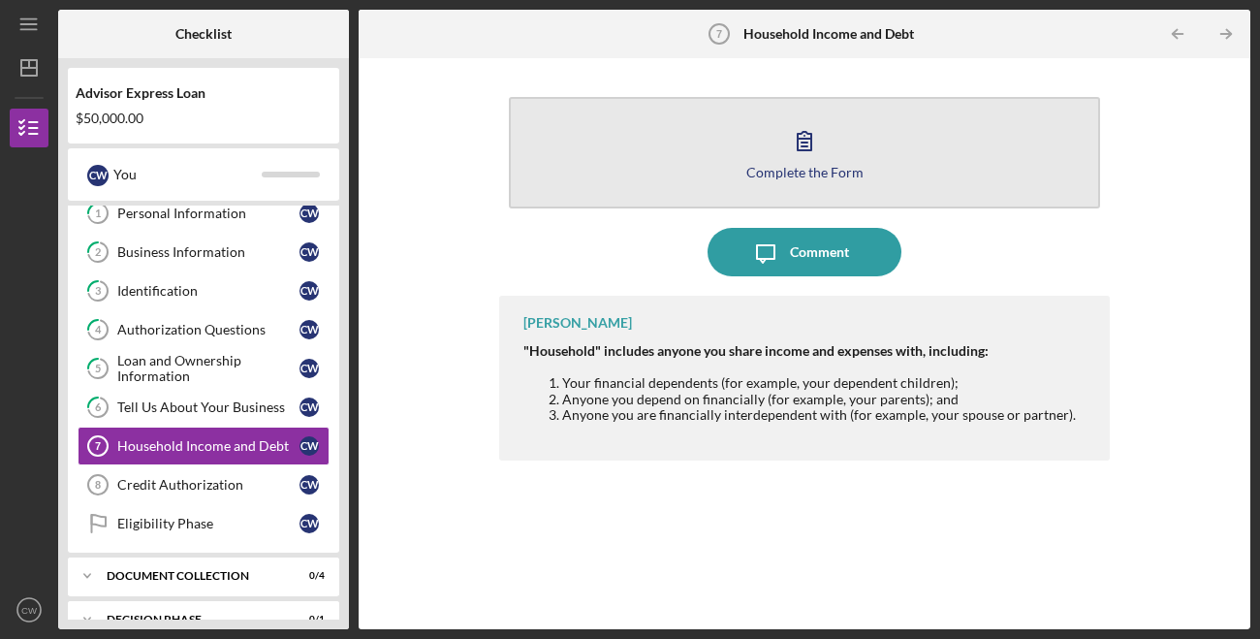
click at [787, 167] on div "Complete the Form" at bounding box center [805, 172] width 117 height 15
click at [702, 179] on button "Complete the Form Form" at bounding box center [804, 152] width 591 height 111
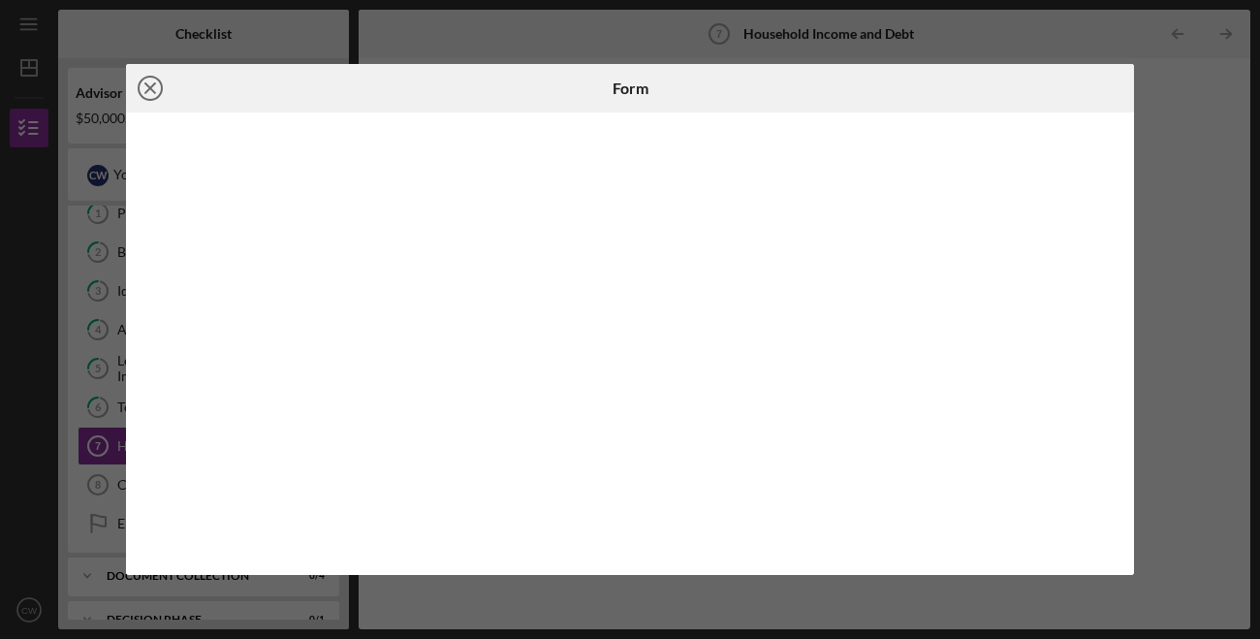
click at [146, 95] on icon "Icon/Close" at bounding box center [150, 88] width 48 height 48
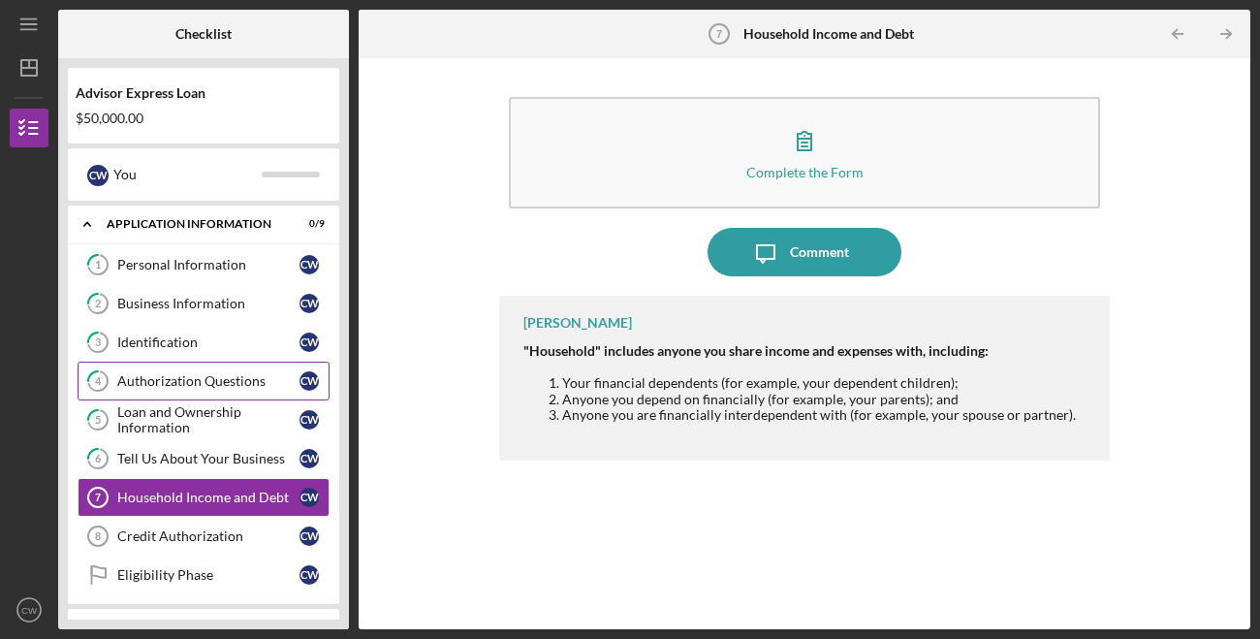
scroll to position [169, 0]
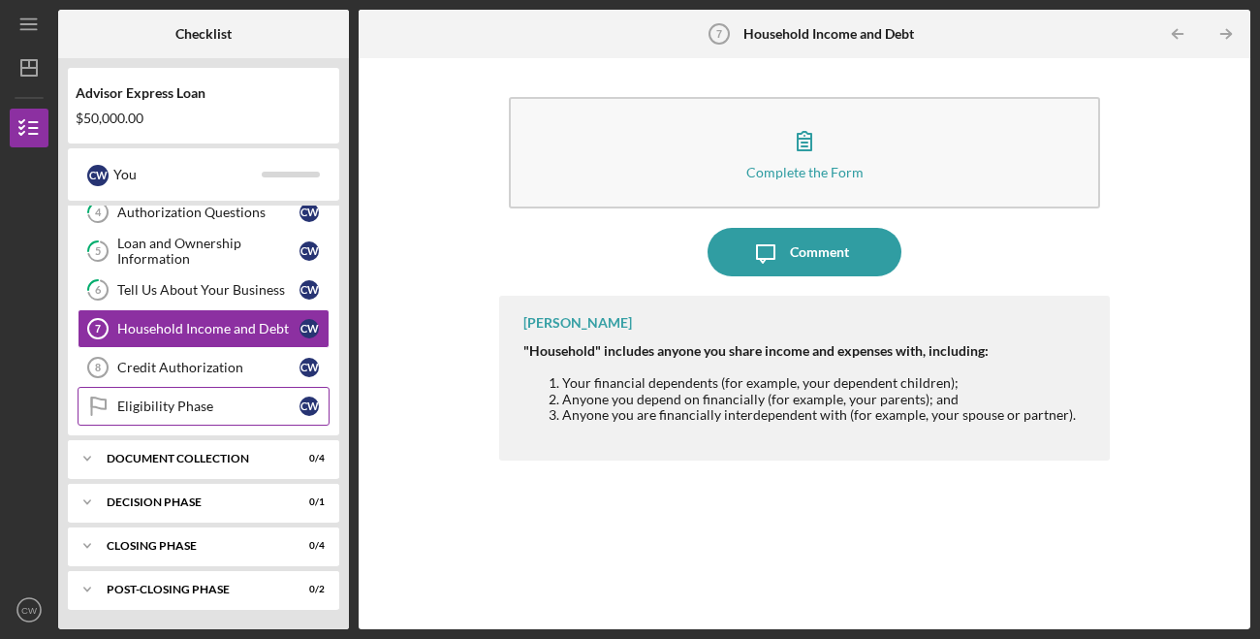
click at [141, 411] on div "Eligibility Phase" at bounding box center [208, 406] width 182 height 16
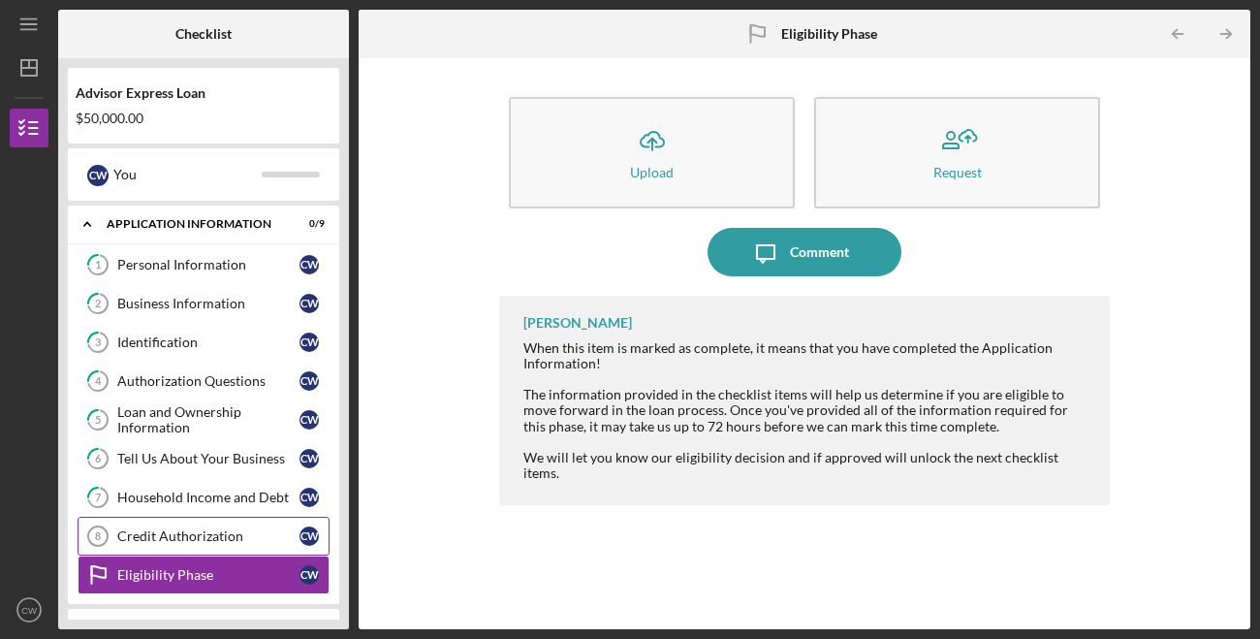
click at [182, 530] on div "Credit Authorization" at bounding box center [208, 536] width 182 height 16
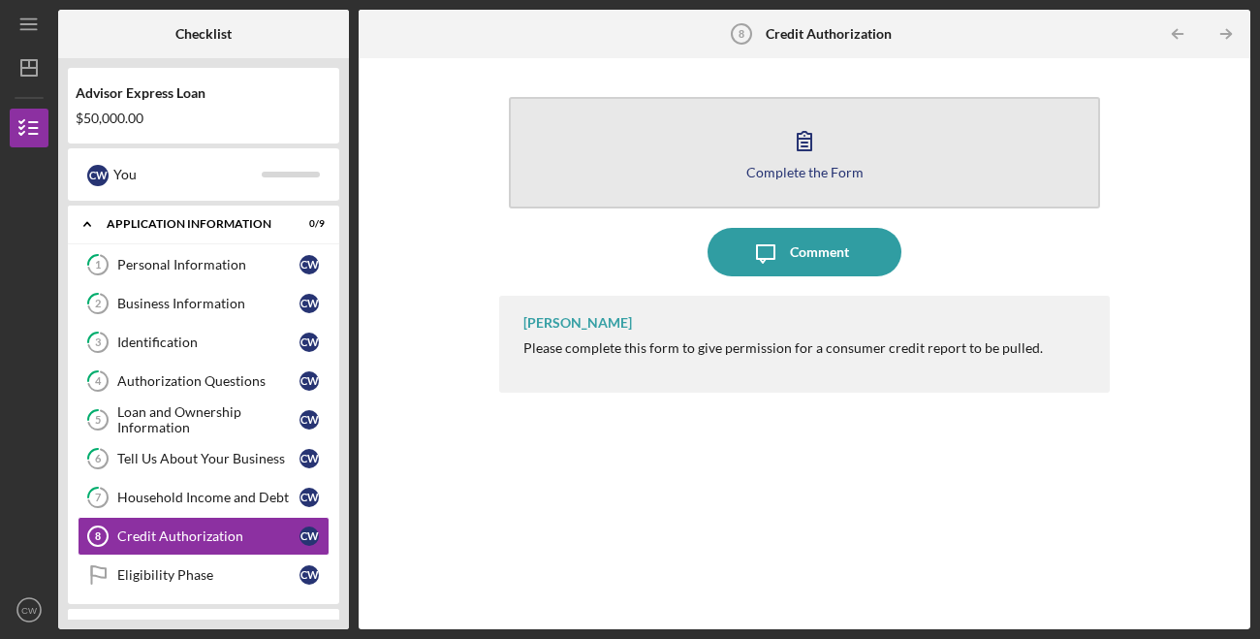
click at [751, 183] on button "Complete the Form Form" at bounding box center [804, 152] width 591 height 111
